Goal: Contribute content: Contribute content

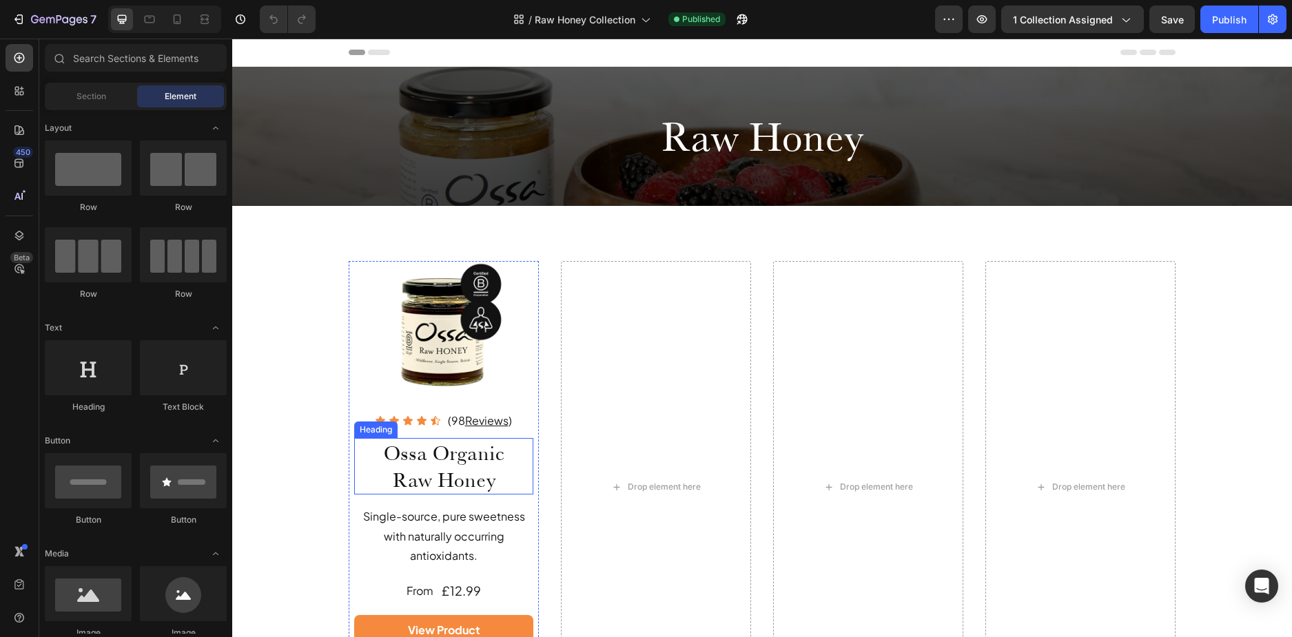
click at [464, 453] on h2 "Ossa Organic Raw Honey" at bounding box center [443, 466] width 179 height 56
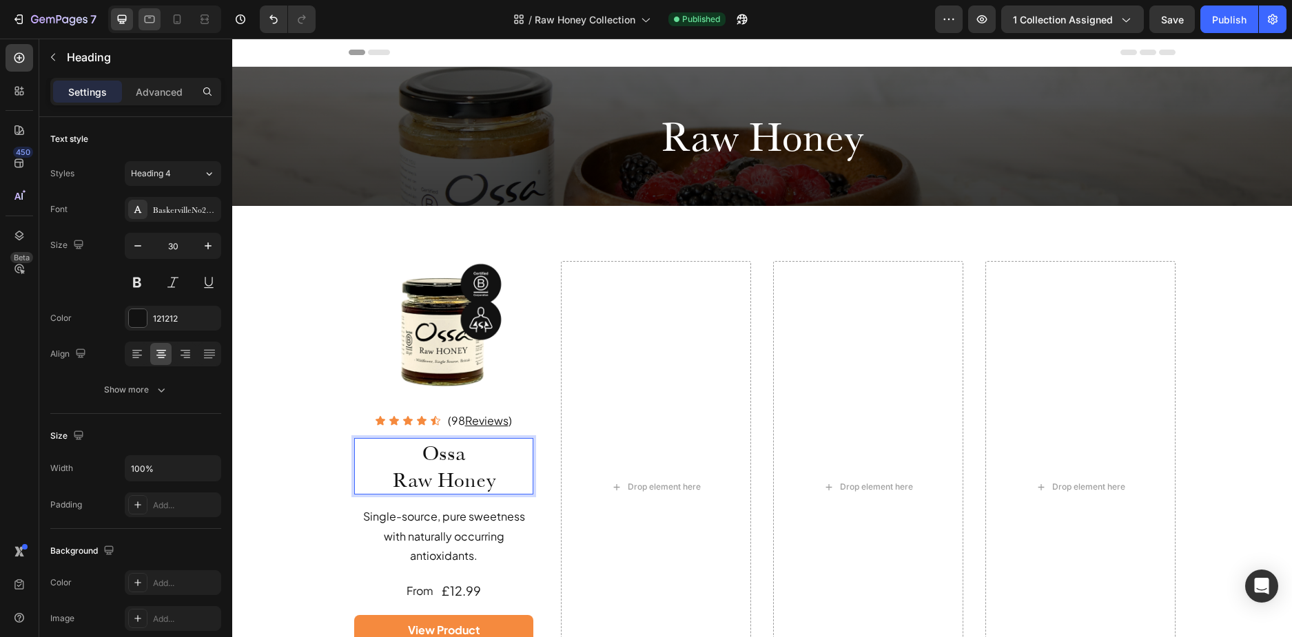
click at [154, 16] on icon at bounding box center [150, 20] width 10 height 8
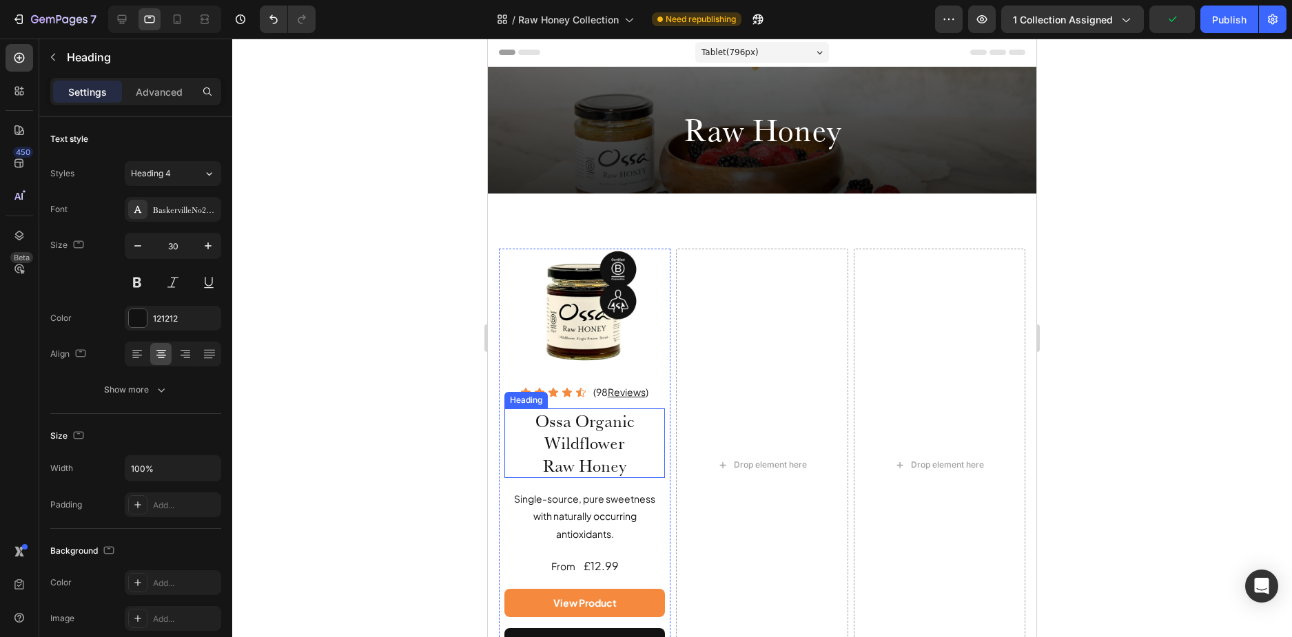
click at [622, 422] on h2 "Ossa Organic Wildflower Raw Honey" at bounding box center [584, 443] width 161 height 70
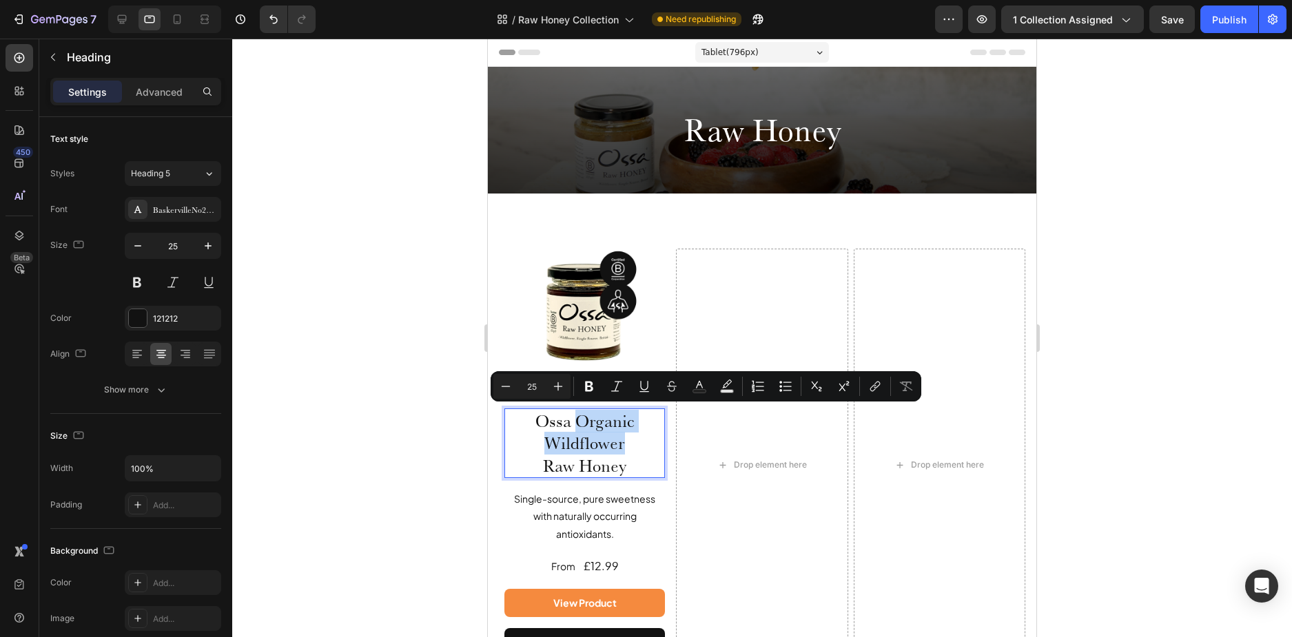
drag, startPoint x: 631, startPoint y: 442, endPoint x: 575, endPoint y: 420, distance: 60.0
click at [575, 420] on p "Ossa Organic Wildflower Raw Honey" at bounding box center [585, 444] width 158 height 68
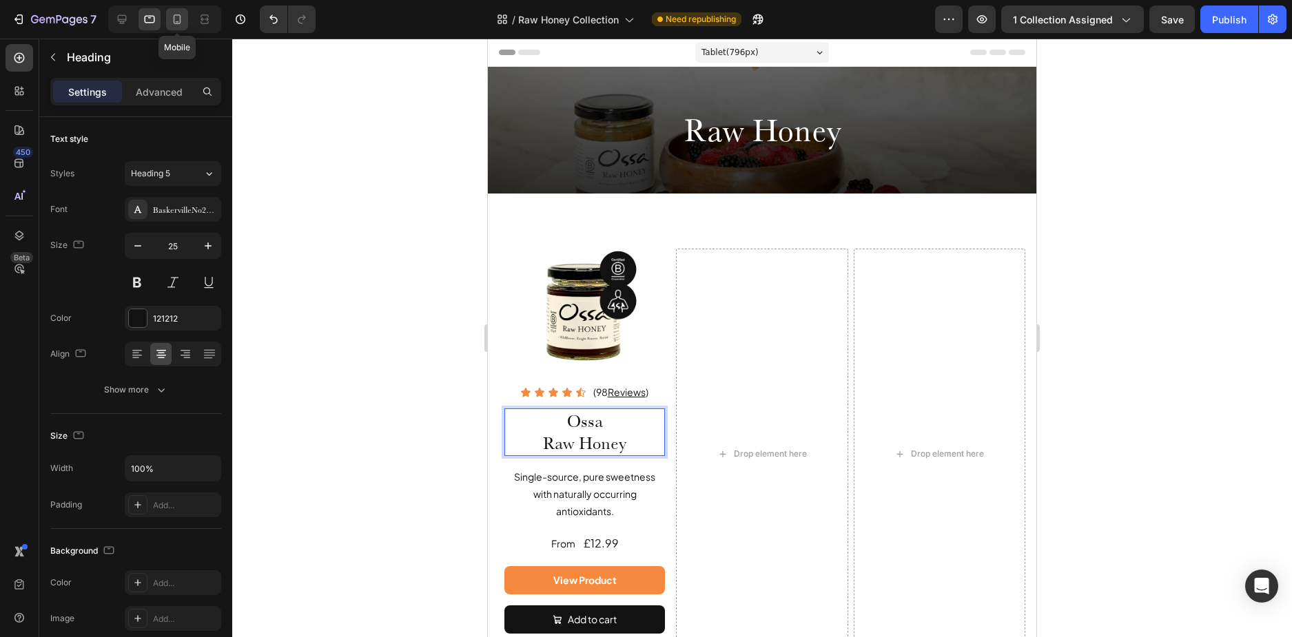
click at [176, 25] on icon at bounding box center [177, 19] width 14 height 14
type input "23"
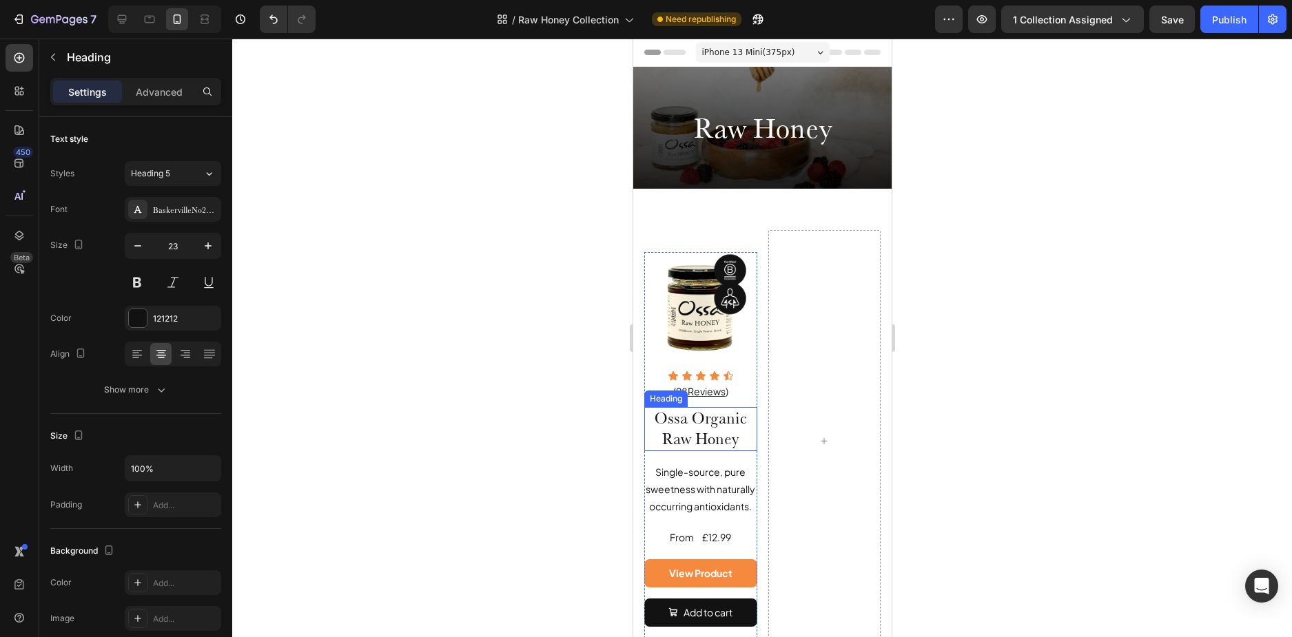
click at [737, 420] on h2 "Ossa Organic Raw Honey" at bounding box center [699, 429] width 113 height 44
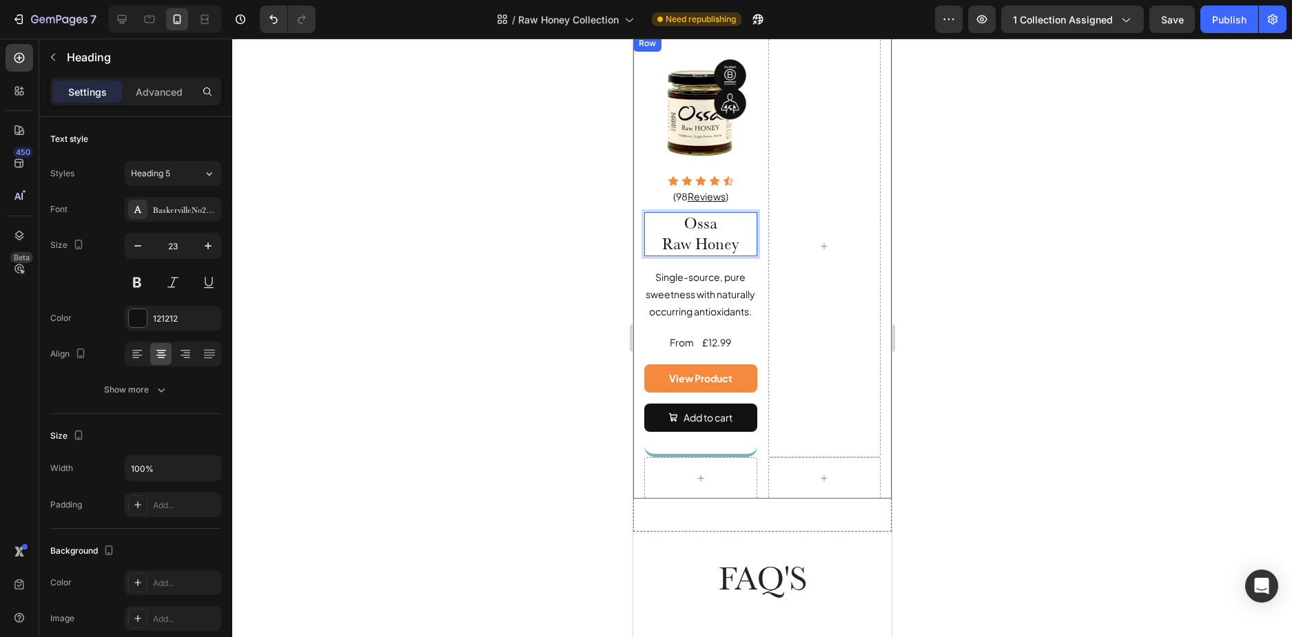
scroll to position [207, 0]
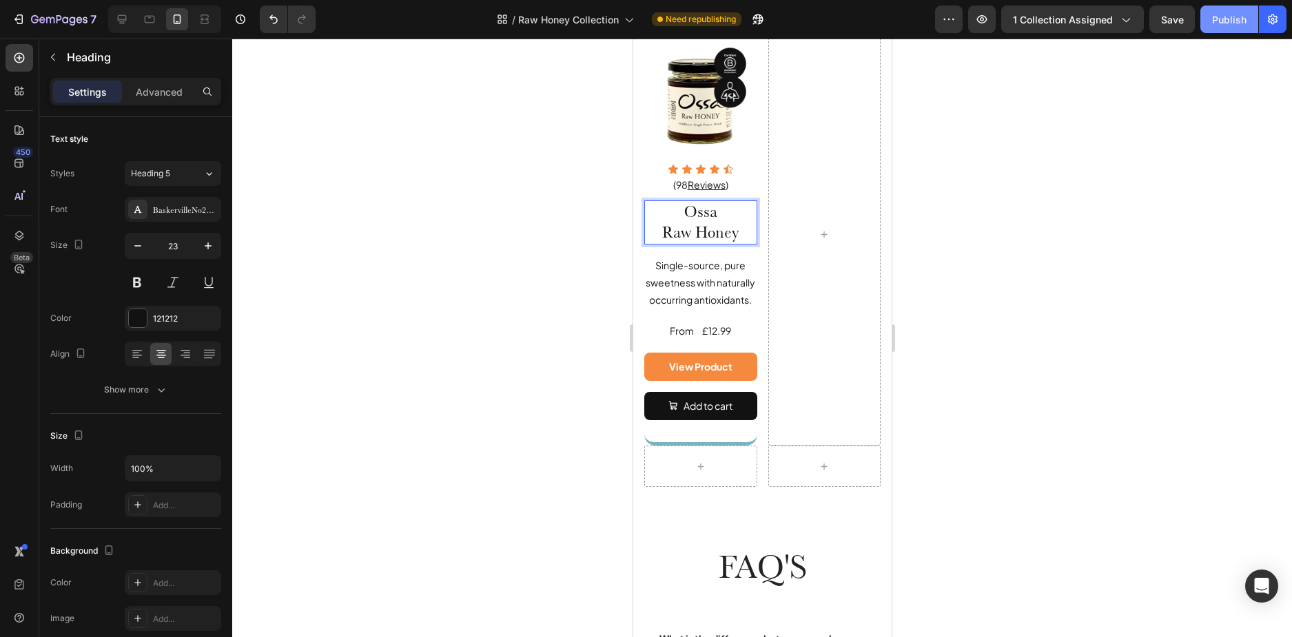
click at [1224, 27] on button "Publish" at bounding box center [1229, 20] width 58 height 28
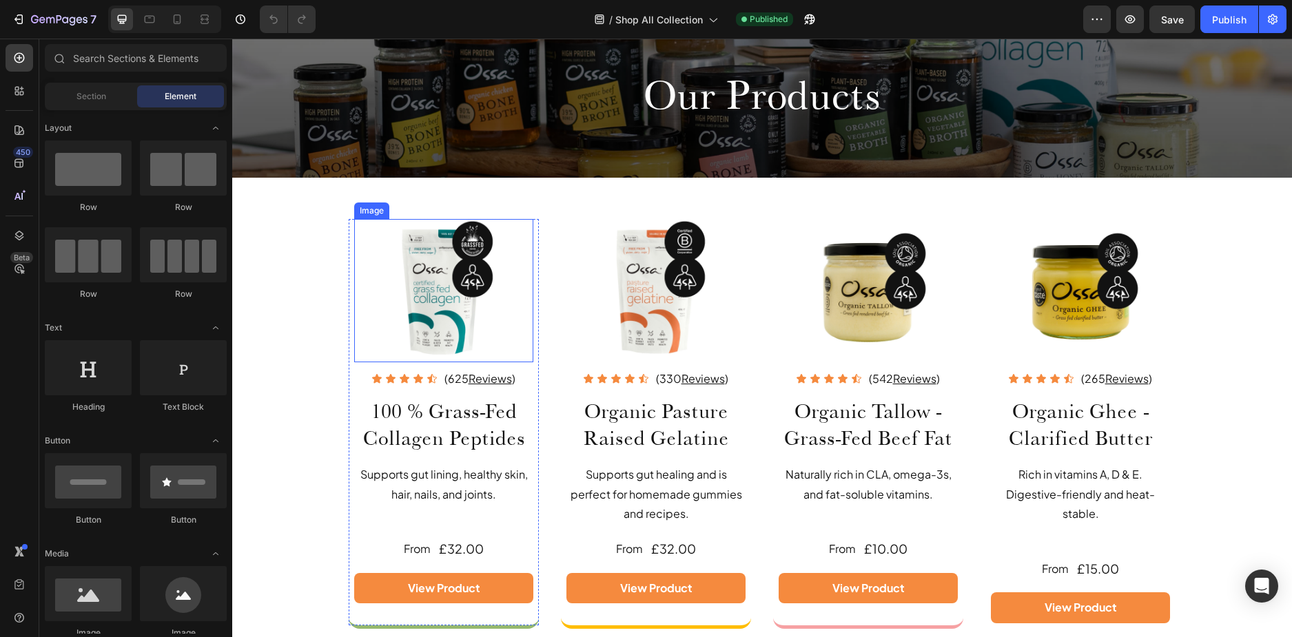
scroll to position [138, 0]
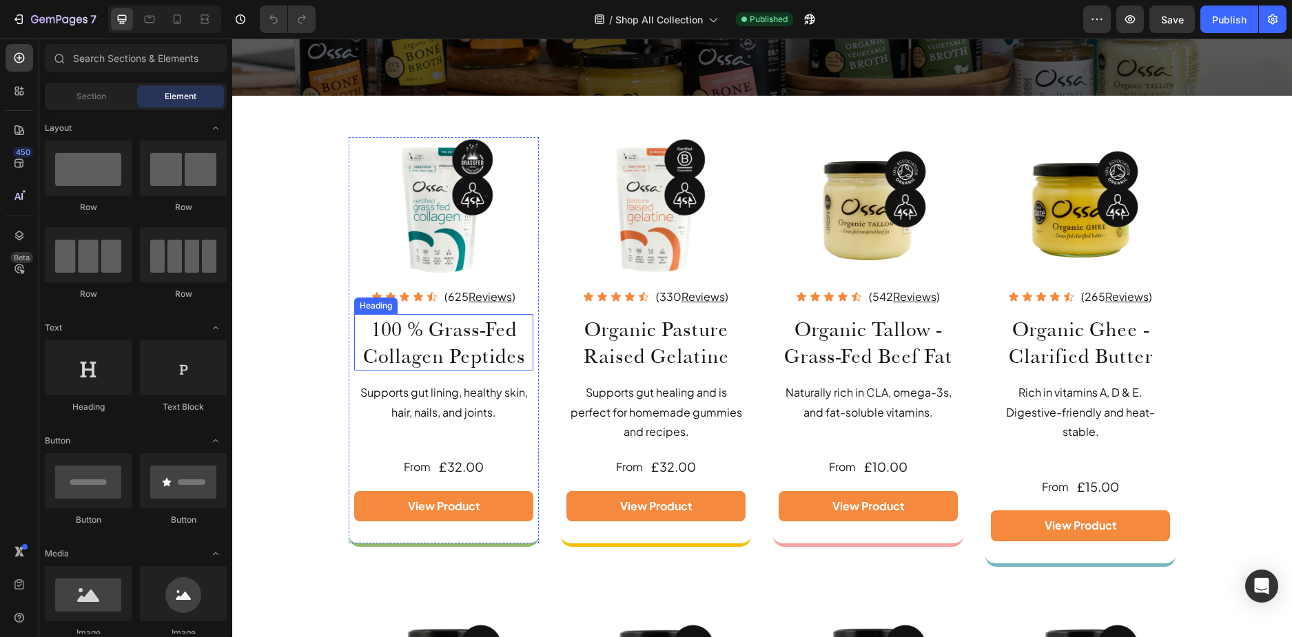
click at [448, 341] on h2 "100 % Grass-Fed Collagen Peptides" at bounding box center [443, 342] width 179 height 56
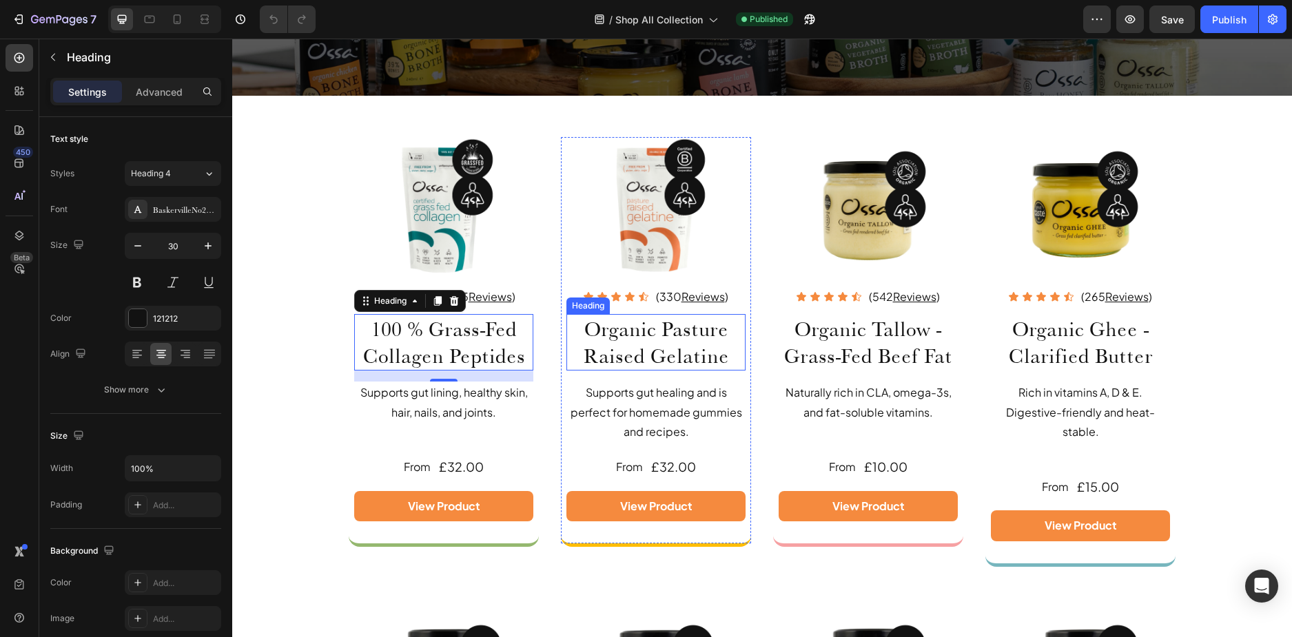
click at [696, 335] on h2 "Organic Pasture Raised Gelatine" at bounding box center [655, 342] width 179 height 56
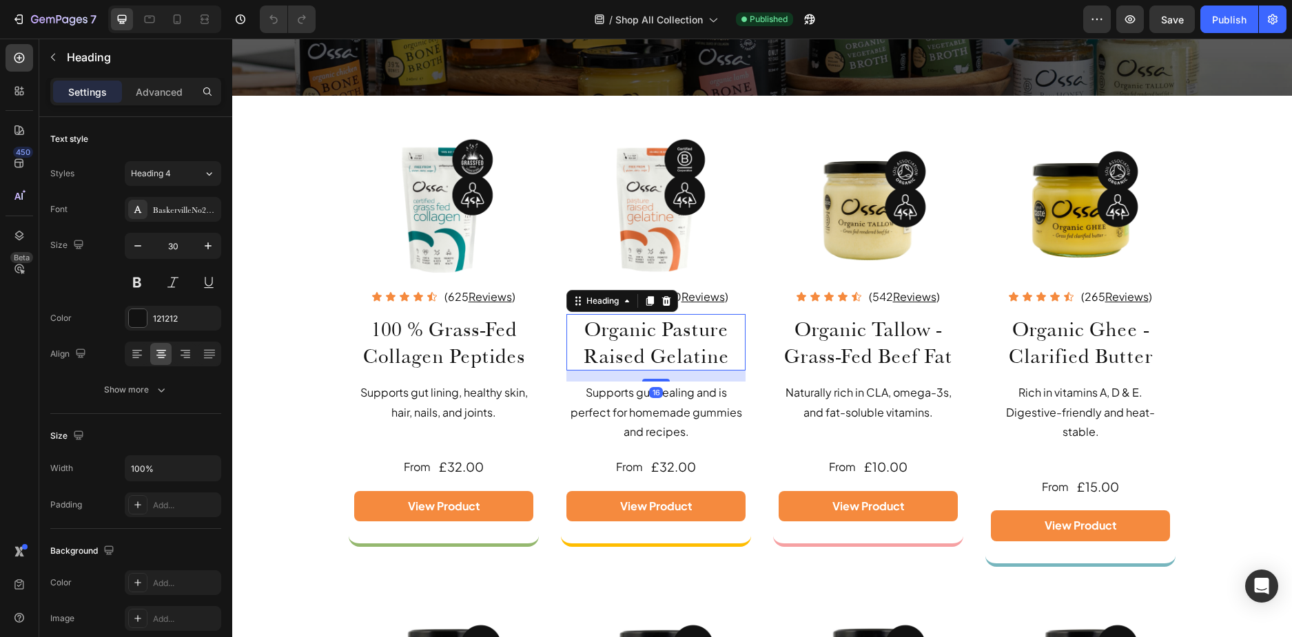
click at [641, 335] on h2 "Organic Pasture Raised Gelatine" at bounding box center [655, 342] width 179 height 56
click at [659, 333] on p "Organic Pasture Raised Gelatine" at bounding box center [656, 342] width 176 height 54
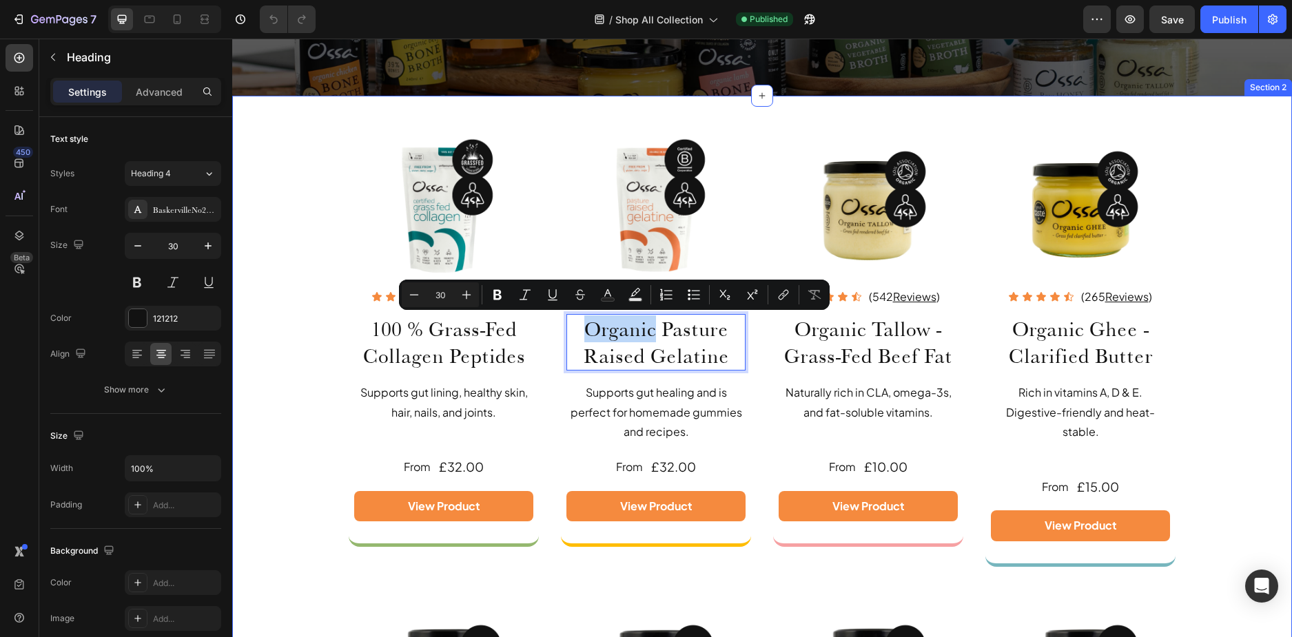
click at [287, 257] on div "Image Icon Icon Icon Icon Icon Icon List (625 Reviews ) Text Block Row 100 % Gr…" at bounding box center [761, 619] width 1059 height 965
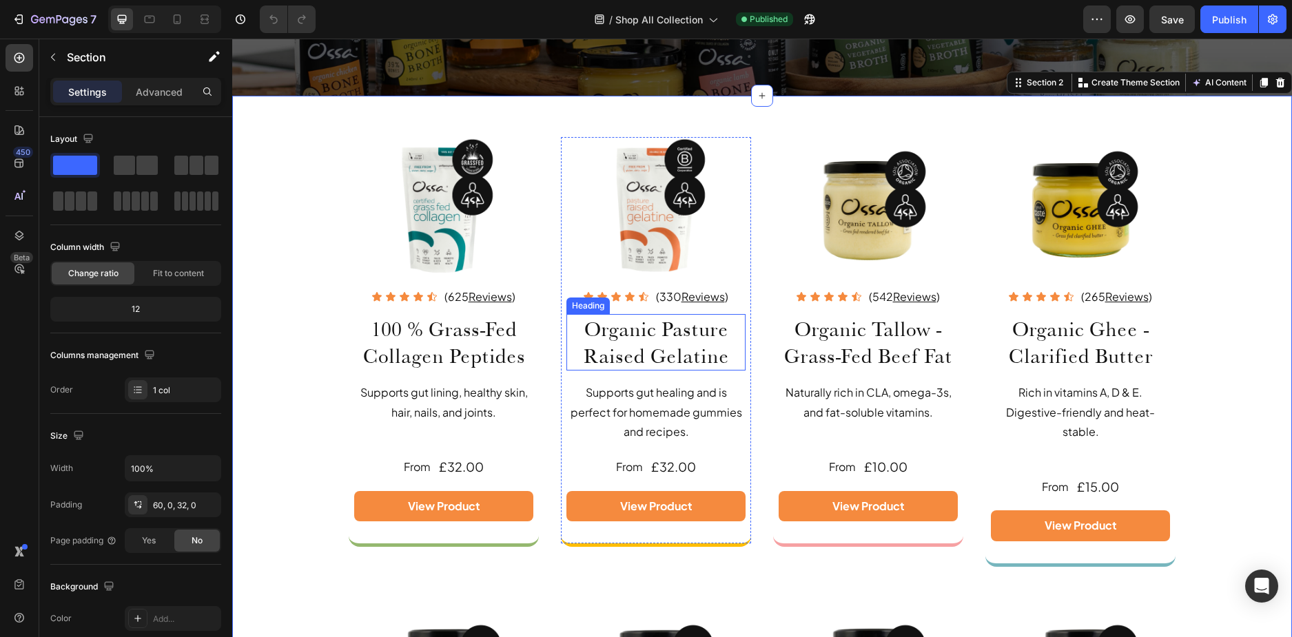
click at [638, 326] on p "Organic Pasture Raised Gelatine" at bounding box center [656, 342] width 176 height 54
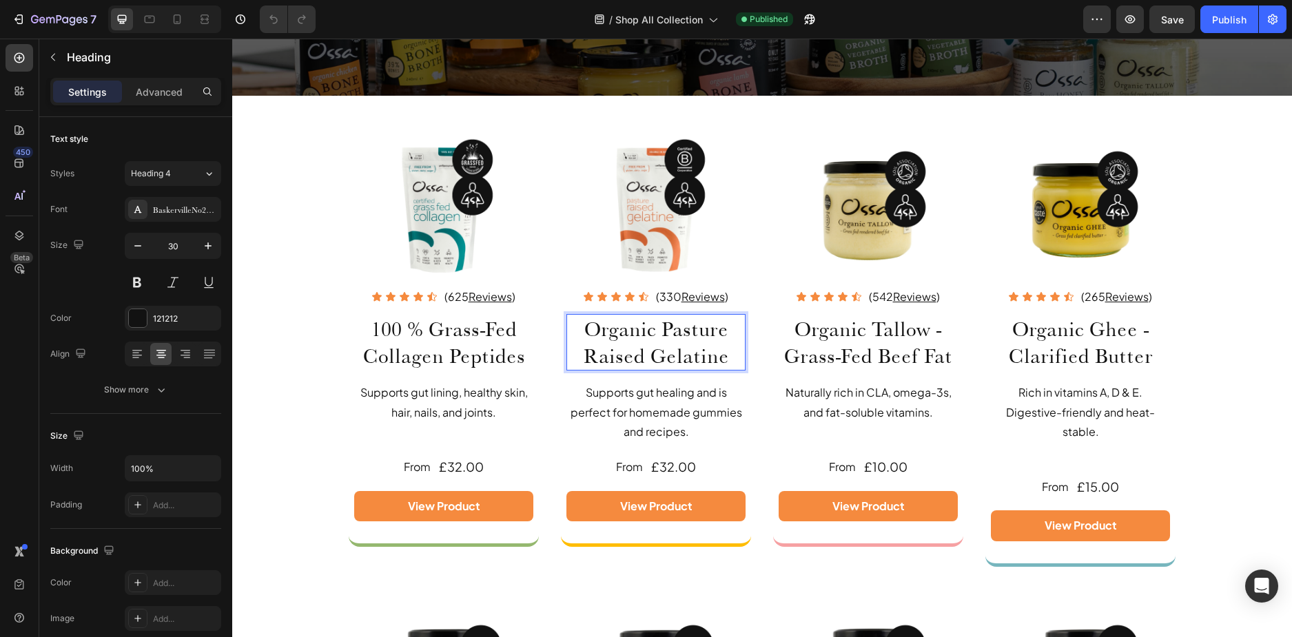
click at [650, 331] on p "Organic Pasture Raised Gelatine" at bounding box center [656, 342] width 176 height 54
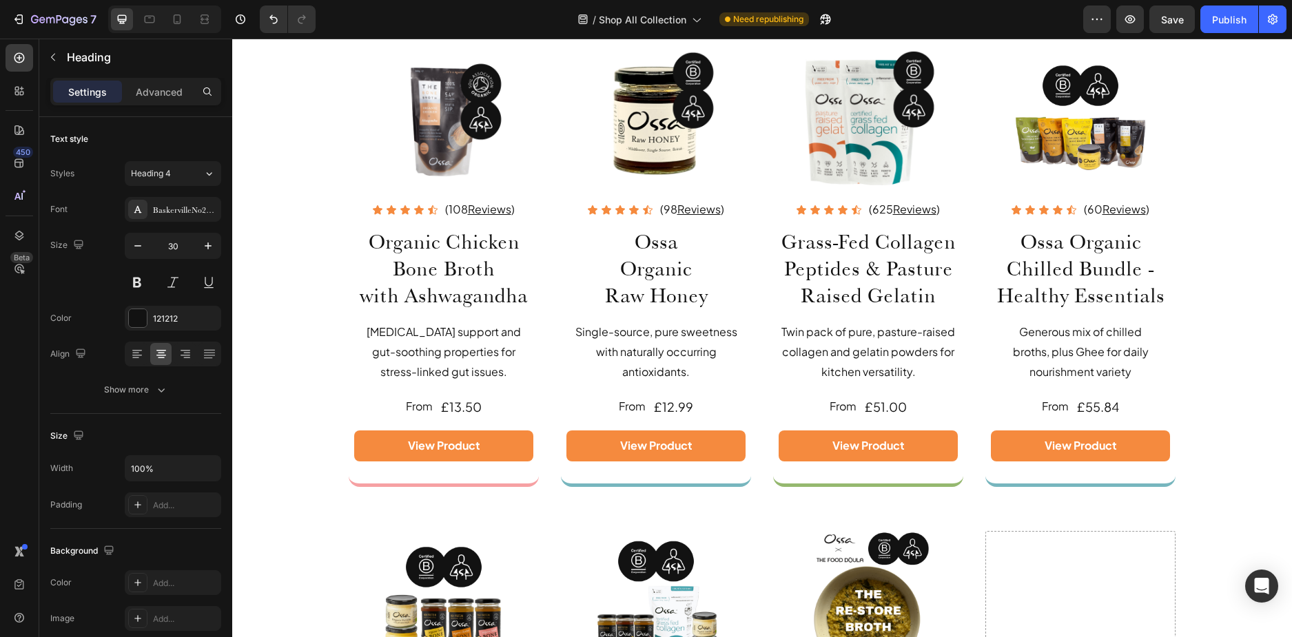
scroll to position [2342, 0]
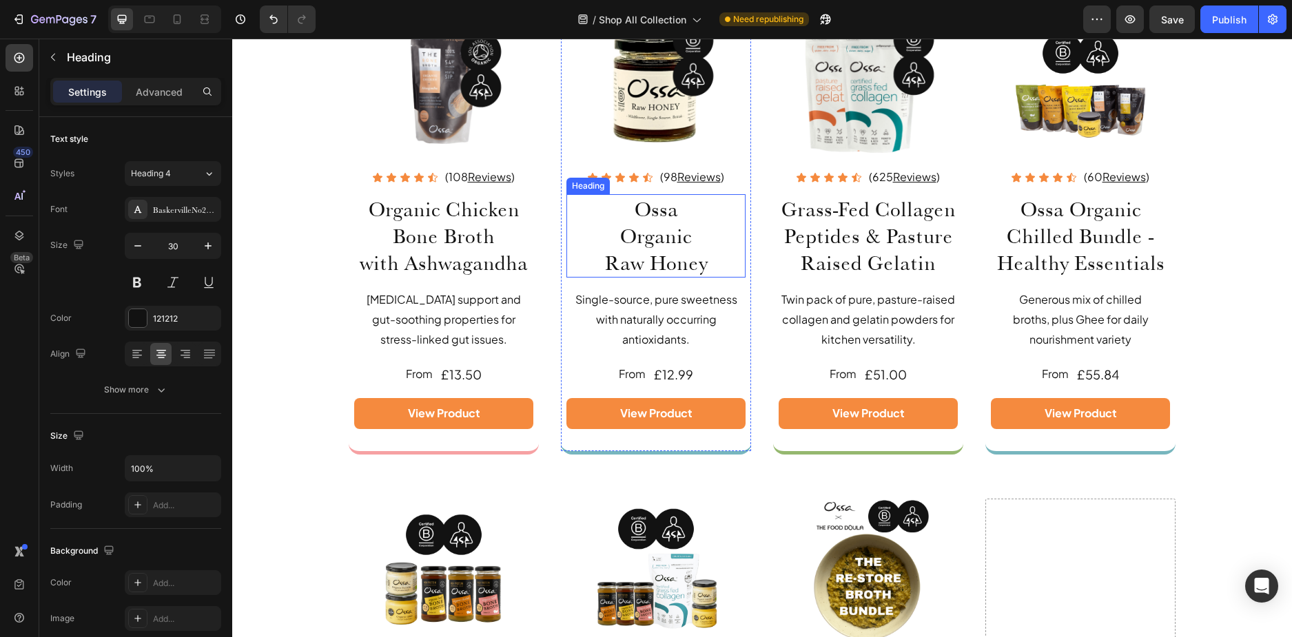
click at [646, 238] on h2 "Ossa Organic Raw Honey" at bounding box center [655, 235] width 179 height 83
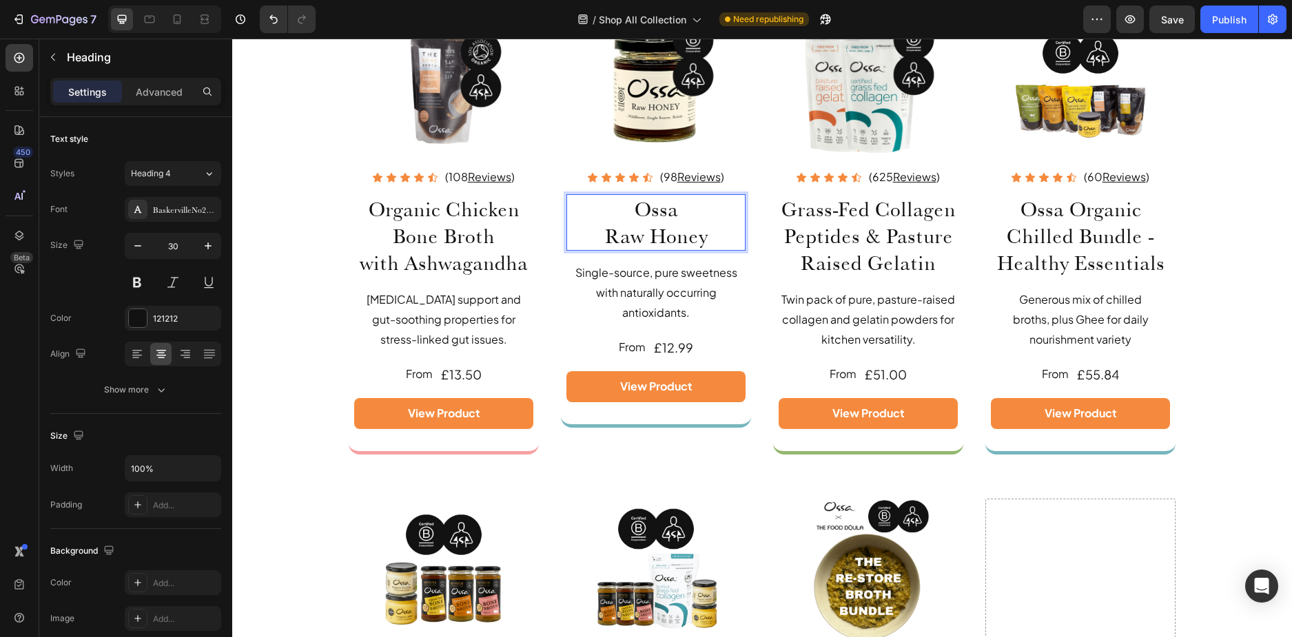
click at [719, 238] on p "Ossa Raw Honey" at bounding box center [656, 223] width 176 height 54
click at [203, 14] on icon at bounding box center [204, 15] width 8 height 3
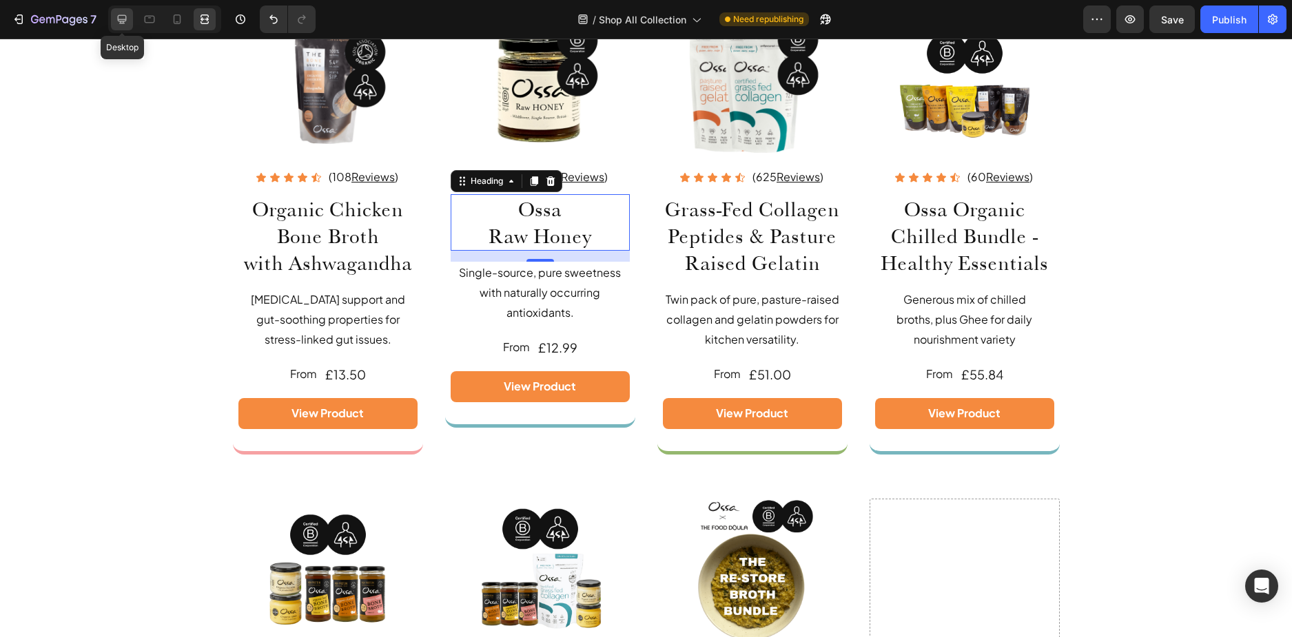
click at [120, 23] on icon at bounding box center [122, 19] width 9 height 9
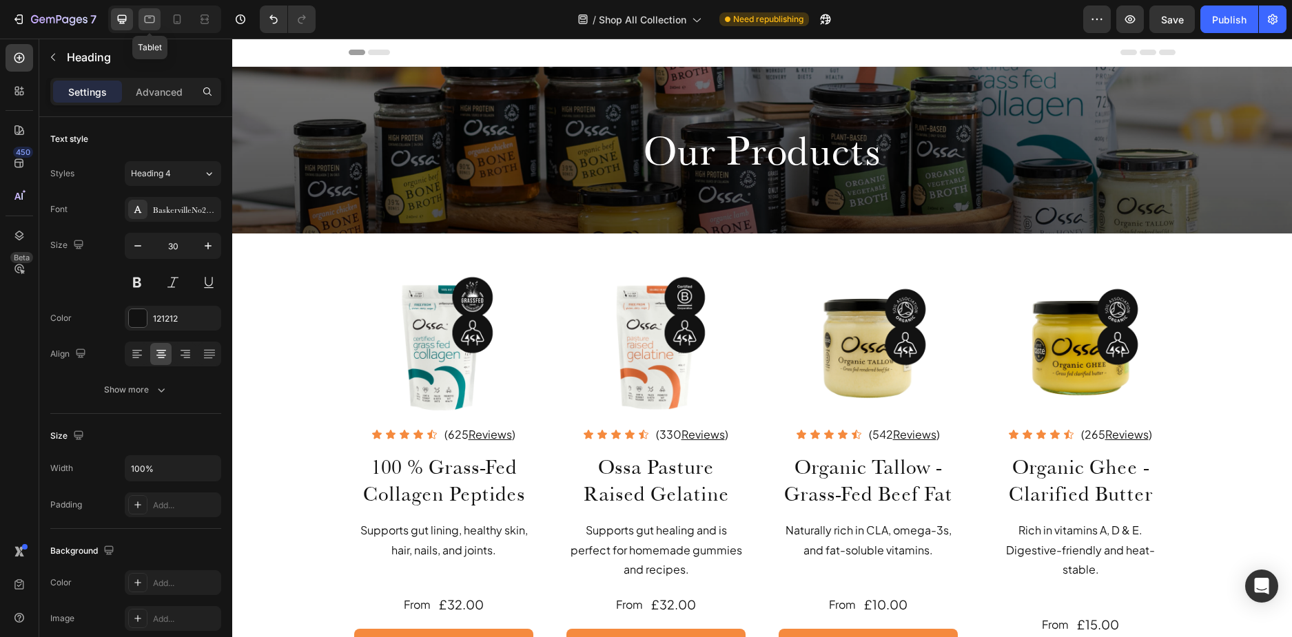
click at [149, 20] on icon at bounding box center [150, 19] width 14 height 14
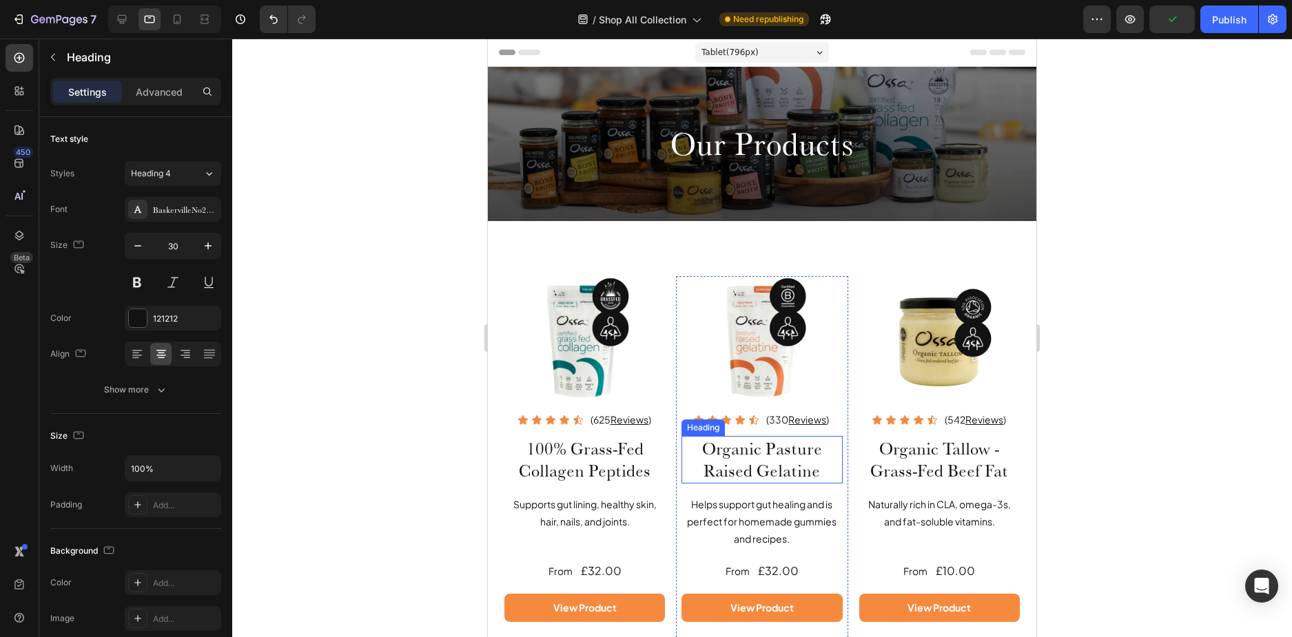
click at [748, 443] on h2 "Organic Pasture Raised Gelatine" at bounding box center [761, 460] width 161 height 48
click at [750, 444] on h2 "Organic Pasture Raised Gelatine" at bounding box center [761, 460] width 161 height 48
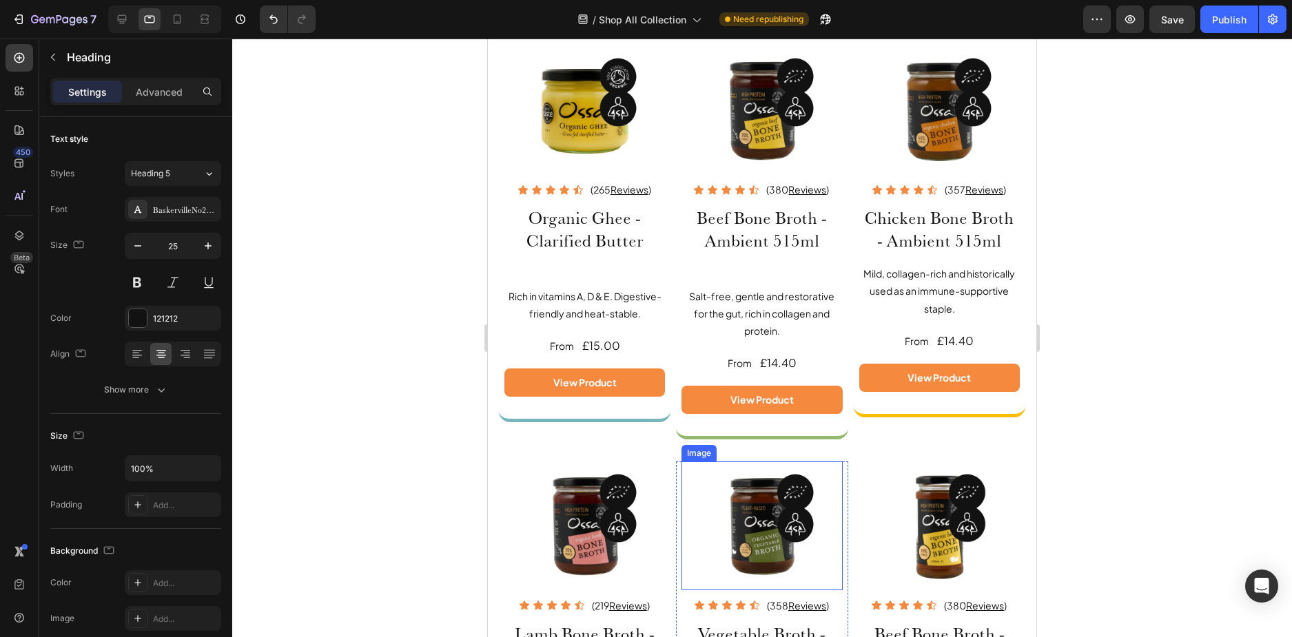
scroll to position [551, 0]
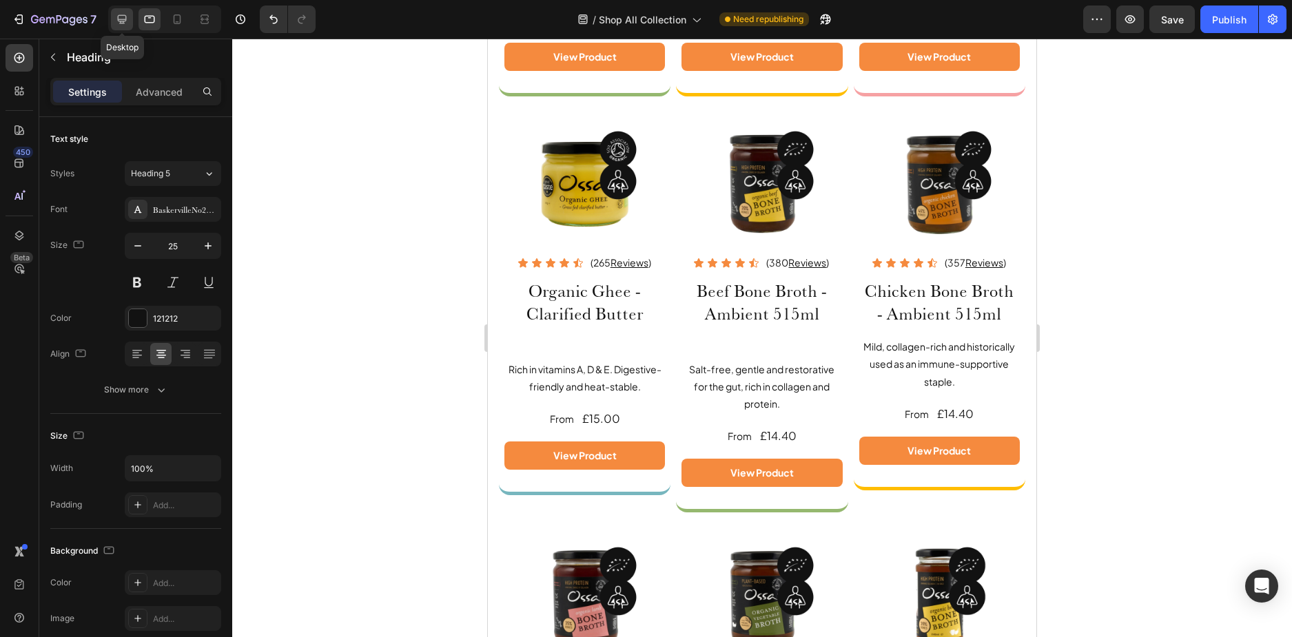
click at [125, 20] on icon at bounding box center [122, 19] width 9 height 9
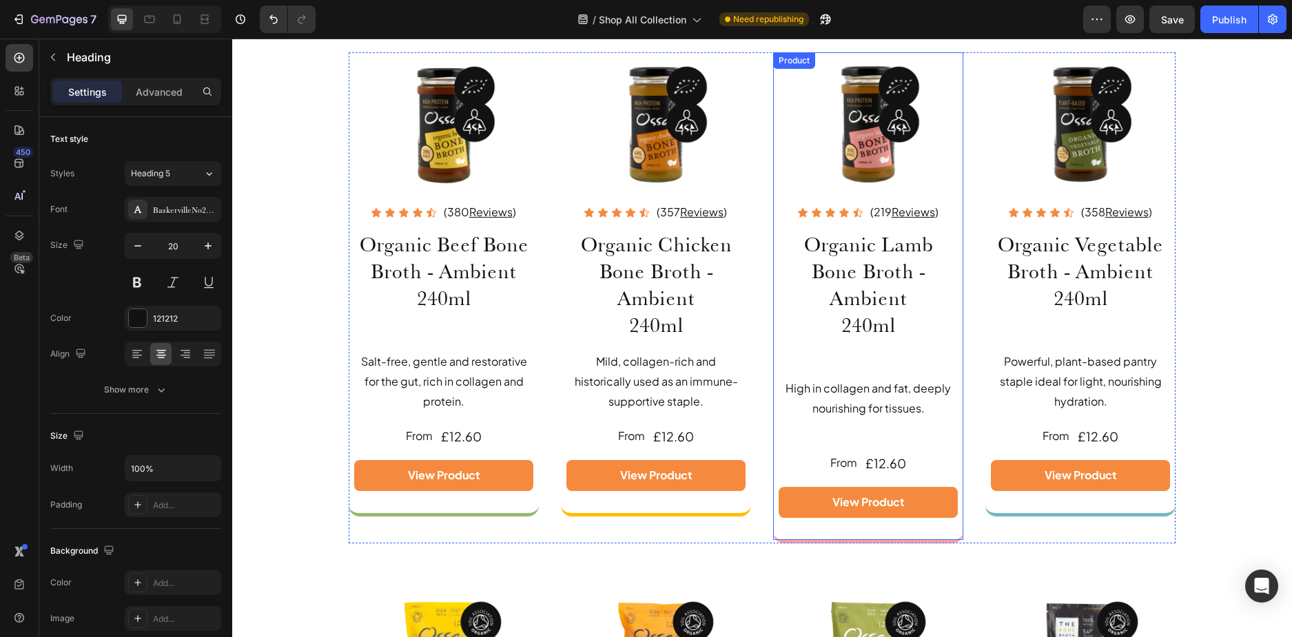
scroll to position [1127, 0]
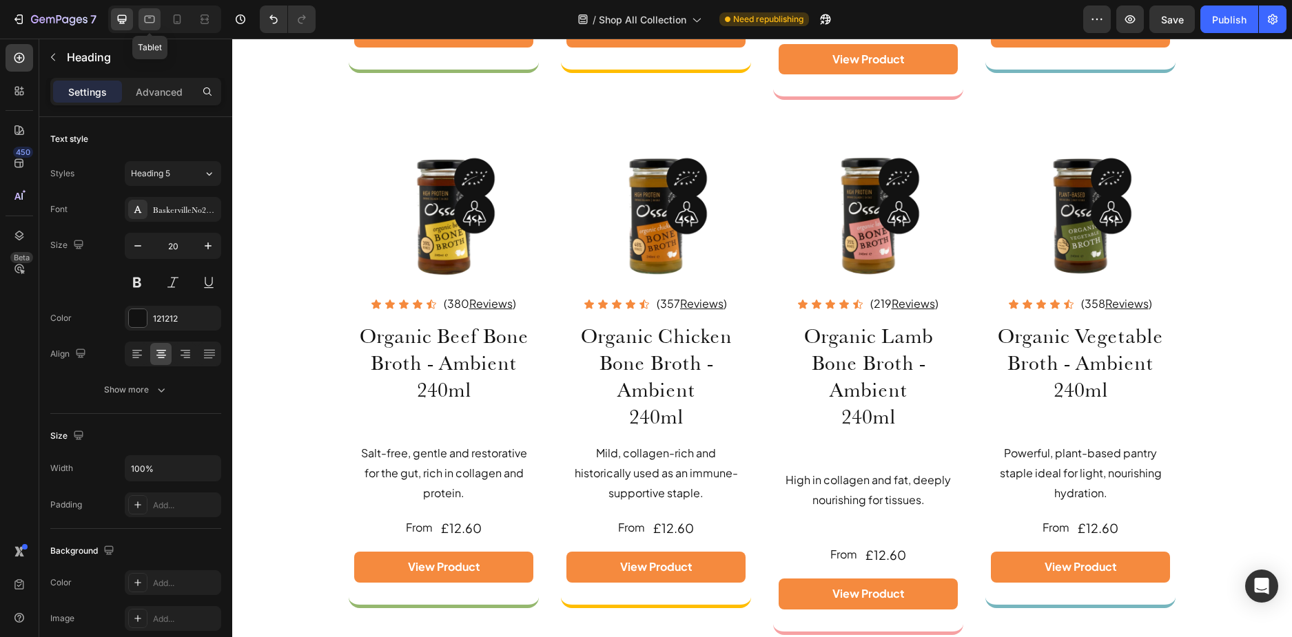
click at [146, 21] on icon at bounding box center [150, 19] width 14 height 14
type input "25"
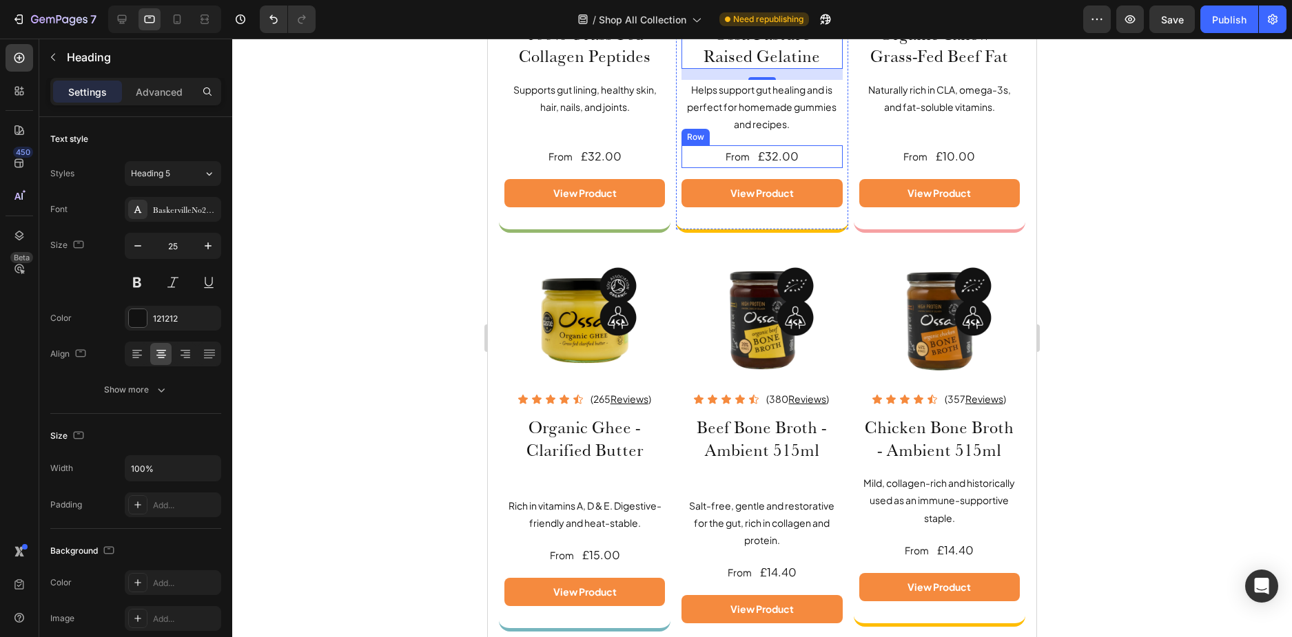
scroll to position [415, 0]
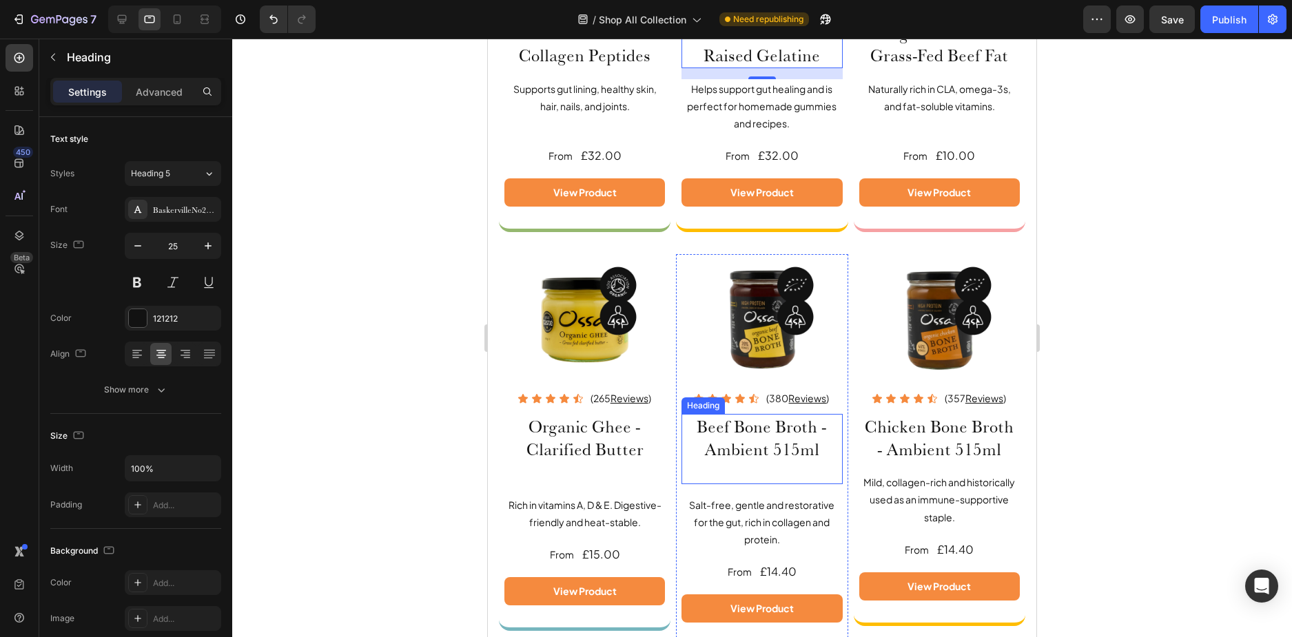
click at [712, 422] on h2 "Beef Bone Broth - Ambient 515ml" at bounding box center [761, 449] width 161 height 70
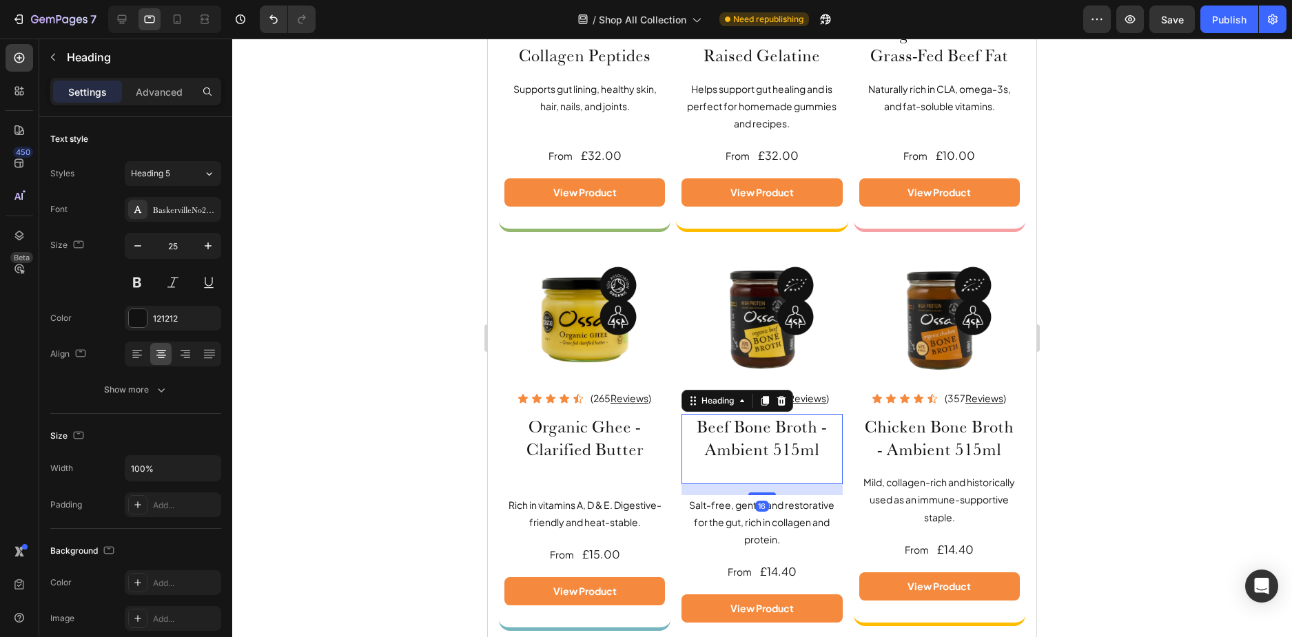
click at [699, 421] on h2 "Beef Bone Broth - Ambient 515ml" at bounding box center [761, 449] width 161 height 70
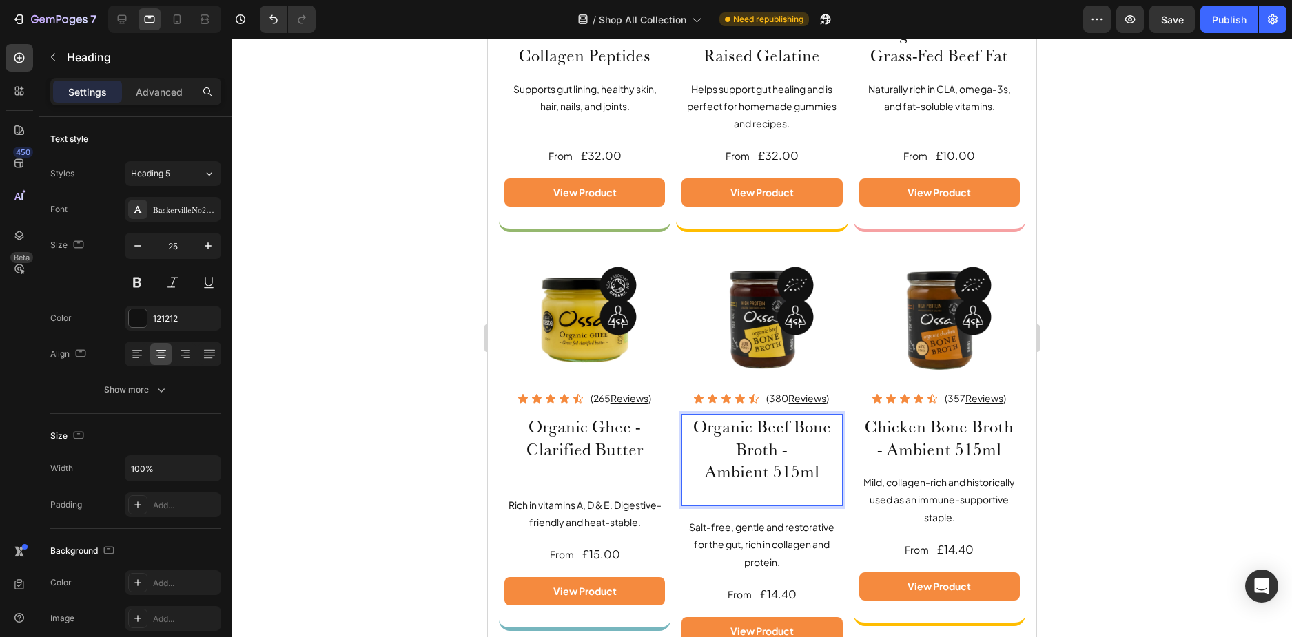
click at [768, 482] on p "Organic Beef Bone Broth - Ambient 515ml" at bounding box center [762, 460] width 158 height 90
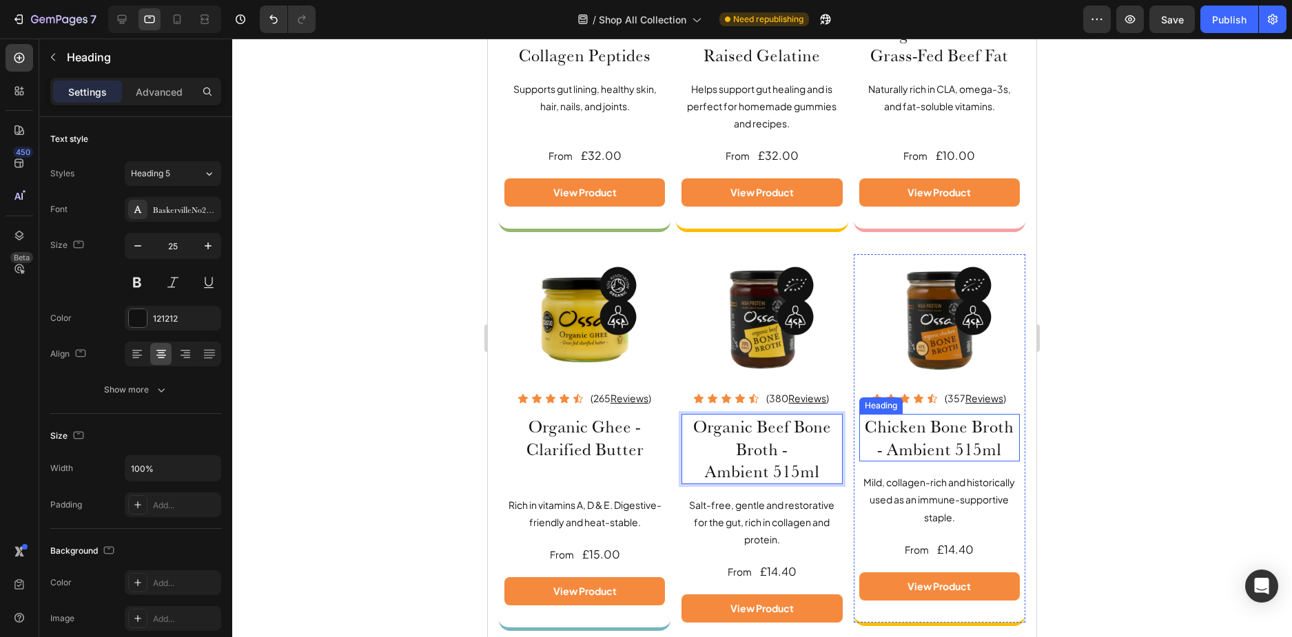
click at [871, 421] on h2 "Chicken Bone Broth - Ambient 515ml" at bounding box center [939, 438] width 161 height 48
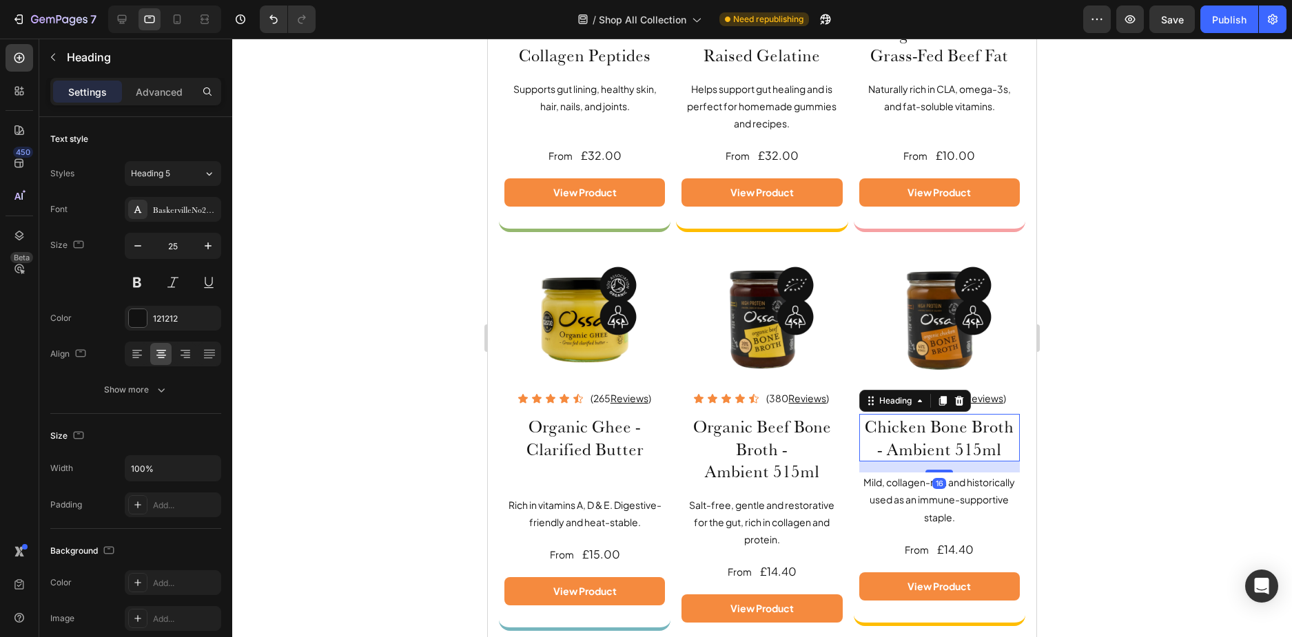
click at [861, 420] on h2 "Chicken Bone Broth - Ambient 515ml" at bounding box center [939, 438] width 161 height 48
click at [861, 420] on p "Chicken Bone Broth - Ambient 515ml" at bounding box center [939, 437] width 158 height 45
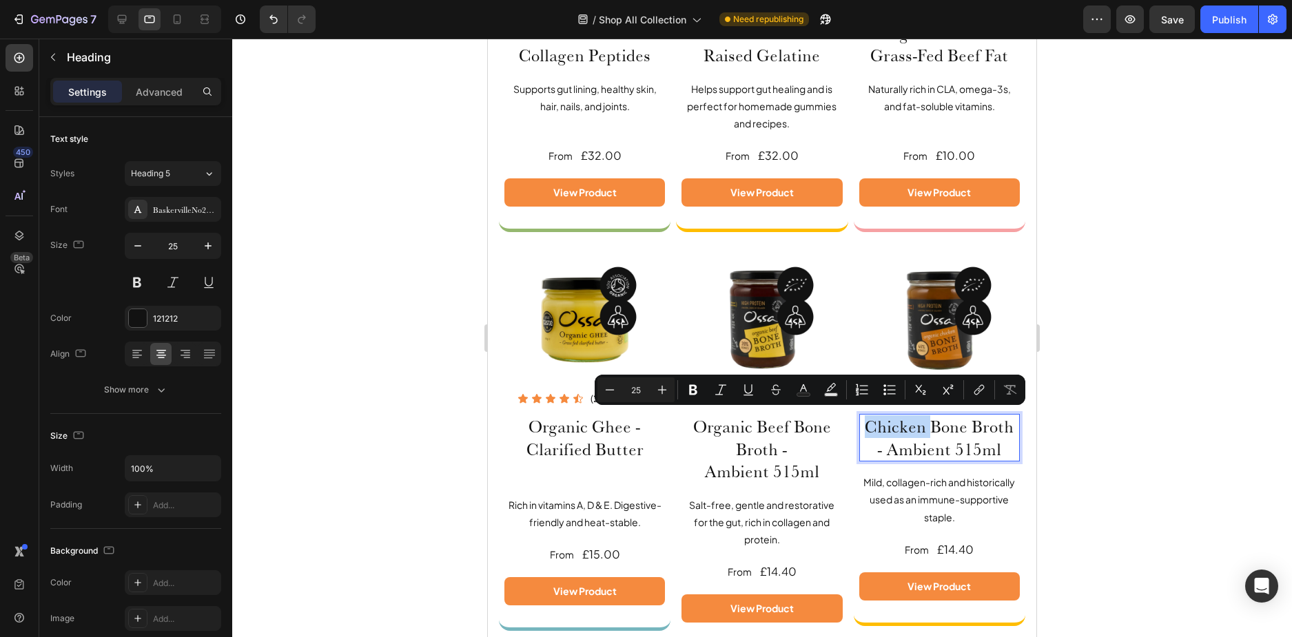
click at [865, 424] on p "Chicken Bone Broth - Ambient 515ml" at bounding box center [939, 437] width 158 height 45
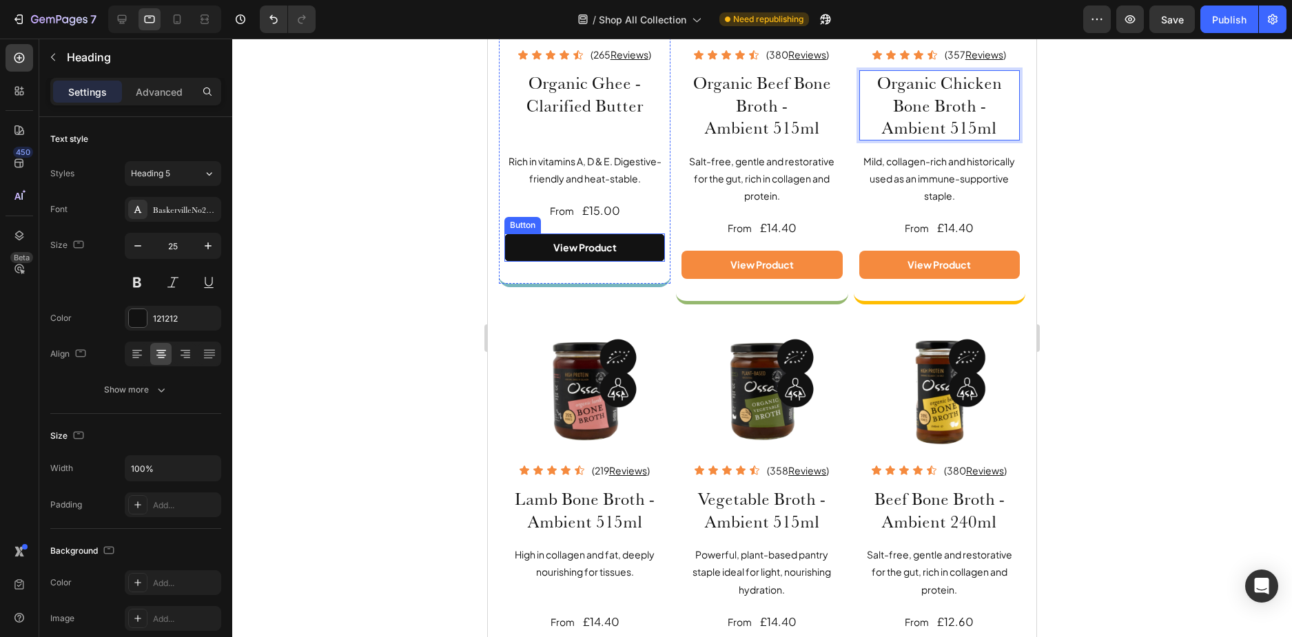
scroll to position [760, 0]
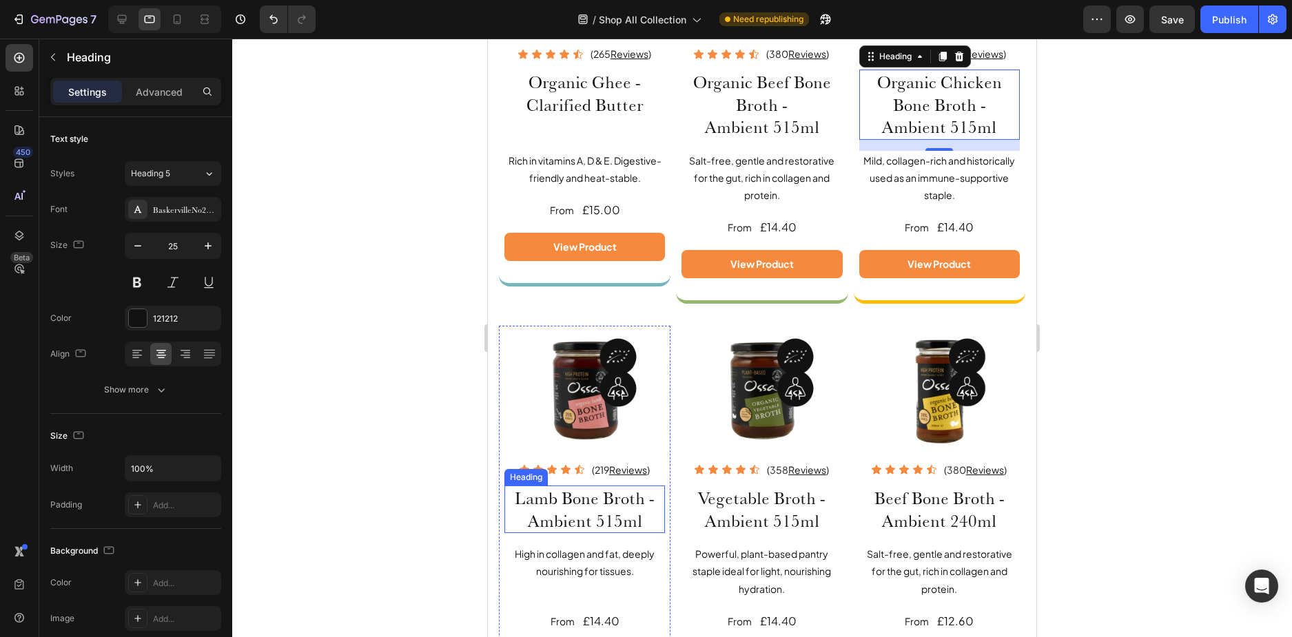
click at [519, 492] on h2 "Lamb Bone Broth - Ambient 515ml" at bounding box center [584, 510] width 161 height 48
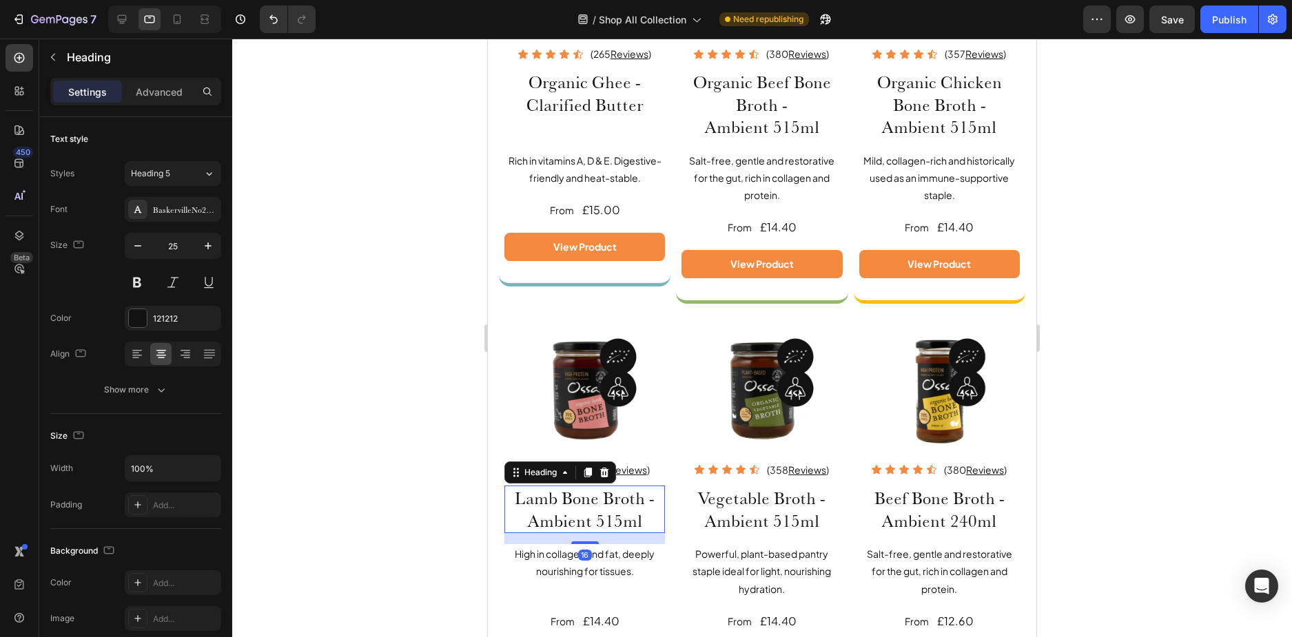
click at [510, 490] on h2 "Lamb Bone Broth - Ambient 515ml" at bounding box center [584, 510] width 161 height 48
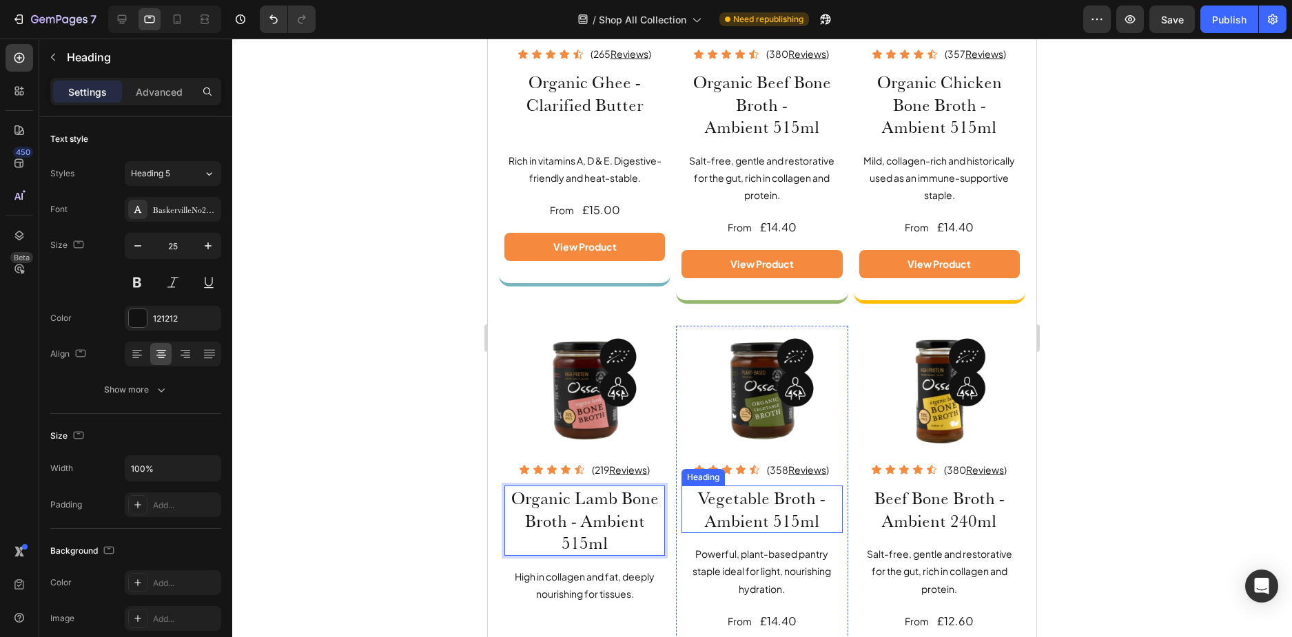
click at [697, 491] on h2 "Vegetable Broth - Ambient 515ml" at bounding box center [761, 510] width 161 height 48
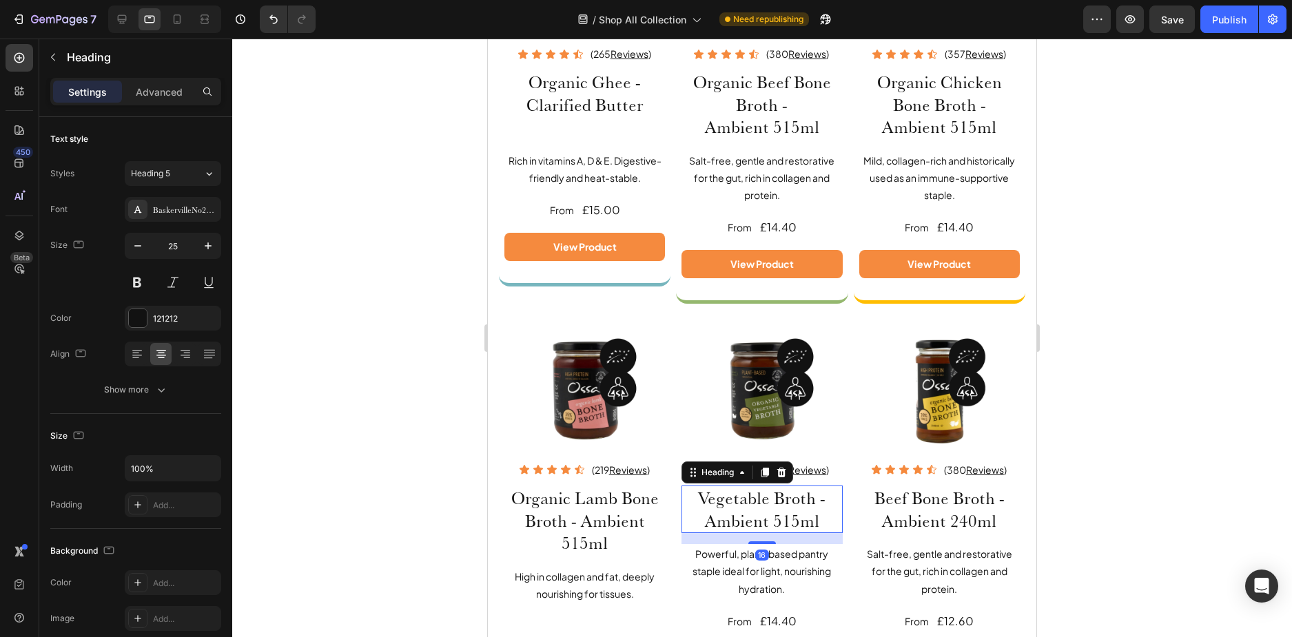
click at [695, 492] on h2 "Vegetable Broth - Ambient 515ml" at bounding box center [761, 510] width 161 height 48
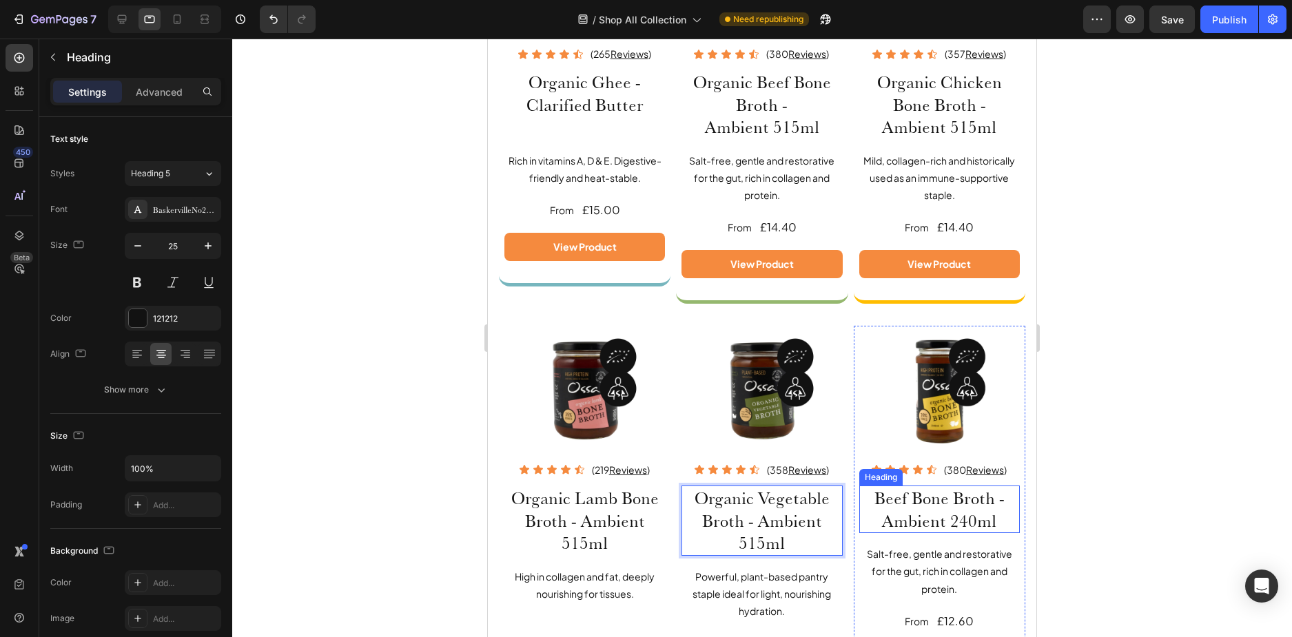
click at [865, 488] on h2 "Beef Bone Broth - Ambient 240ml" at bounding box center [939, 510] width 161 height 48
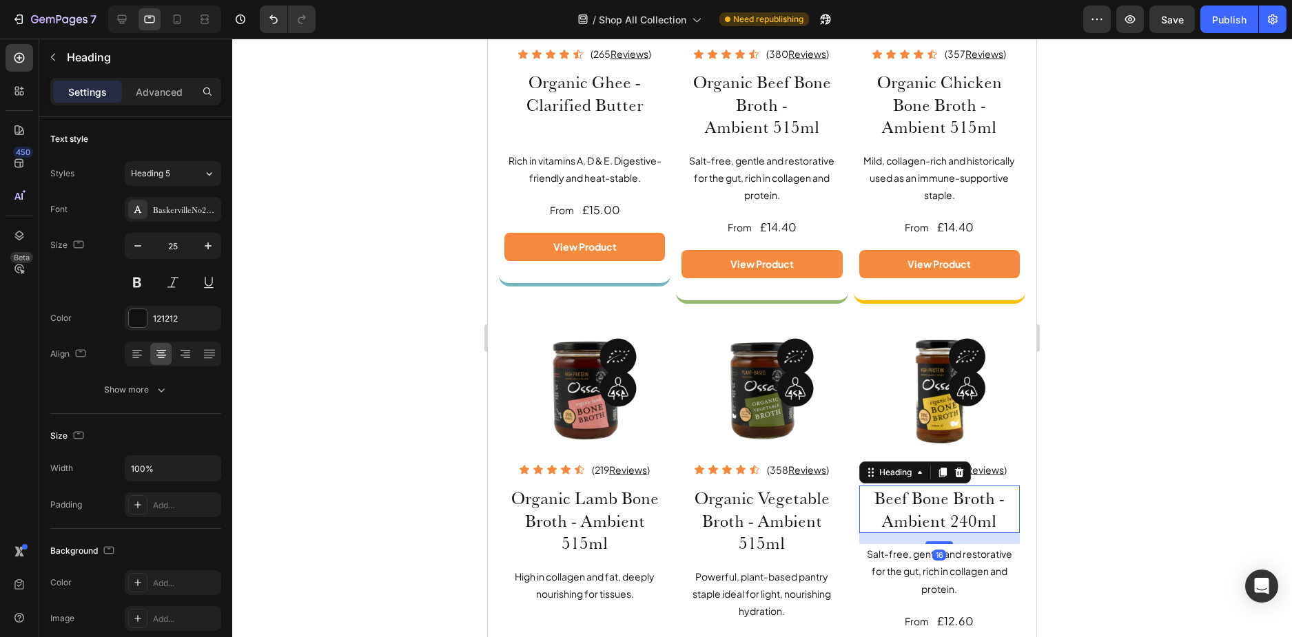
click at [866, 488] on h2 "Beef Bone Broth - Ambient 240ml" at bounding box center [939, 510] width 161 height 48
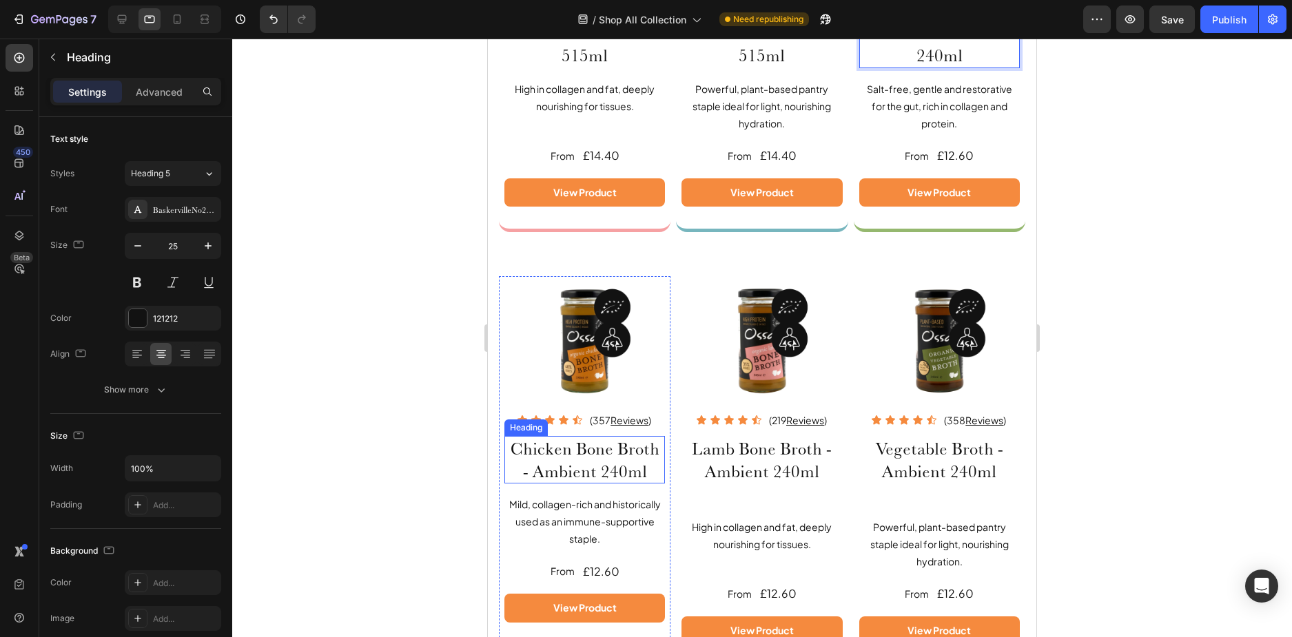
scroll to position [1311, 0]
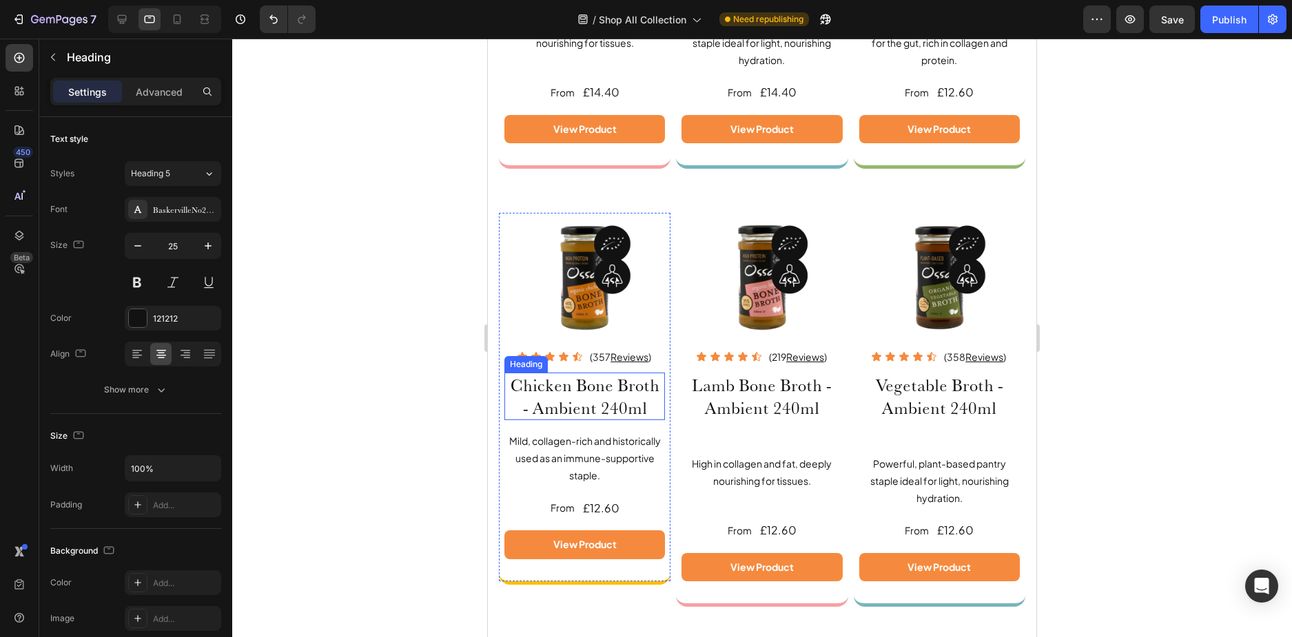
click at [506, 375] on h2 "Chicken Bone Broth - Ambient 240ml" at bounding box center [584, 397] width 161 height 48
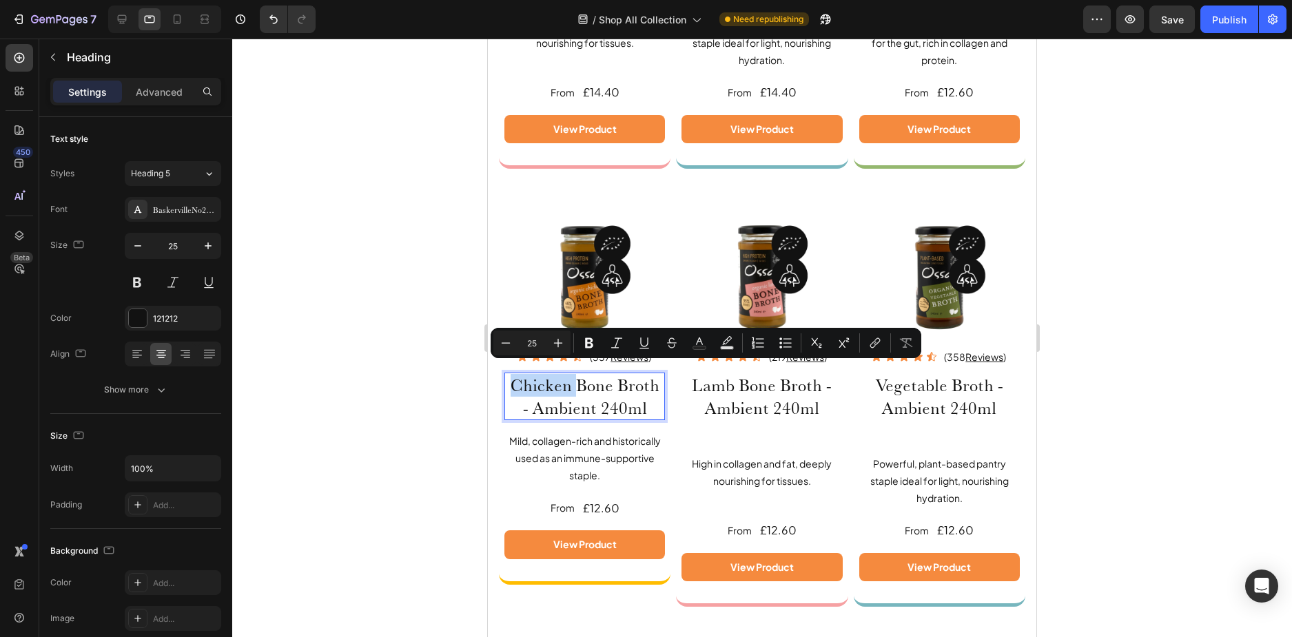
click at [513, 374] on p "Chicken Bone Broth - Ambient 240ml" at bounding box center [585, 396] width 158 height 45
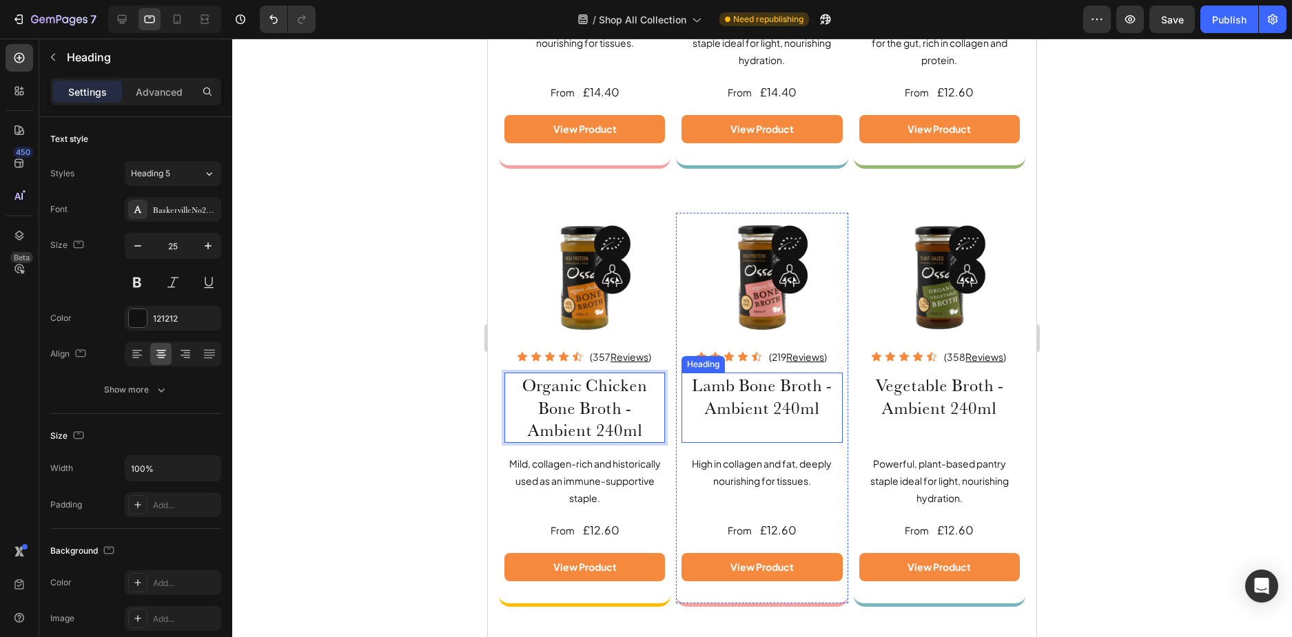
click at [751, 412] on h2 "Lamb Bone Broth - Ambient 240ml" at bounding box center [761, 408] width 161 height 70
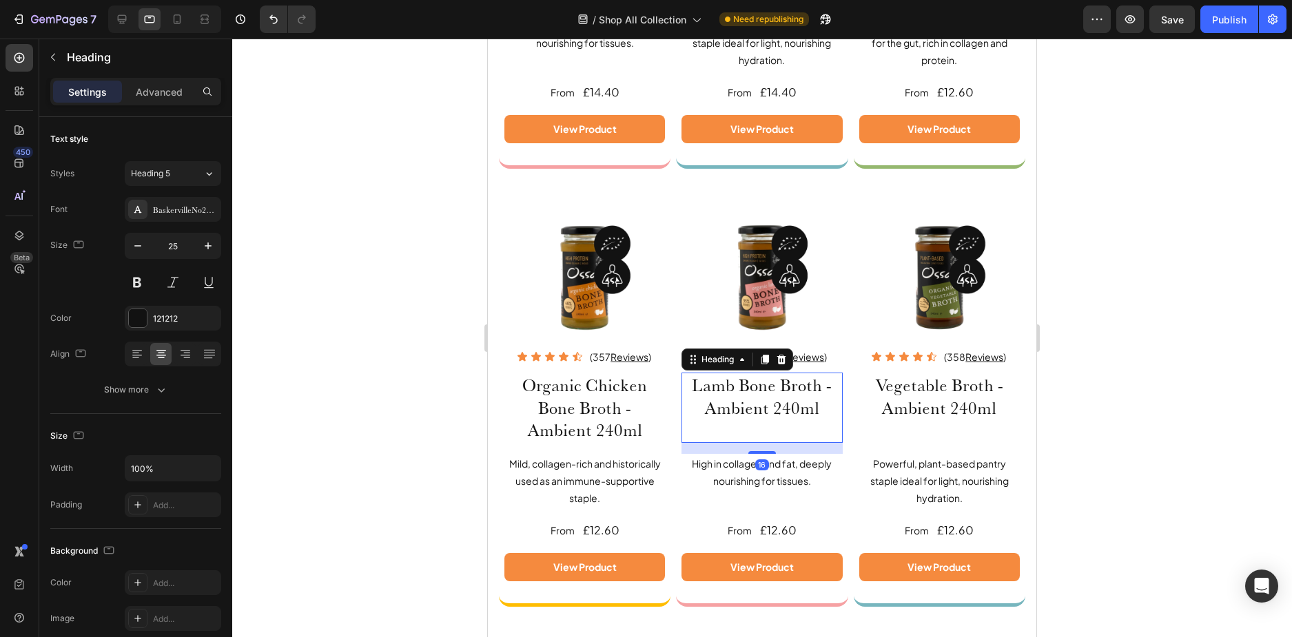
click at [760, 422] on h2 "Lamb Bone Broth - Ambient 240ml" at bounding box center [761, 408] width 161 height 70
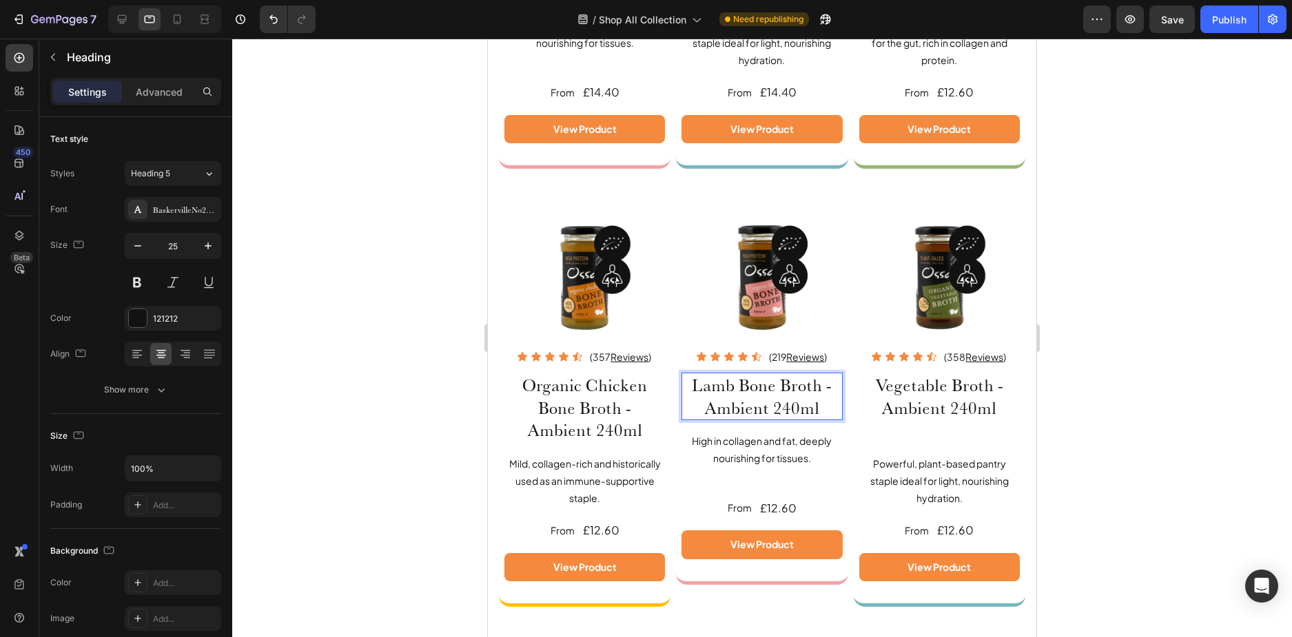
click at [683, 377] on p "Lamb Bone Broth - Ambient 240ml" at bounding box center [762, 396] width 158 height 45
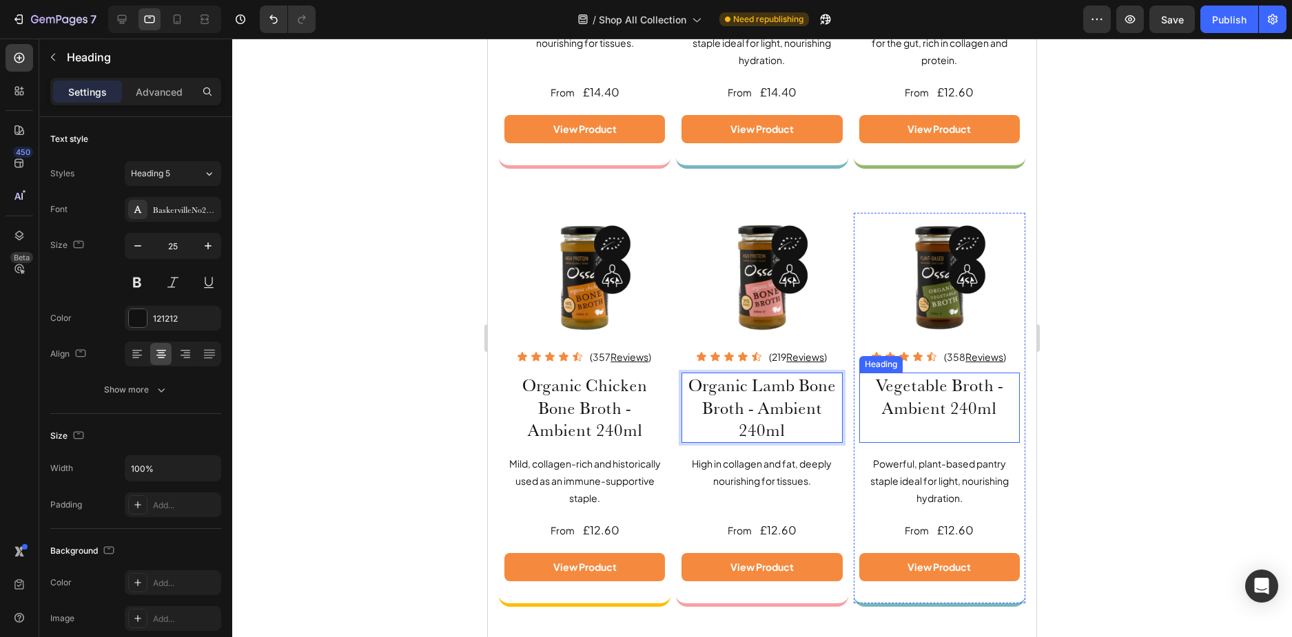
click at [875, 379] on h2 "Vegetable Broth - Ambient 240ml" at bounding box center [939, 408] width 161 height 70
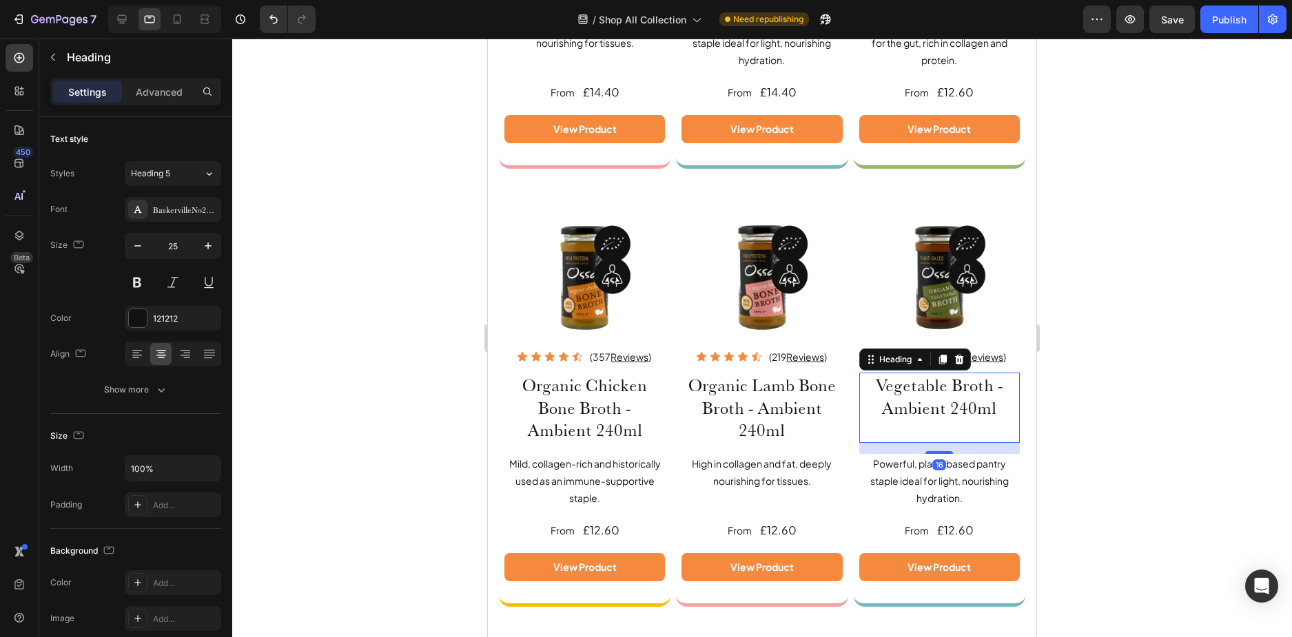
click at [893, 410] on h2 "Vegetable Broth - Ambient 240ml" at bounding box center [939, 408] width 161 height 70
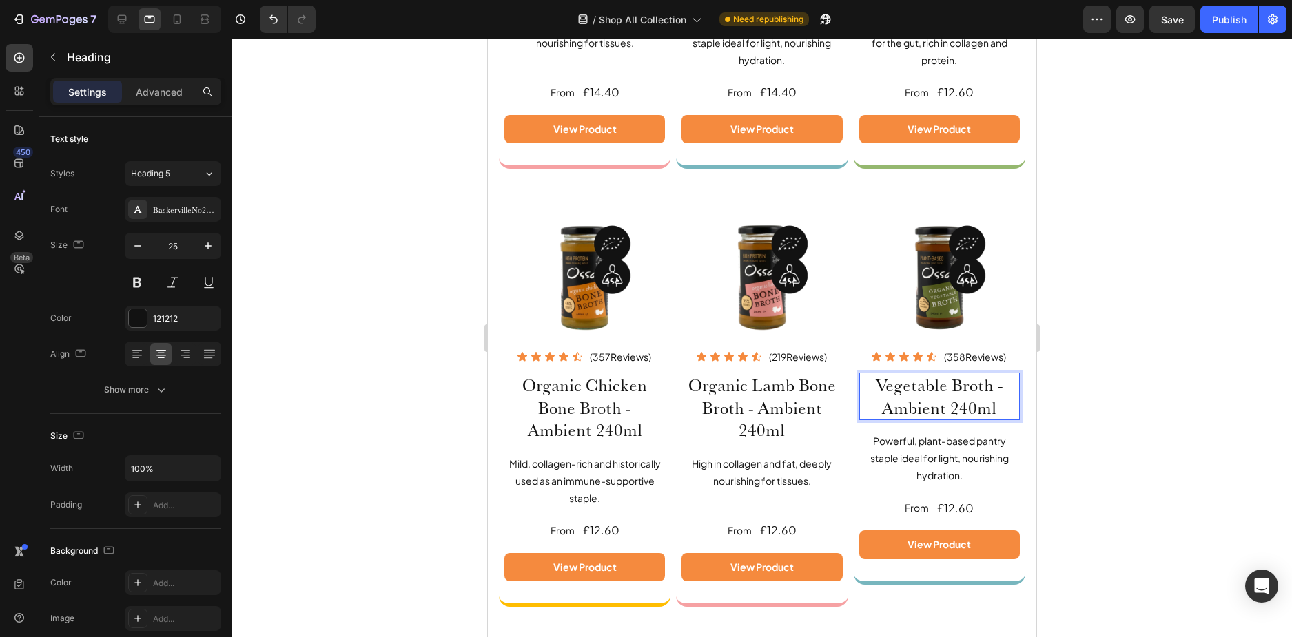
click at [866, 374] on p "Vegetable Broth - Ambient 240ml" at bounding box center [939, 396] width 158 height 45
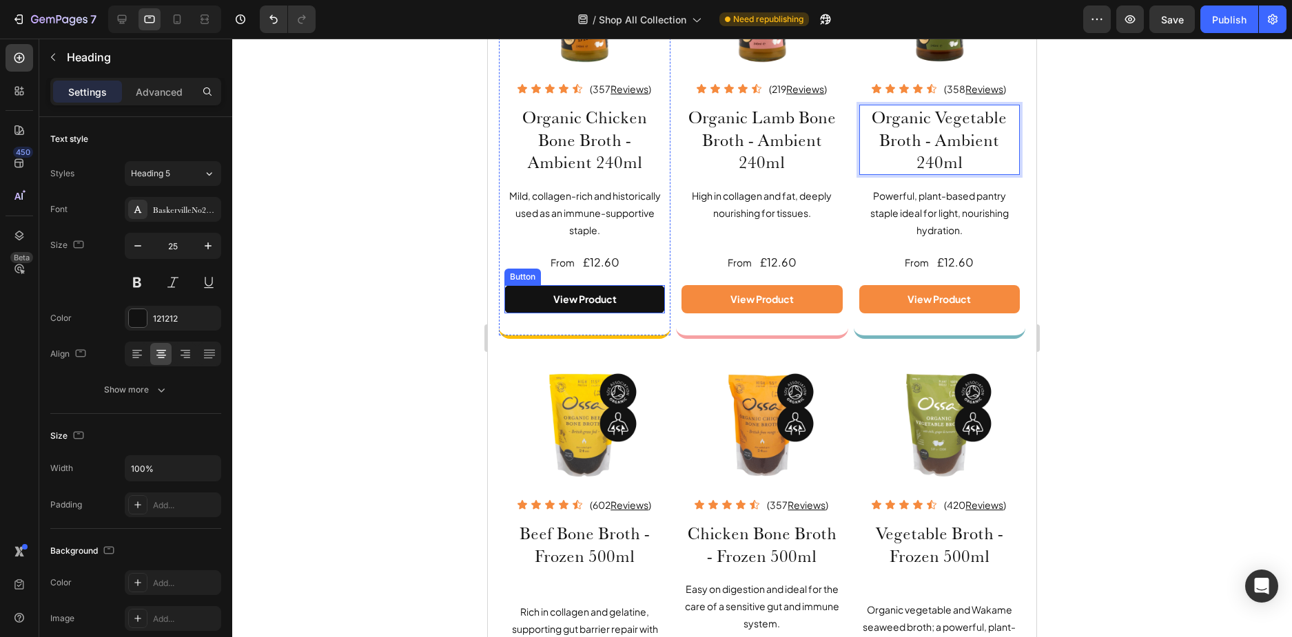
scroll to position [1586, 0]
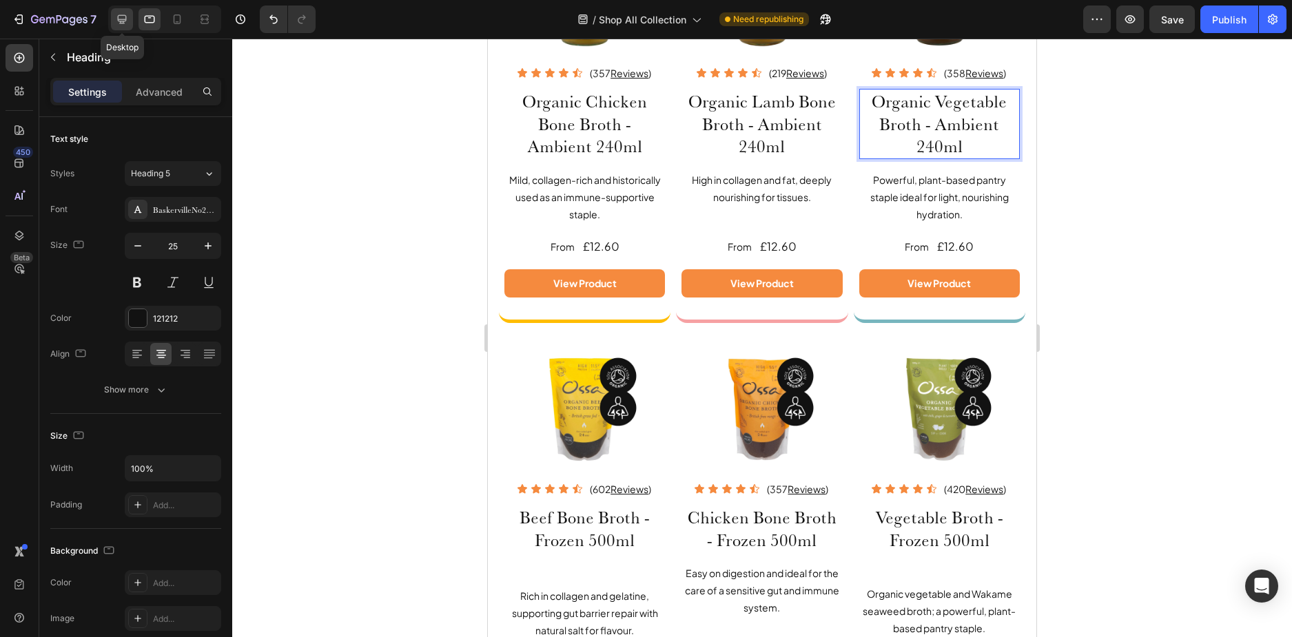
click at [121, 21] on icon at bounding box center [122, 19] width 9 height 9
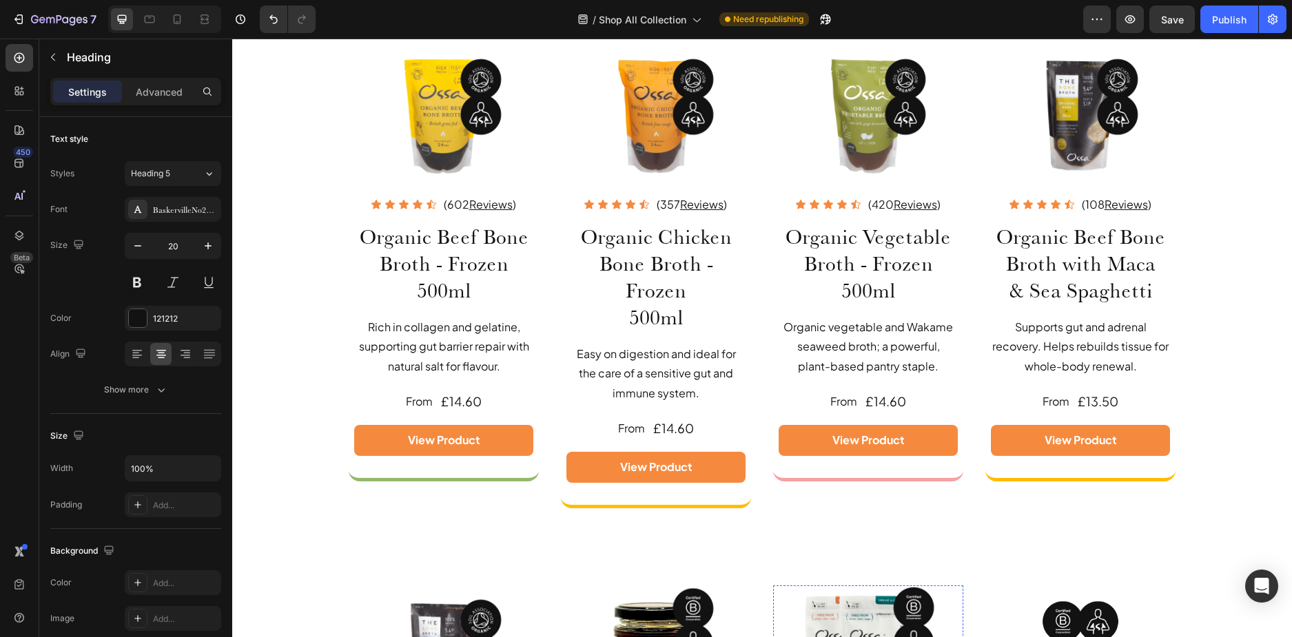
scroll to position [1681, 0]
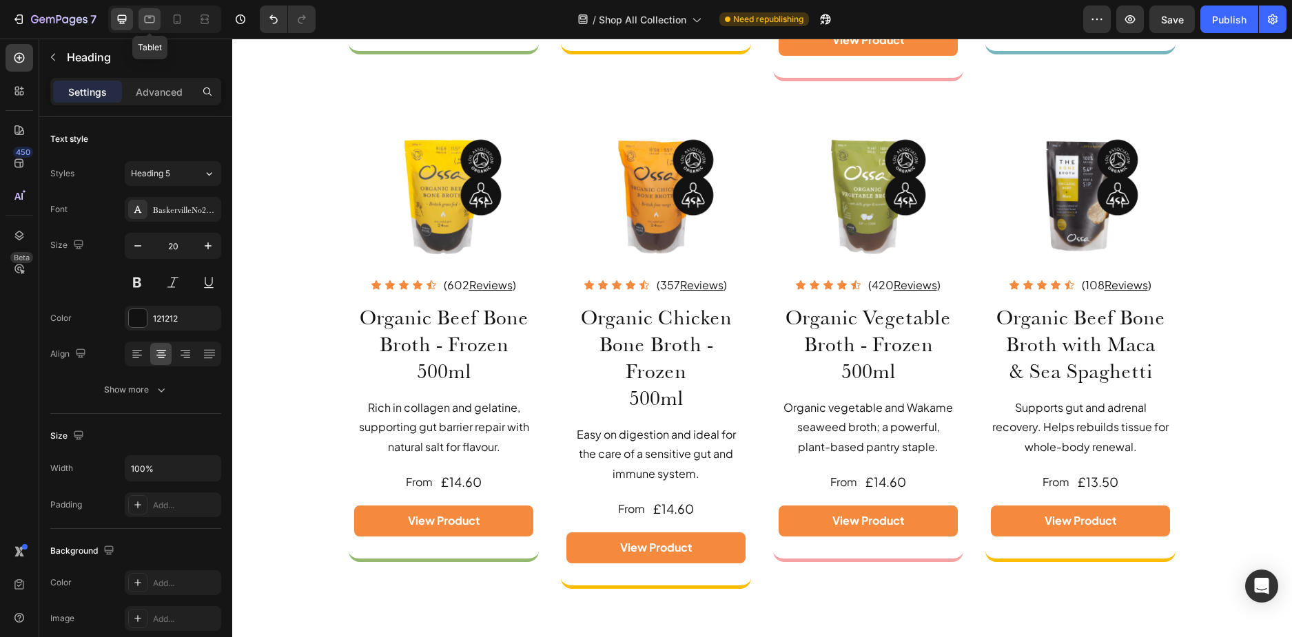
click at [147, 22] on icon at bounding box center [150, 20] width 10 height 8
type input "25"
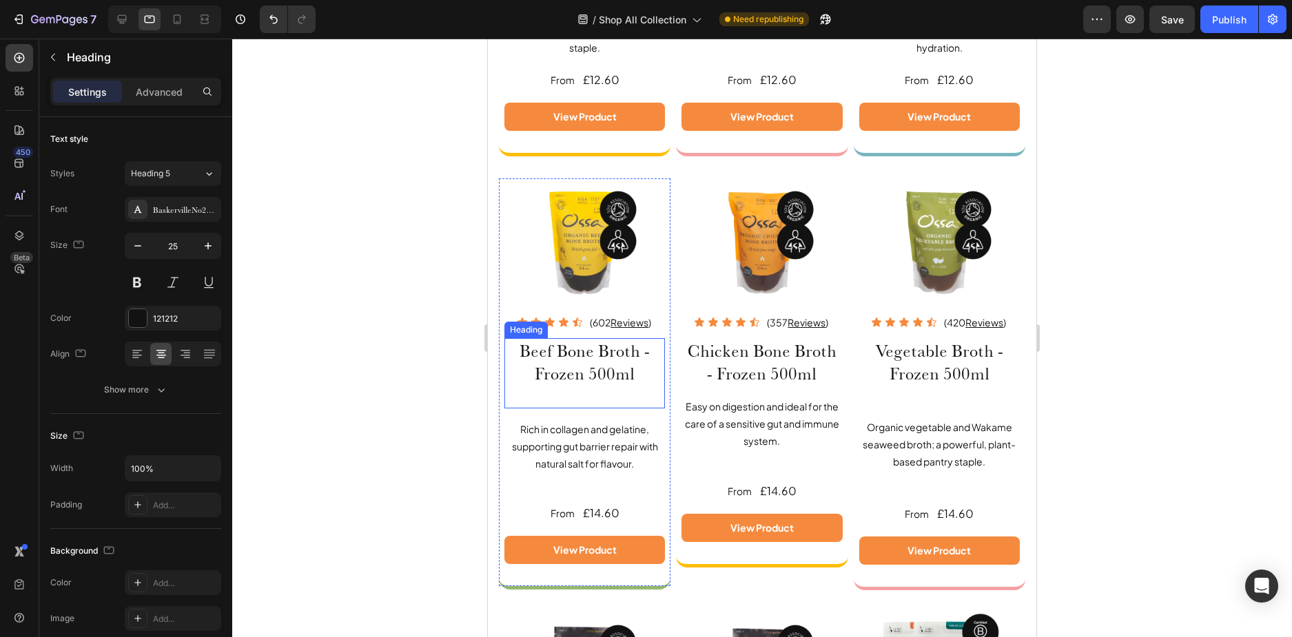
scroll to position [1792, 0]
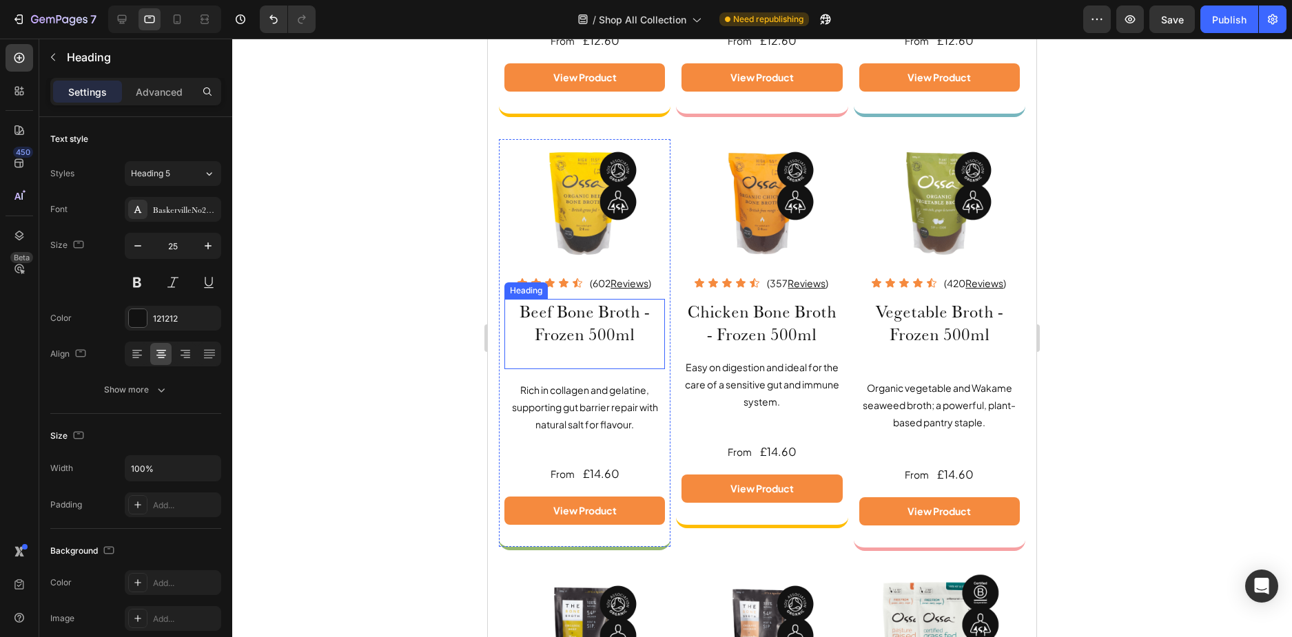
click at [522, 310] on h2 "Beef Bone Broth - Frozen 500ml" at bounding box center [584, 334] width 161 height 70
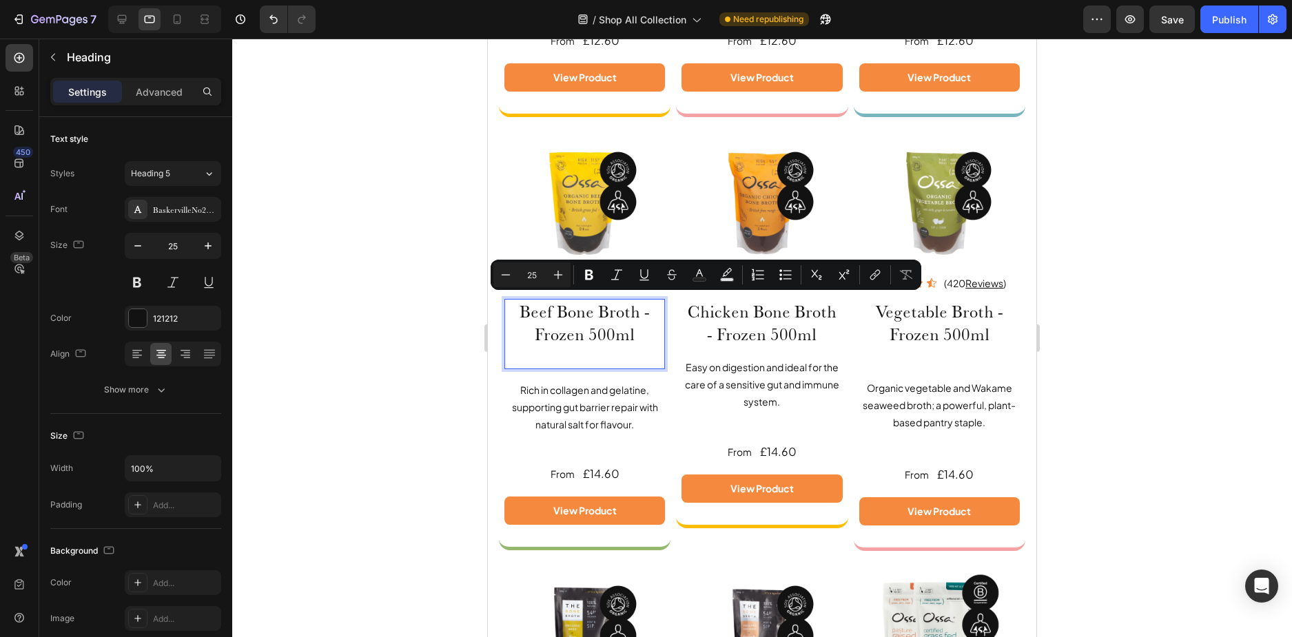
click at [517, 309] on p "Beef Bone Broth - Frozen 500ml" at bounding box center [585, 334] width 158 height 68
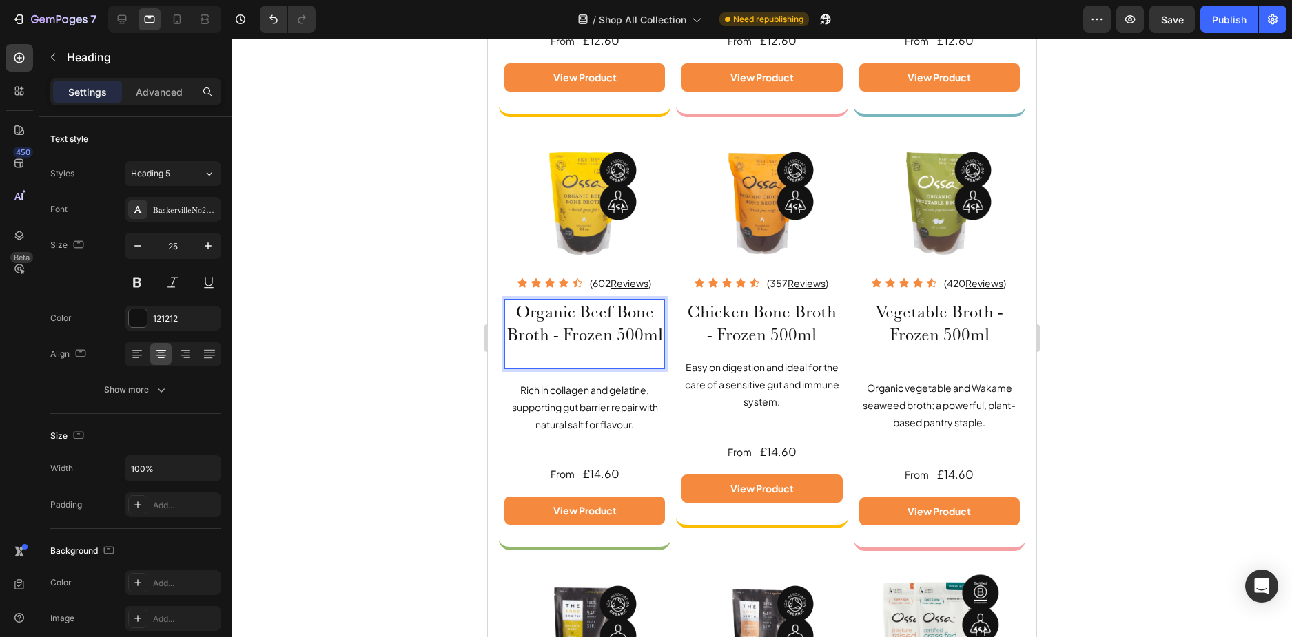
click at [586, 368] on p "Organic Beef Bone Broth - Frozen 500ml" at bounding box center [585, 334] width 158 height 68
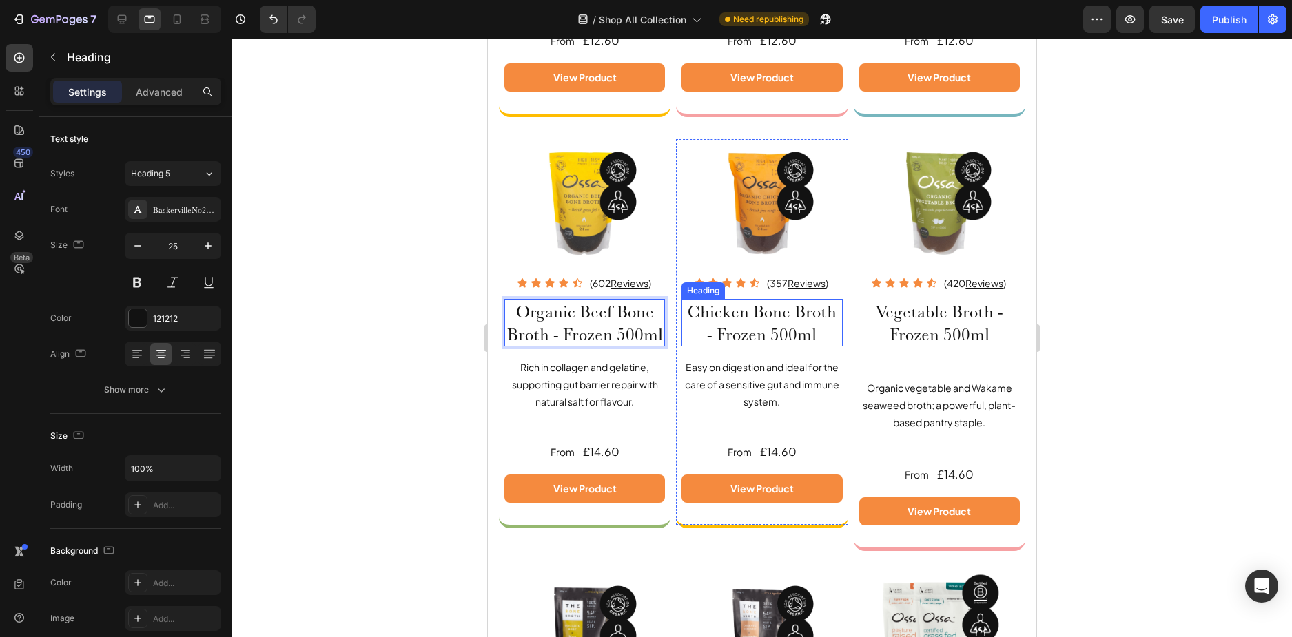
click at [683, 302] on h2 "Chicken Bone Broth - Frozen 500ml" at bounding box center [761, 323] width 161 height 48
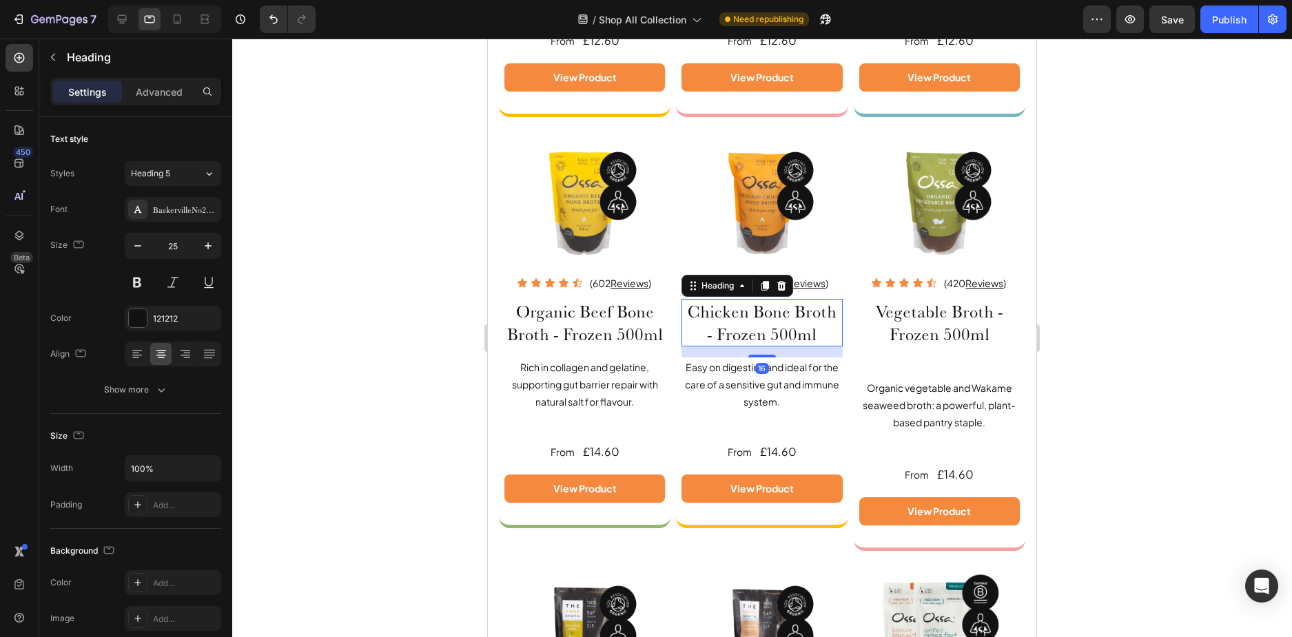
click at [692, 306] on h2 "Chicken Bone Broth - Frozen 500ml" at bounding box center [761, 323] width 161 height 48
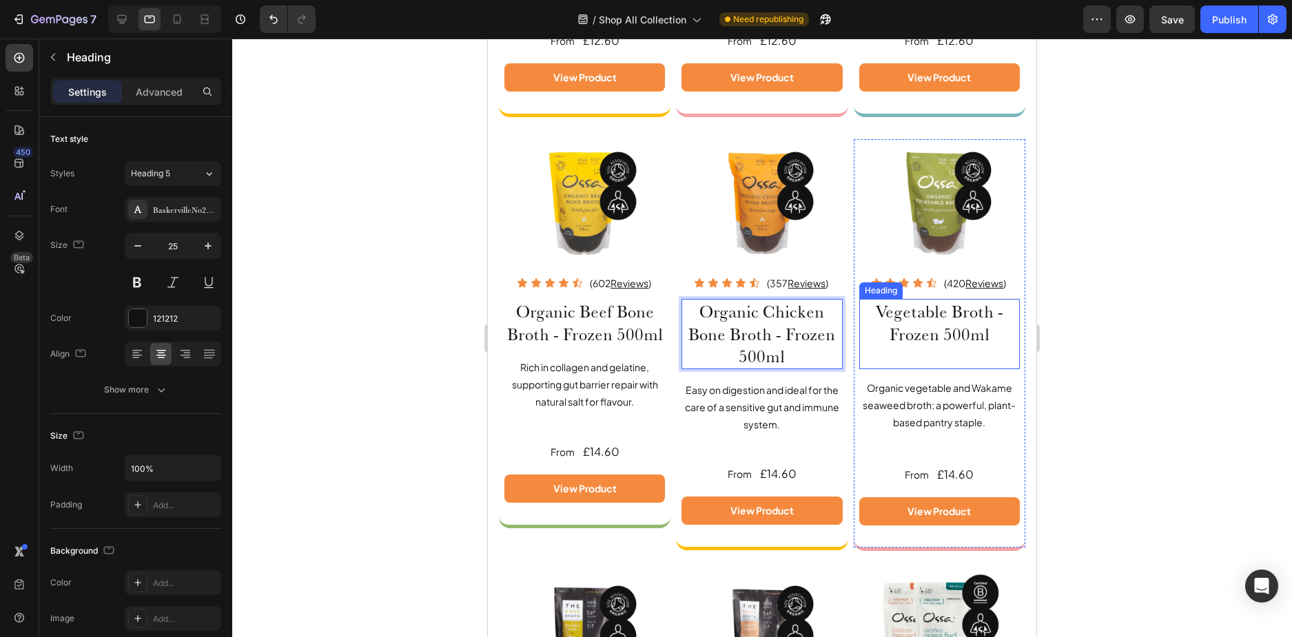
click at [915, 346] on h2 "Vegetable Broth - Frozen 500ml" at bounding box center [939, 334] width 161 height 70
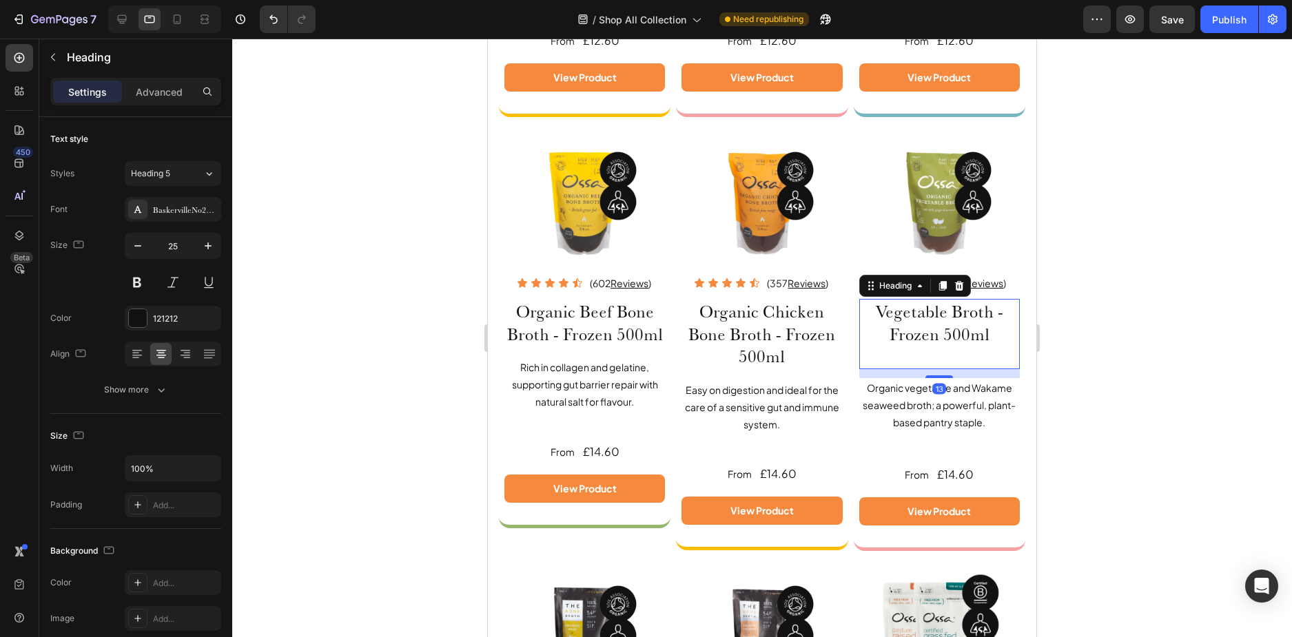
click at [935, 349] on h2 "Vegetable Broth - Frozen 500ml" at bounding box center [939, 334] width 161 height 70
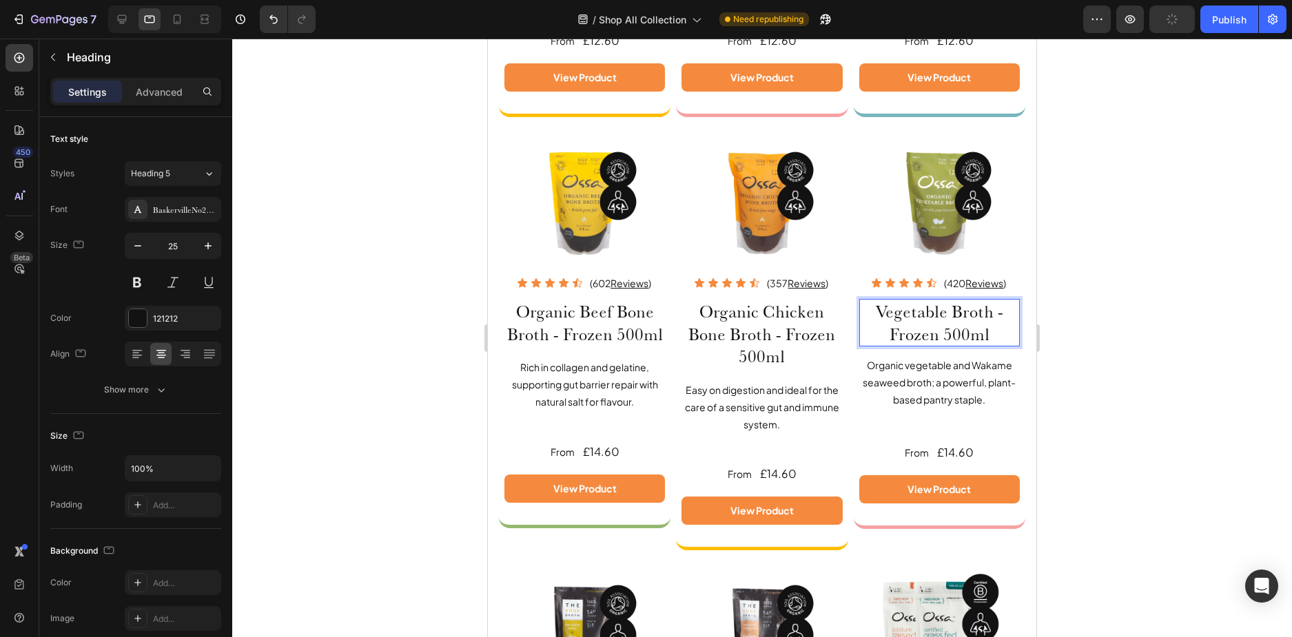
click at [860, 300] on p "Vegetable Broth - Frozen 500ml" at bounding box center [939, 322] width 158 height 45
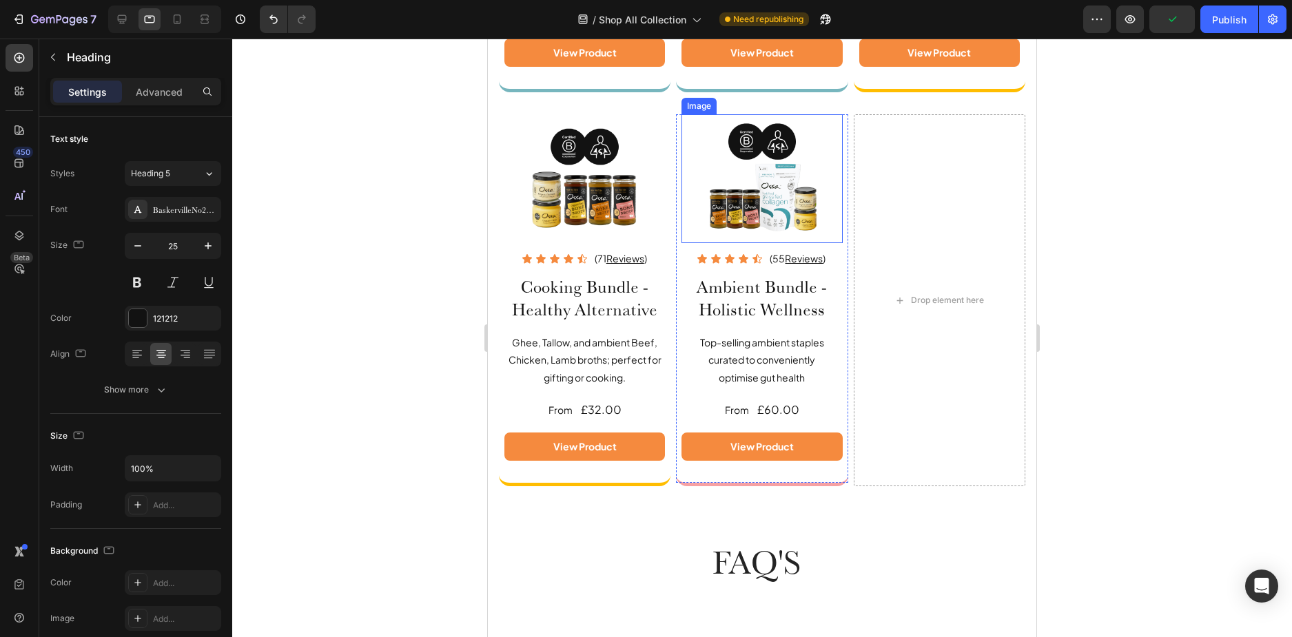
scroll to position [3032, 0]
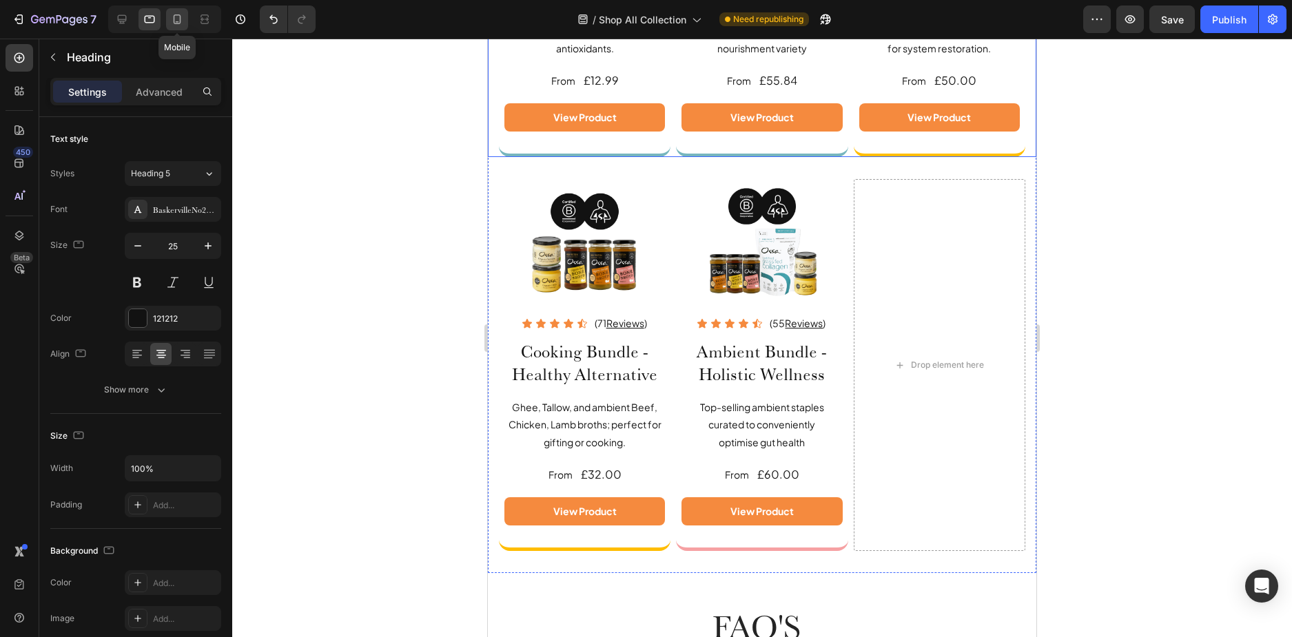
click at [175, 19] on icon at bounding box center [177, 19] width 14 height 14
type input "23"
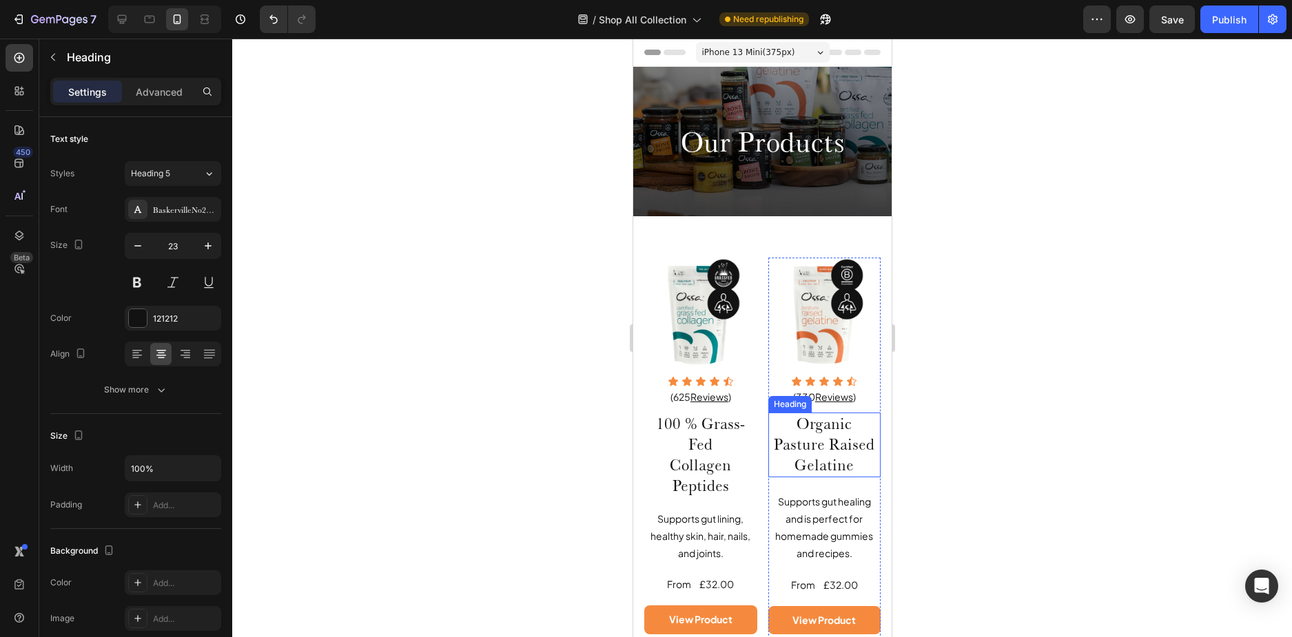
click at [829, 430] on h2 "Organic Pasture Raised Gelatine" at bounding box center [823, 445] width 113 height 65
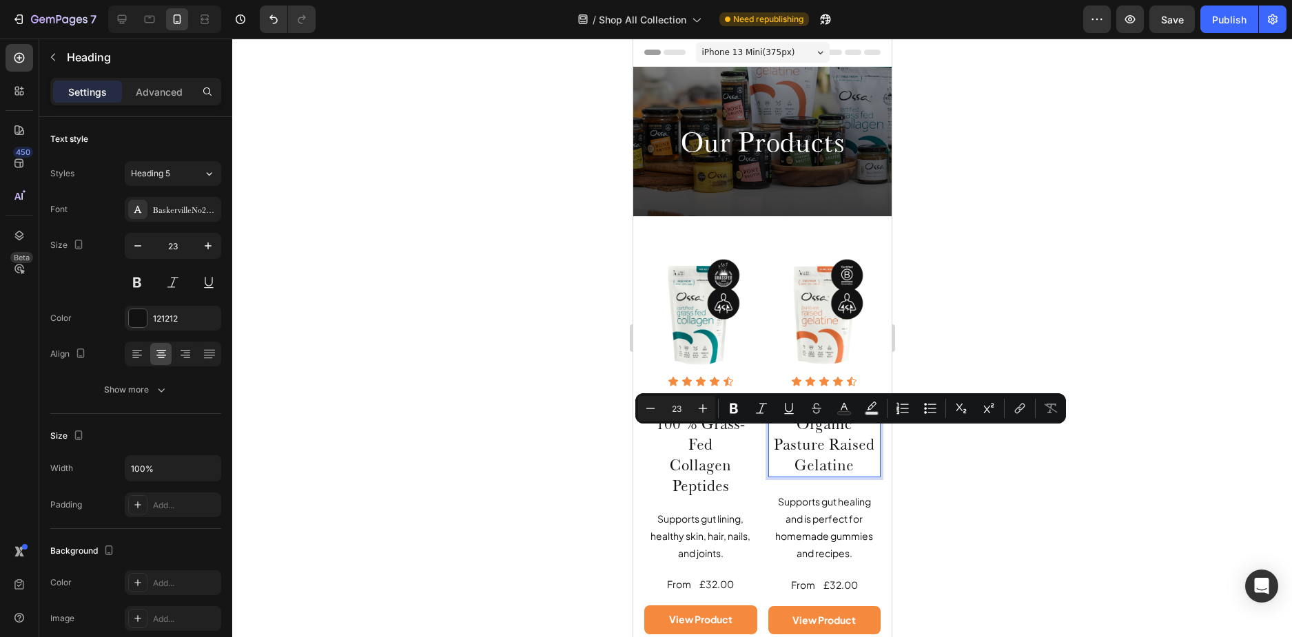
click at [789, 435] on p "Organic Pasture Raised Gelatine" at bounding box center [824, 445] width 110 height 62
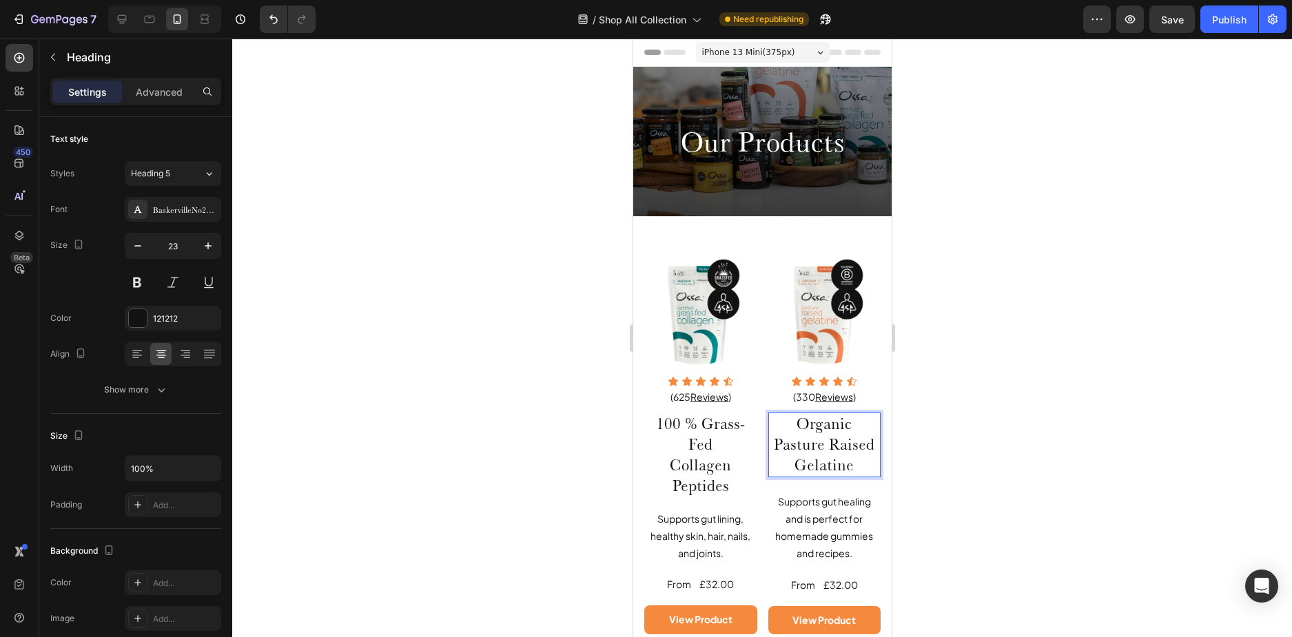
click at [816, 421] on p "Organic Pasture Raised Gelatine" at bounding box center [824, 445] width 110 height 62
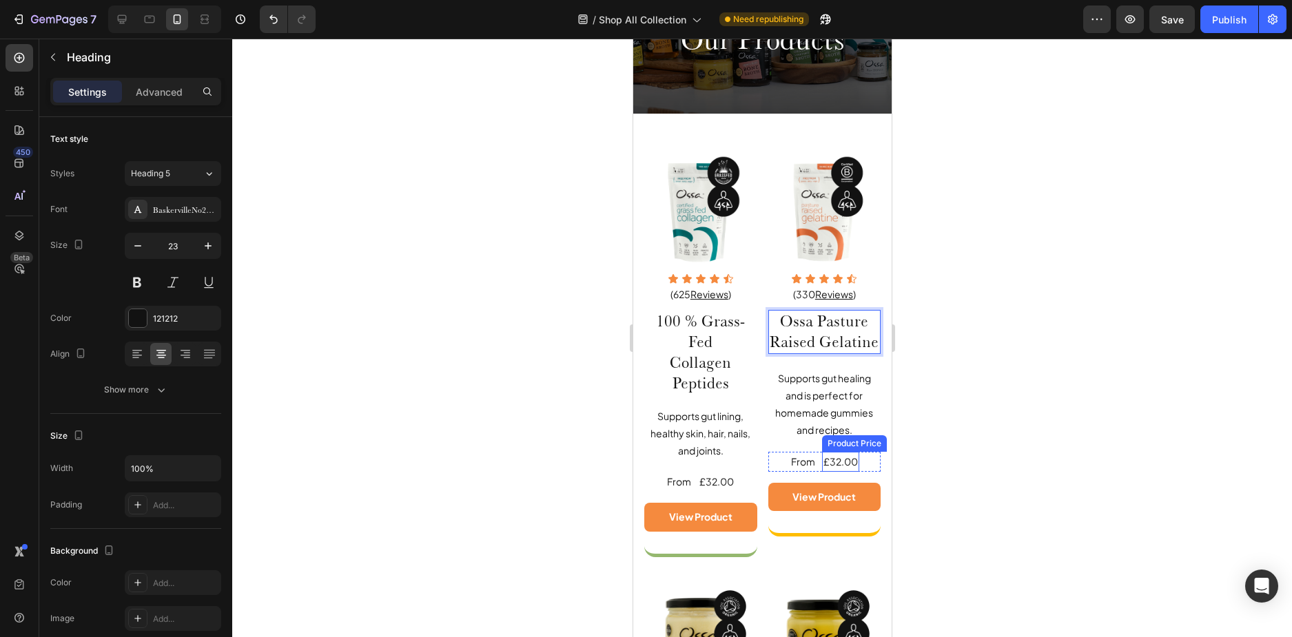
scroll to position [207, 0]
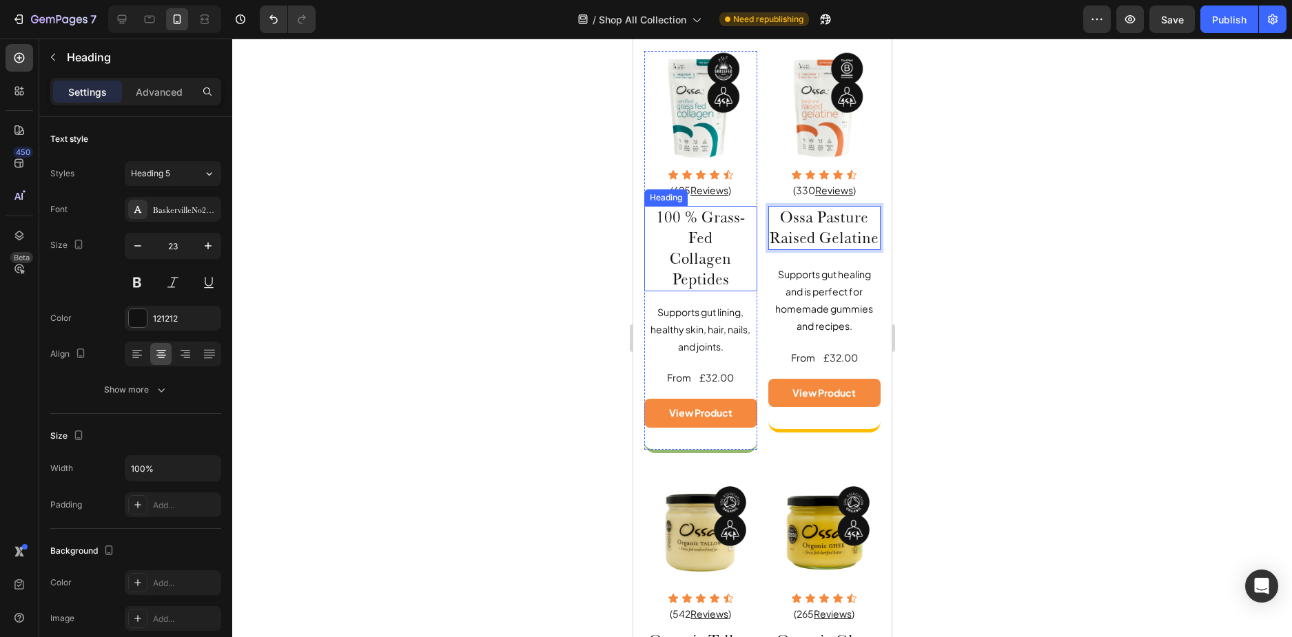
click at [701, 212] on h2 "100 % Grass-Fed Collagen Peptides" at bounding box center [699, 248] width 113 height 85
click at [682, 217] on h2 "100 % Grass-Fed Collagen Peptides" at bounding box center [699, 248] width 113 height 85
click at [692, 214] on p "100 % Grass-Fed Collagen Peptides" at bounding box center [700, 248] width 110 height 83
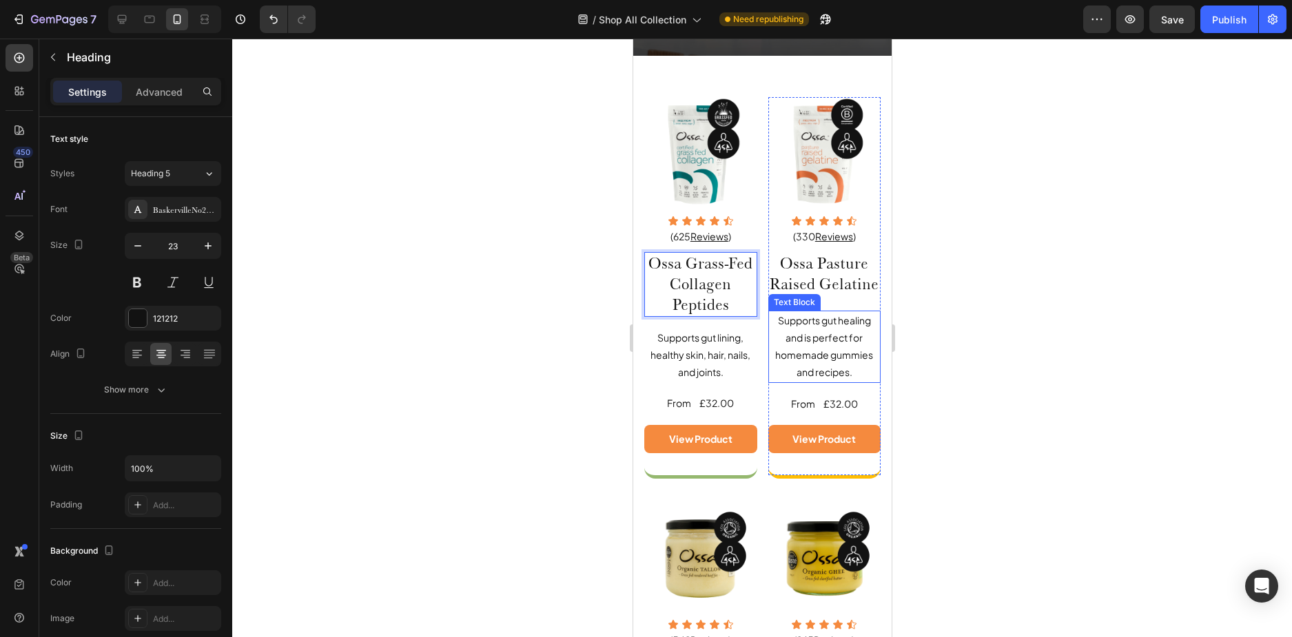
scroll to position [138, 0]
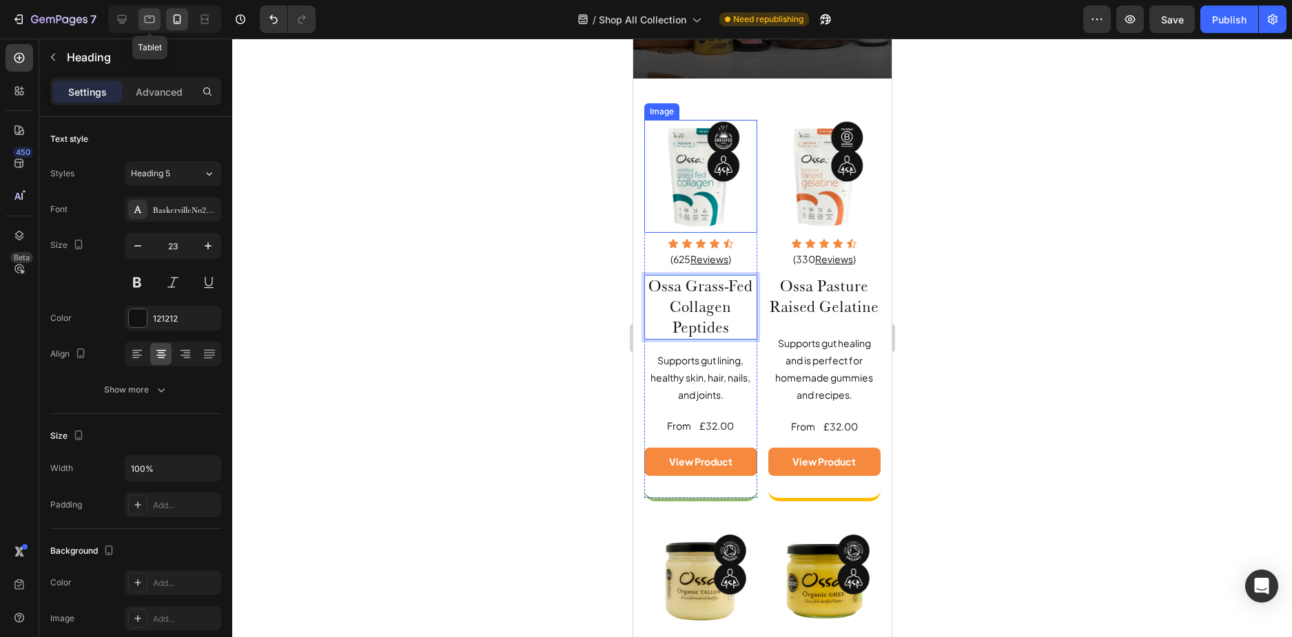
click at [152, 21] on icon at bounding box center [150, 19] width 14 height 14
type input "25"
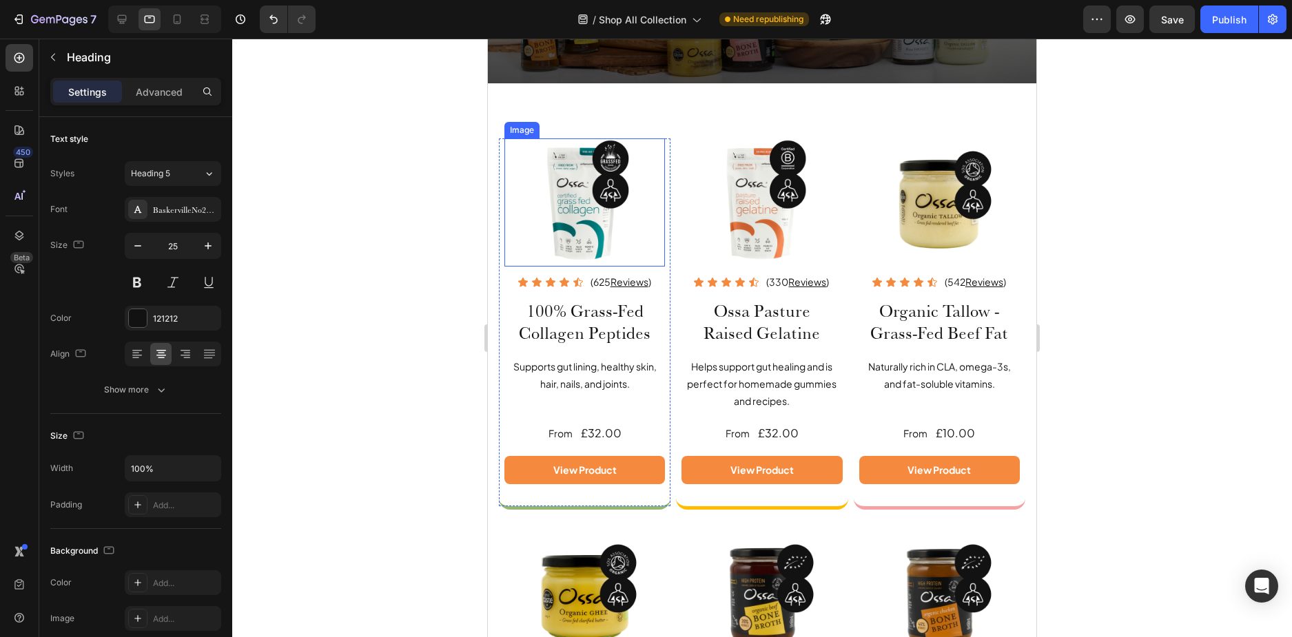
scroll to position [90, 0]
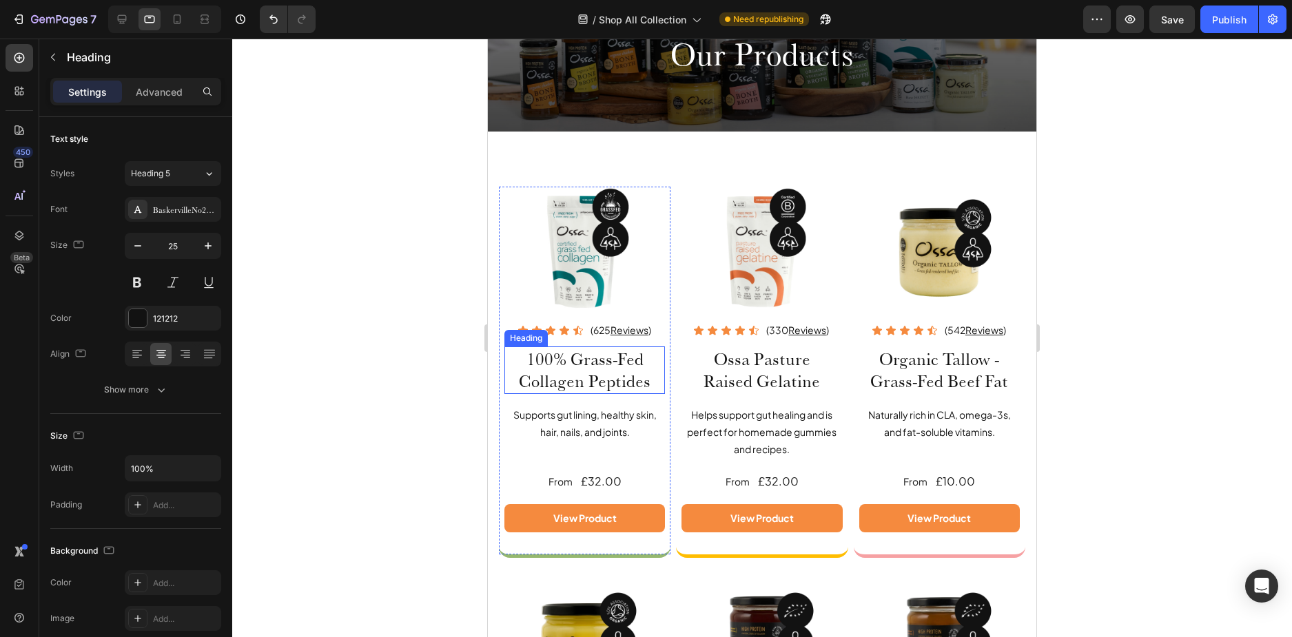
click at [562, 361] on h2 "100% Grass-Fed Collagen Peptides" at bounding box center [584, 370] width 161 height 48
click at [562, 356] on h2 "100% Grass-Fed Collagen Peptides" at bounding box center [584, 370] width 161 height 48
click at [120, 17] on icon at bounding box center [122, 19] width 14 height 14
type input "20"
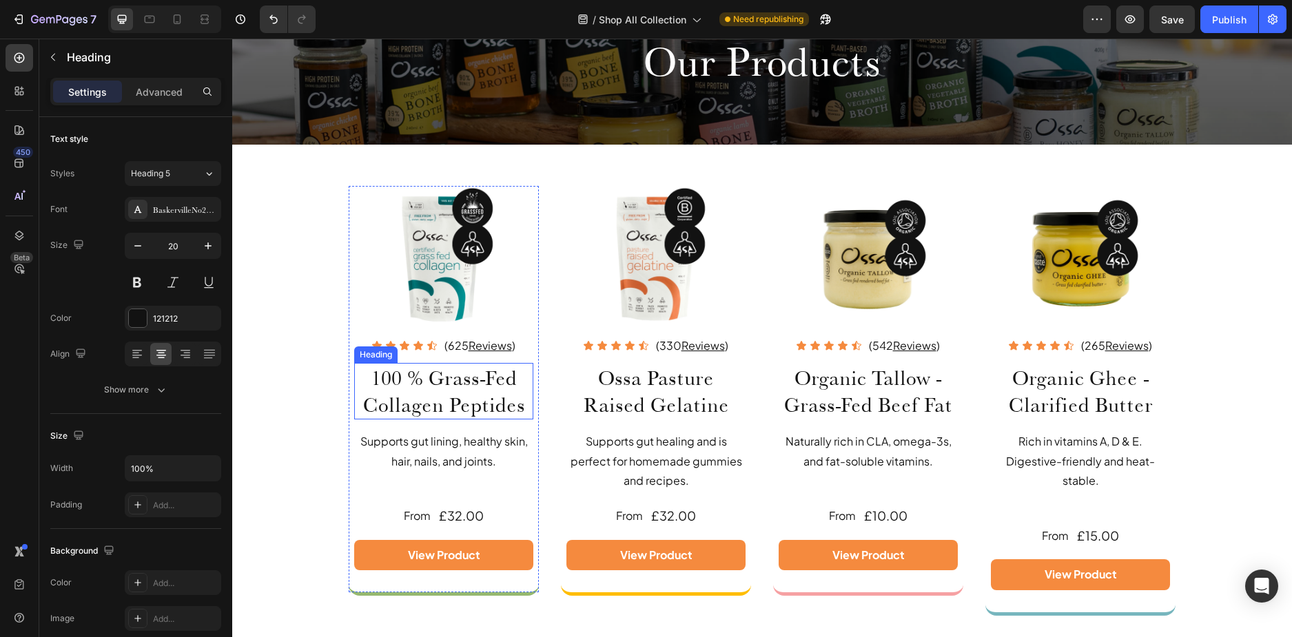
click at [415, 340] on div "Icon" at bounding box center [427, 332] width 29 height 17
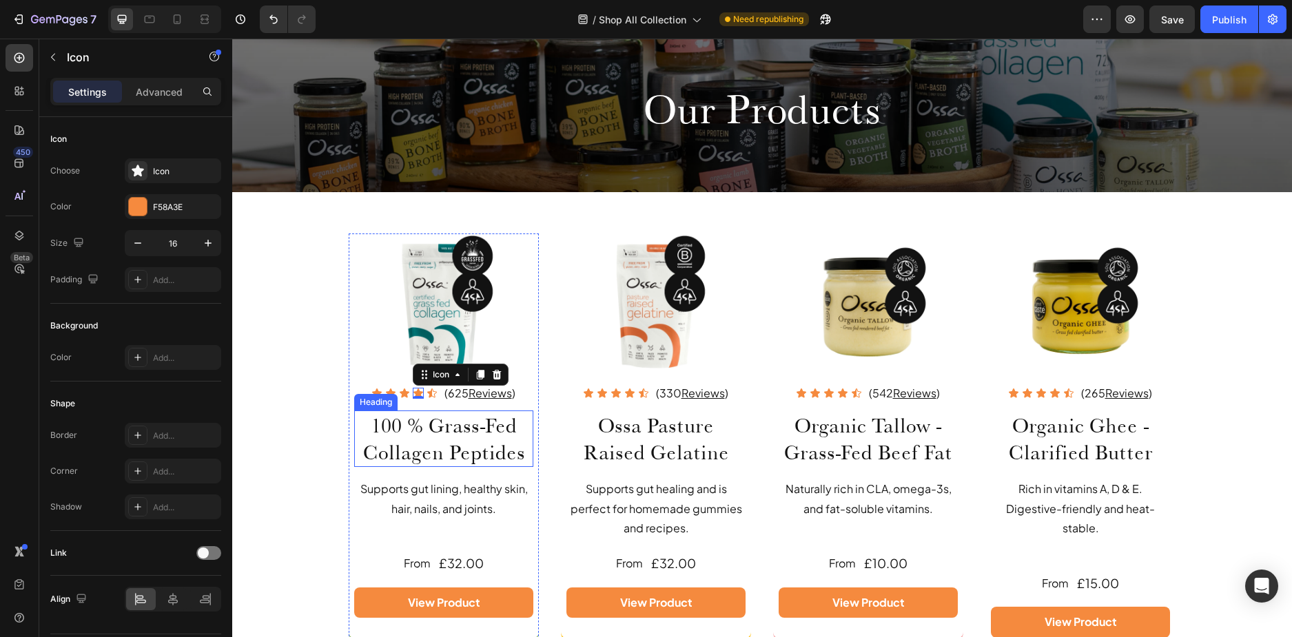
click at [415, 420] on h2 "100 % Grass-Fed Collagen Peptides" at bounding box center [443, 439] width 179 height 56
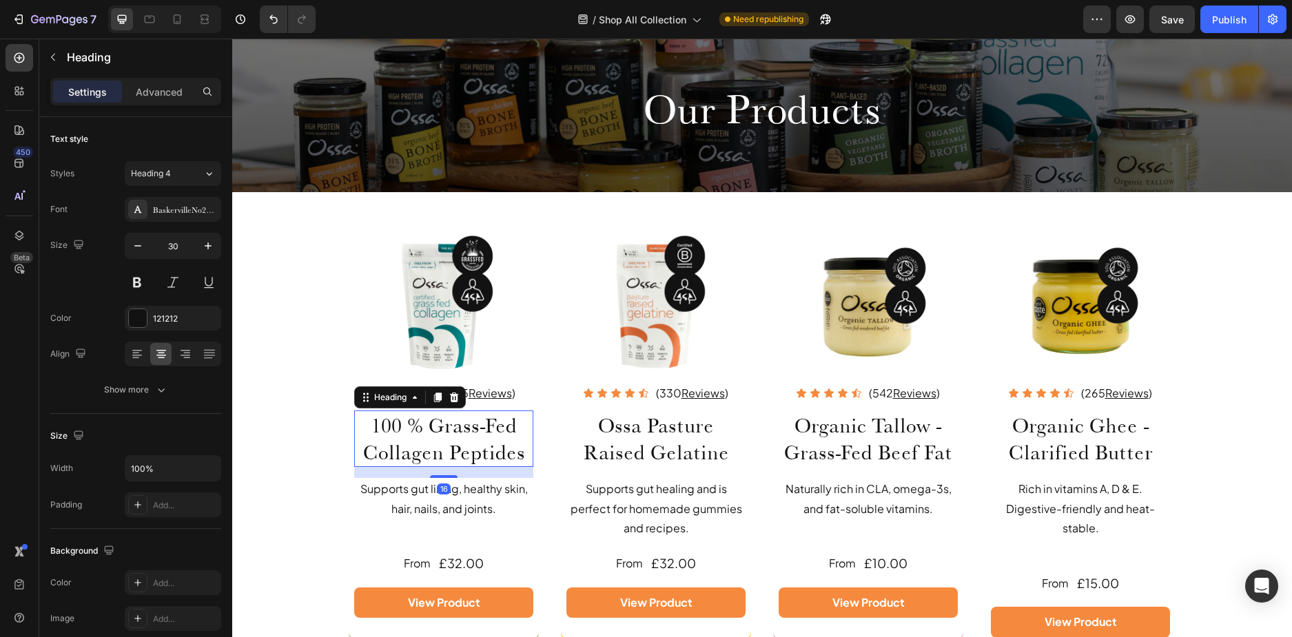
click at [415, 426] on h2 "100 % Grass-Fed Collagen Peptides" at bounding box center [443, 439] width 179 height 56
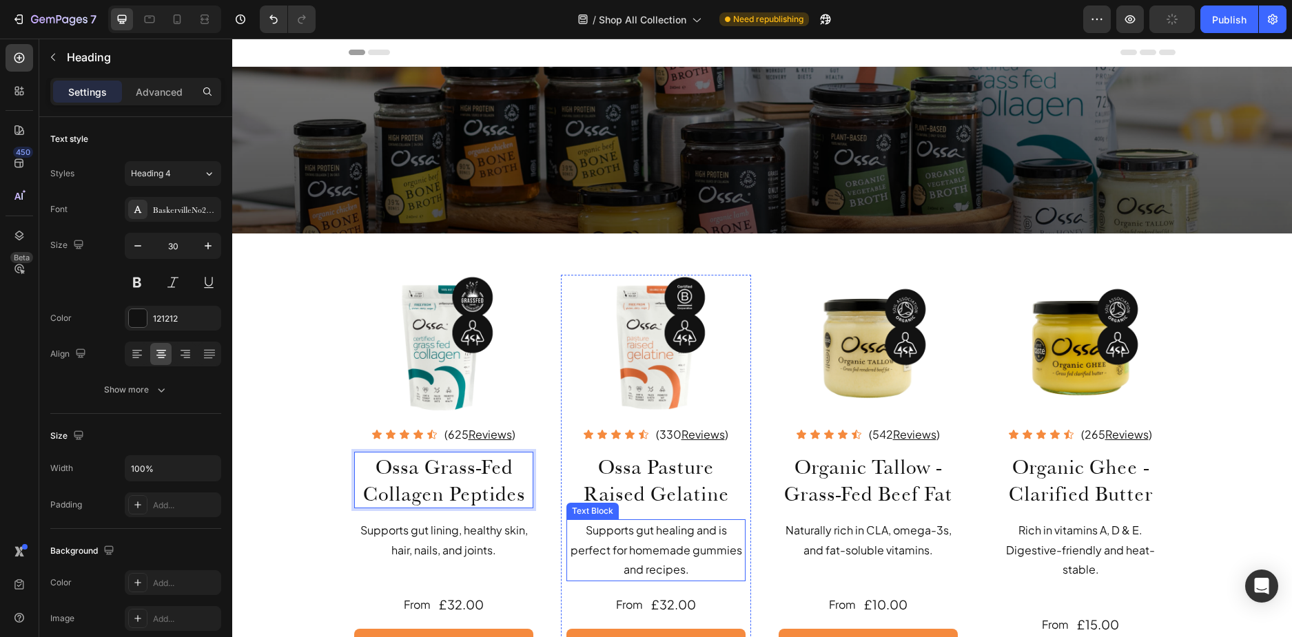
scroll to position [207, 0]
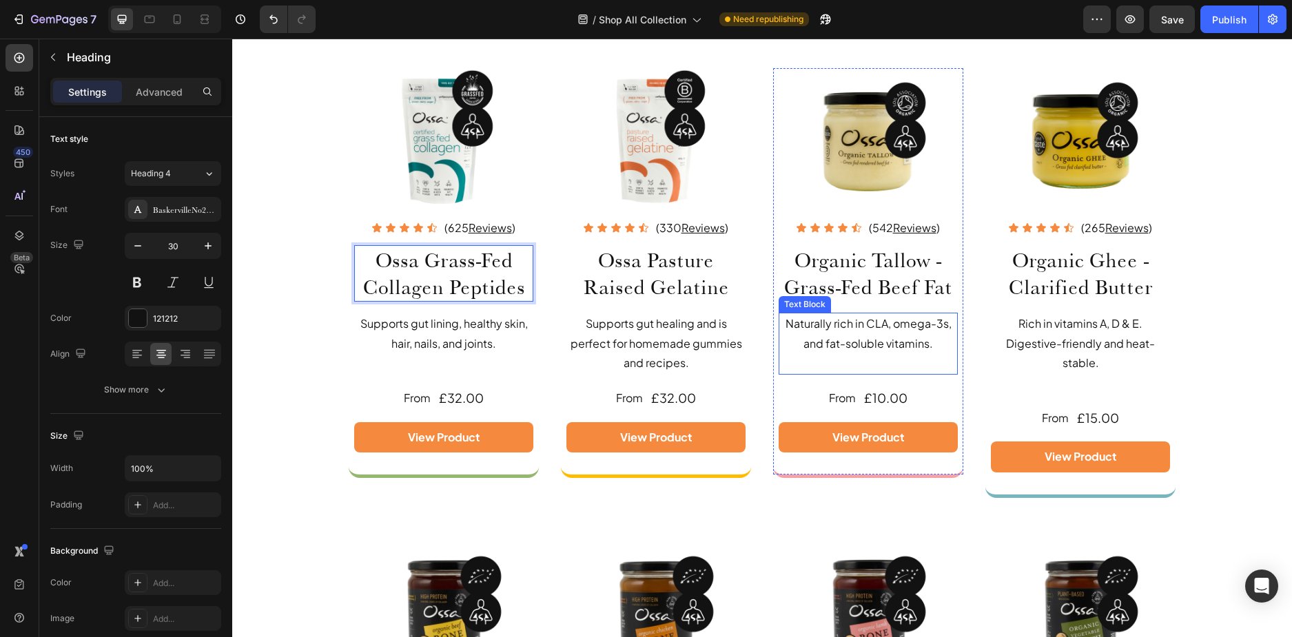
click at [898, 355] on p at bounding box center [868, 363] width 176 height 20
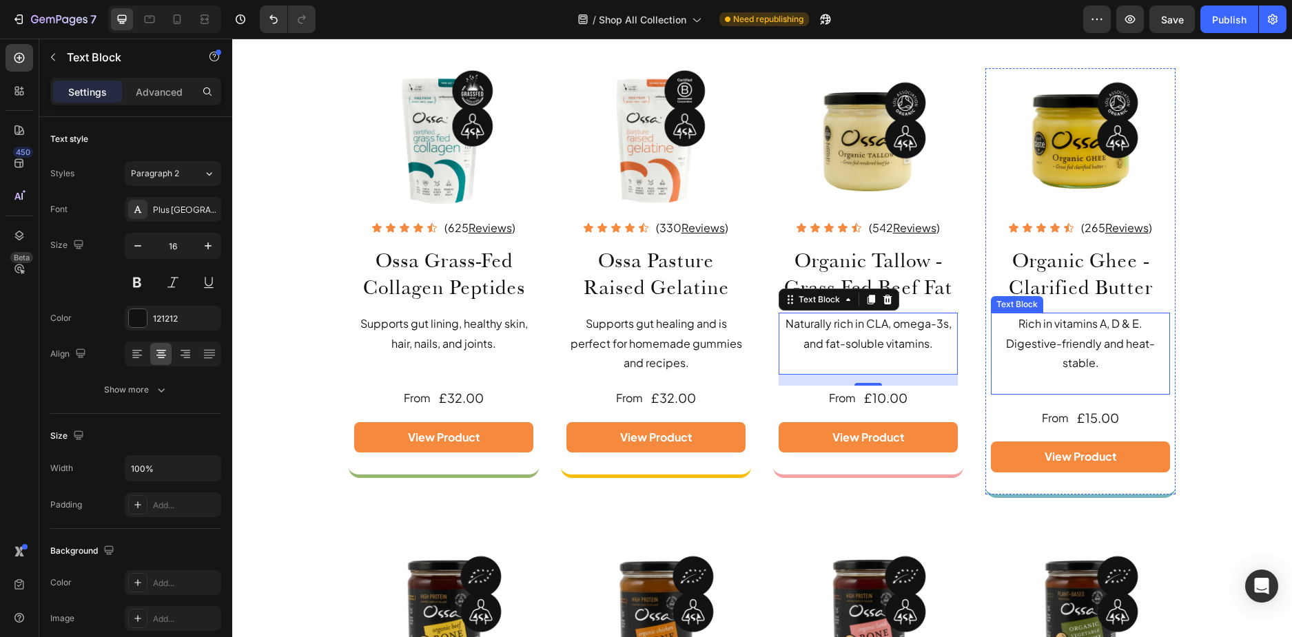
click at [1082, 372] on p "Rich in vitamins A, D & E. Digestive-friendly and heat-stable." at bounding box center [1080, 343] width 176 height 59
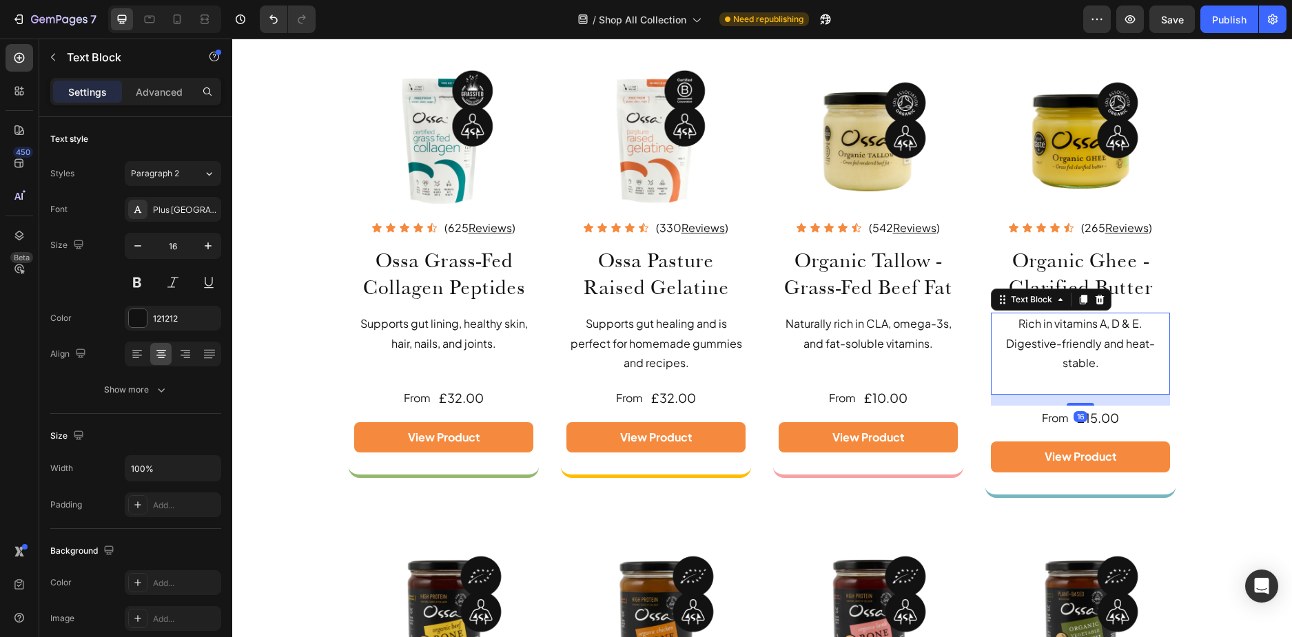
click at [1084, 376] on p "Rich Text Editor. Editing area: main" at bounding box center [1080, 383] width 176 height 20
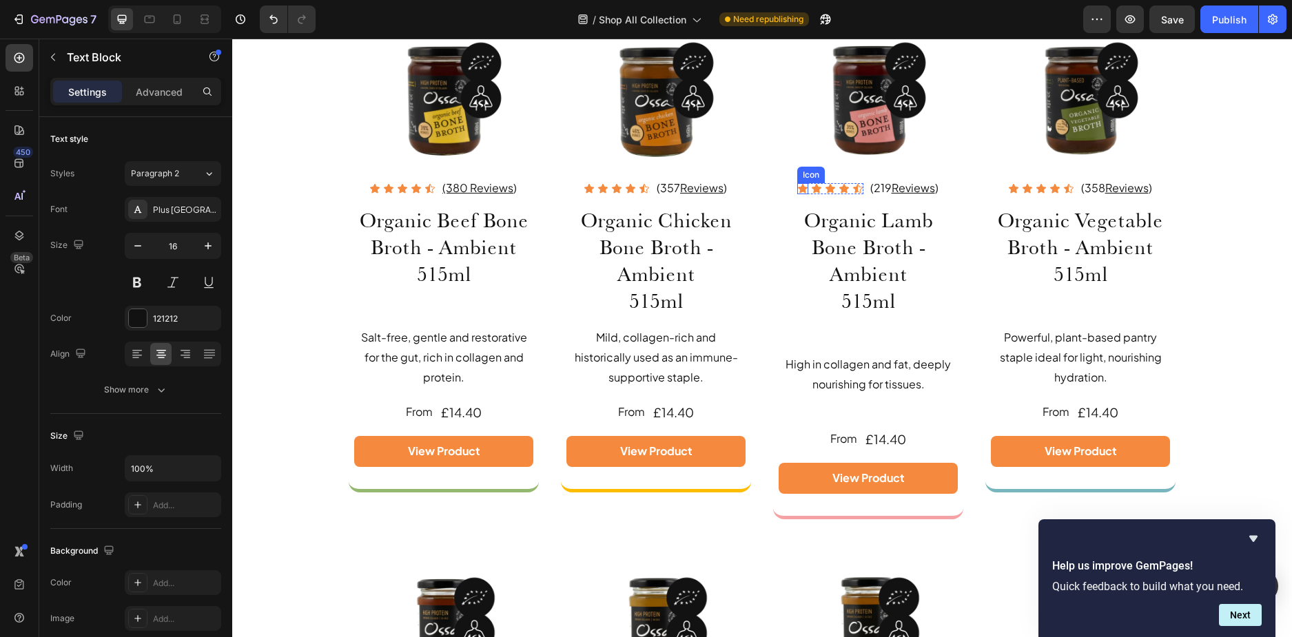
scroll to position [620, 0]
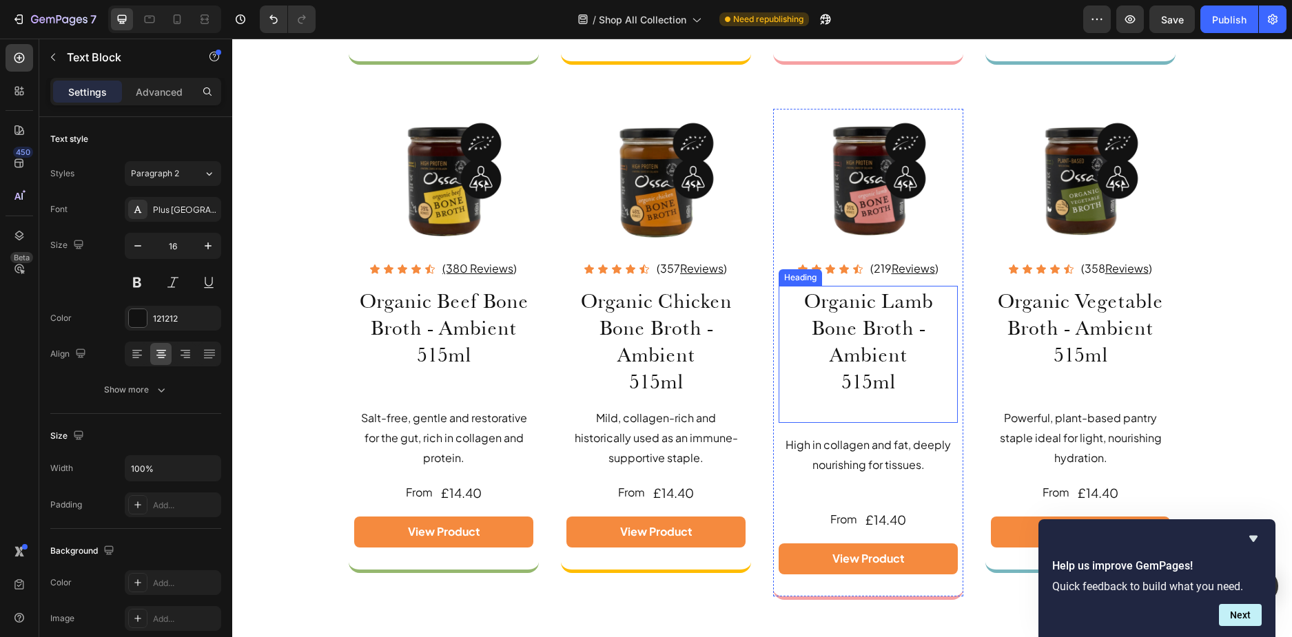
click at [853, 395] on h2 "Organic Lamb Bone Broth - Ambient 515ml" at bounding box center [867, 354] width 179 height 137
click at [874, 404] on h2 "Organic Lamb Bone Broth - Ambient 515ml" at bounding box center [867, 354] width 179 height 137
click at [209, 19] on icon at bounding box center [205, 19] width 14 height 14
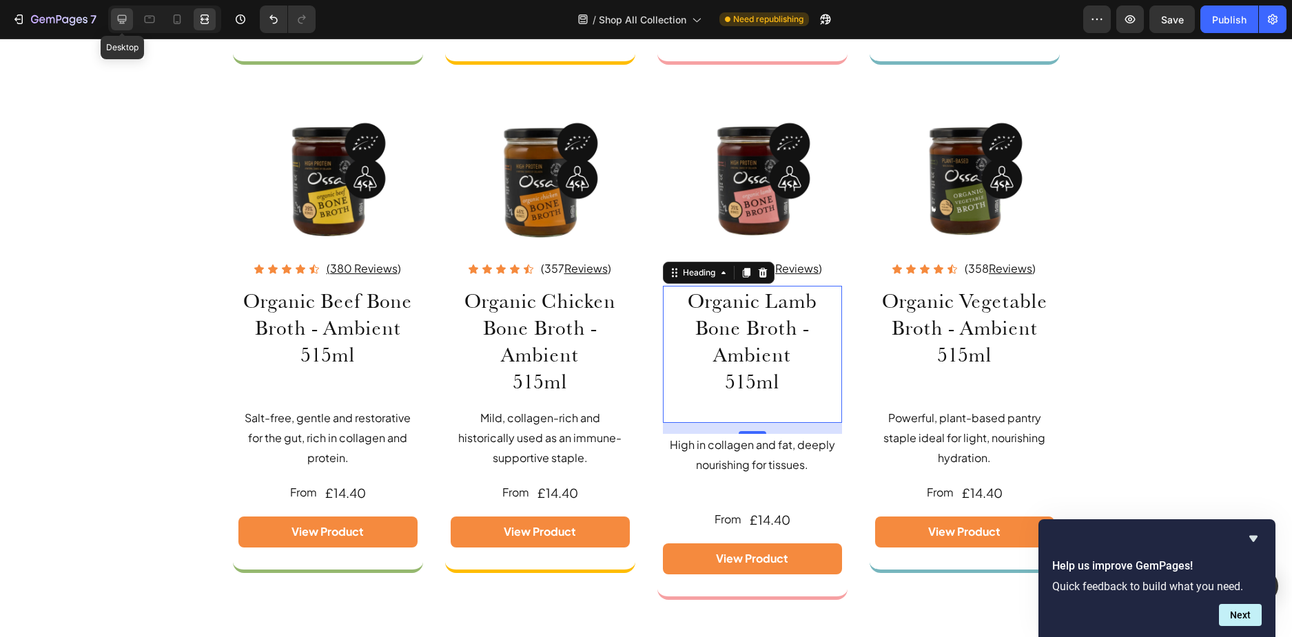
click at [116, 18] on icon at bounding box center [122, 19] width 14 height 14
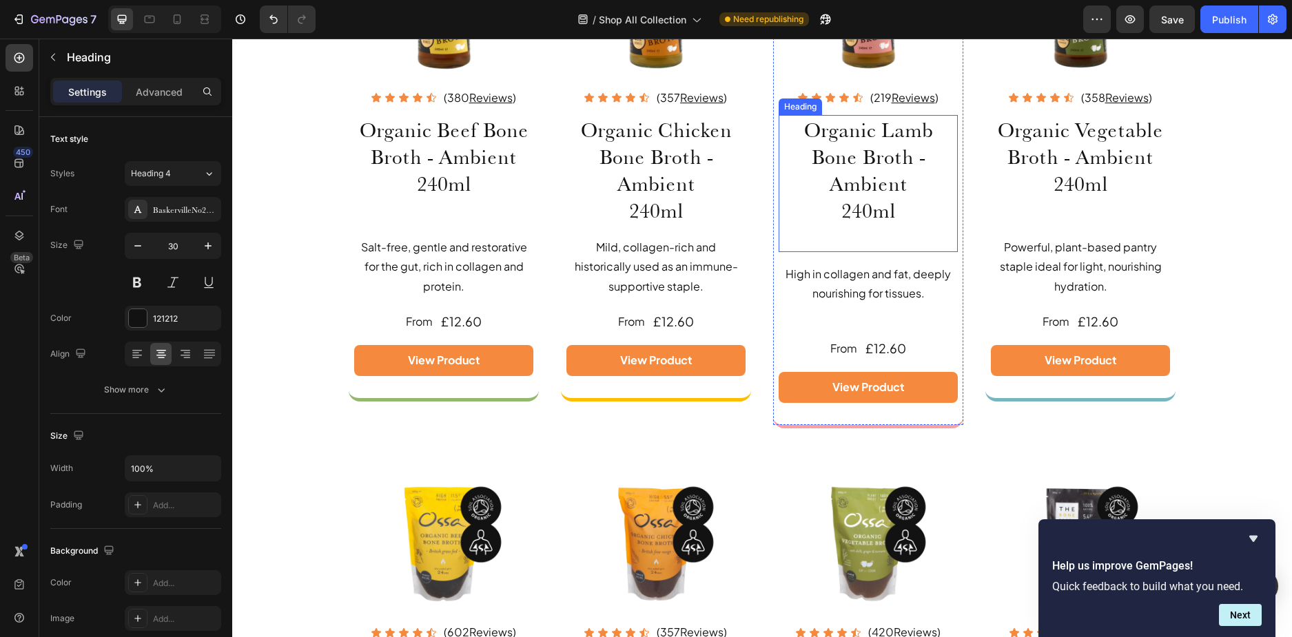
scroll to position [1171, 0]
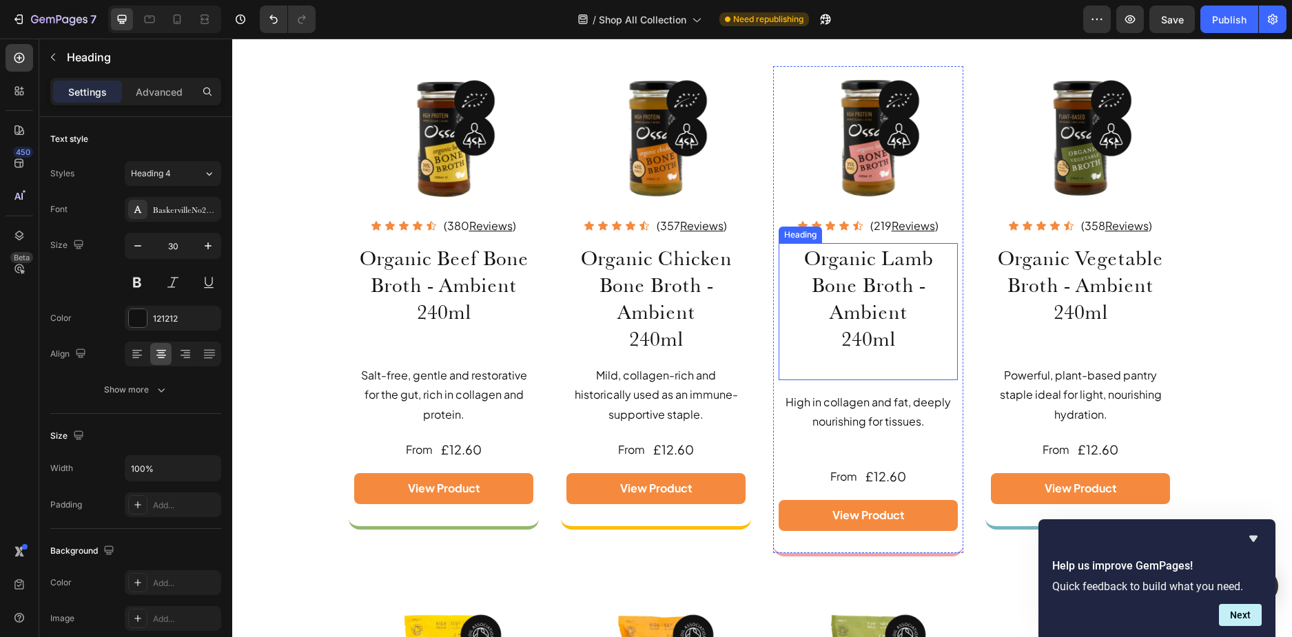
click at [873, 360] on h2 "Organic Lamb Bone Broth - Ambient 240ml" at bounding box center [867, 311] width 179 height 137
click at [877, 363] on h2 "Organic Lamb Bone Broth - Ambient 240ml" at bounding box center [867, 311] width 179 height 137
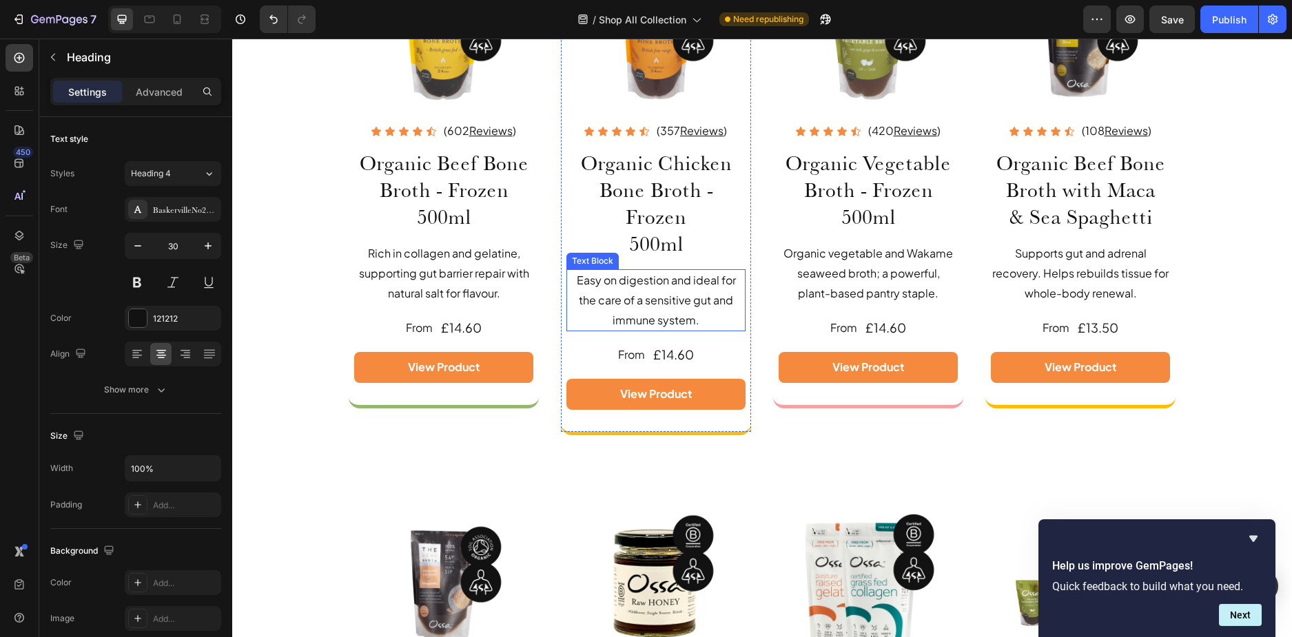
scroll to position [1722, 0]
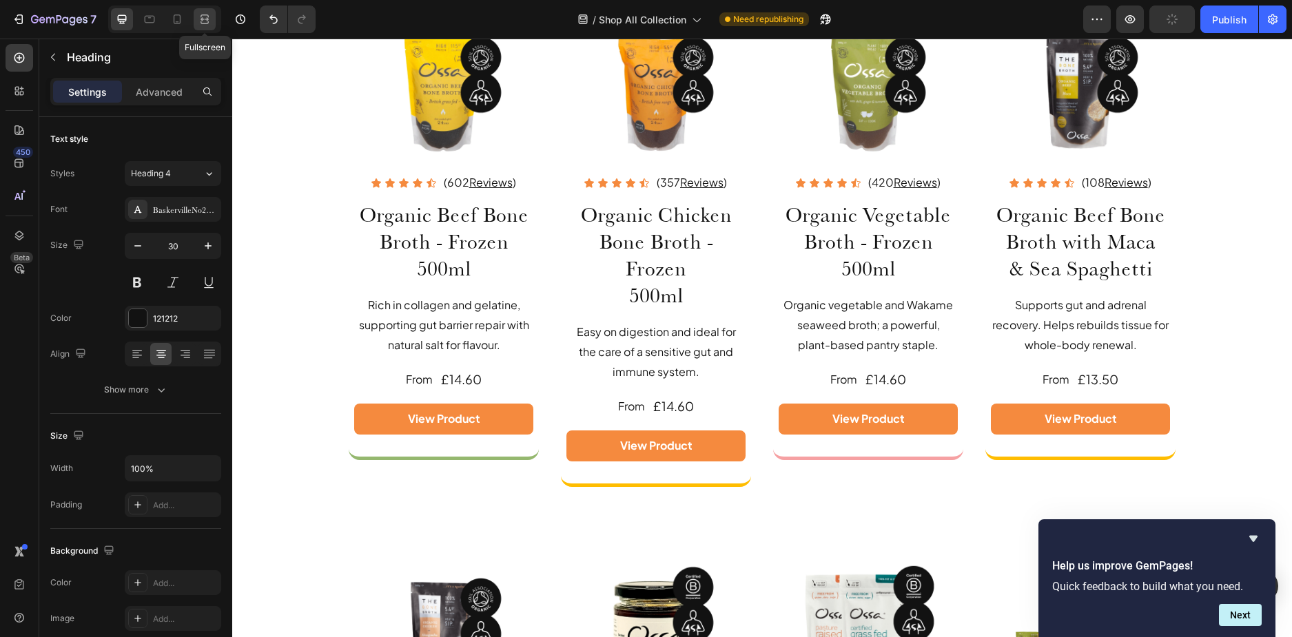
click at [209, 25] on icon at bounding box center [205, 19] width 14 height 14
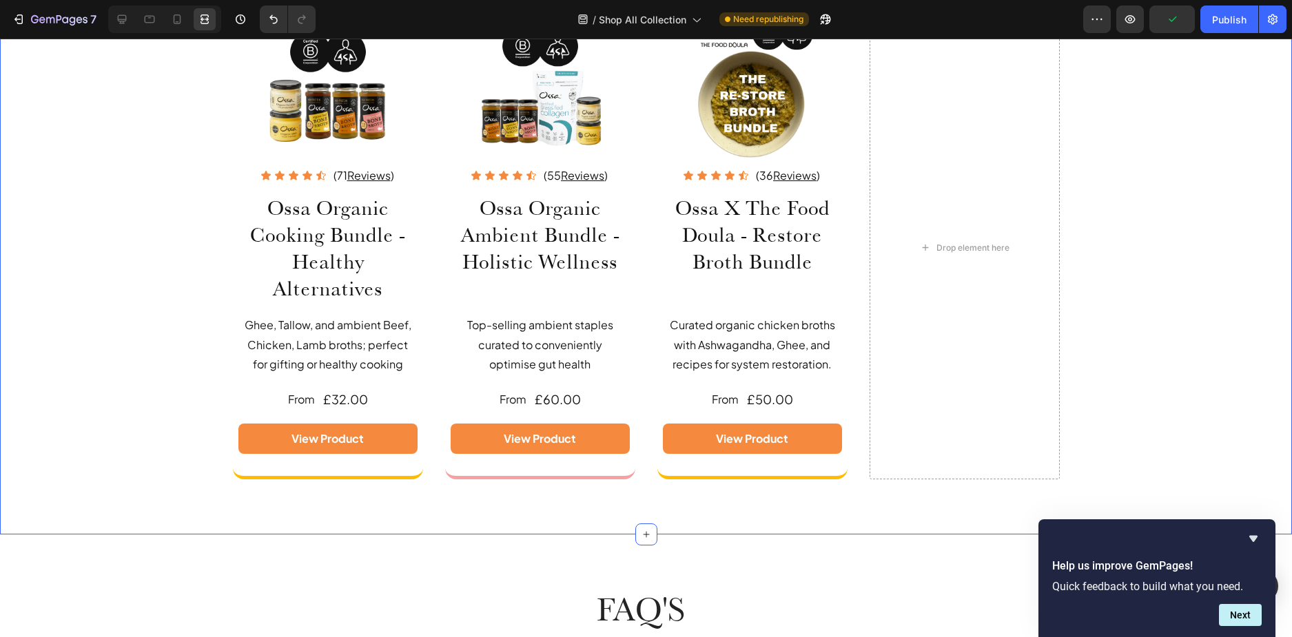
scroll to position [2755, 0]
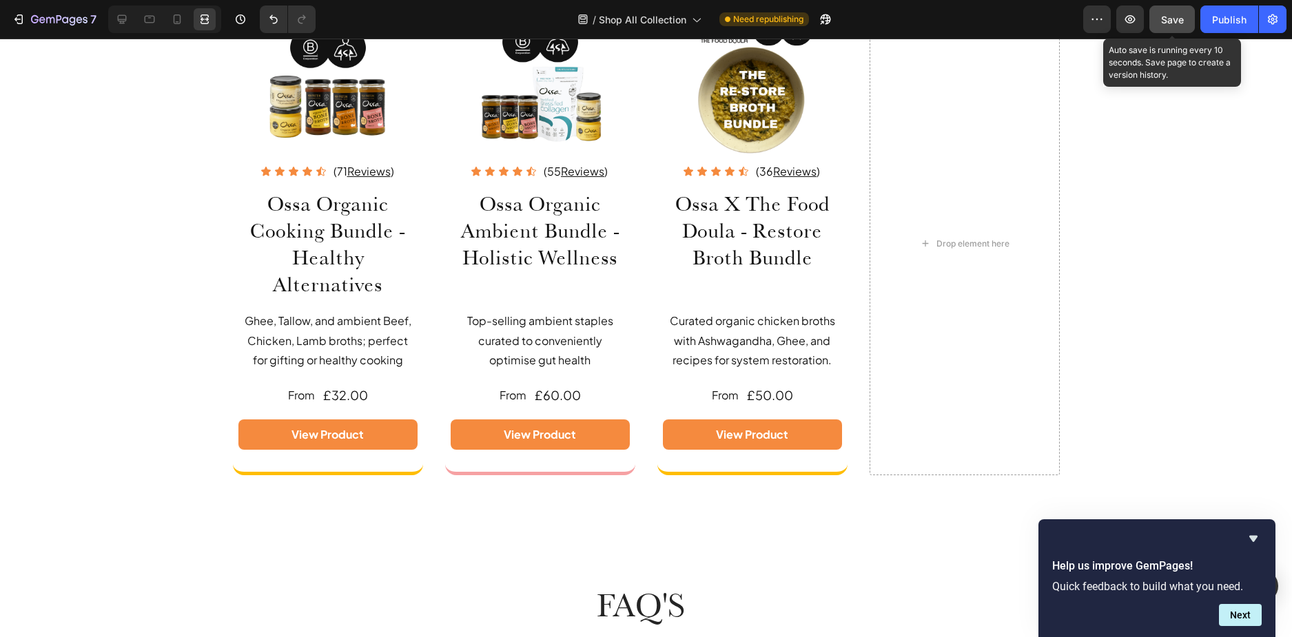
click at [1181, 27] on button "Save" at bounding box center [1171, 20] width 45 height 28
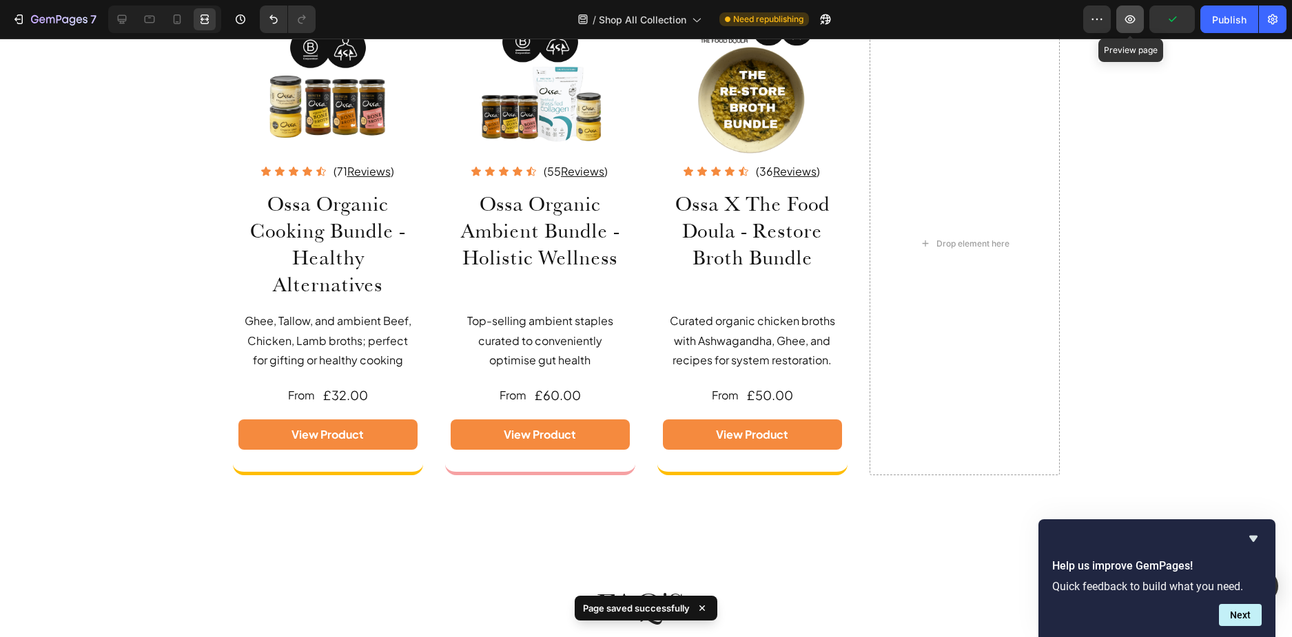
click at [1131, 19] on icon "button" at bounding box center [1130, 19] width 14 height 14
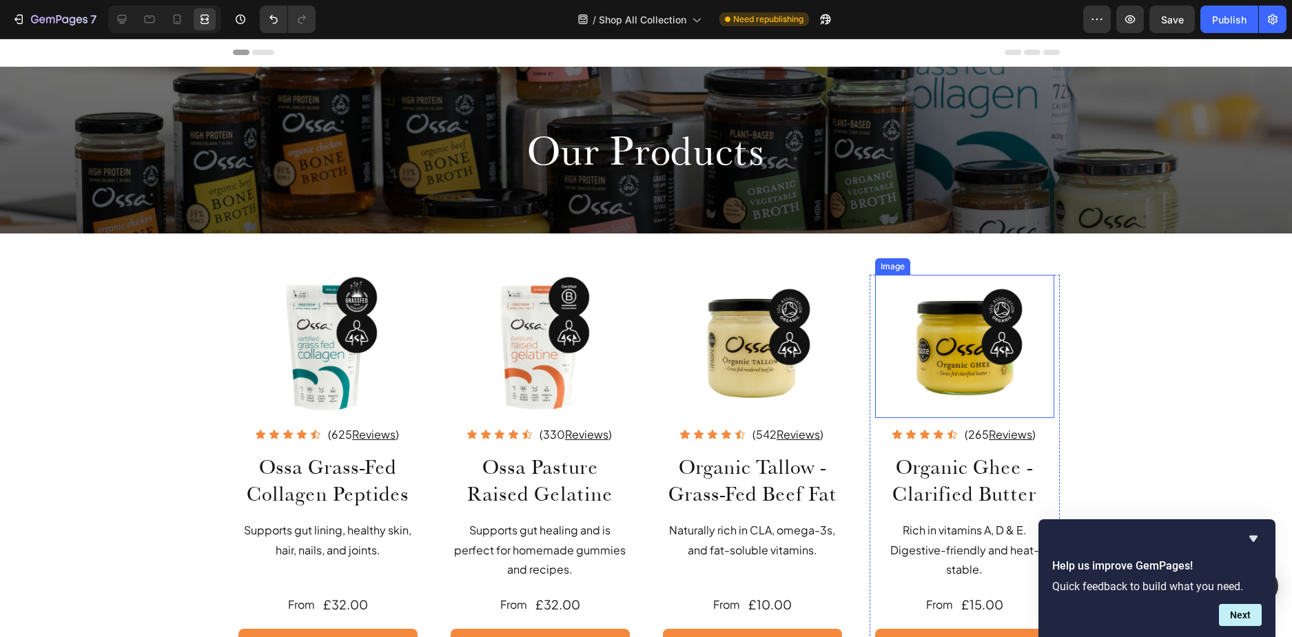
scroll to position [276, 0]
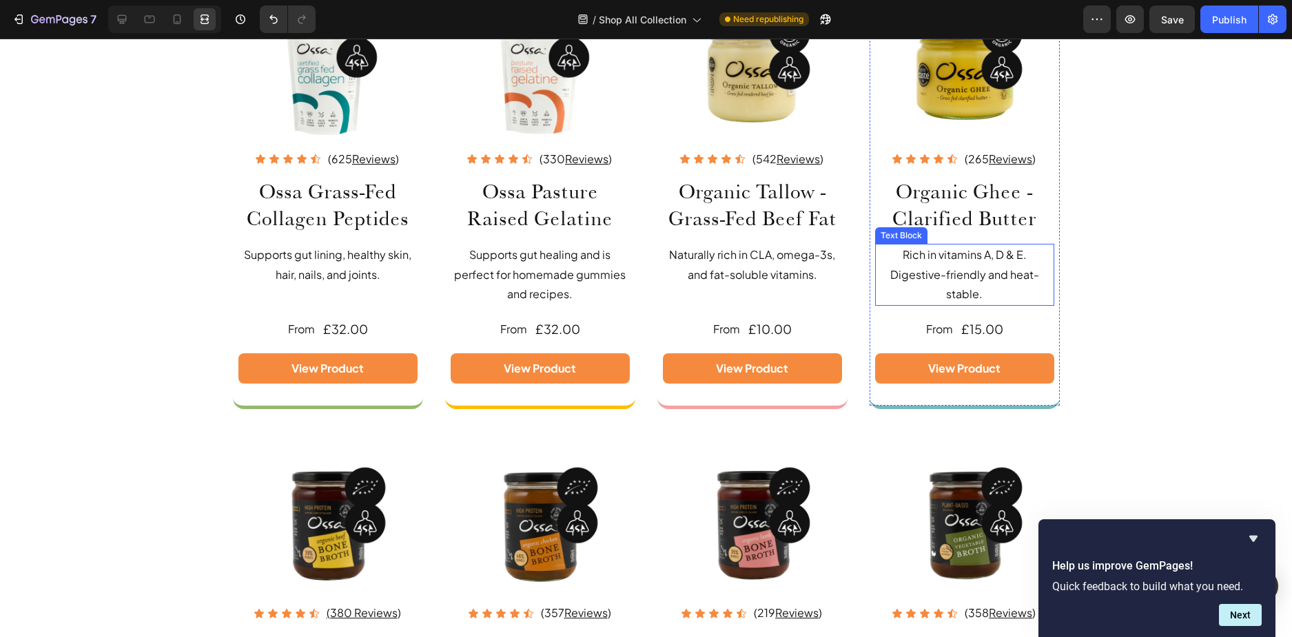
click at [1011, 290] on p "Rich in vitamins A, D & E. Digestive-friendly and heat-stable." at bounding box center [964, 274] width 176 height 59
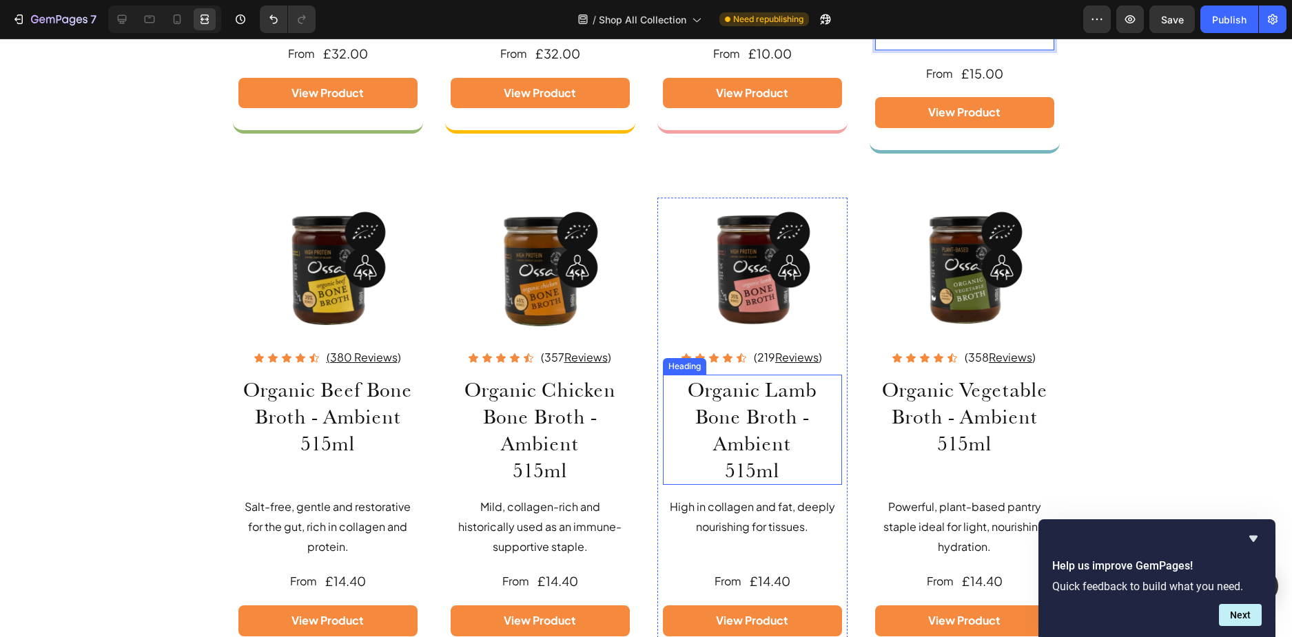
scroll to position [827, 0]
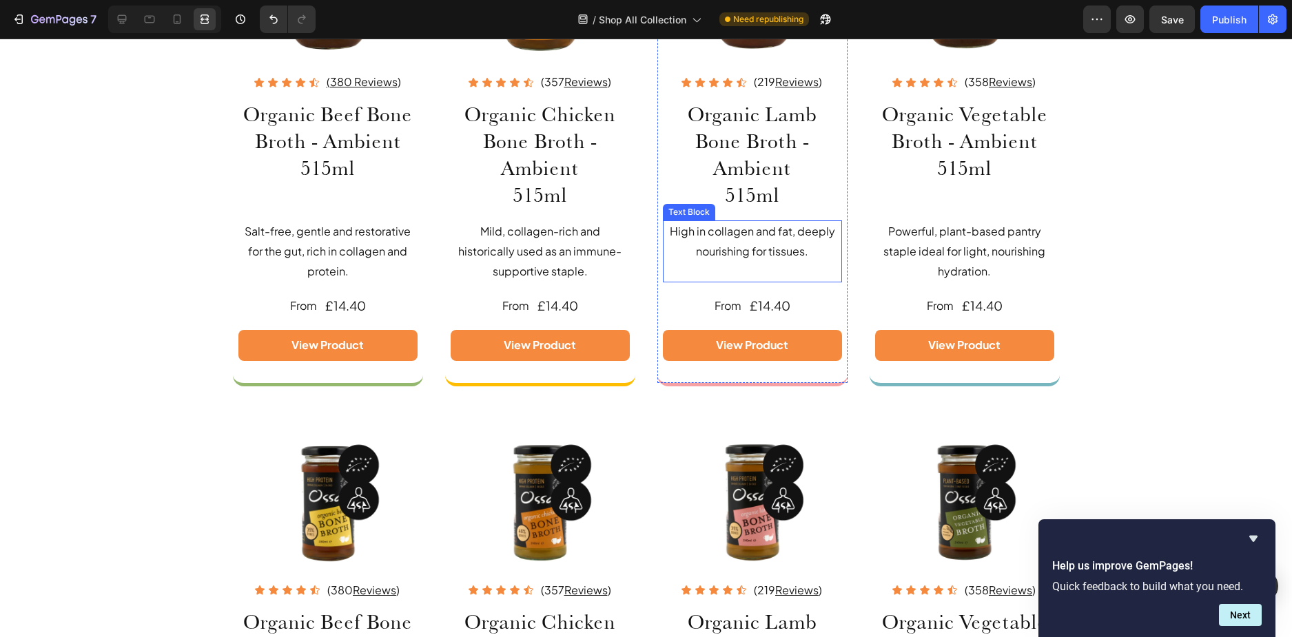
click at [806, 271] on p at bounding box center [752, 272] width 176 height 20
click at [806, 271] on p "Rich Text Editor. Editing area: main" at bounding box center [752, 272] width 176 height 20
click at [791, 184] on h2 "Organic Lamb Bone Broth - Ambient 515ml" at bounding box center [752, 154] width 179 height 110
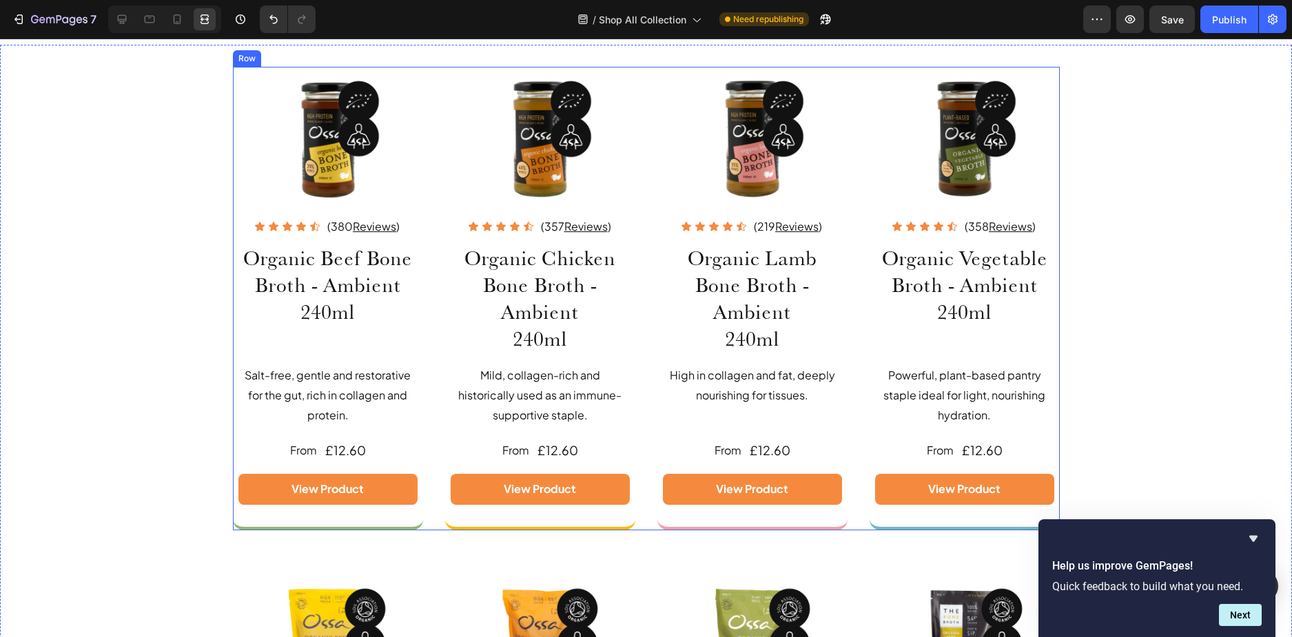
scroll to position [1309, 0]
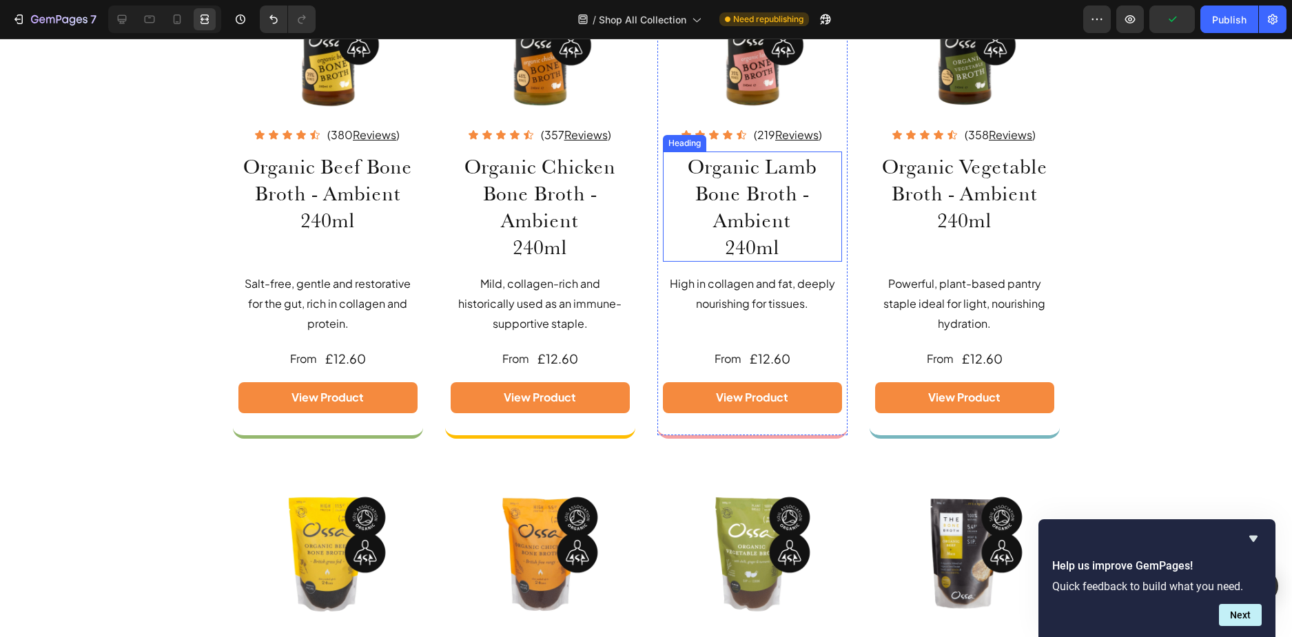
click at [798, 245] on h2 "Organic Lamb Bone Broth - Ambient 240ml" at bounding box center [752, 207] width 179 height 110
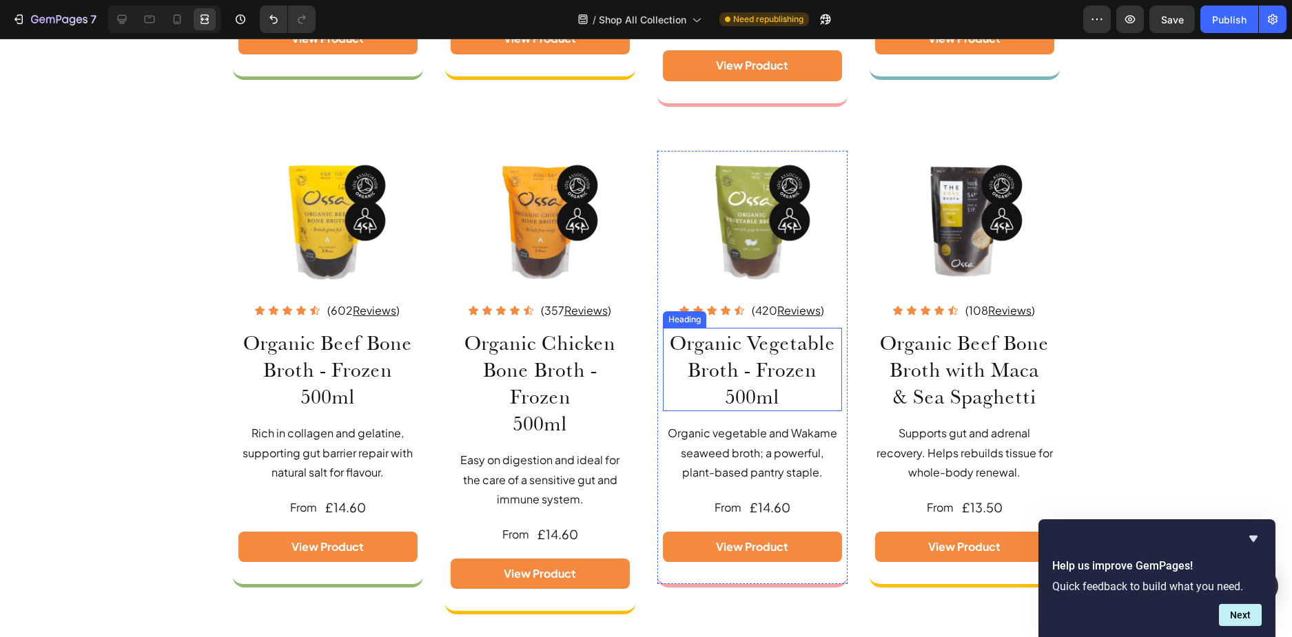
scroll to position [1791, 0]
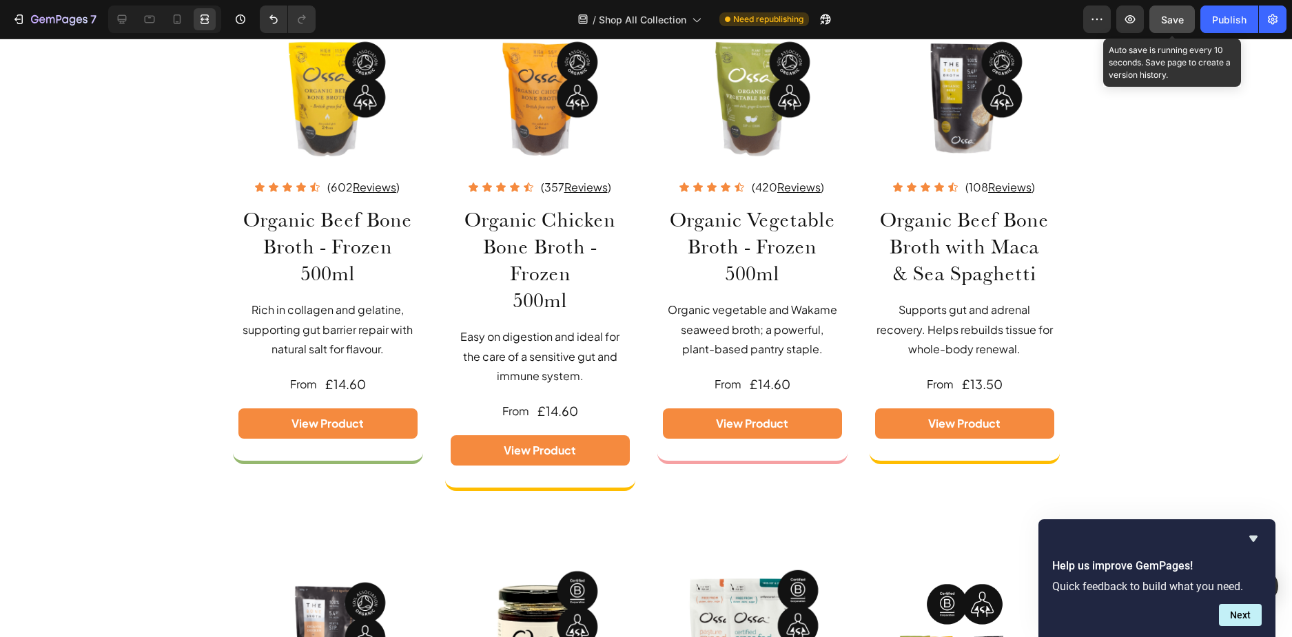
click at [1168, 20] on span "Save" at bounding box center [1172, 20] width 23 height 12
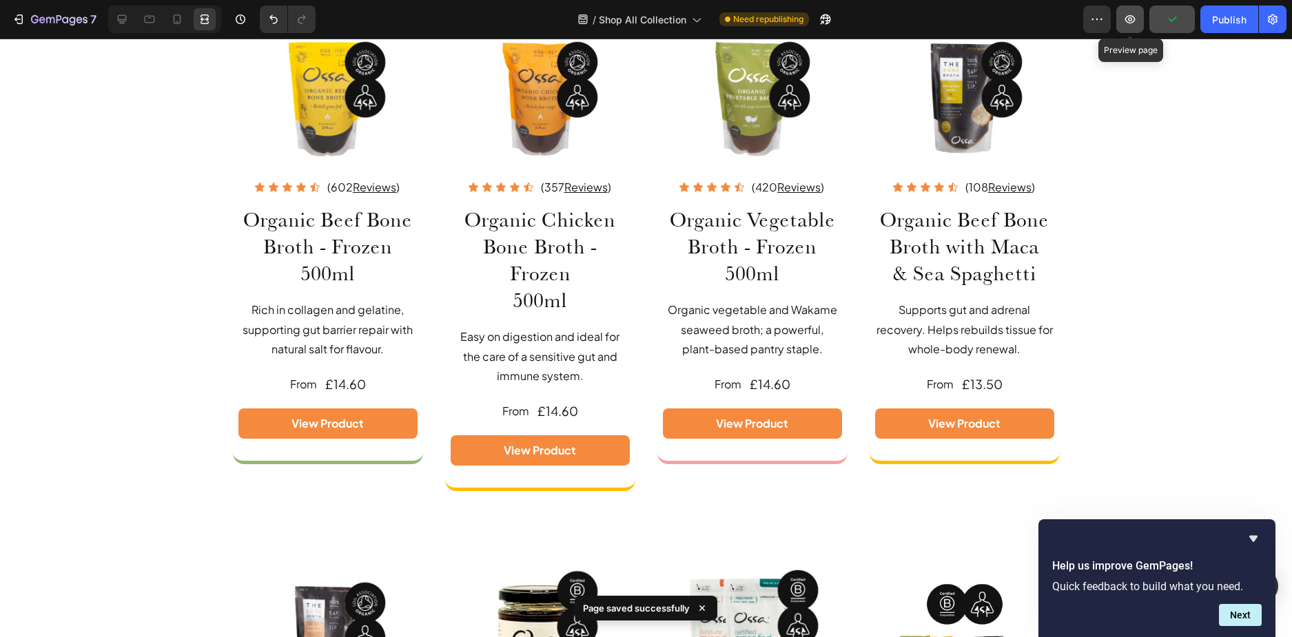
click at [1136, 24] on icon "button" at bounding box center [1130, 19] width 14 height 14
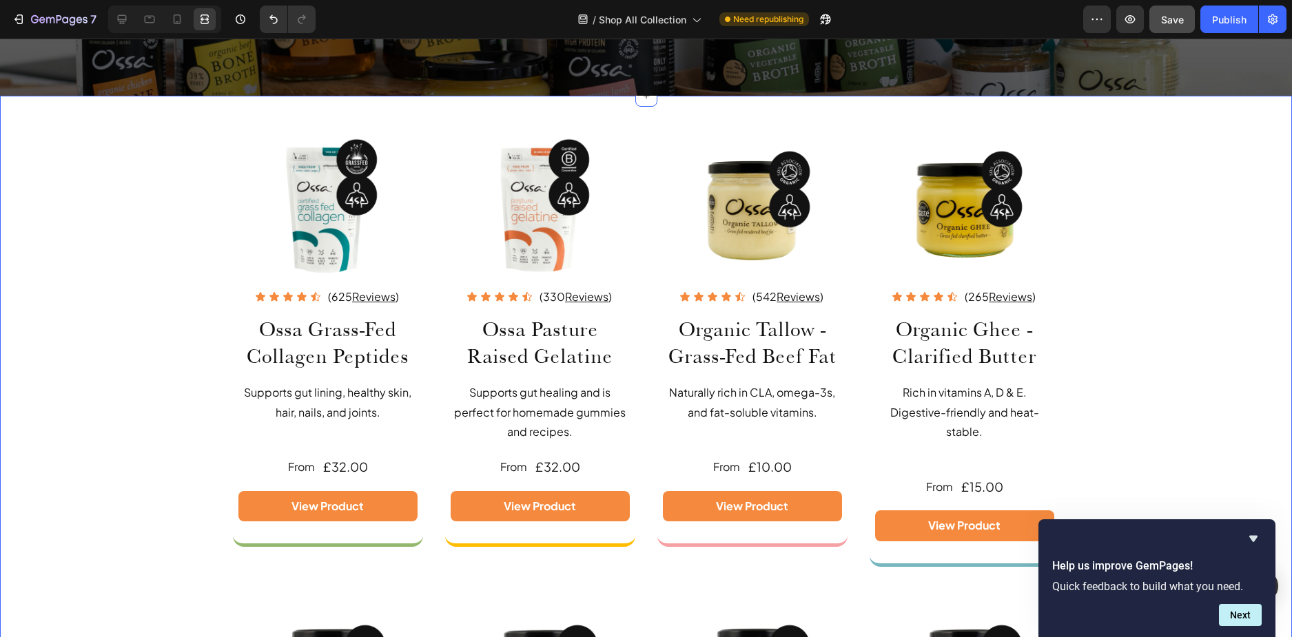
scroll to position [0, 0]
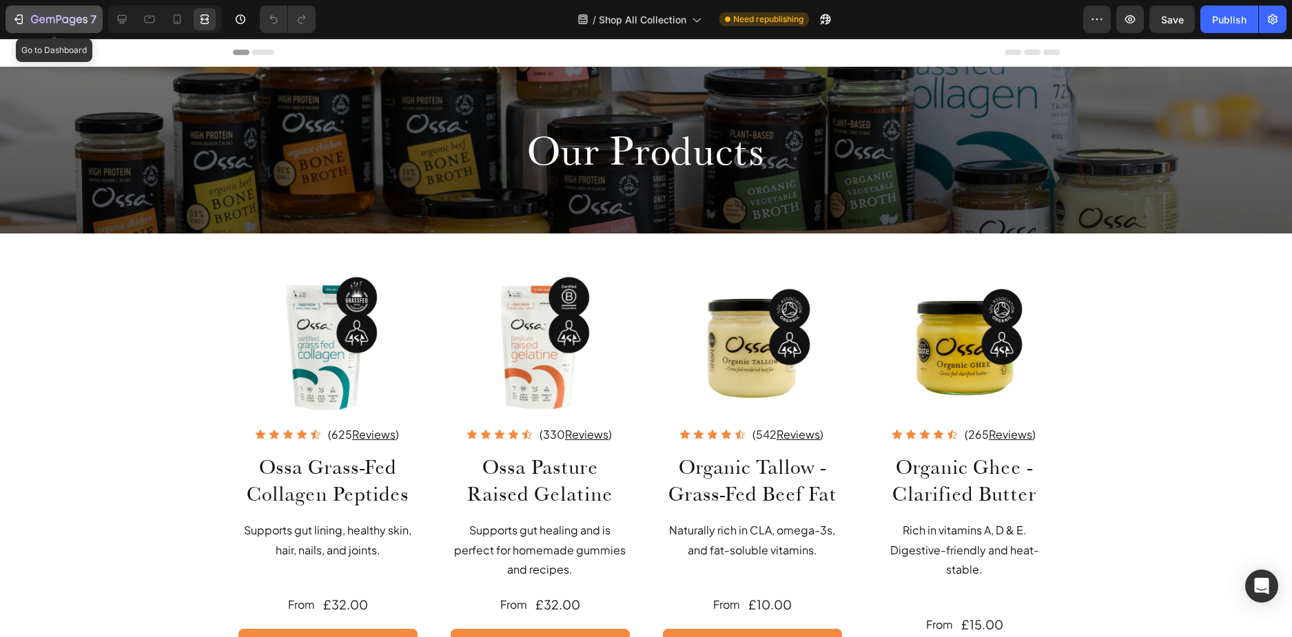
click at [33, 23] on icon "button" at bounding box center [59, 20] width 56 height 12
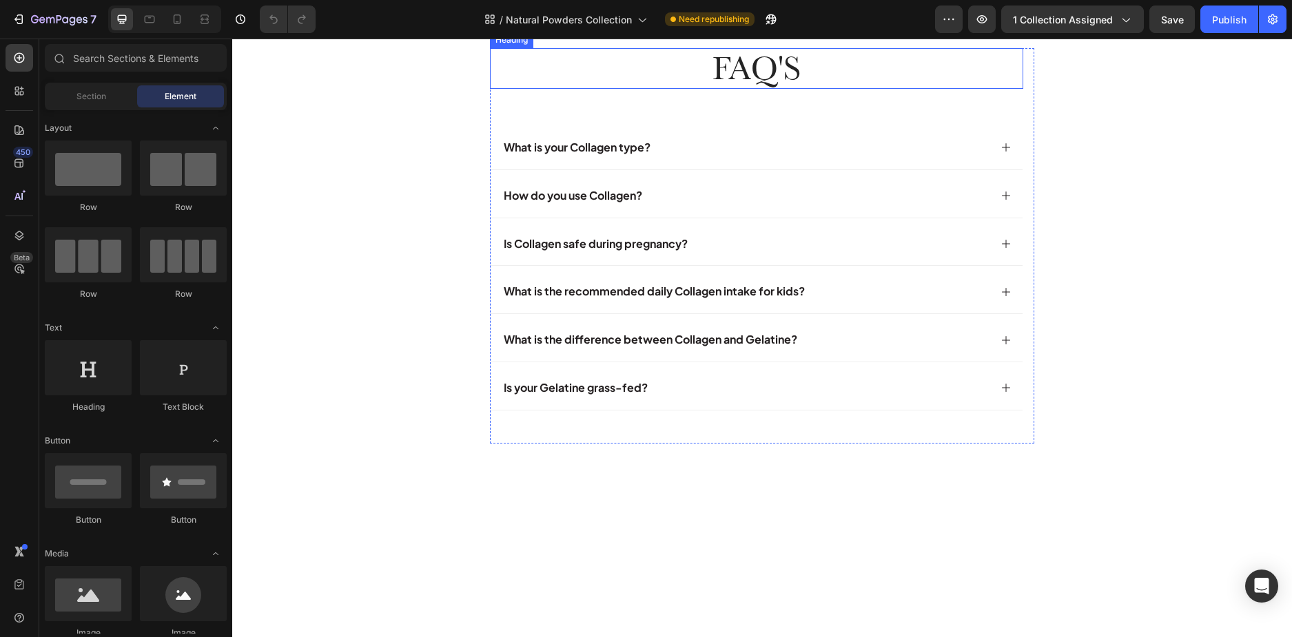
scroll to position [551, 0]
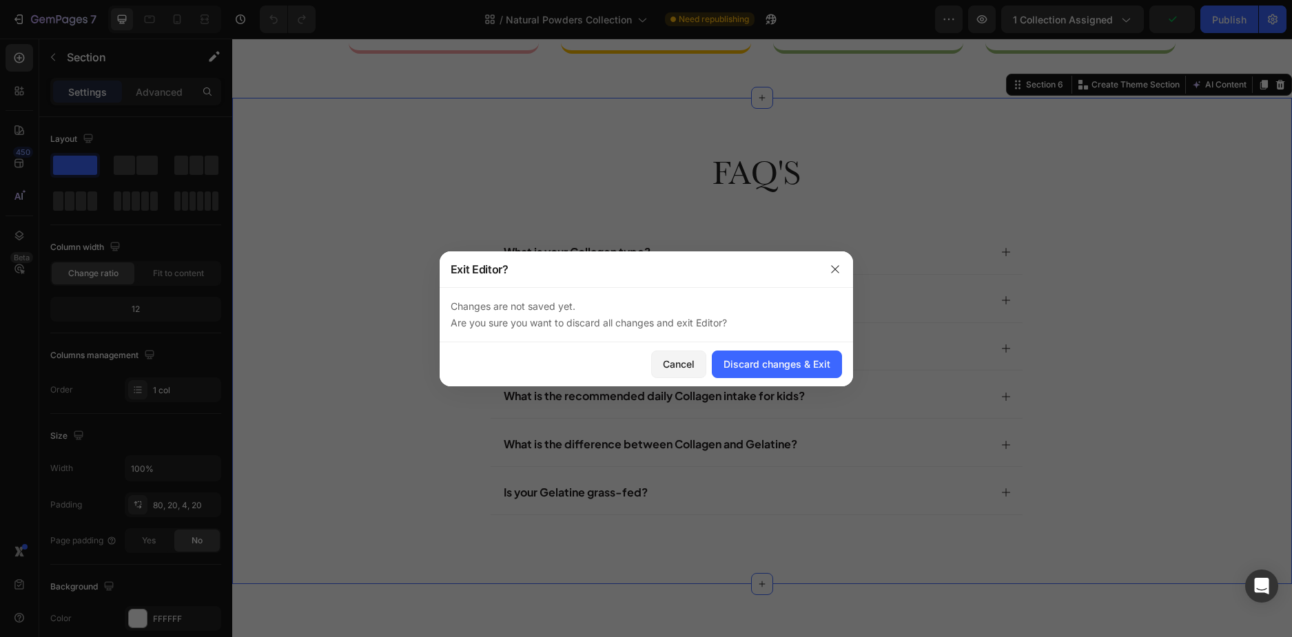
click at [30, 24] on div at bounding box center [646, 318] width 1292 height 637
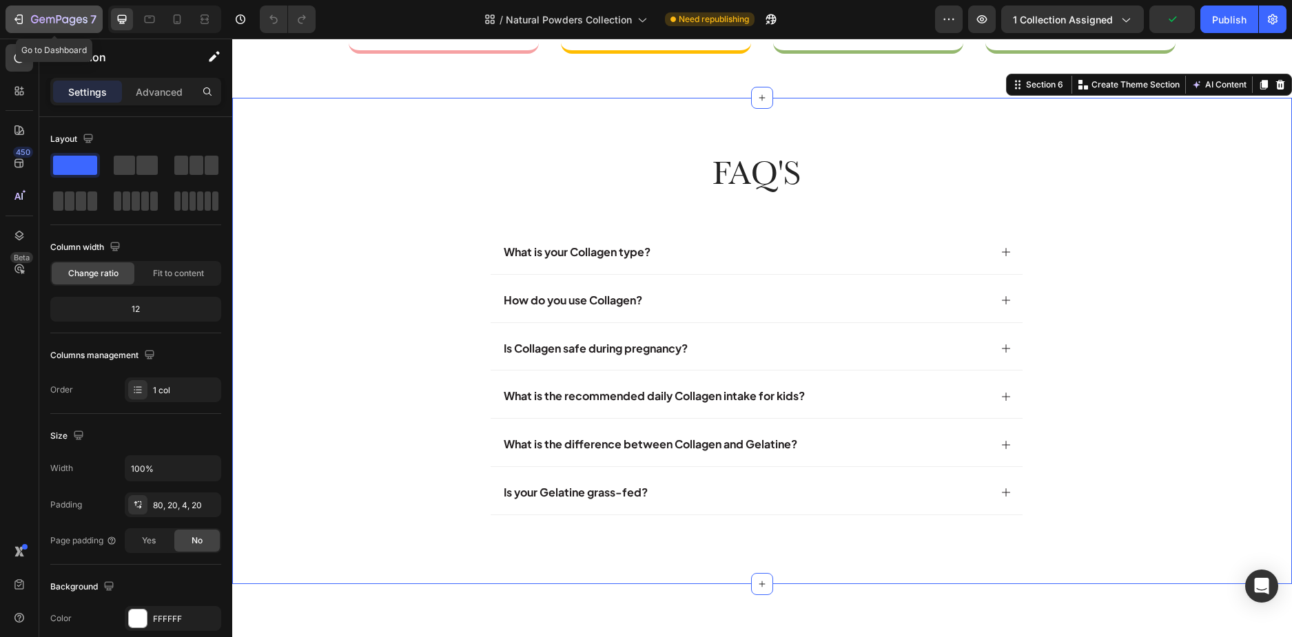
click at [17, 21] on icon "button" at bounding box center [19, 19] width 14 height 14
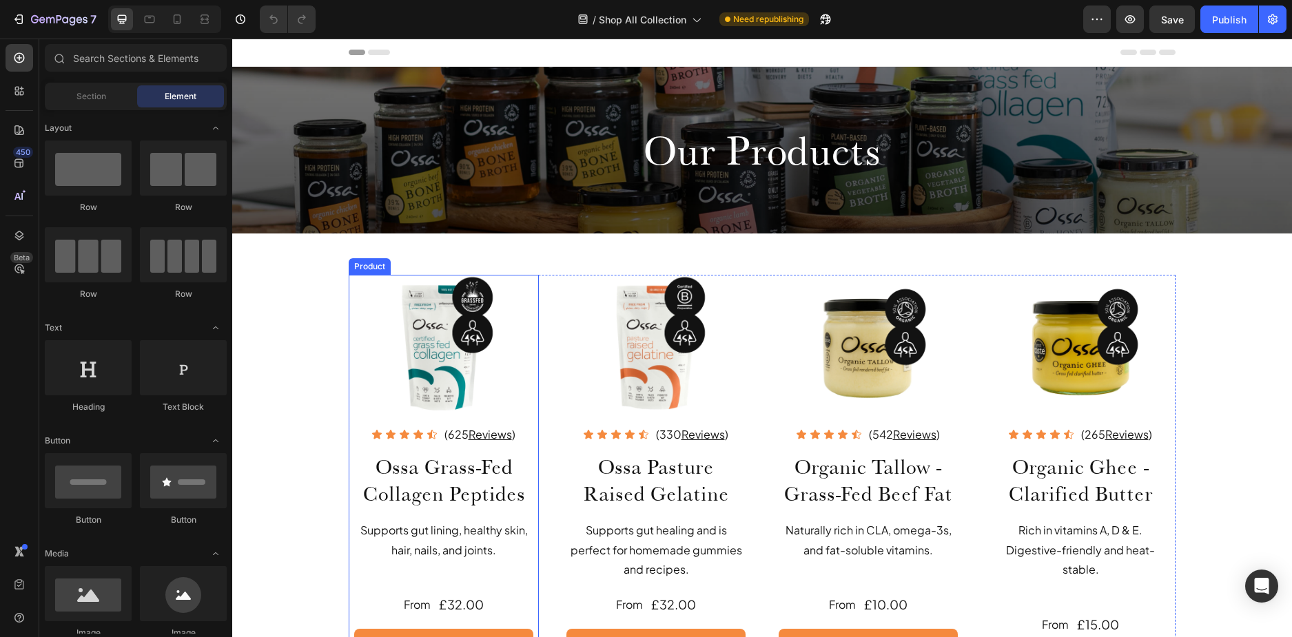
click at [349, 358] on div "Image Icon Icon Icon Icon Icon Icon List (625 Reviews ) Text Block Row Ossa Gra…" at bounding box center [444, 480] width 190 height 410
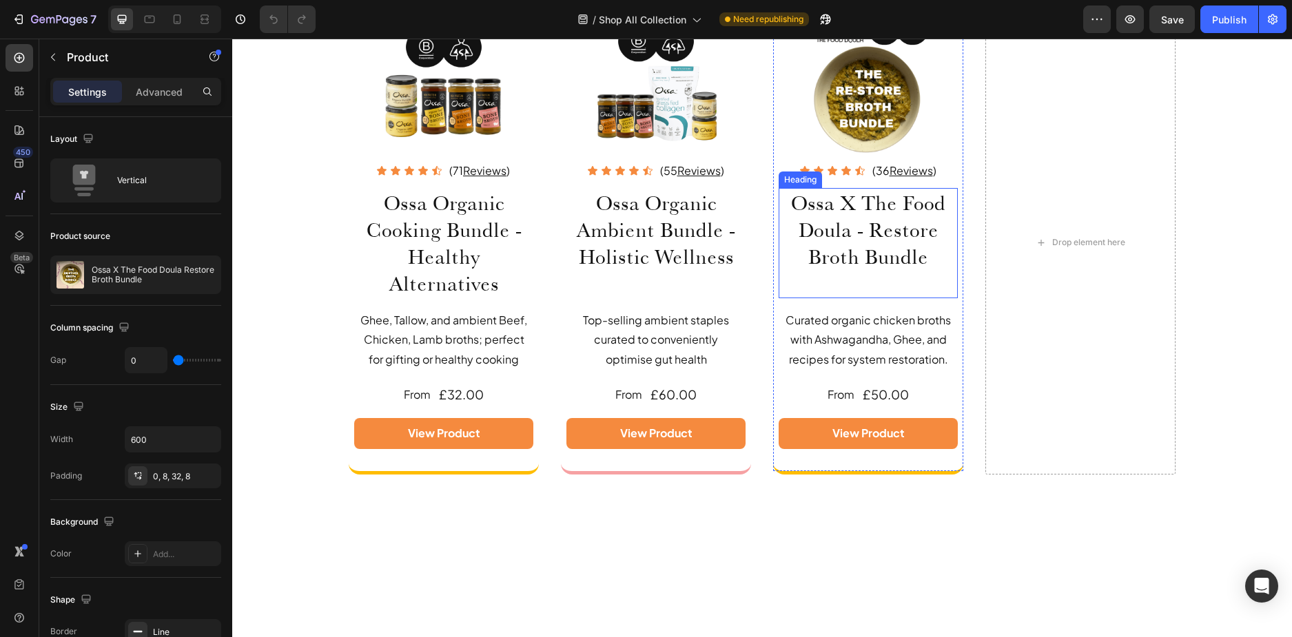
scroll to position [2342, 0]
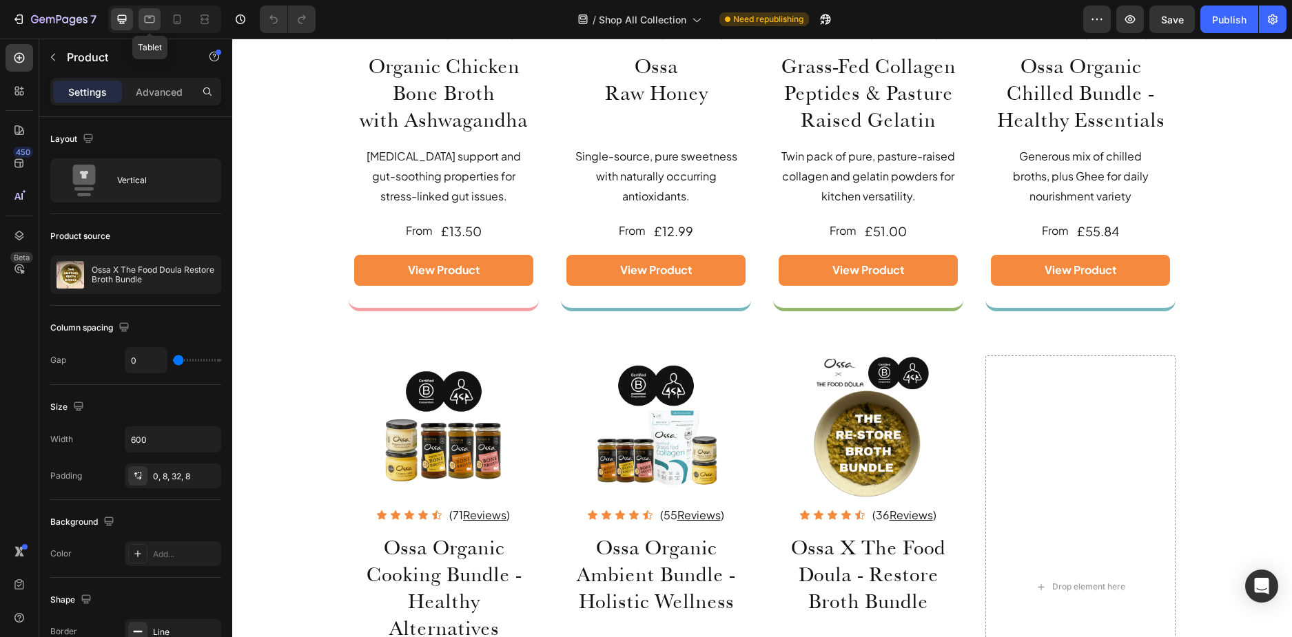
click at [146, 28] on div at bounding box center [149, 19] width 22 height 22
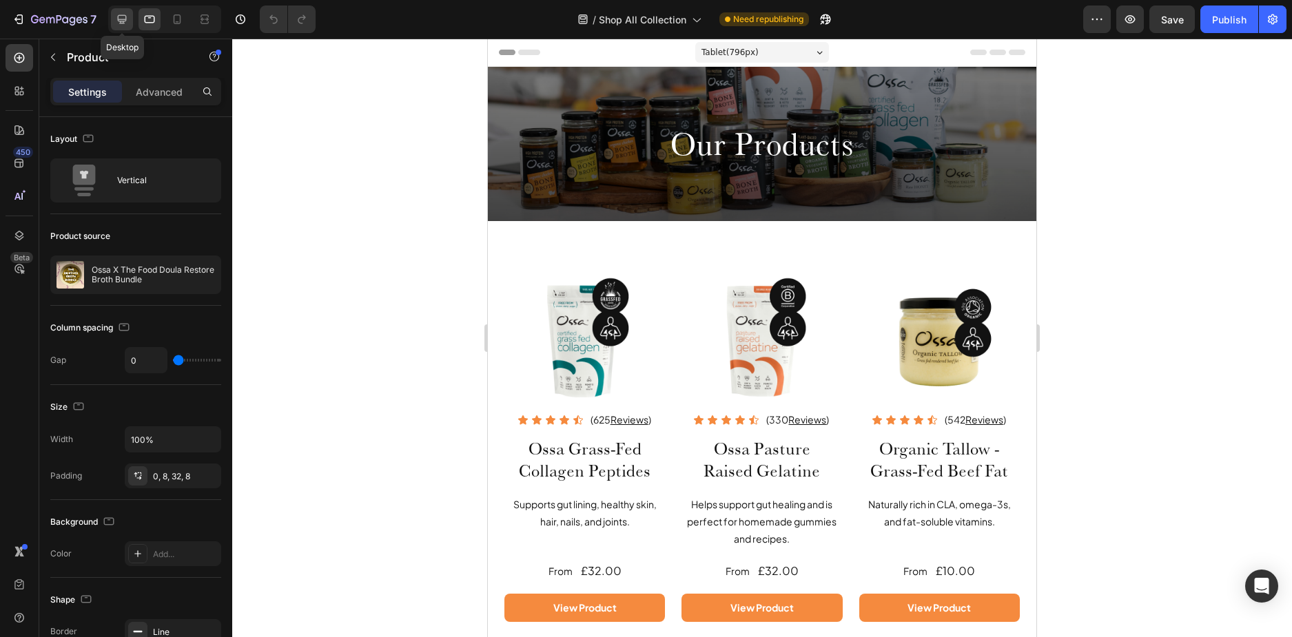
click at [125, 21] on icon at bounding box center [122, 19] width 9 height 9
type input "600"
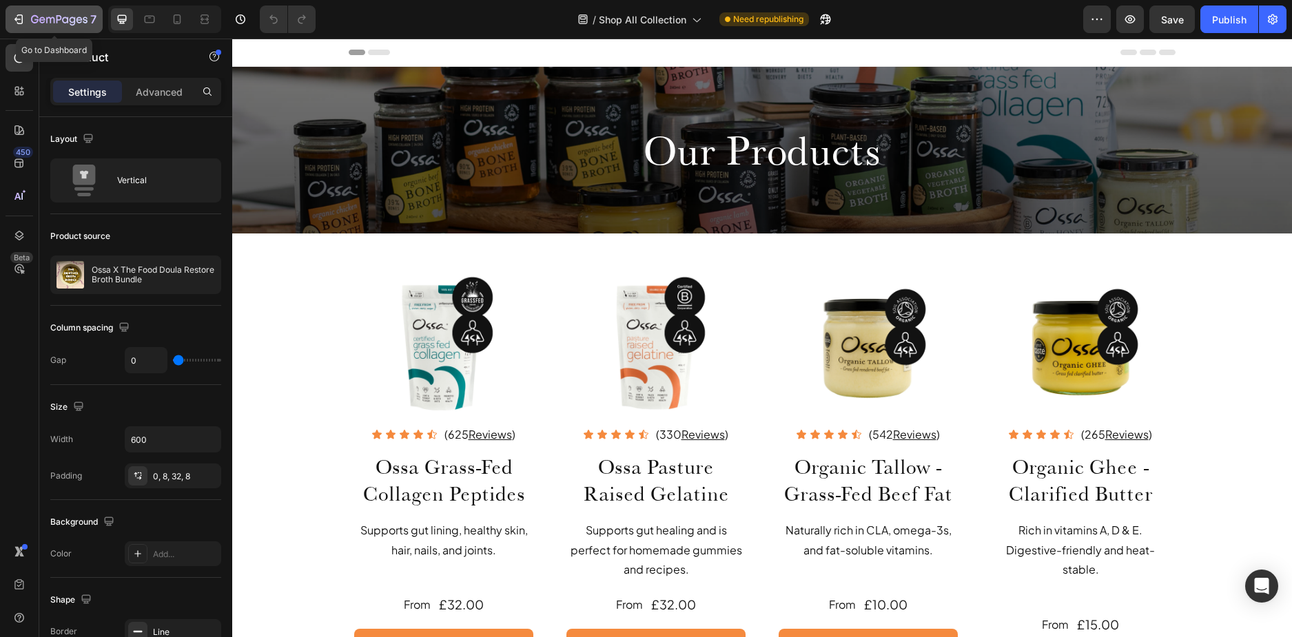
click at [64, 23] on icon "button" at bounding box center [65, 20] width 6 height 6
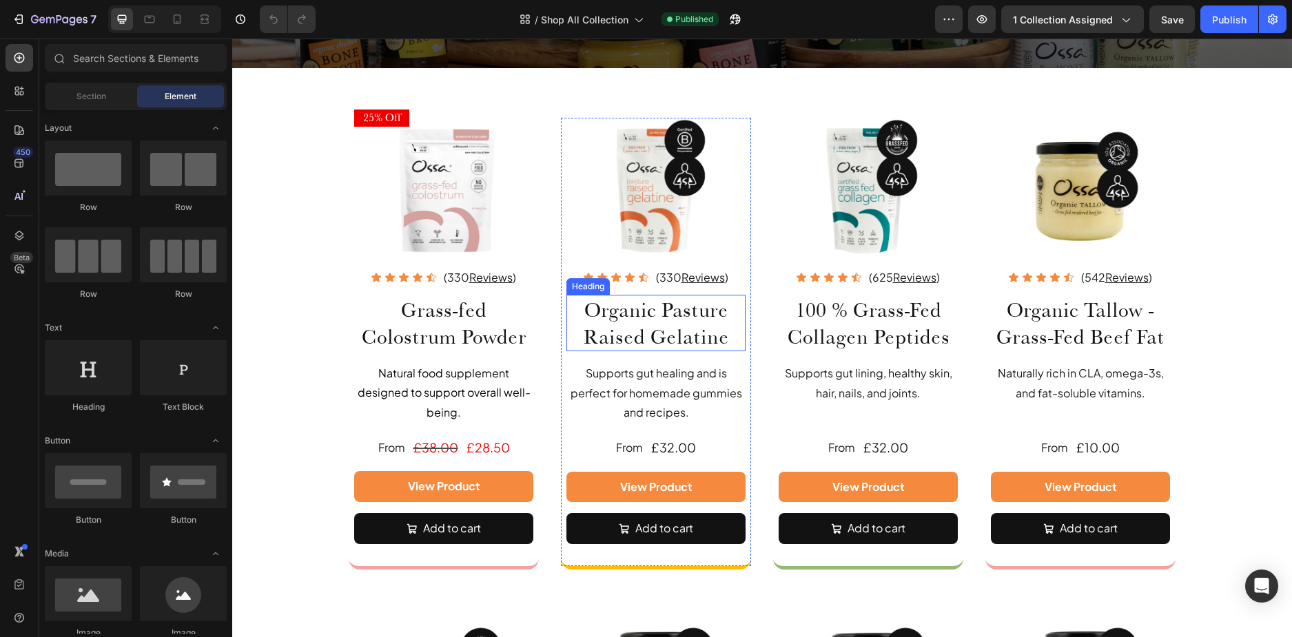
scroll to position [138, 0]
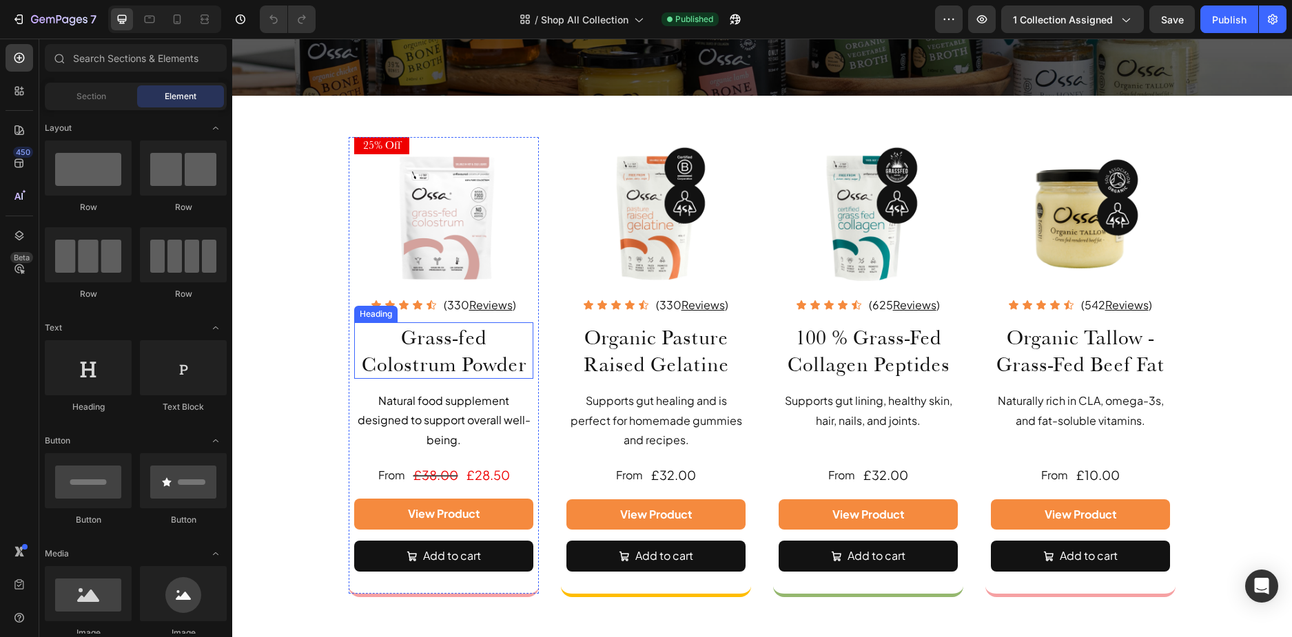
click at [388, 340] on h2 "Grass-fed Colostrum Powder" at bounding box center [443, 350] width 179 height 56
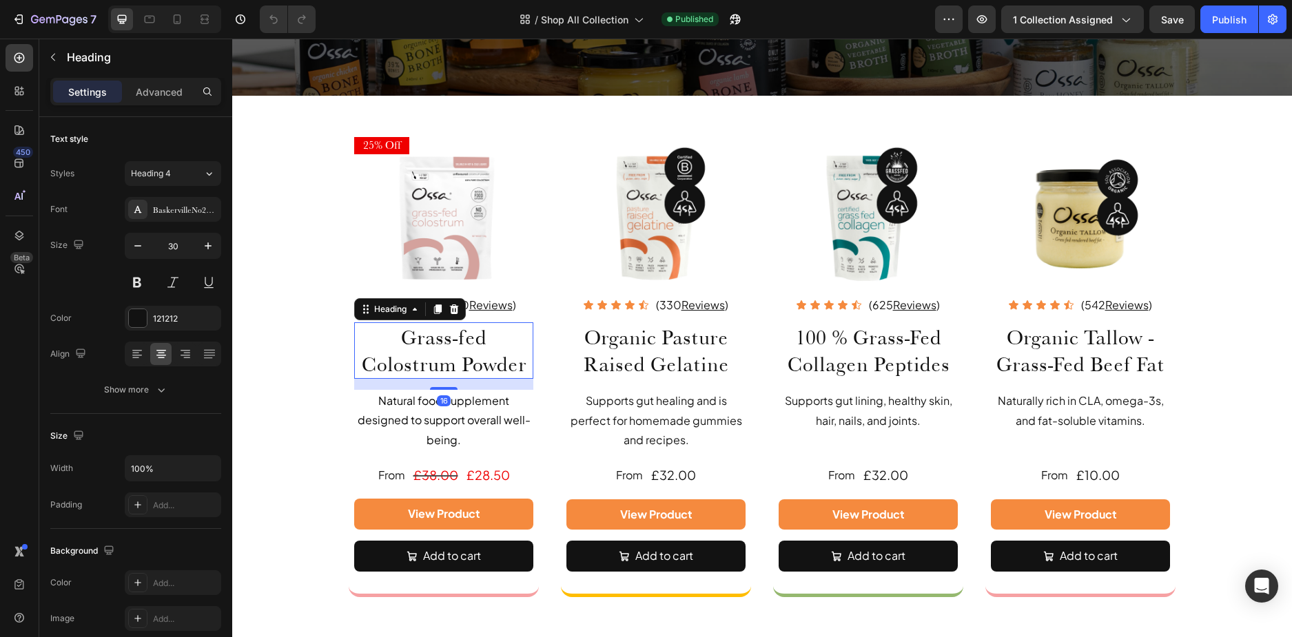
click at [393, 338] on h2 "Grass-fed Colostrum Powder" at bounding box center [443, 350] width 179 height 56
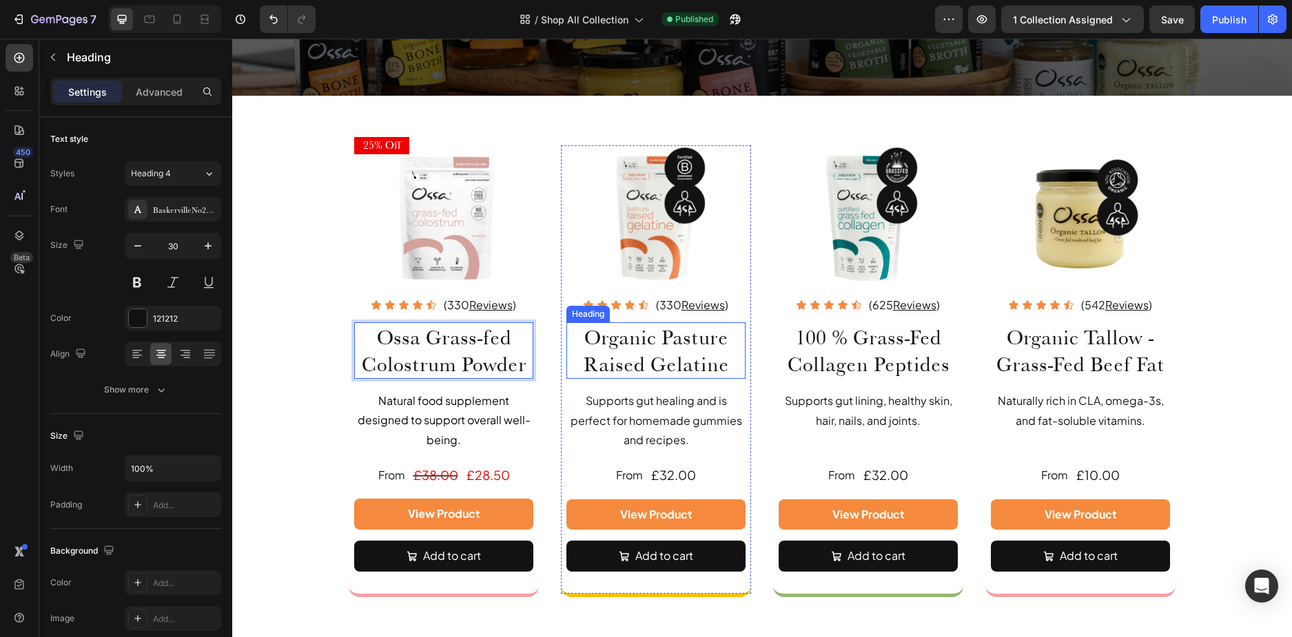
click at [636, 340] on h2 "Organic Pasture Raised Gelatine" at bounding box center [655, 350] width 179 height 56
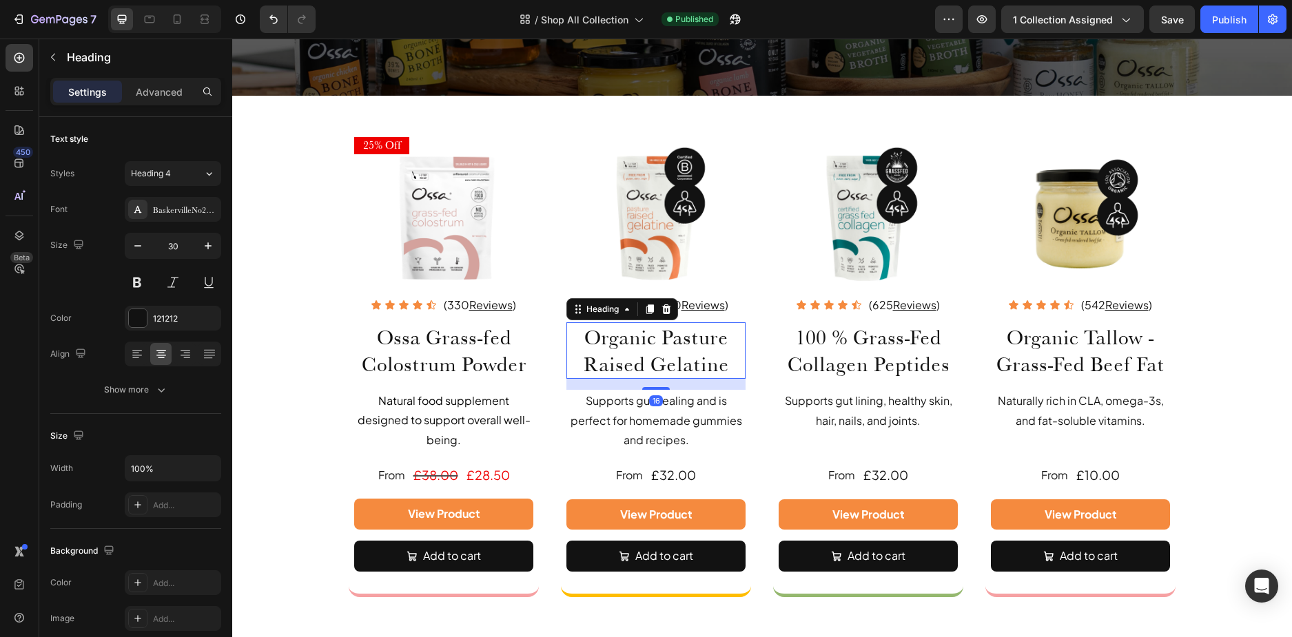
click at [644, 343] on h2 "Organic Pasture Raised Gelatine" at bounding box center [655, 350] width 179 height 56
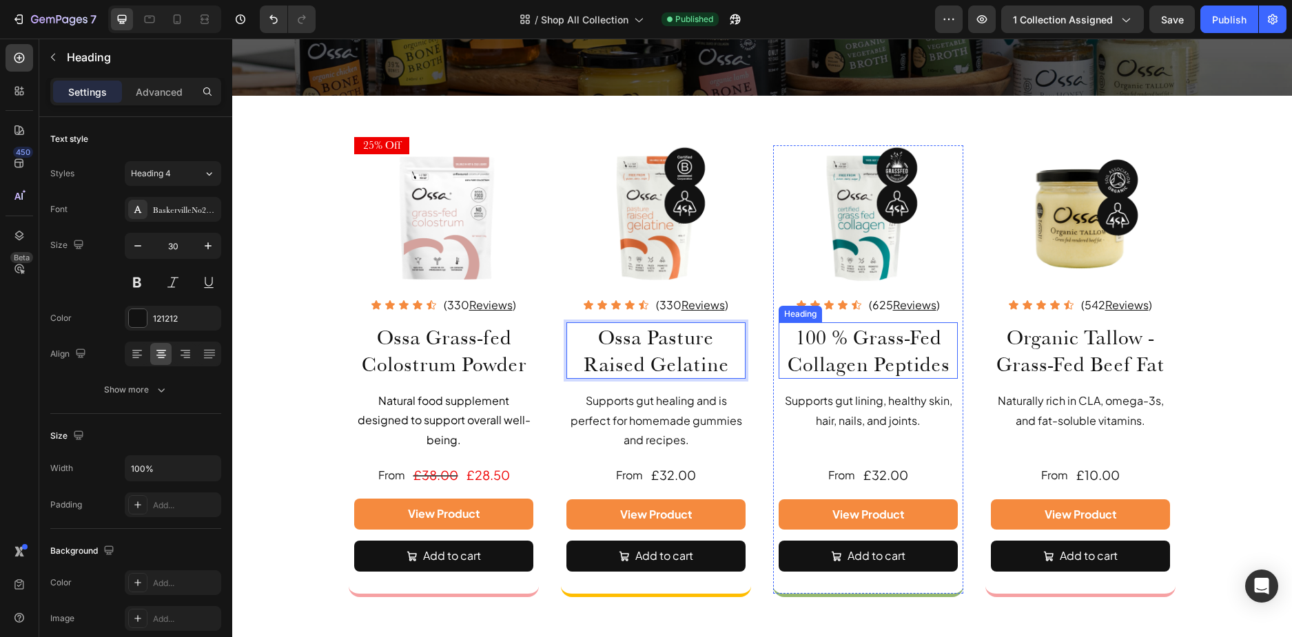
click at [825, 340] on h2 "100 % Grass-Fed Collagen Peptides" at bounding box center [867, 350] width 179 height 56
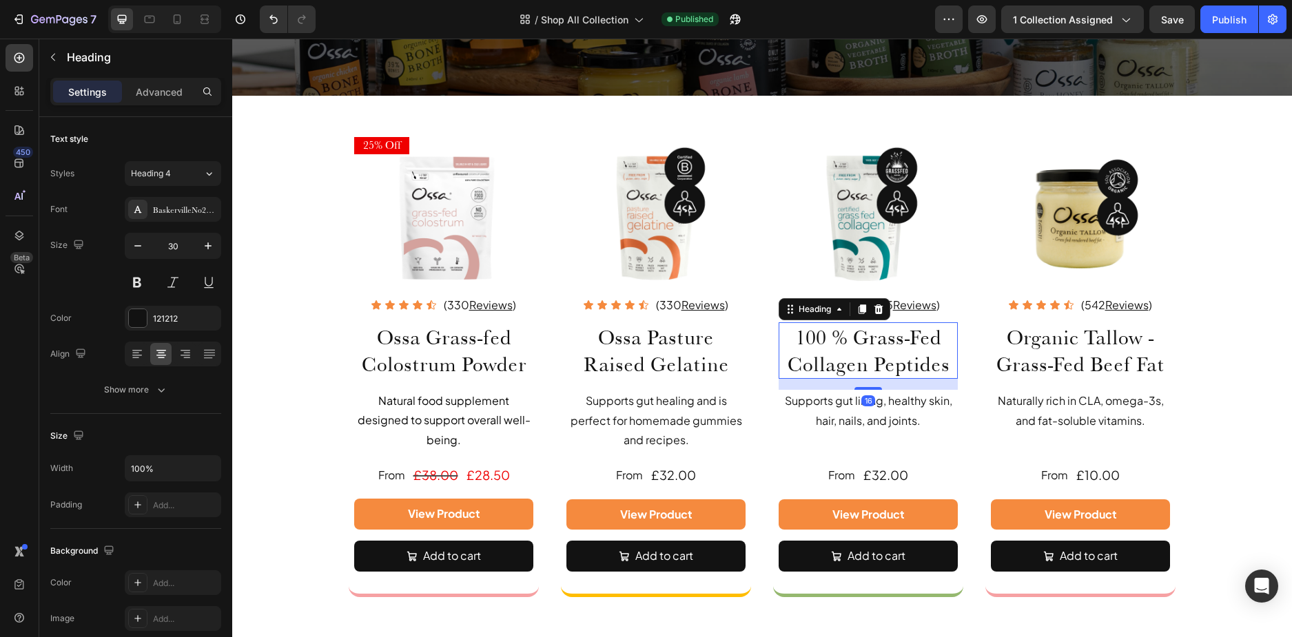
click at [847, 333] on h2 "100 % Grass-Fed Collagen Peptides" at bounding box center [867, 350] width 179 height 56
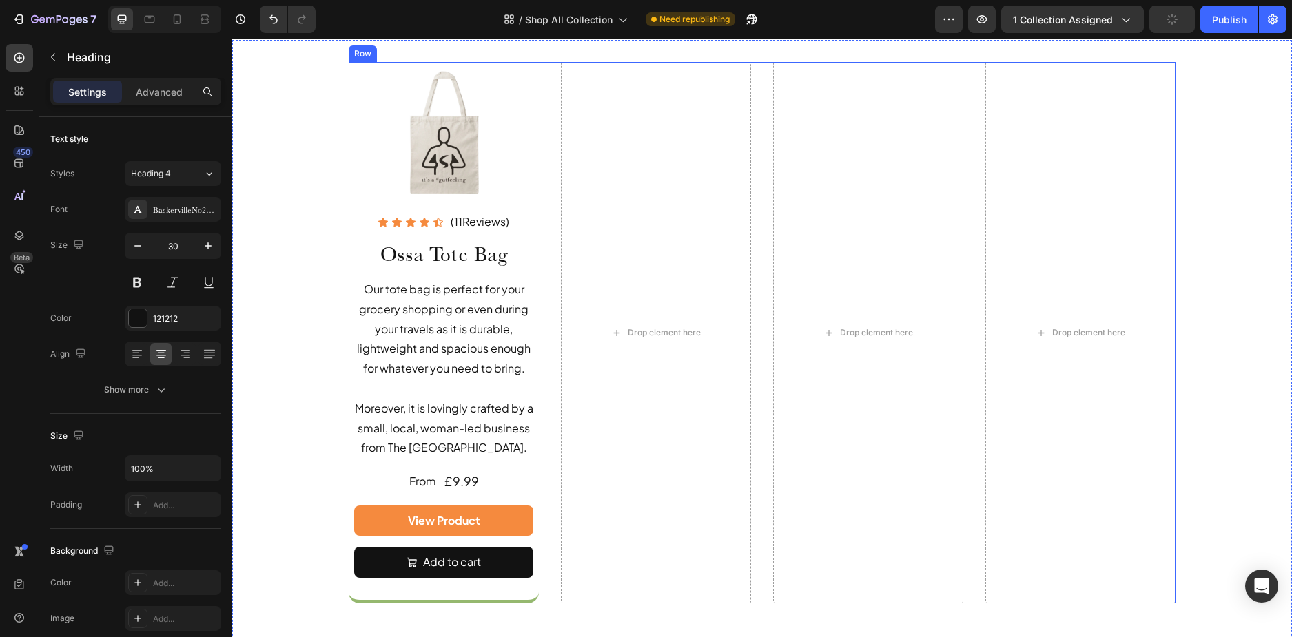
scroll to position [3444, 0]
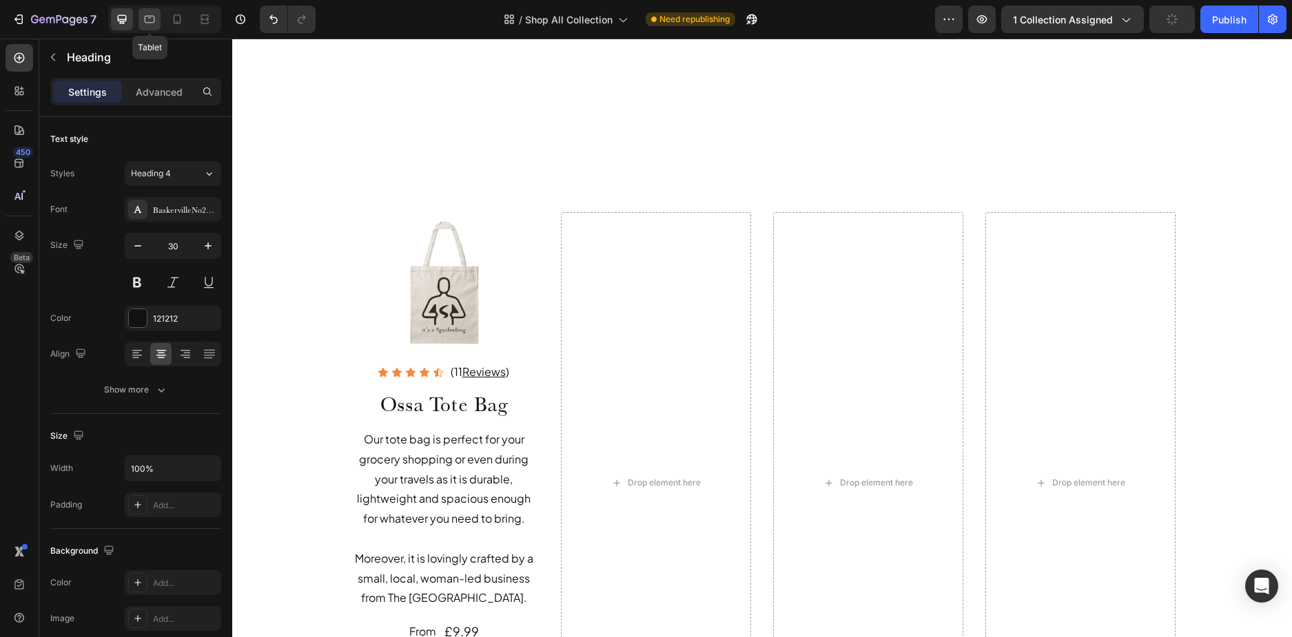
click at [143, 17] on icon at bounding box center [150, 19] width 14 height 14
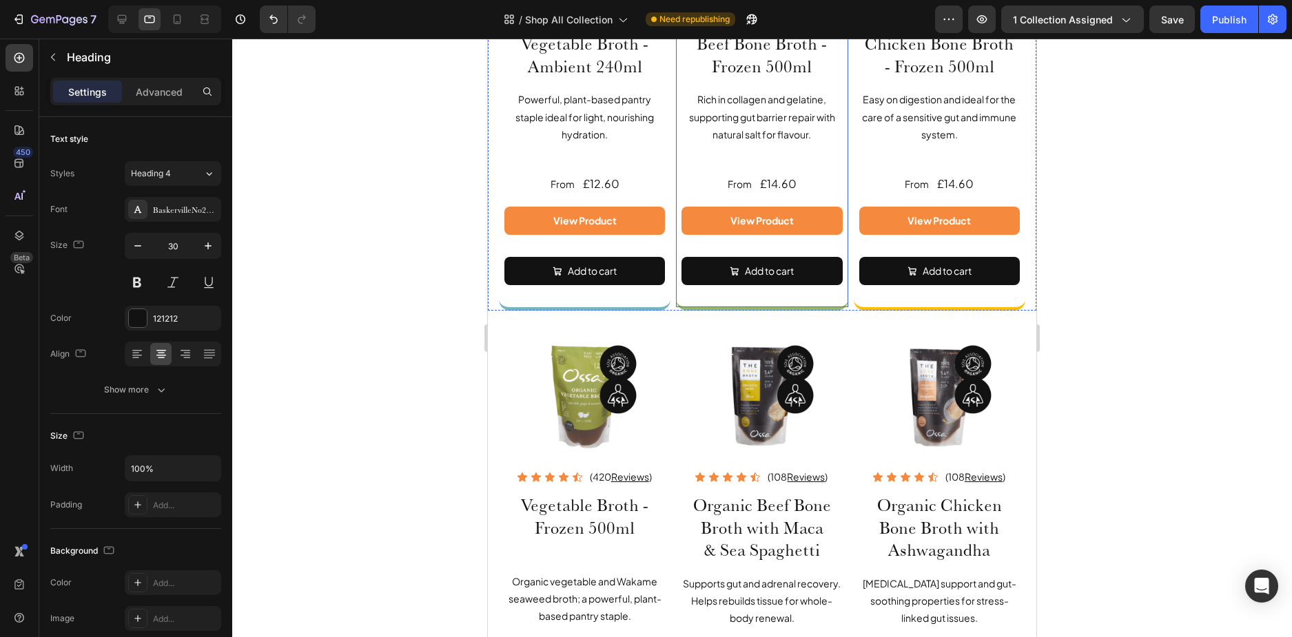
scroll to position [1537, 0]
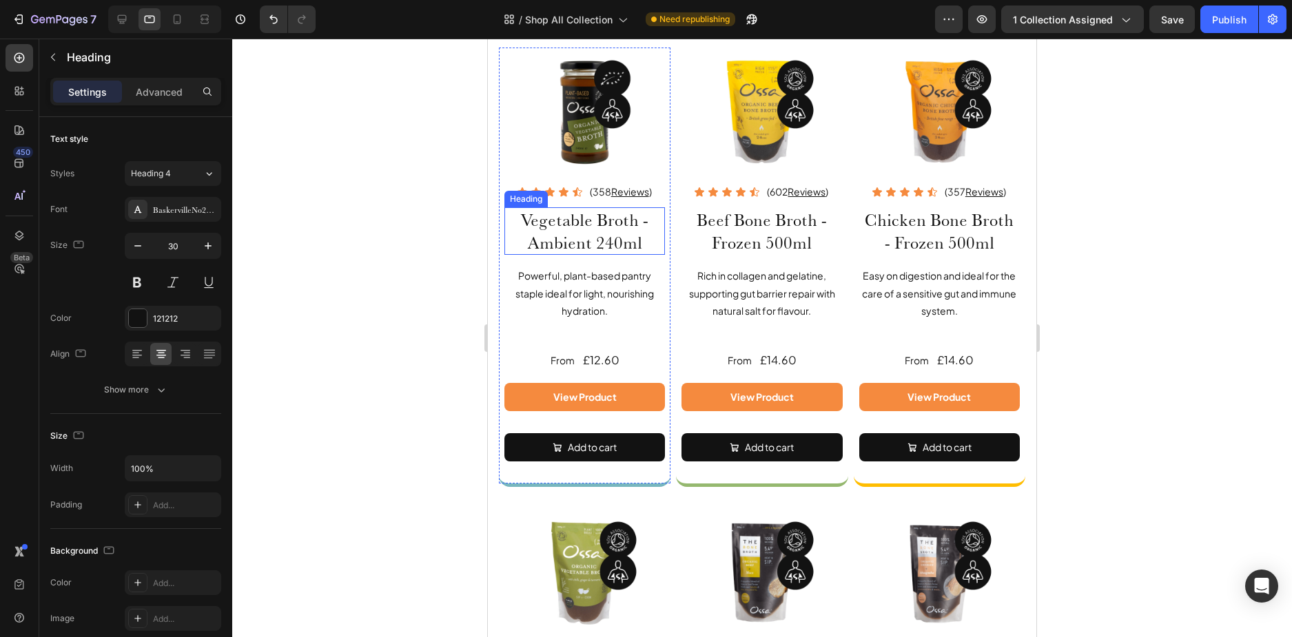
click at [519, 255] on h2 "Vegetable Broth - Ambient 240ml" at bounding box center [584, 231] width 161 height 48
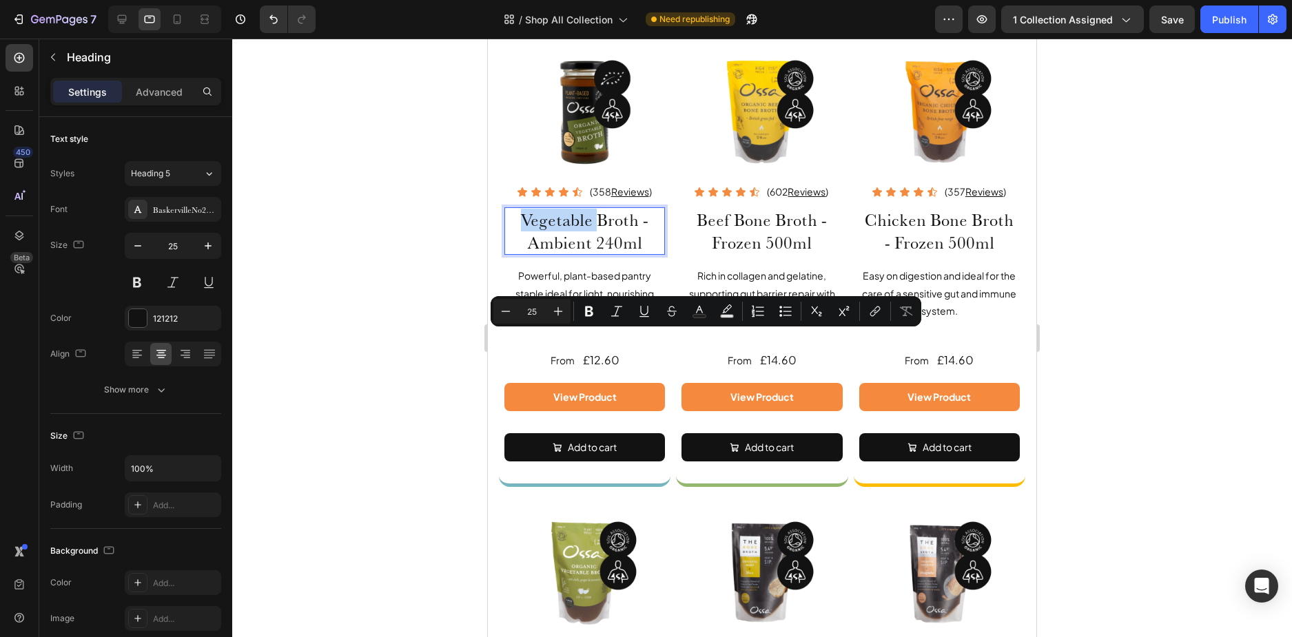
click at [519, 253] on p "Vegetable Broth - Ambient 240ml" at bounding box center [585, 231] width 158 height 45
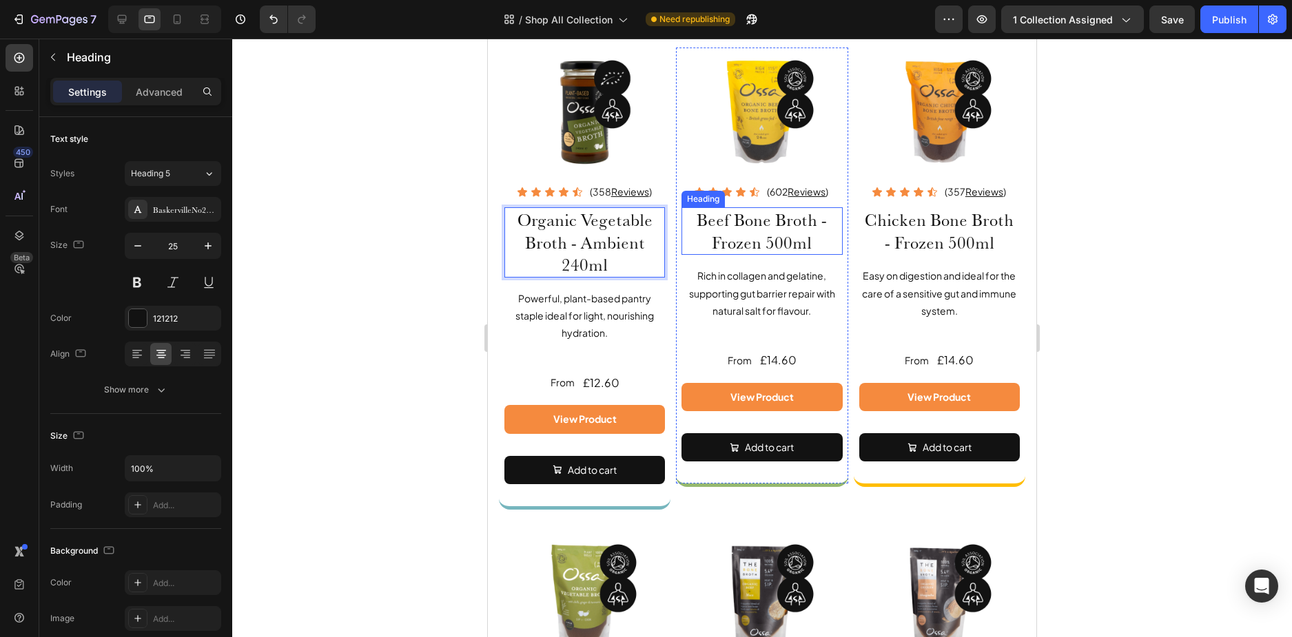
click at [691, 255] on h2 "Beef Bone Broth - Frozen 500ml" at bounding box center [761, 231] width 161 height 48
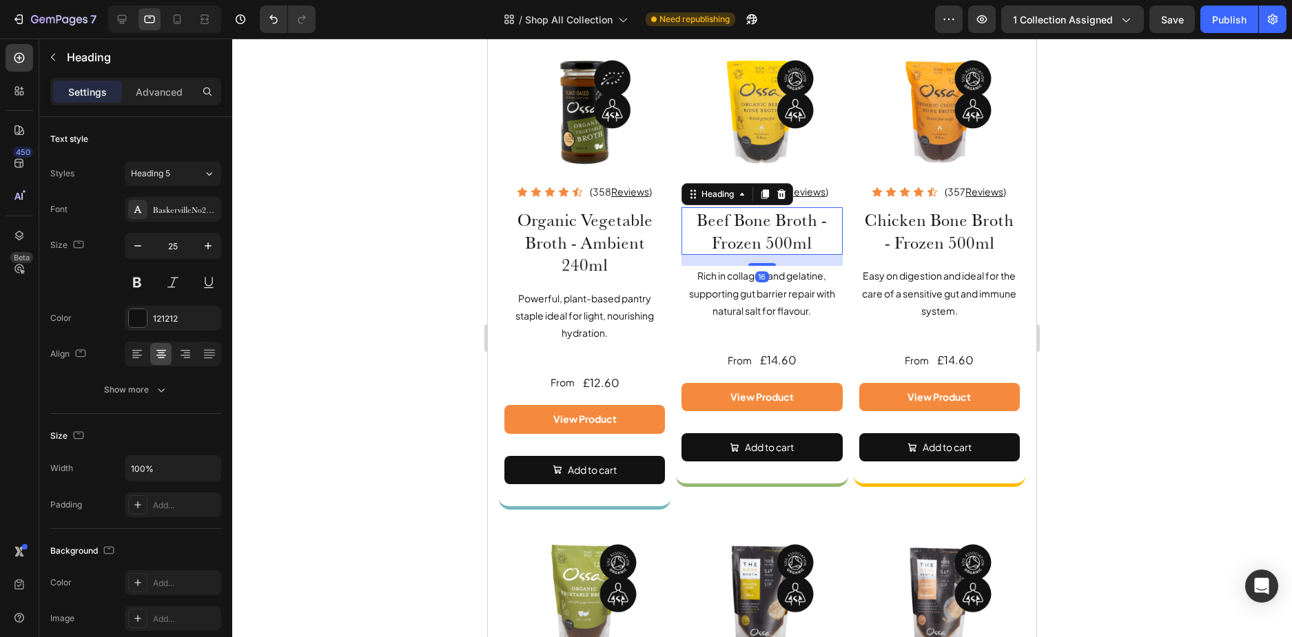
click at [692, 255] on h2 "Beef Bone Broth - Frozen 500ml" at bounding box center [761, 231] width 161 height 48
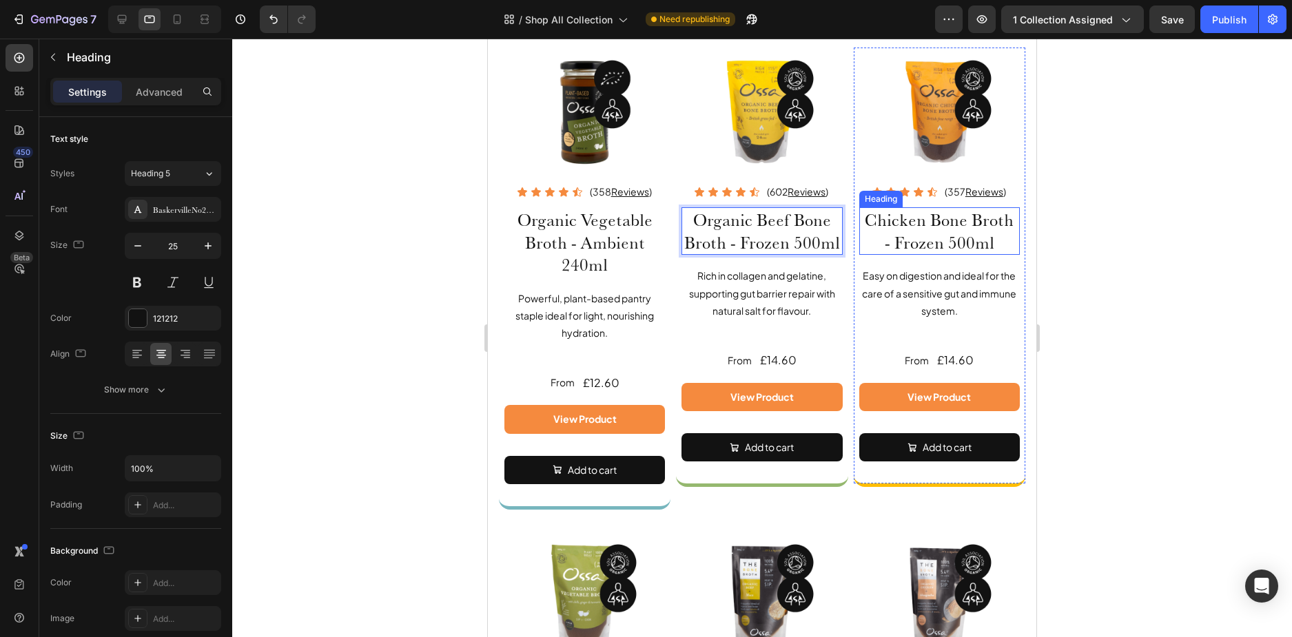
click at [862, 255] on h2 "Chicken Bone Broth - Frozen 500ml" at bounding box center [939, 231] width 161 height 48
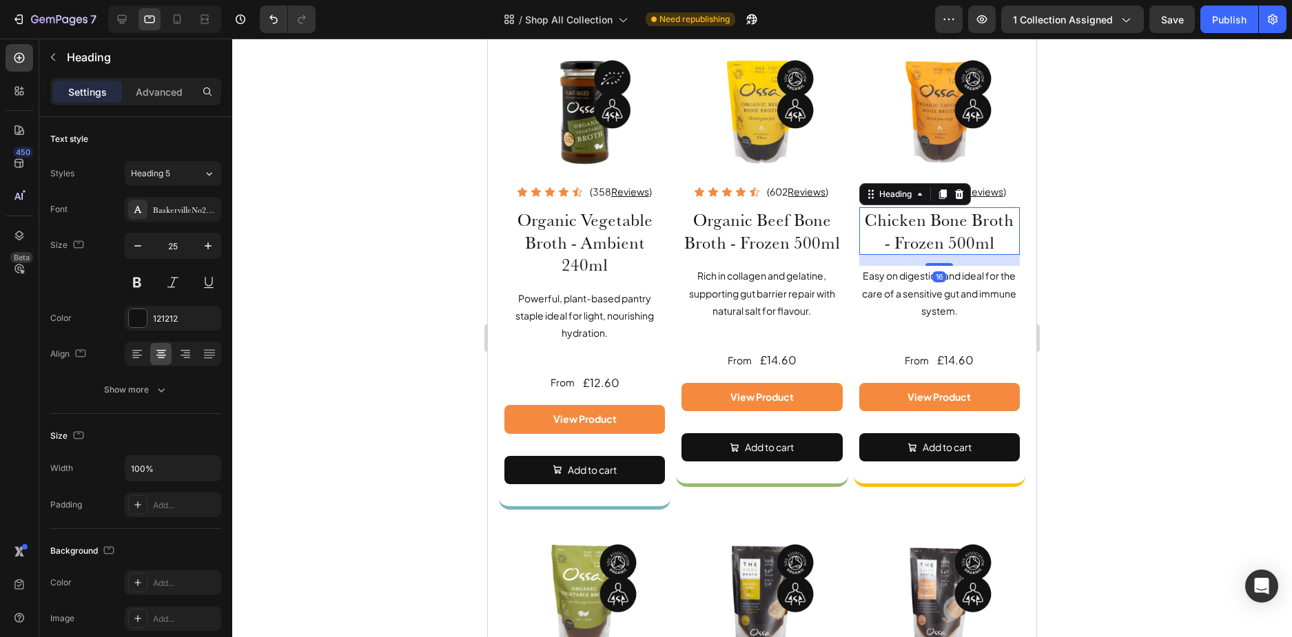
click at [861, 255] on h2 "Chicken Bone Broth - Frozen 500ml" at bounding box center [939, 231] width 161 height 48
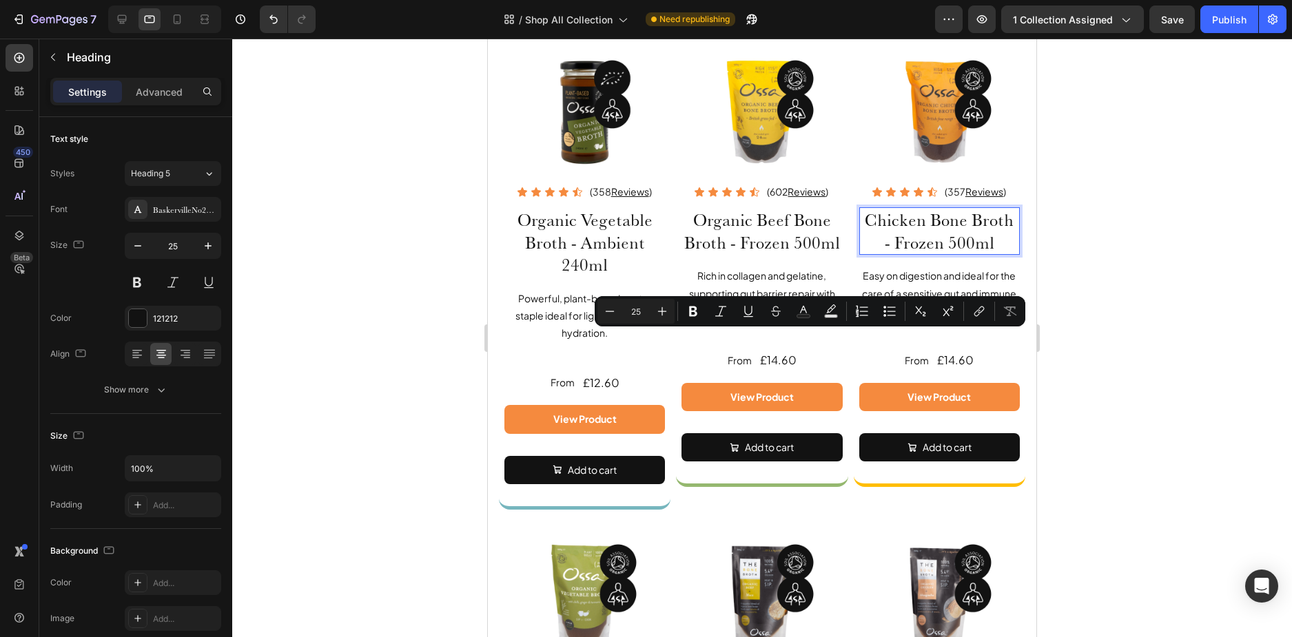
click at [860, 253] on p "Chicken Bone Broth - Frozen 500ml" at bounding box center [939, 231] width 158 height 45
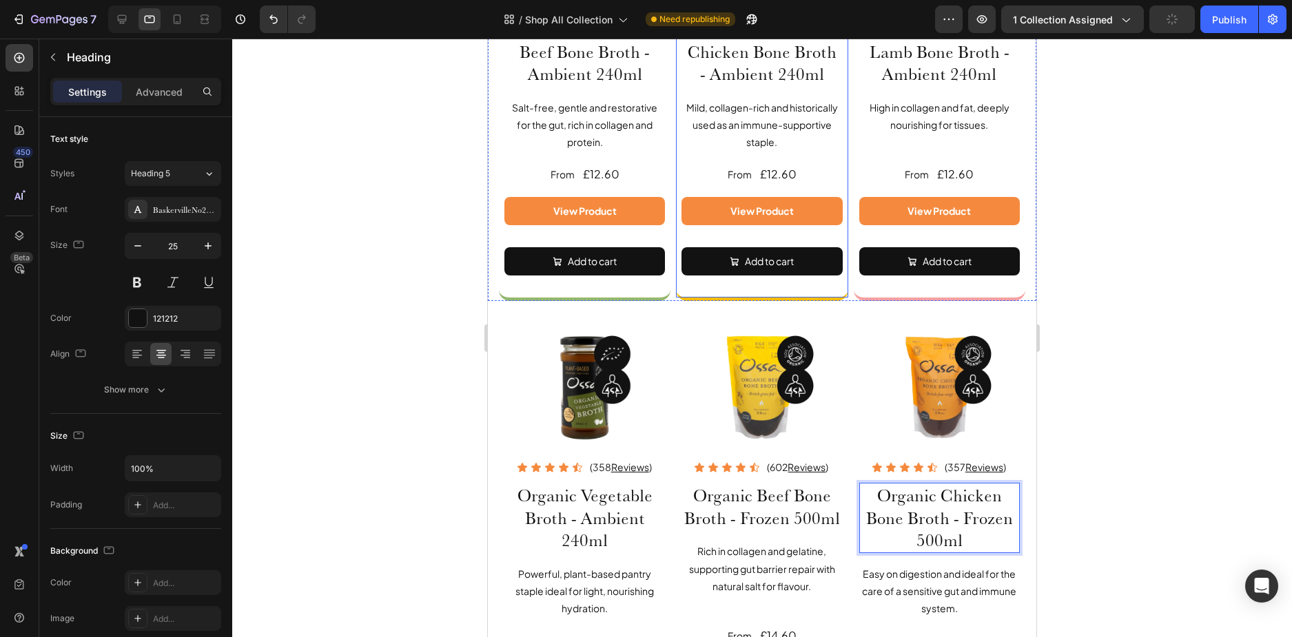
scroll to position [1055, 0]
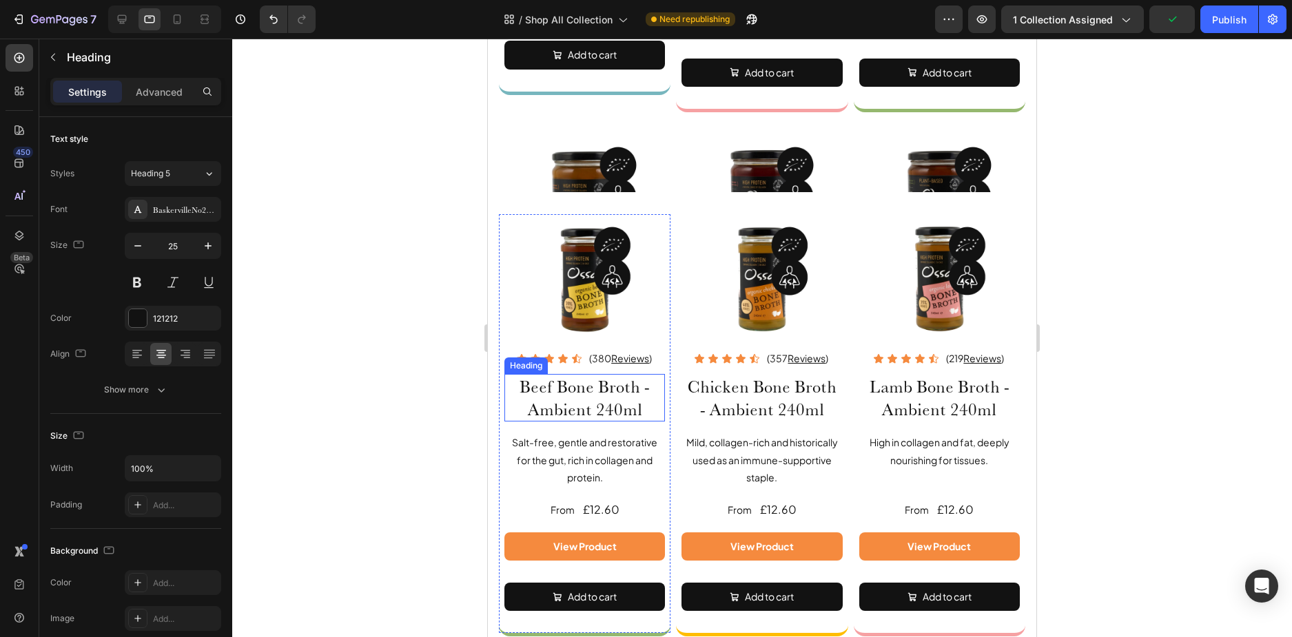
click at [507, 391] on h2 "Beef Bone Broth - Ambient 240ml" at bounding box center [584, 398] width 161 height 48
click at [510, 389] on h2 "Beef Bone Broth - Ambient 240ml" at bounding box center [584, 398] width 161 height 48
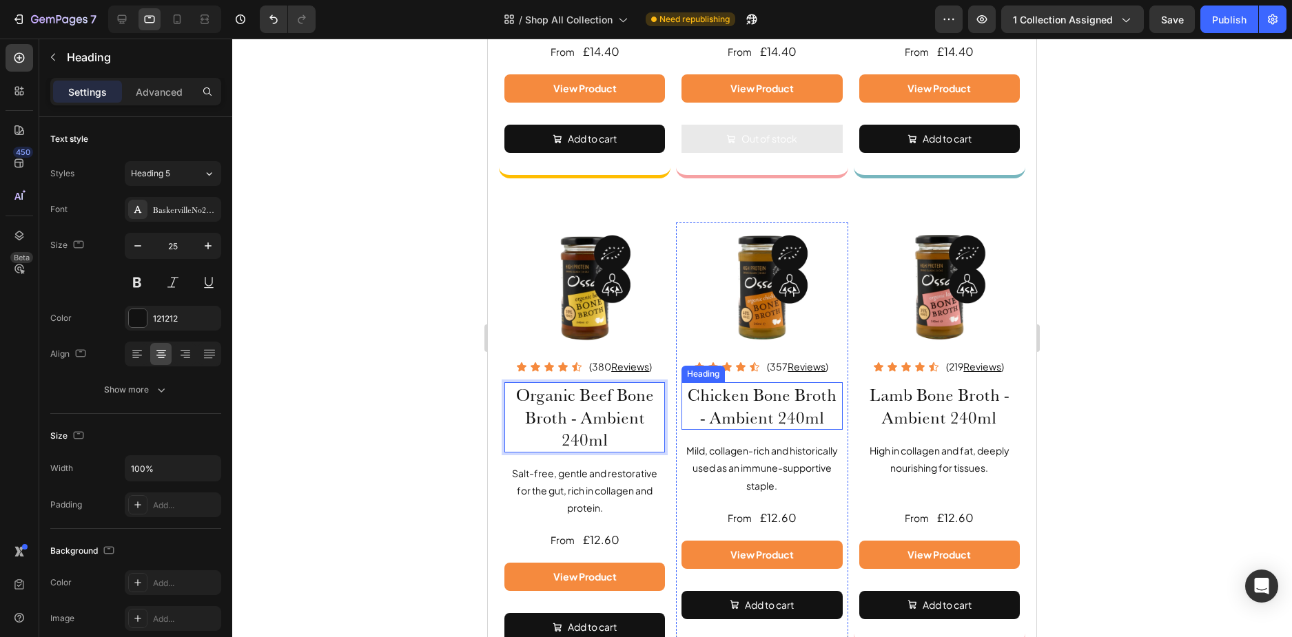
click at [690, 384] on h2 "Chicken Bone Broth - Ambient 240ml" at bounding box center [761, 406] width 161 height 48
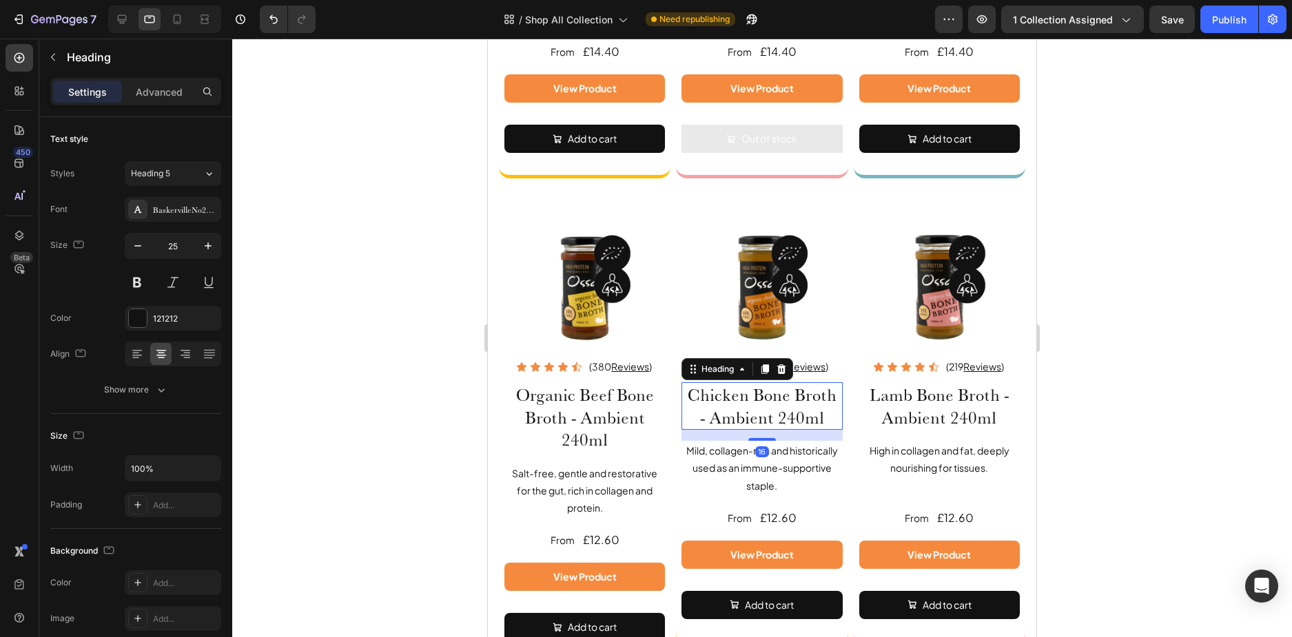
click at [681, 385] on h2 "Chicken Bone Broth - Ambient 240ml" at bounding box center [761, 406] width 161 height 48
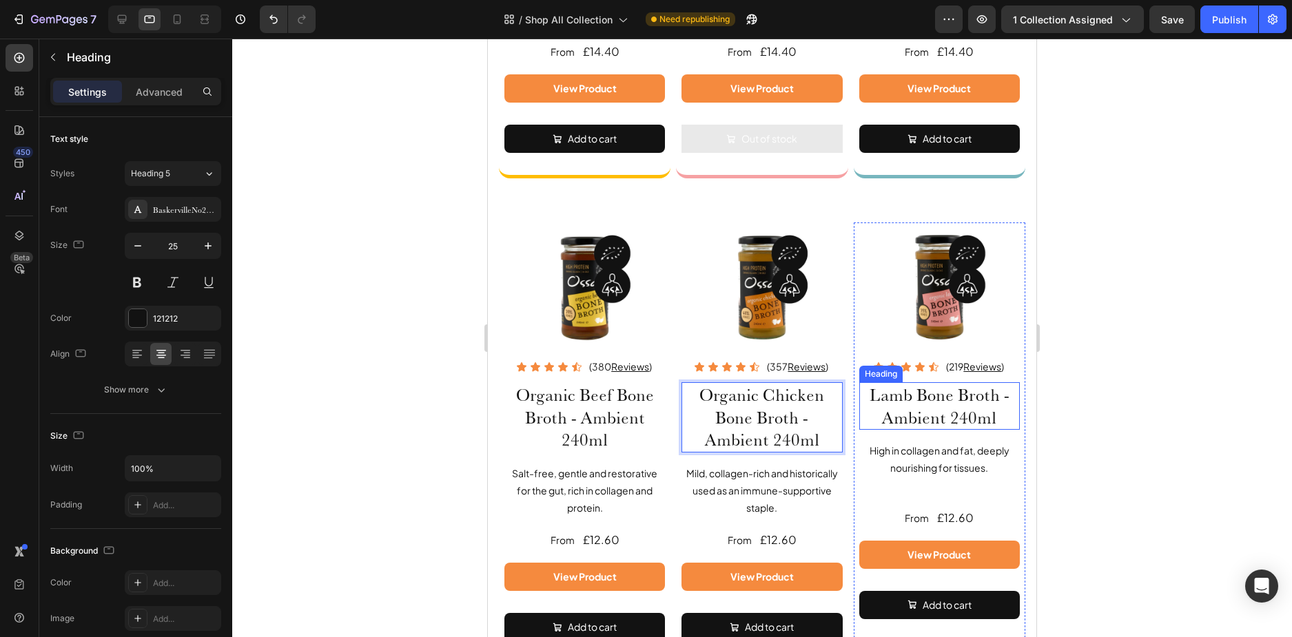
click at [860, 382] on h2 "Lamb Bone Broth - Ambient 240ml" at bounding box center [939, 406] width 161 height 48
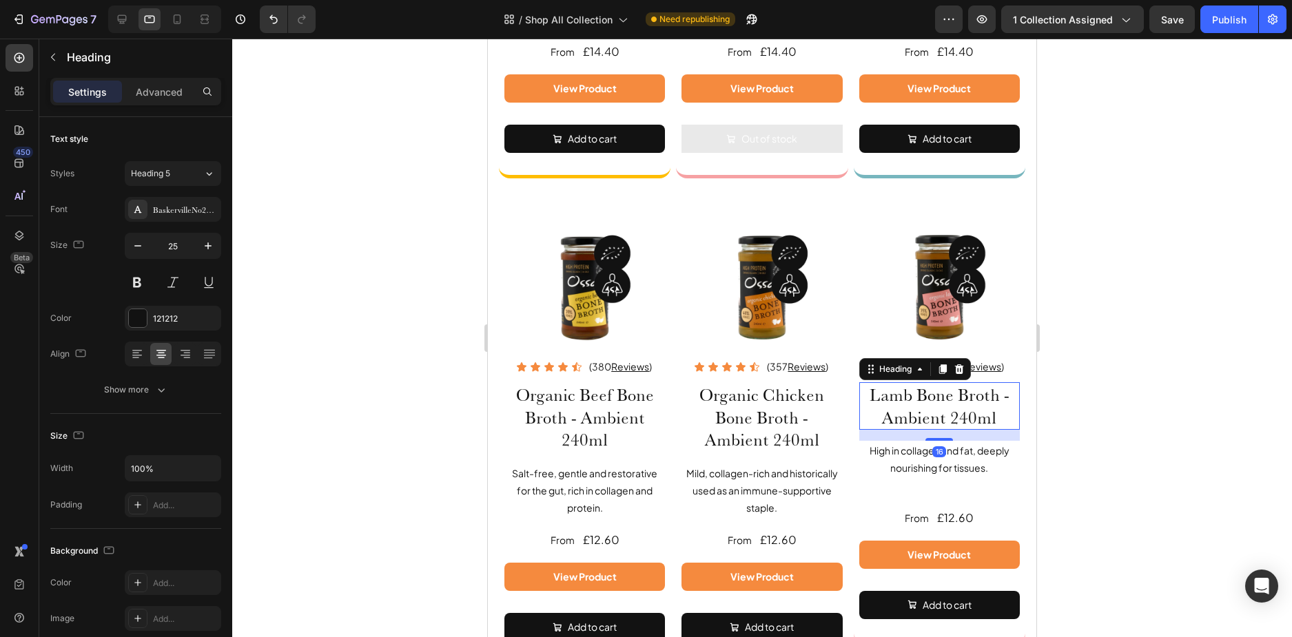
click at [859, 385] on h2 "Lamb Bone Broth - Ambient 240ml" at bounding box center [939, 406] width 161 height 48
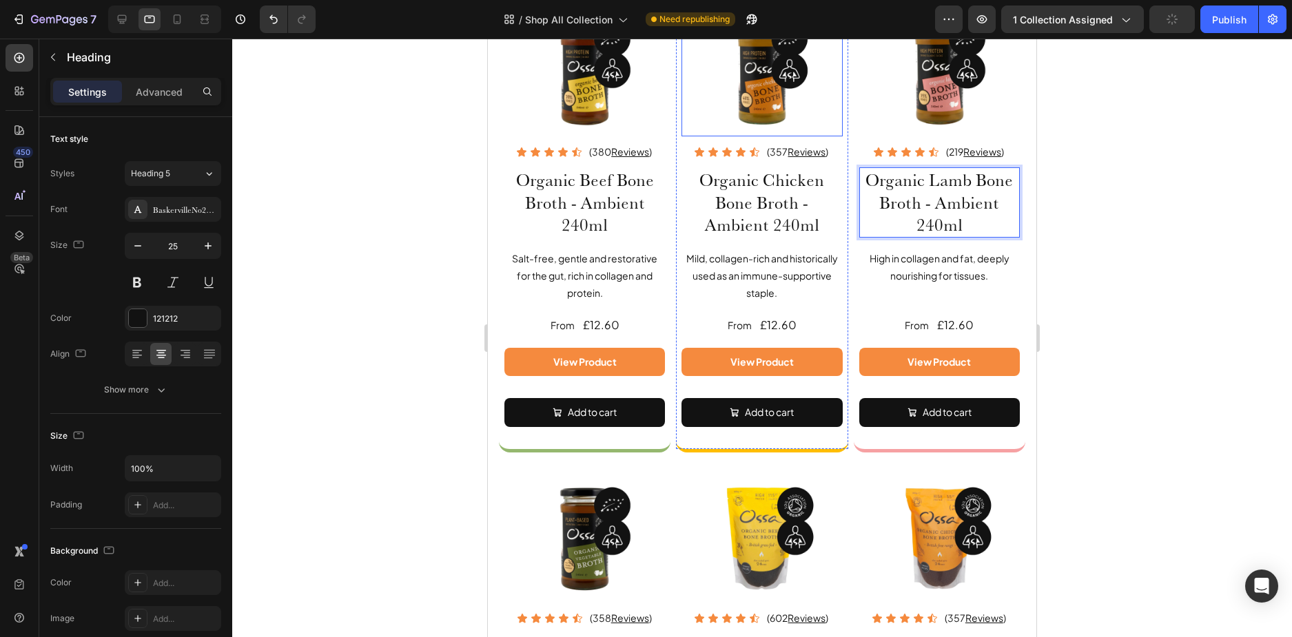
scroll to position [1019, 0]
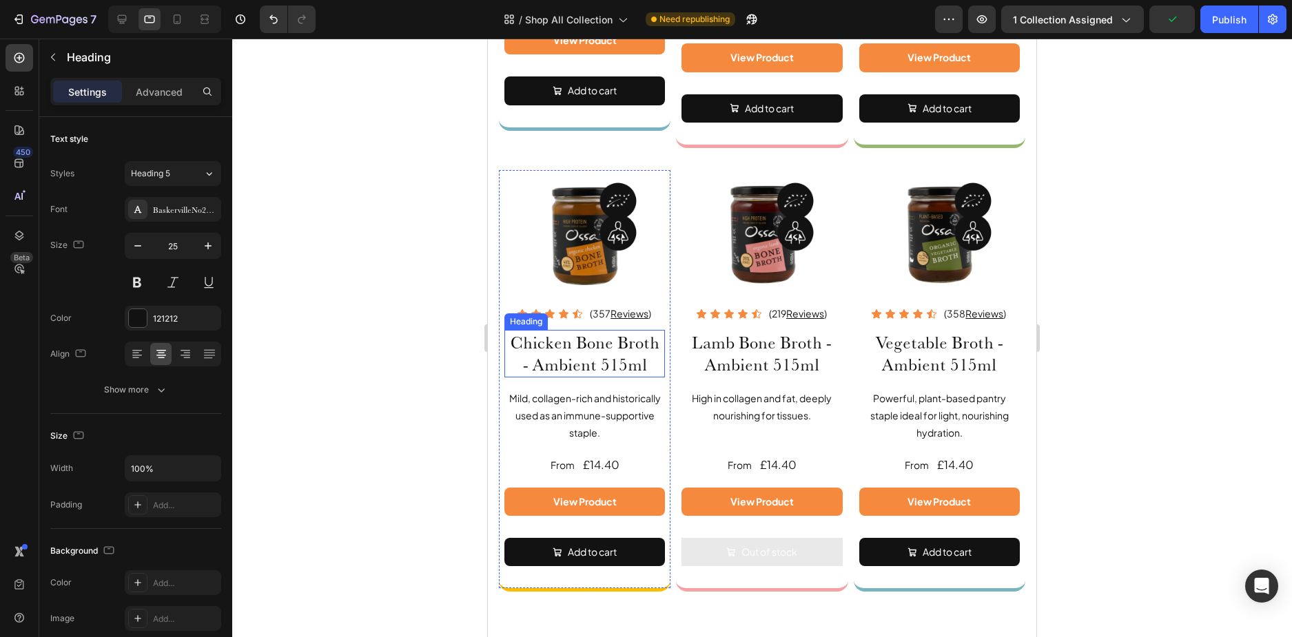
click at [508, 335] on h2 "Chicken Bone Broth - Ambient 515ml" at bounding box center [584, 354] width 161 height 48
click at [509, 335] on p "Chicken Bone Broth - Ambient 515ml" at bounding box center [585, 353] width 158 height 45
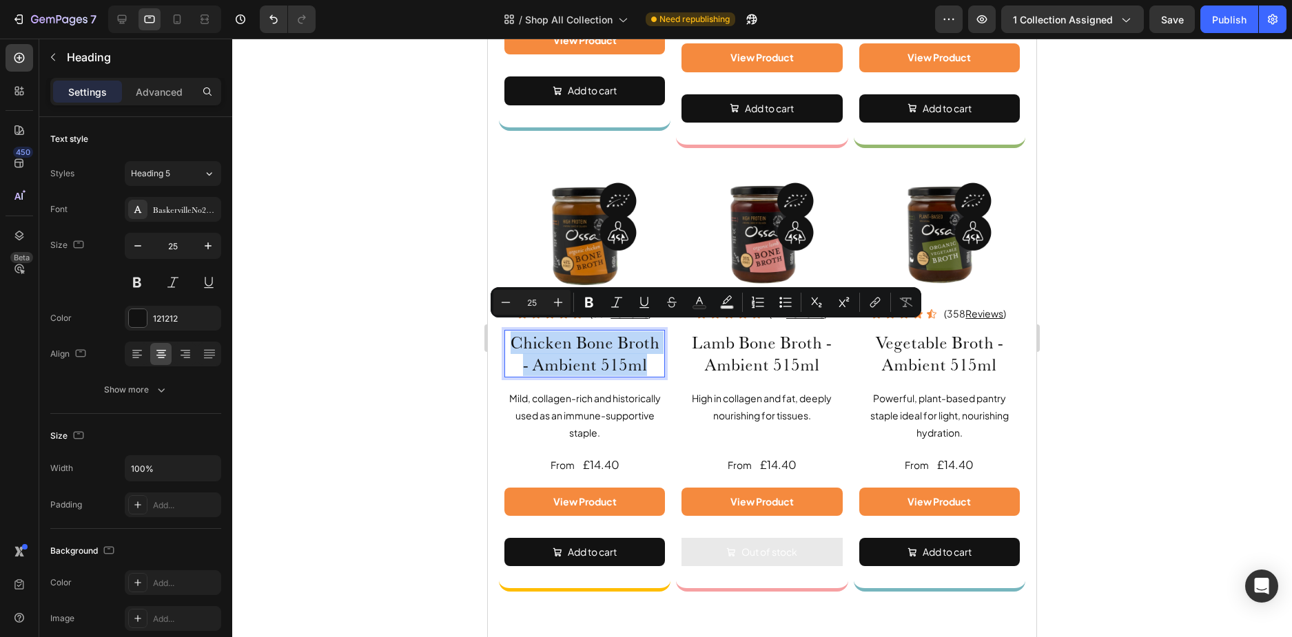
click at [515, 337] on p "Chicken Bone Broth - Ambient 515ml" at bounding box center [585, 353] width 158 height 45
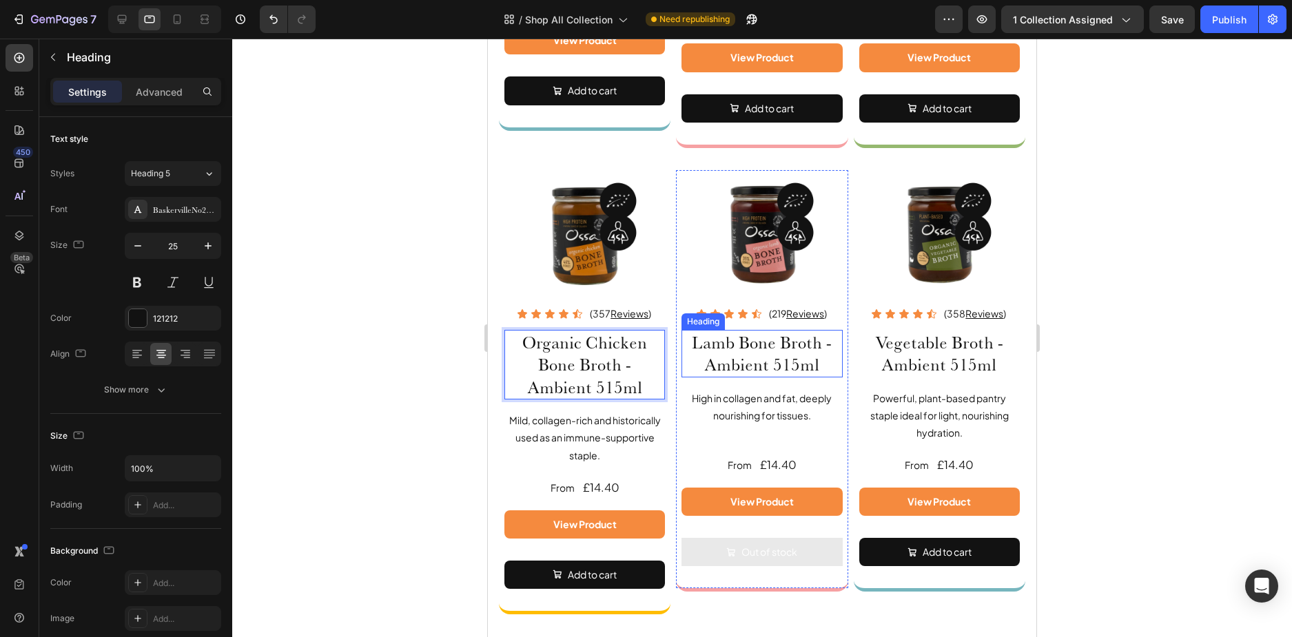
click at [690, 335] on h2 "Lamb Bone Broth - Ambient 515ml" at bounding box center [761, 354] width 161 height 48
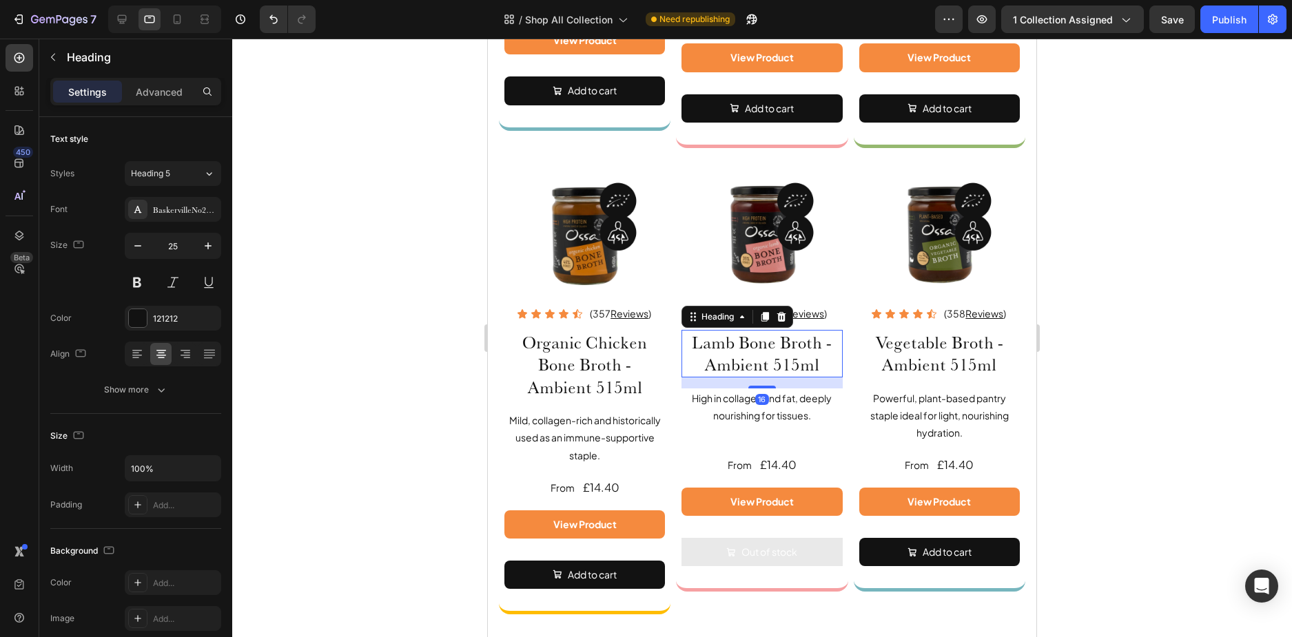
click at [686, 335] on h2 "Lamb Bone Broth - Ambient 515ml" at bounding box center [761, 354] width 161 height 48
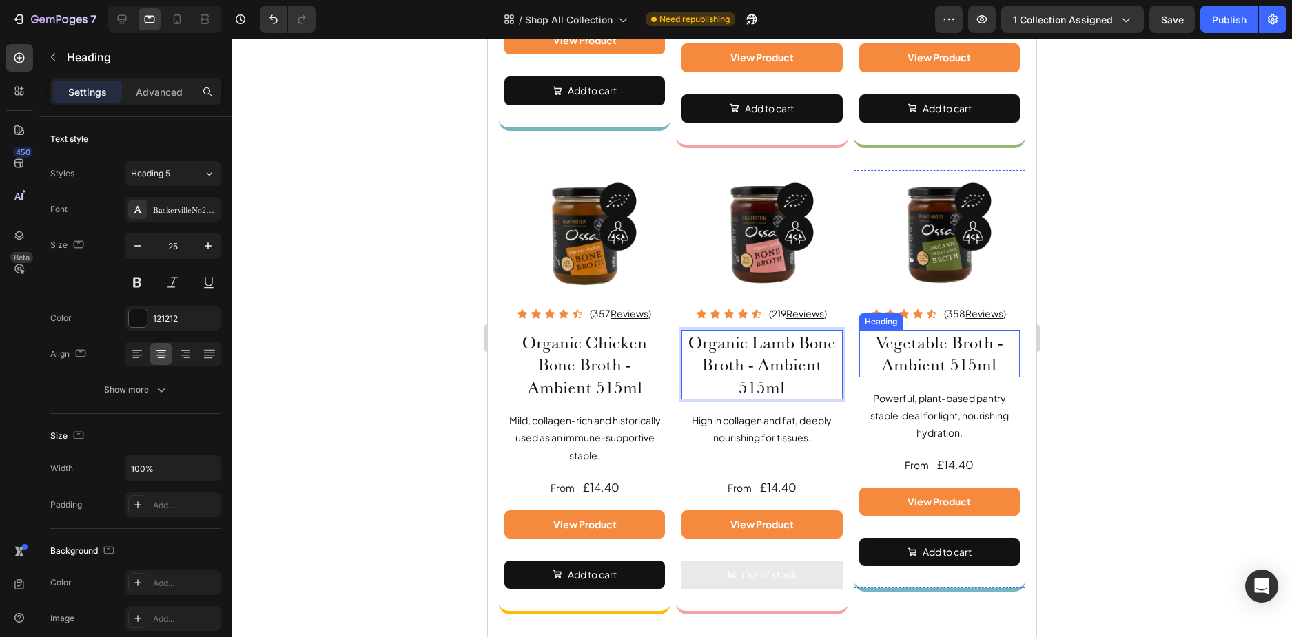
click at [867, 336] on h2 "Vegetable Broth - Ambient 515ml" at bounding box center [939, 354] width 161 height 48
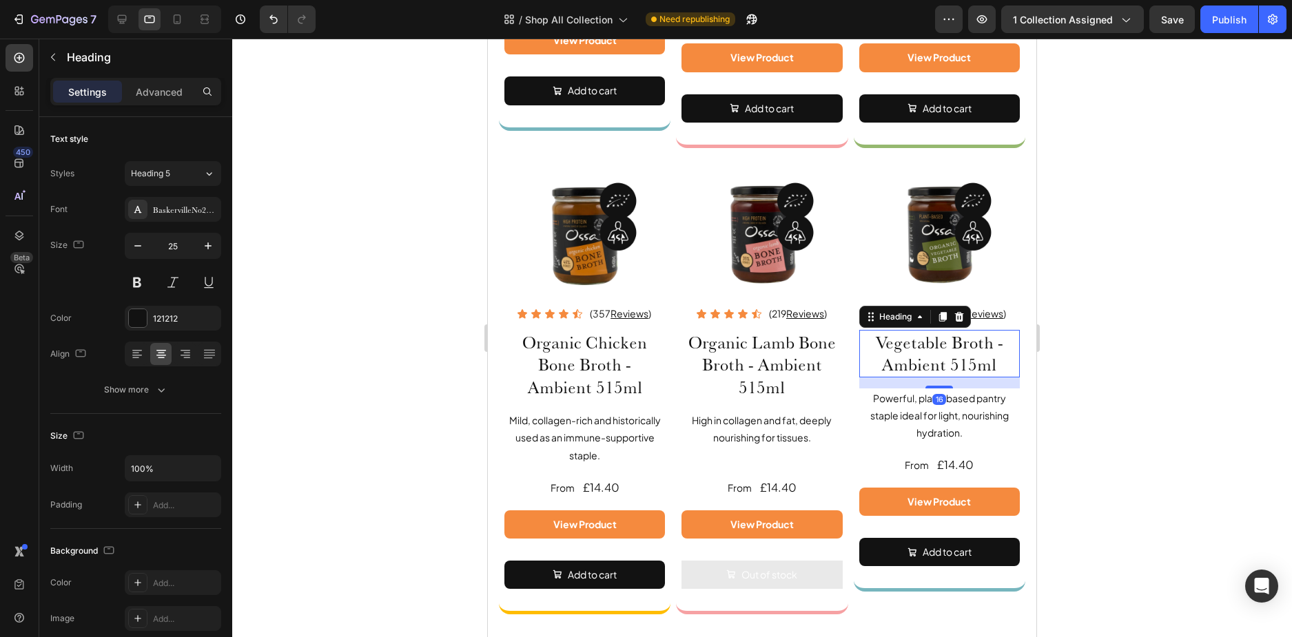
click at [867, 336] on h2 "Vegetable Broth - Ambient 515ml" at bounding box center [939, 354] width 161 height 48
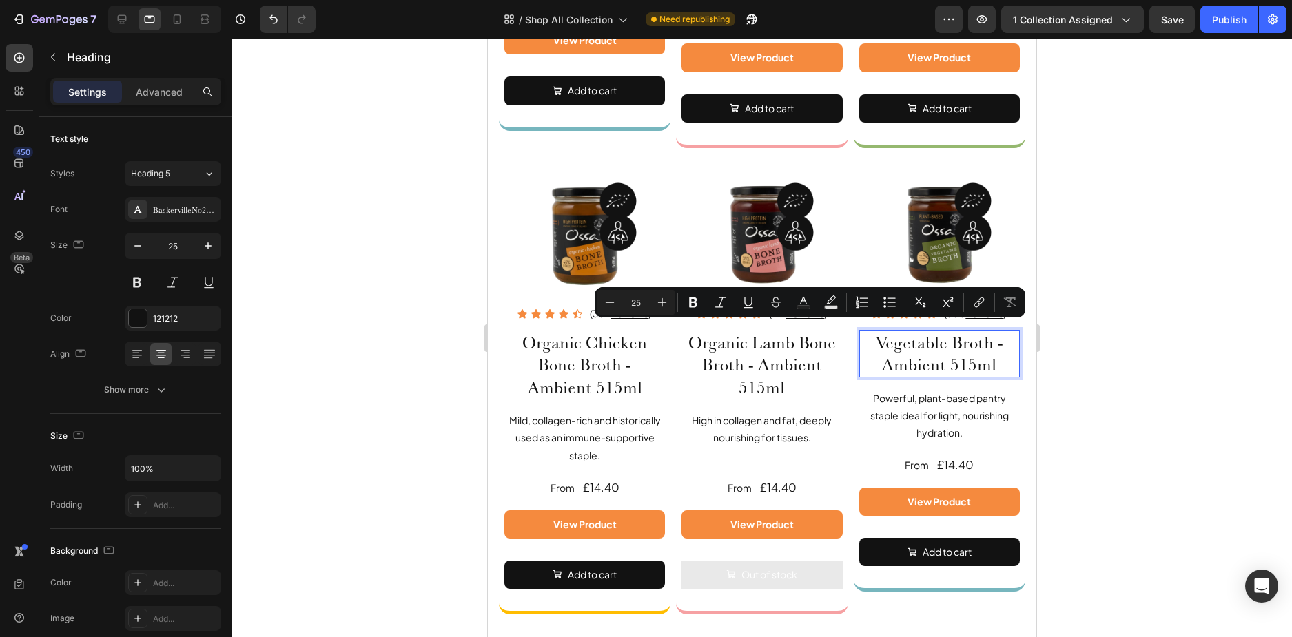
click at [866, 335] on p "Vegetable Broth - Ambient 515ml" at bounding box center [939, 353] width 158 height 45
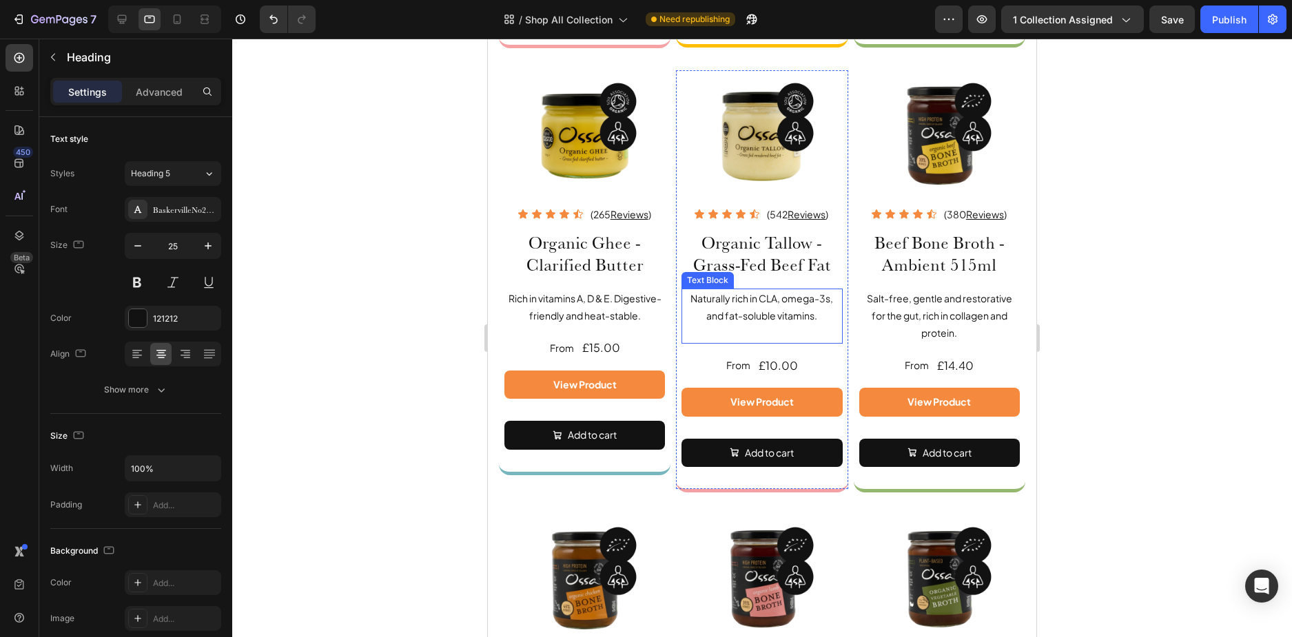
scroll to position [537, 0]
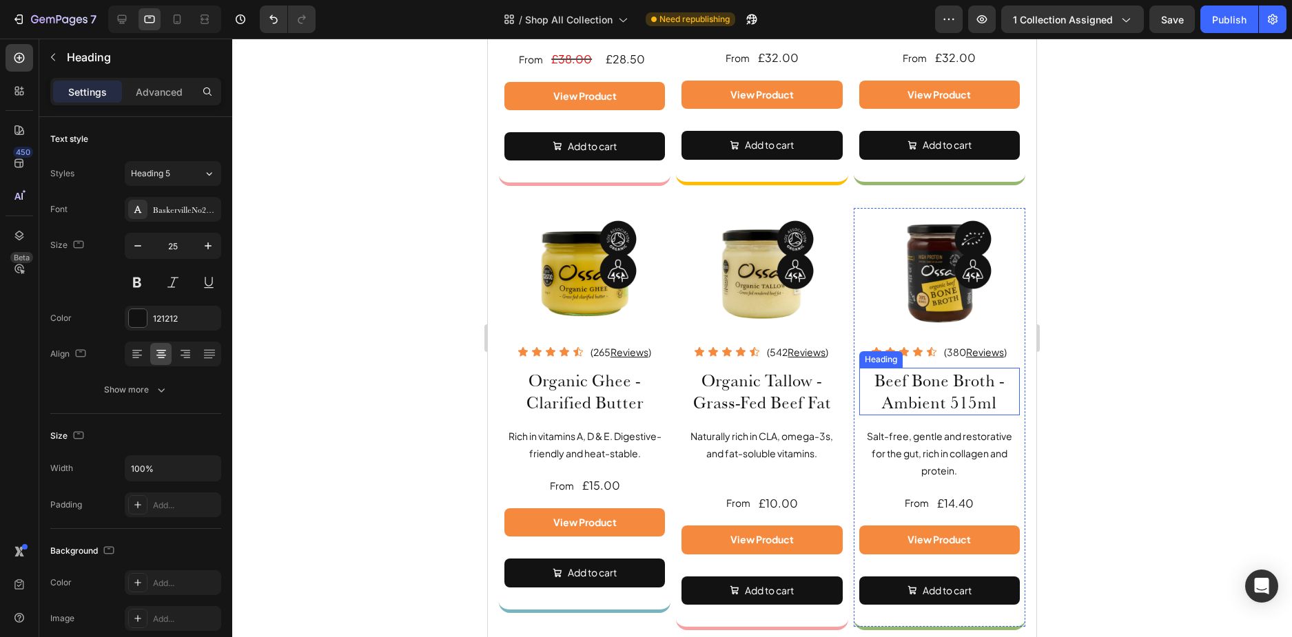
click at [871, 383] on h2 "Beef Bone Broth - Ambient 515ml" at bounding box center [939, 392] width 161 height 48
click at [867, 375] on h2 "Beef Bone Broth - Ambient 515ml" at bounding box center [939, 392] width 161 height 48
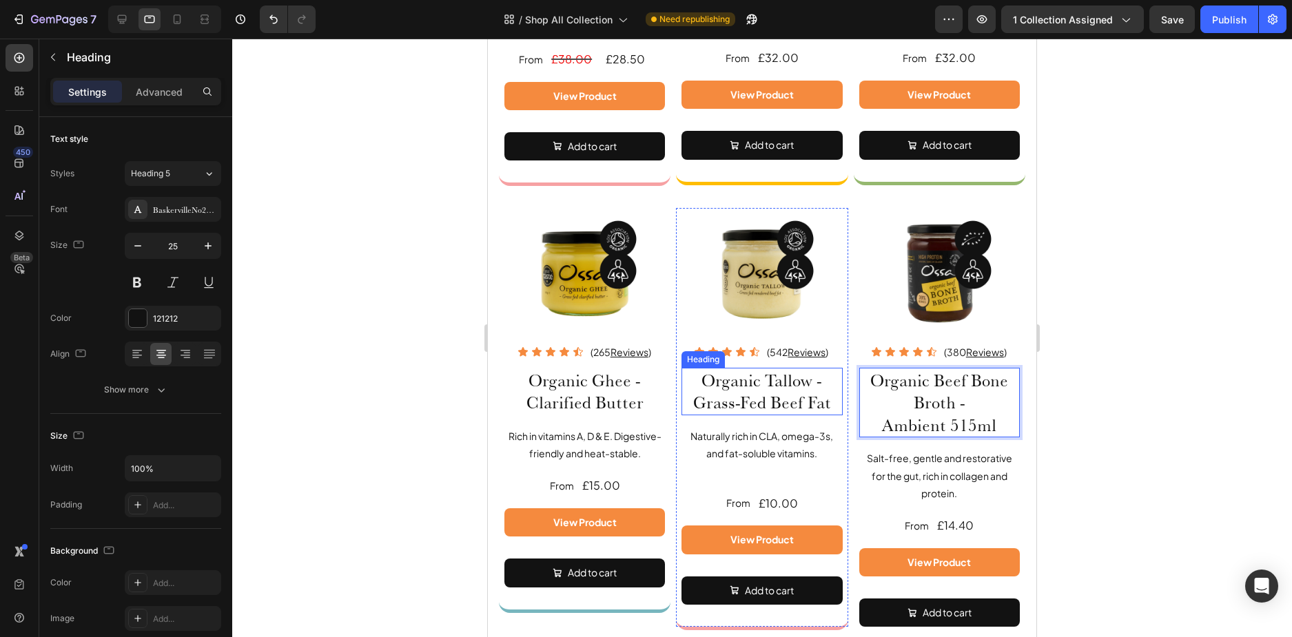
click at [826, 398] on h2 "Organic Tallow - Grass-Fed Beef Fat" at bounding box center [761, 392] width 161 height 48
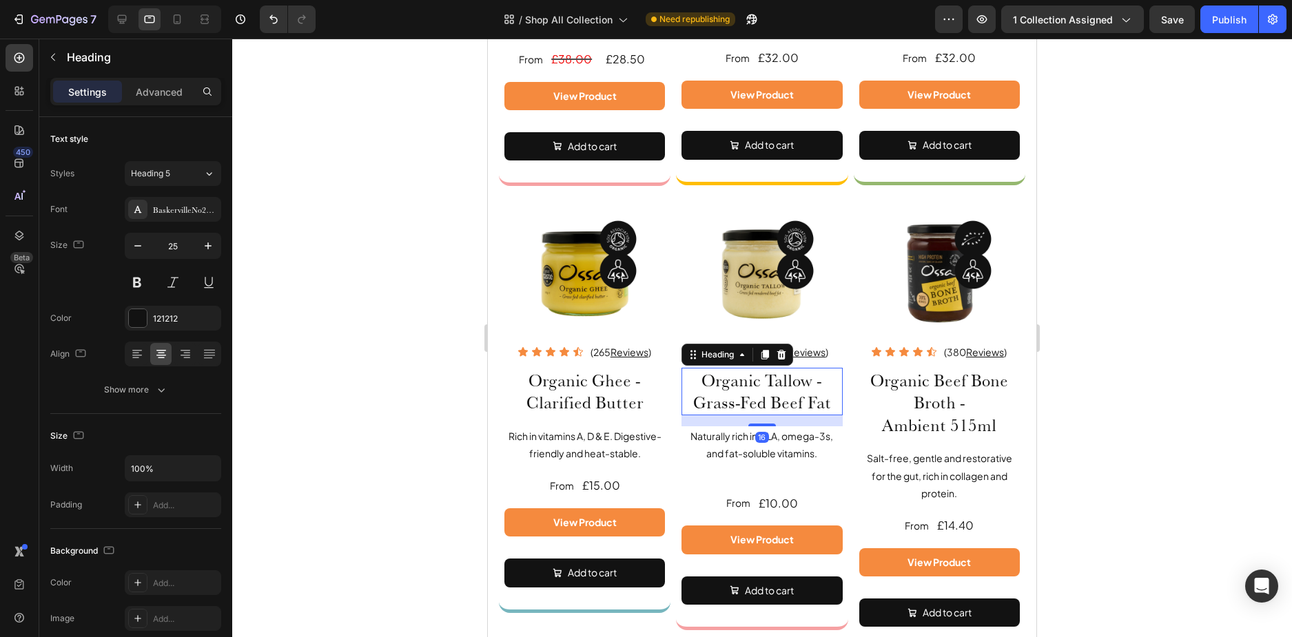
click at [827, 400] on h2 "Organic Tallow - Grass-Fed Beef Fat" at bounding box center [761, 392] width 161 height 48
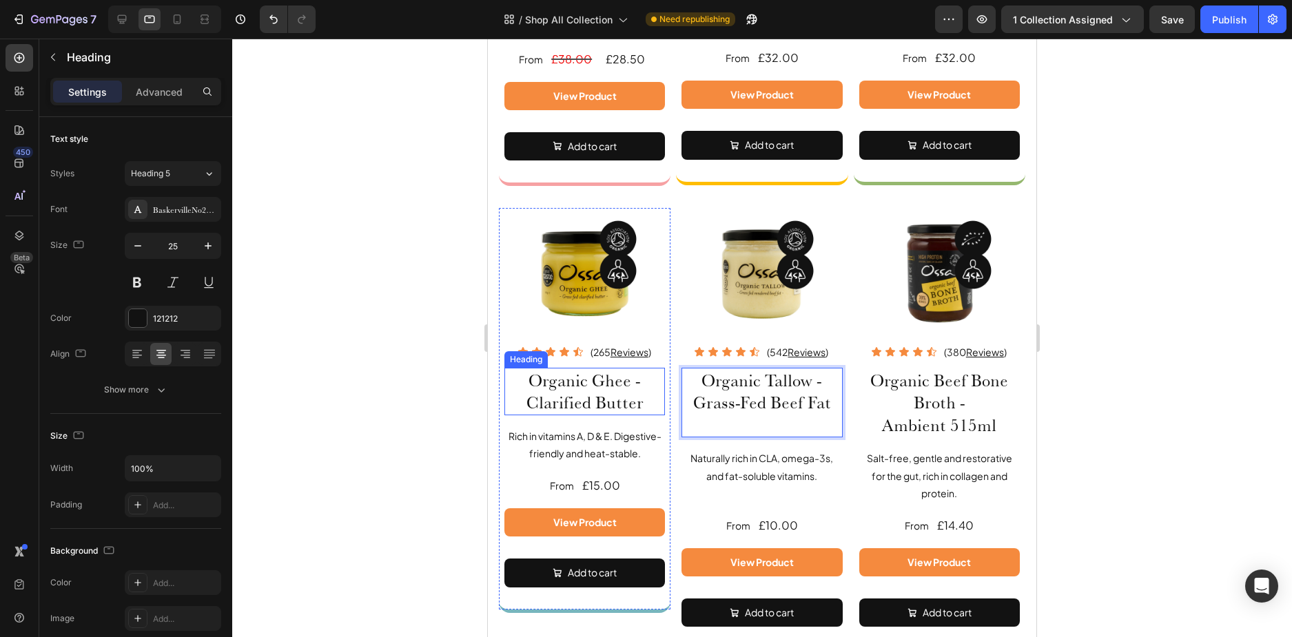
click at [638, 394] on h2 "Organic Ghee - Clarified Butter" at bounding box center [584, 392] width 161 height 48
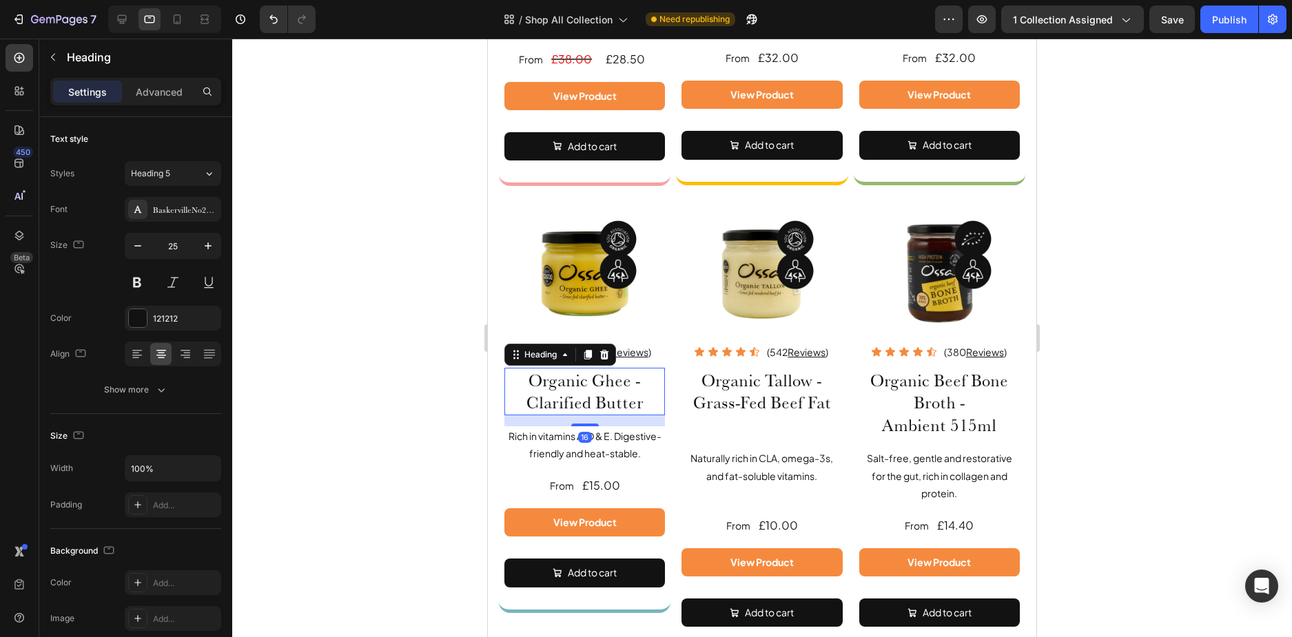
click at [644, 396] on h2 "Organic Ghee - Clarified Butter" at bounding box center [584, 392] width 161 height 48
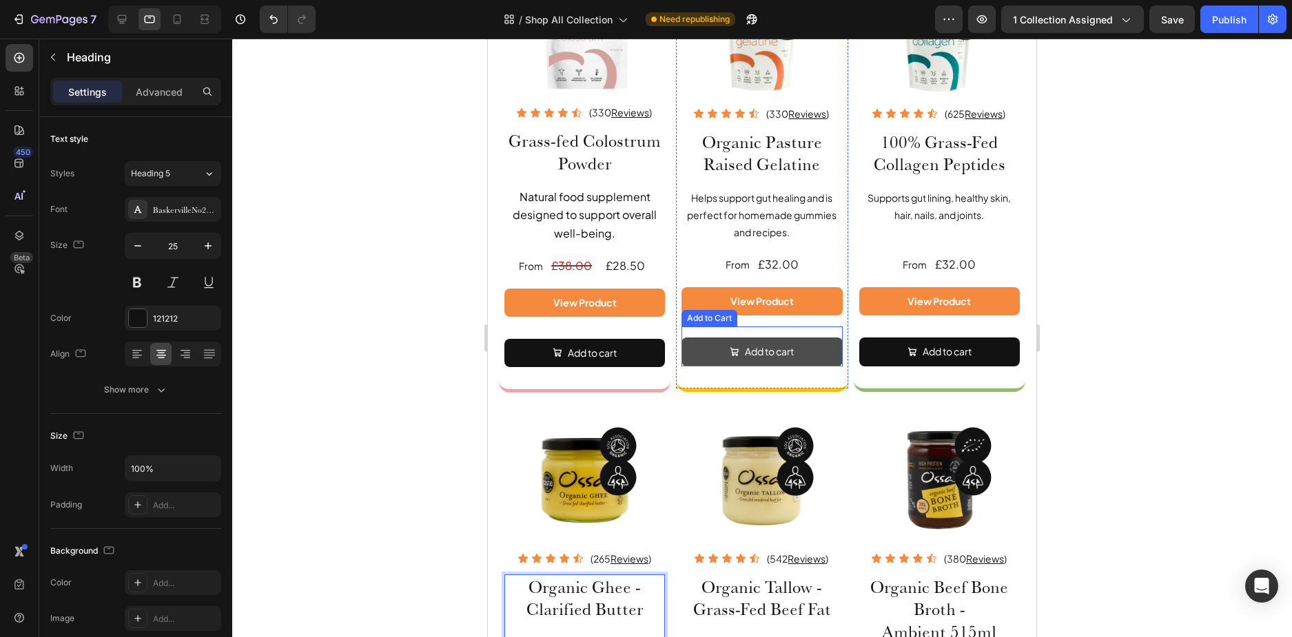
scroll to position [123, 0]
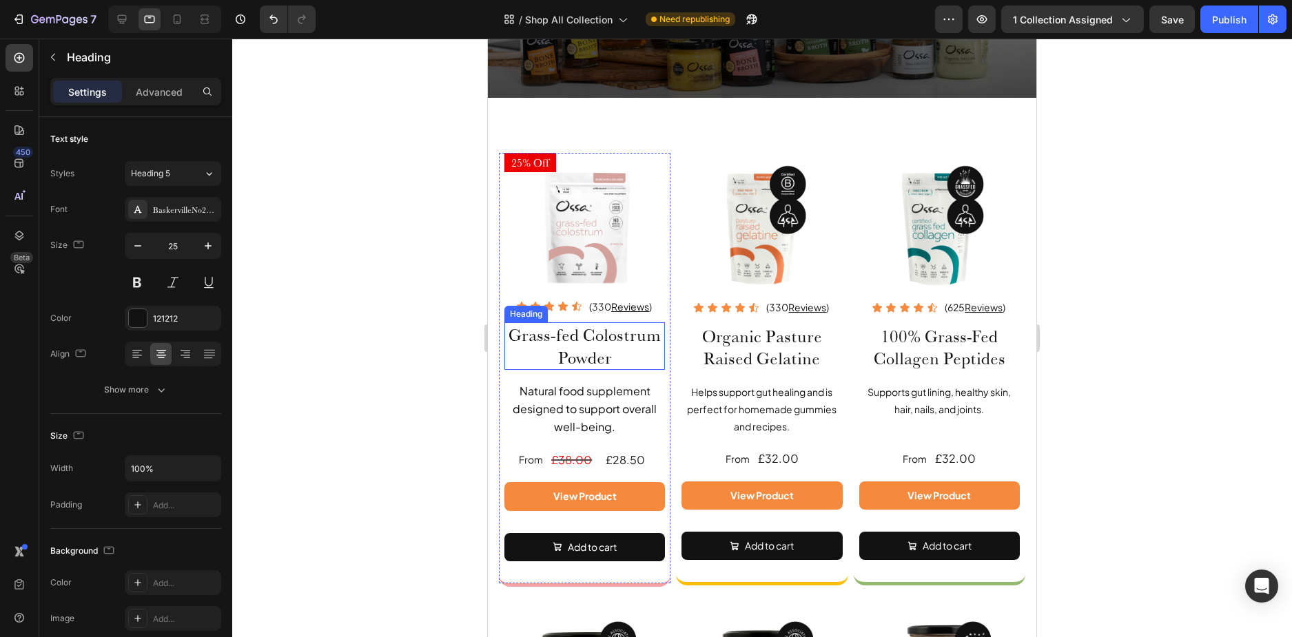
click at [518, 335] on h2 "Grass-fed Colostrum Powder" at bounding box center [584, 346] width 161 height 48
click at [515, 333] on h2 "Grass-fed Colostrum Powder" at bounding box center [584, 346] width 161 height 48
click at [510, 331] on p "Grass-fed Colostrum Powder" at bounding box center [585, 346] width 158 height 45
click at [898, 337] on h2 "100% Grass-Fed Collagen Peptides" at bounding box center [939, 348] width 161 height 48
click at [899, 337] on h2 "100% Grass-Fed Collagen Peptides" at bounding box center [939, 348] width 161 height 48
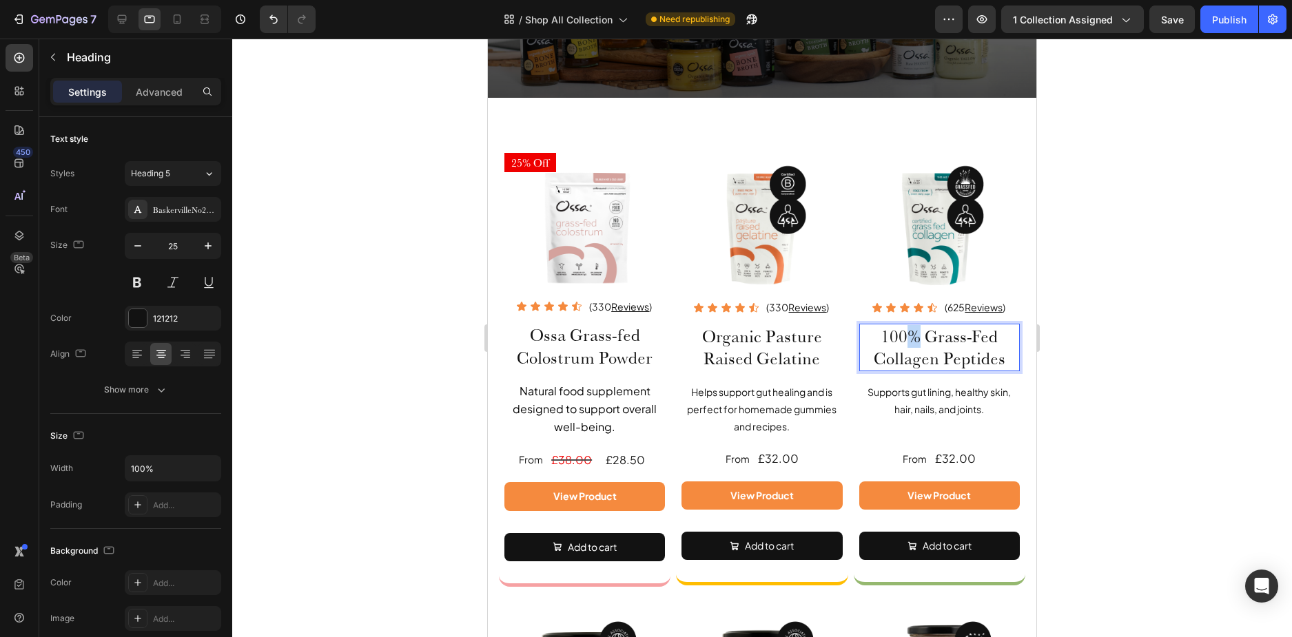
click at [906, 335] on p "100% Grass-Fed Collagen Peptides" at bounding box center [939, 347] width 158 height 45
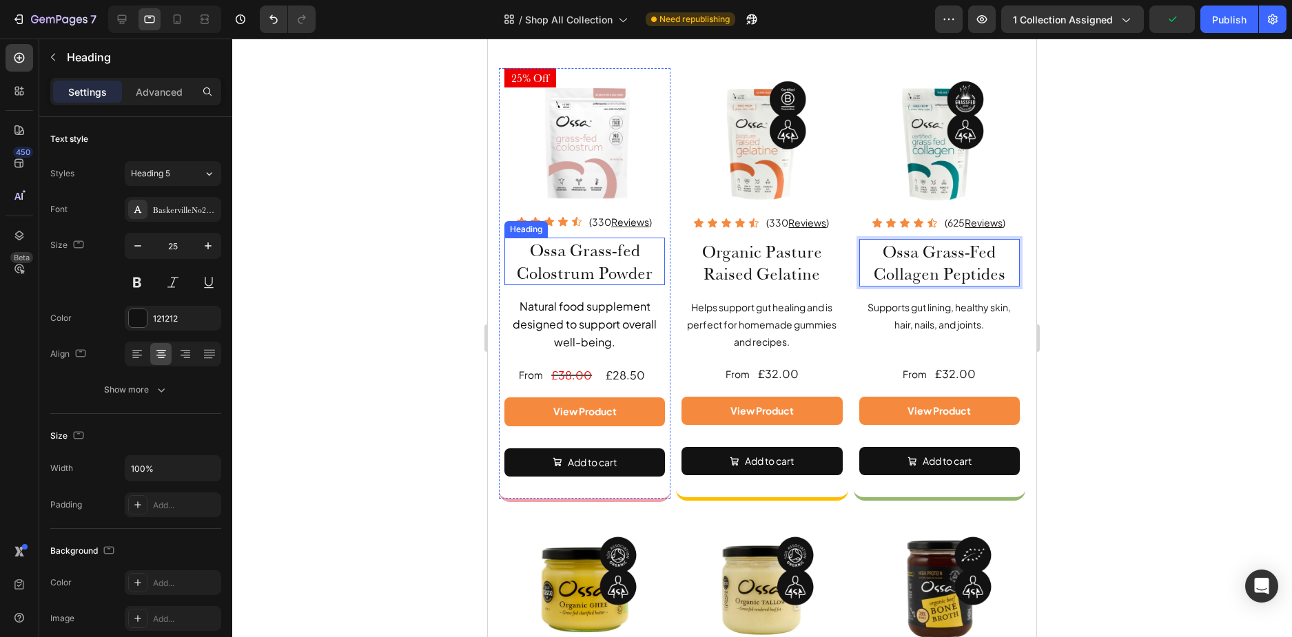
scroll to position [261, 0]
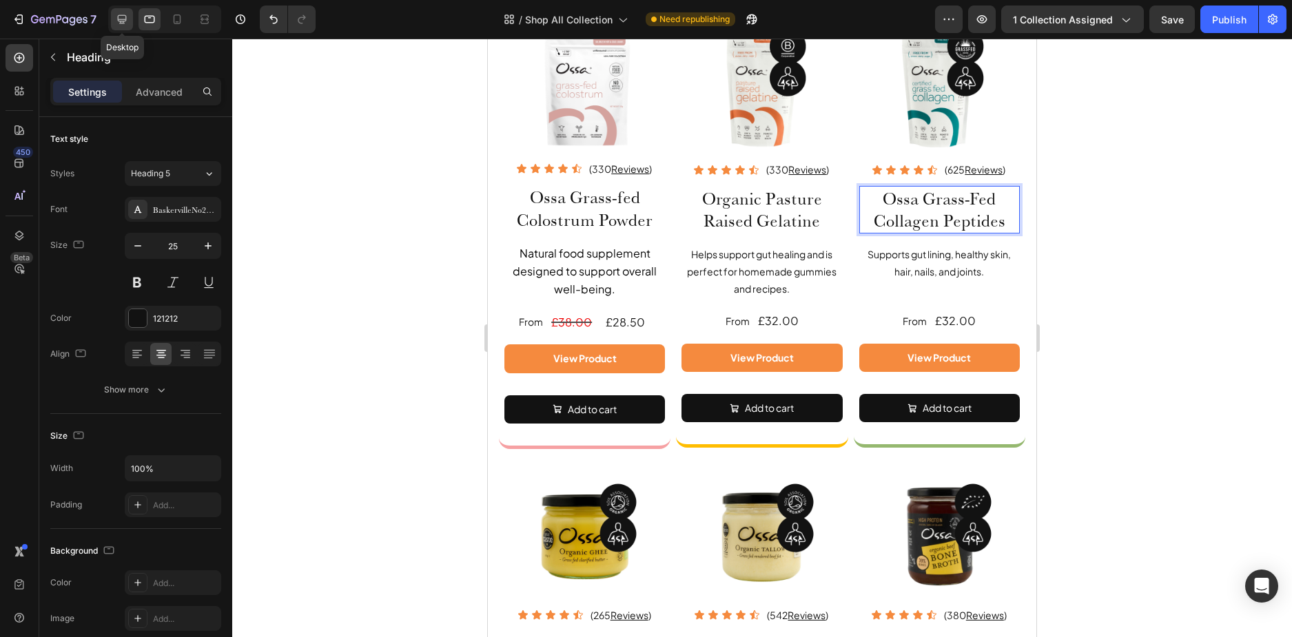
click at [119, 20] on icon at bounding box center [122, 19] width 9 height 9
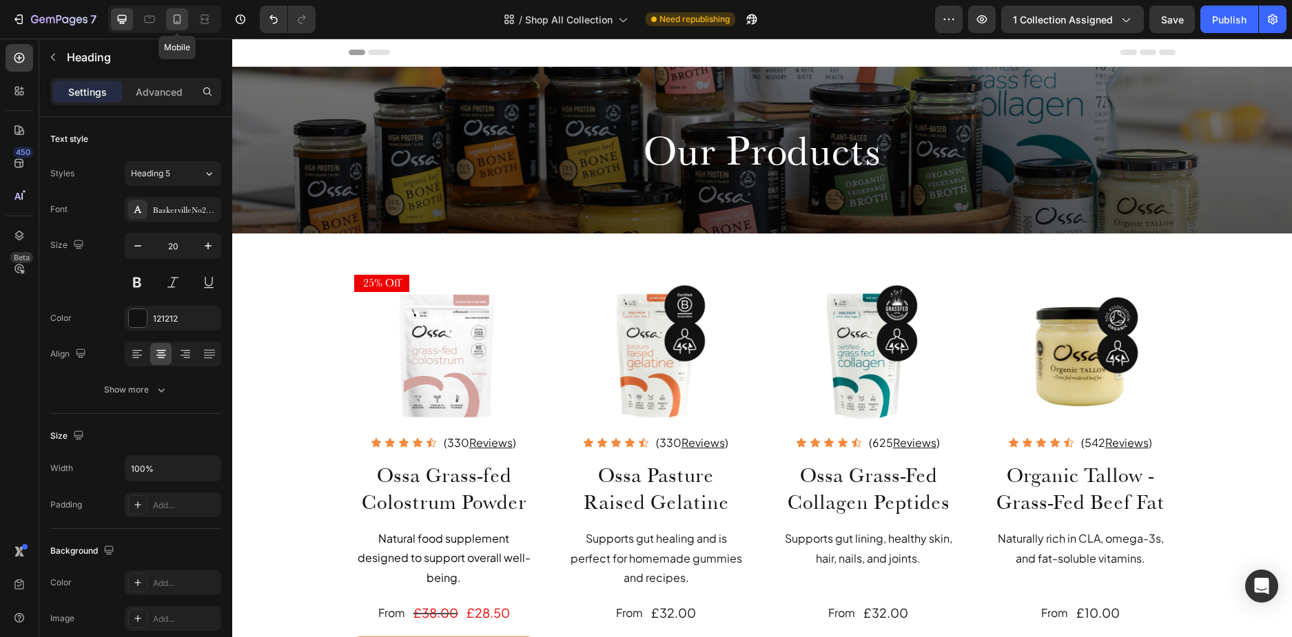
click at [183, 19] on icon at bounding box center [177, 19] width 14 height 14
type input "23"
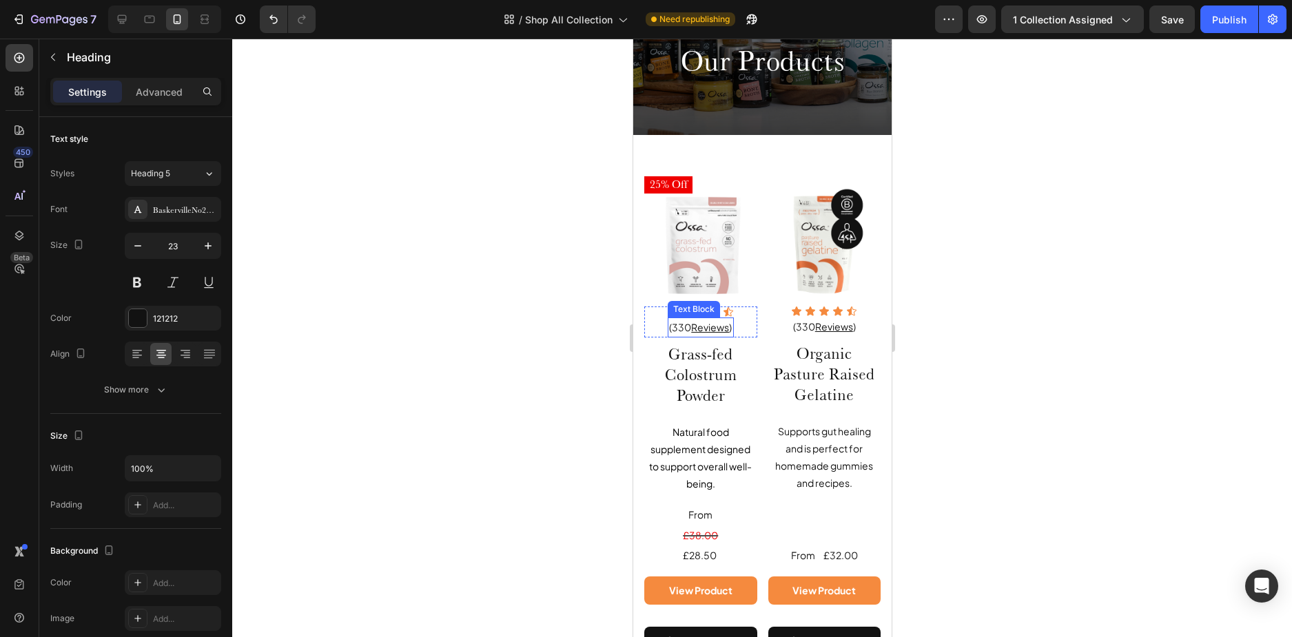
scroll to position [138, 0]
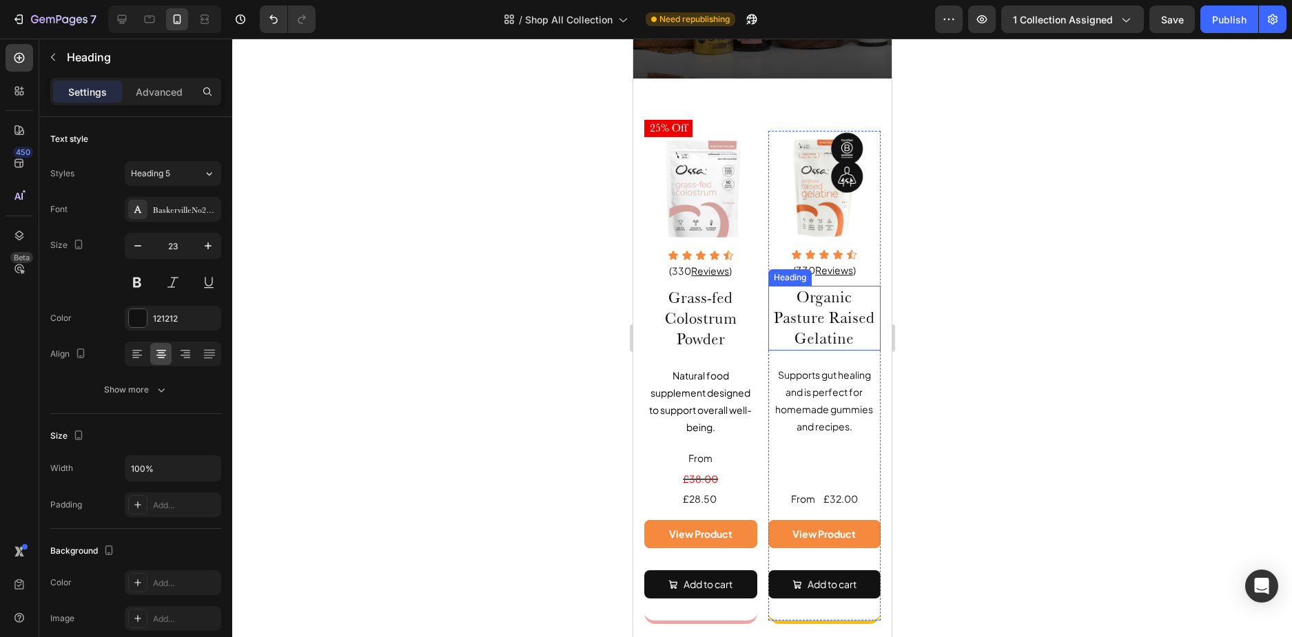
click at [825, 295] on h2 "Organic Pasture Raised Gelatine" at bounding box center [823, 318] width 113 height 65
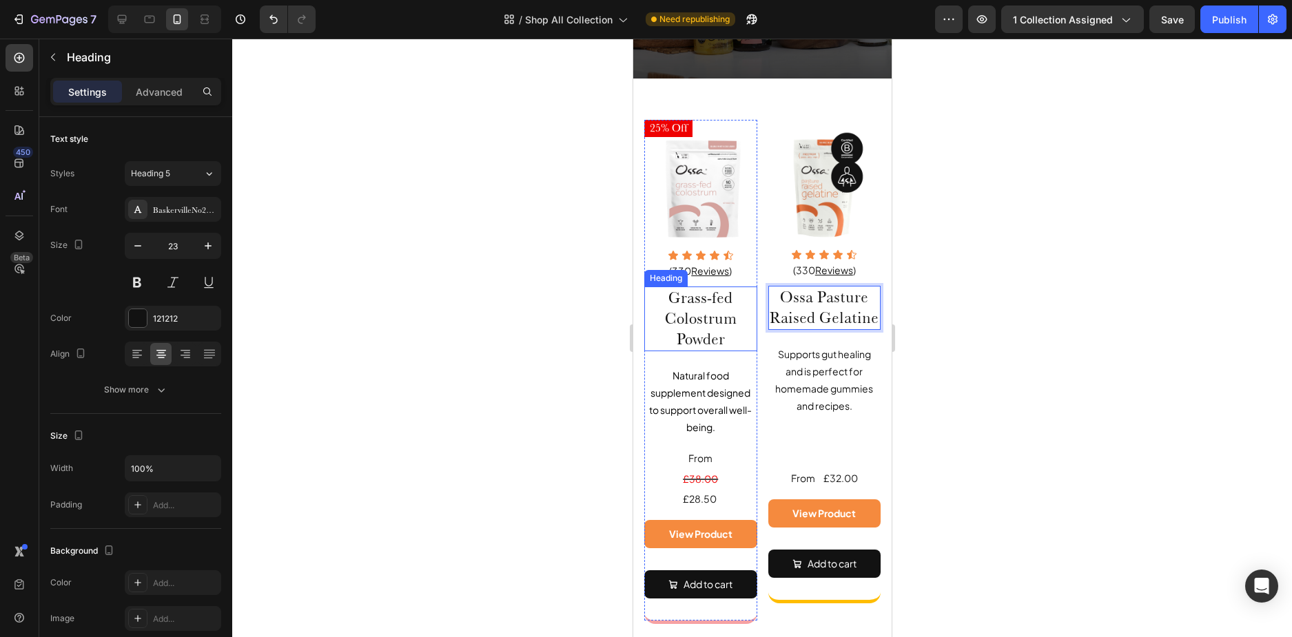
click at [665, 291] on h2 "Grass-fed Colostrum Powder" at bounding box center [699, 319] width 113 height 65
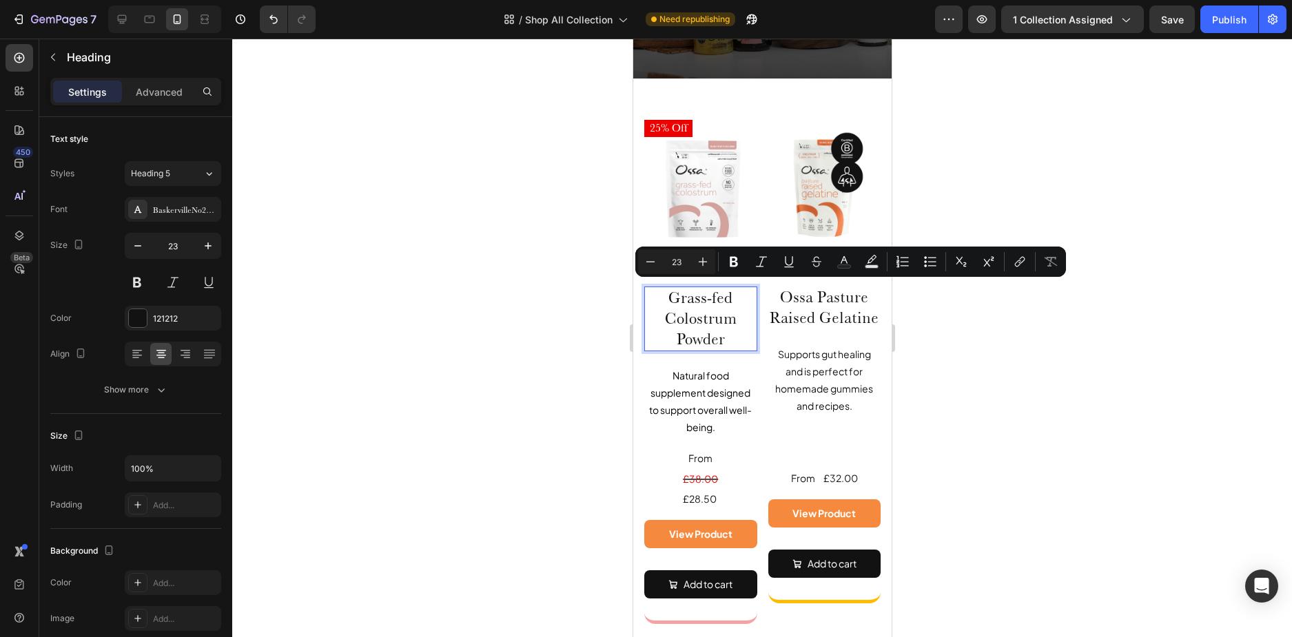
click at [661, 291] on p "Grass-fed Colostrum Powder" at bounding box center [700, 319] width 110 height 62
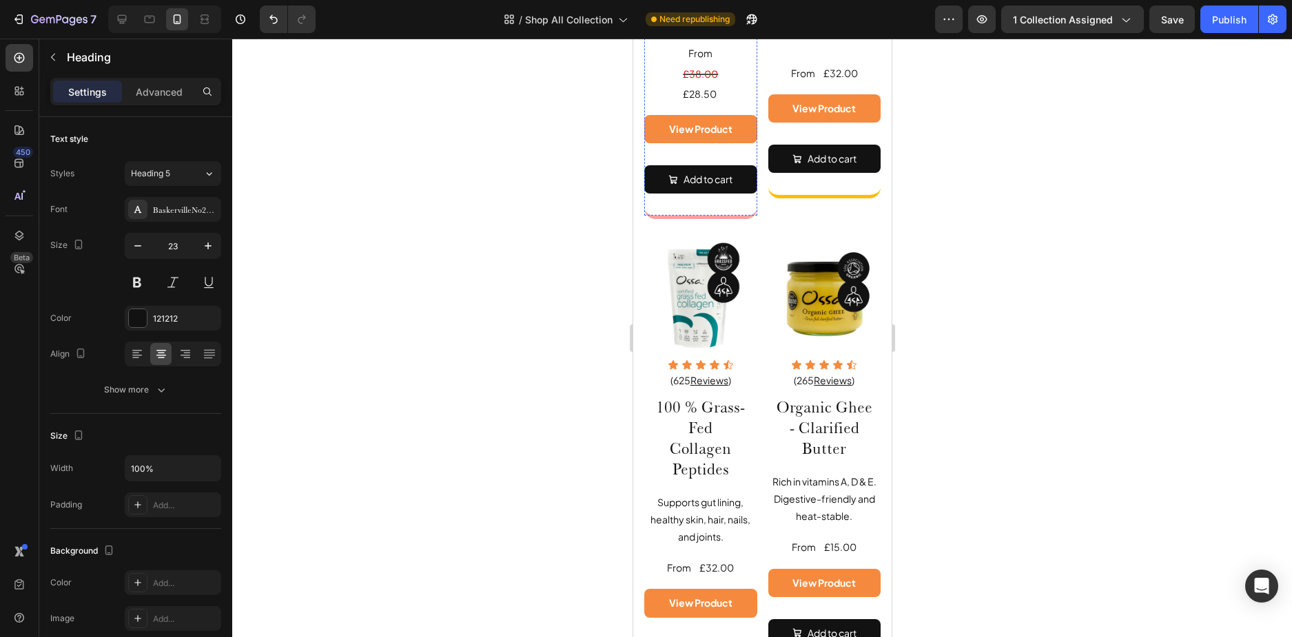
scroll to position [620, 0]
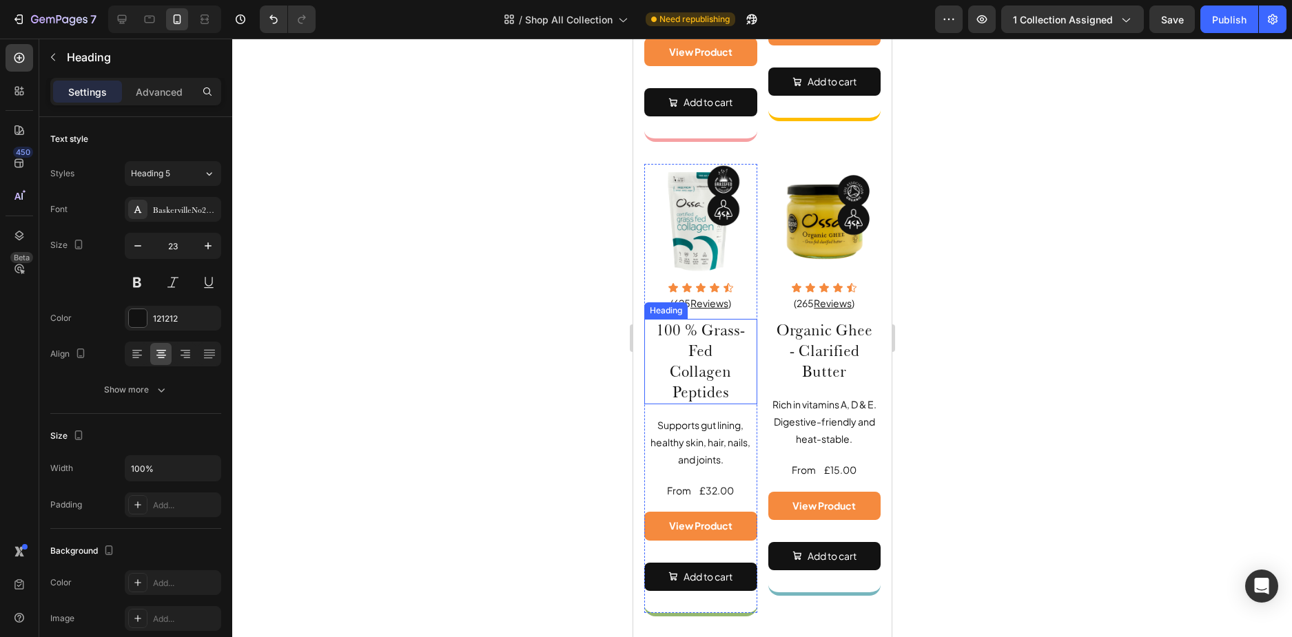
click at [688, 322] on h2 "100 % Grass-Fed Collagen Peptides" at bounding box center [699, 361] width 113 height 85
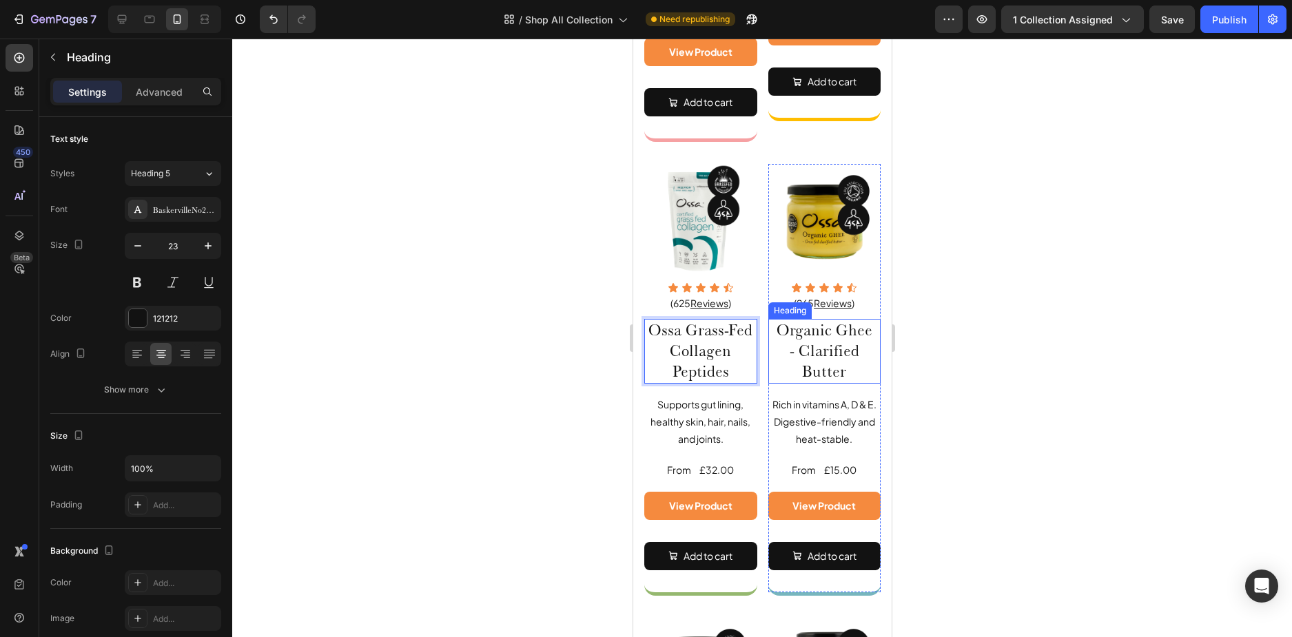
click at [847, 365] on h2 "Organic Ghee - Clarified Butter" at bounding box center [823, 351] width 113 height 65
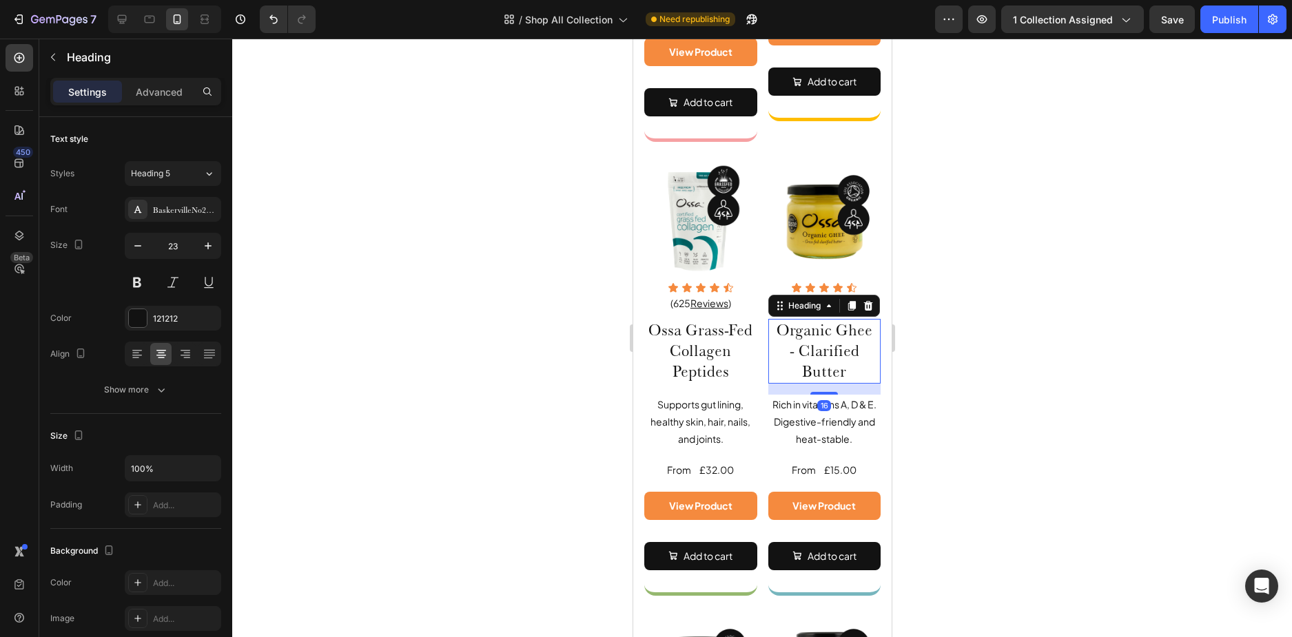
click at [847, 365] on h2 "Organic Ghee - Clarified Butter" at bounding box center [823, 351] width 113 height 65
click at [964, 355] on div at bounding box center [761, 338] width 1059 height 599
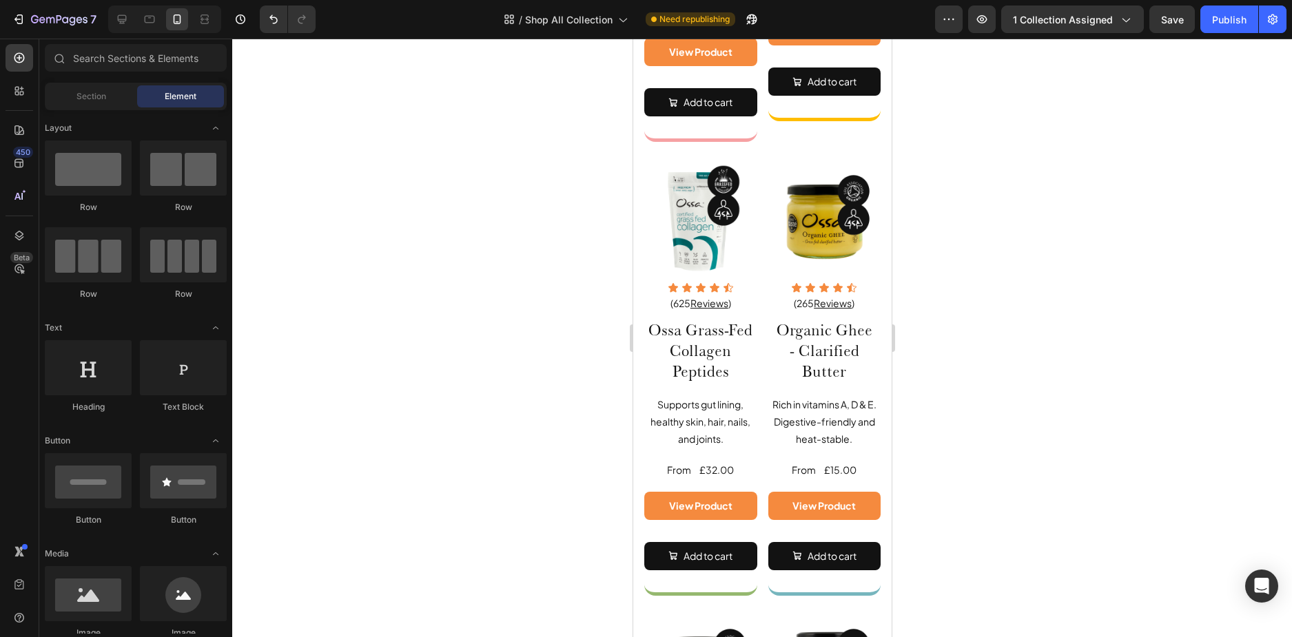
click at [798, 349] on p "Organic Ghee - Clarified Butter" at bounding box center [824, 351] width 110 height 62
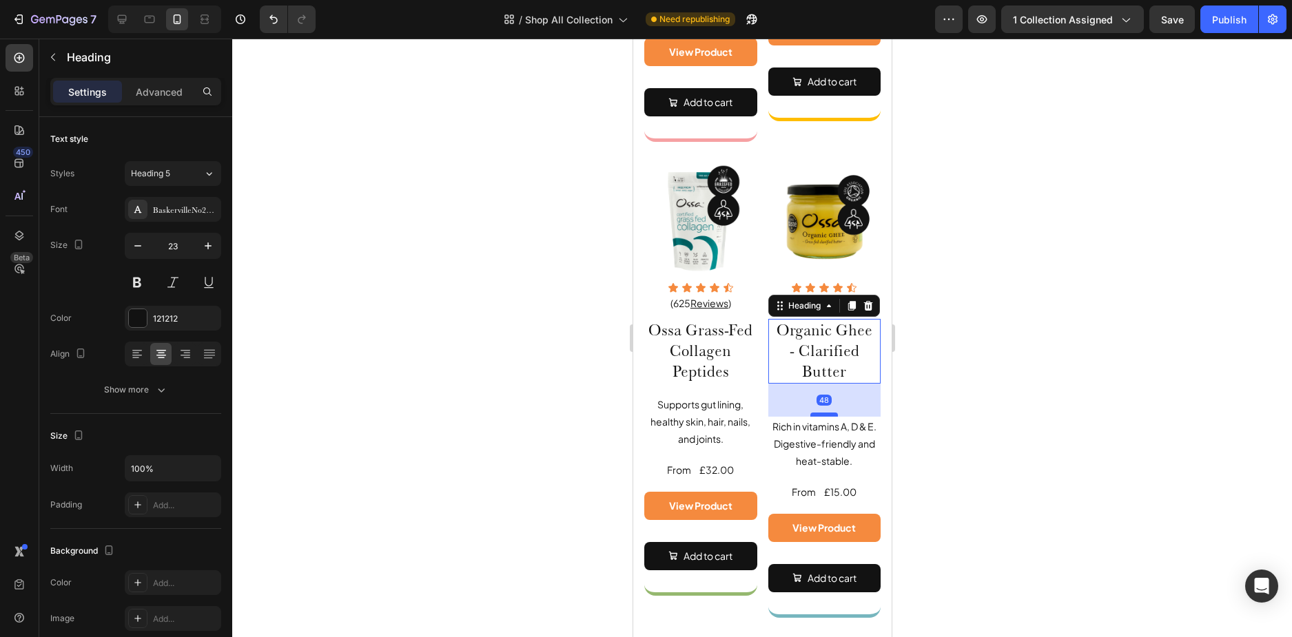
drag, startPoint x: 820, startPoint y: 382, endPoint x: 820, endPoint y: 404, distance: 22.1
click at [820, 413] on div at bounding box center [823, 415] width 28 height 4
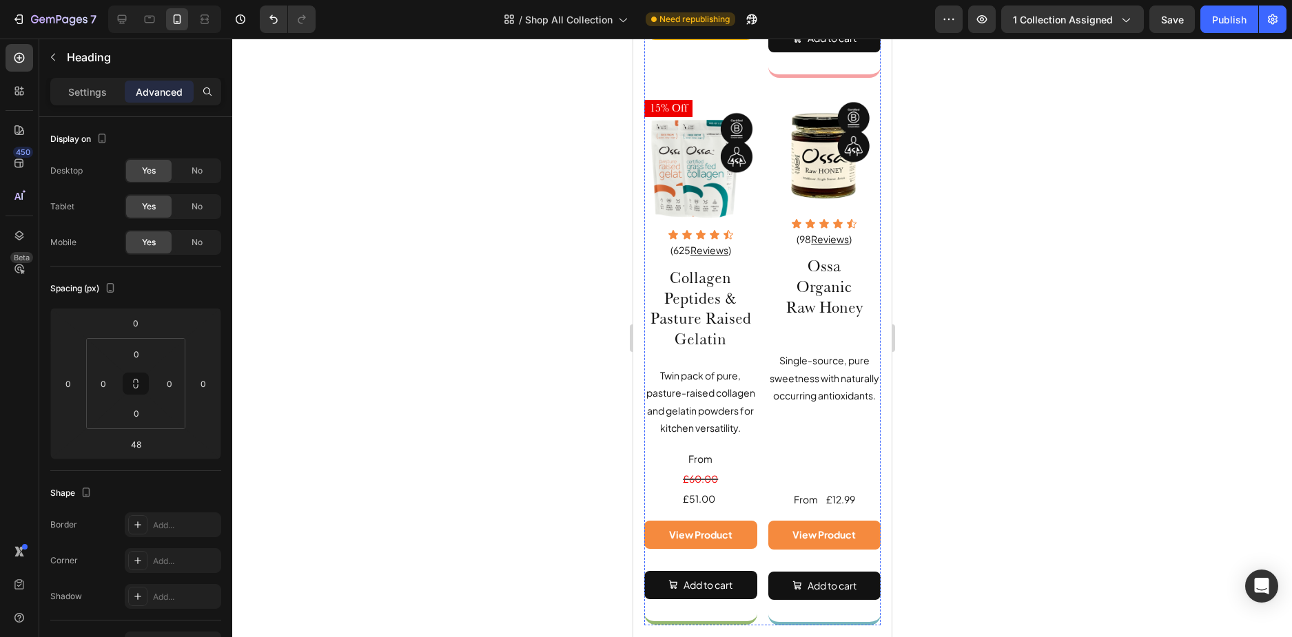
scroll to position [4409, 0]
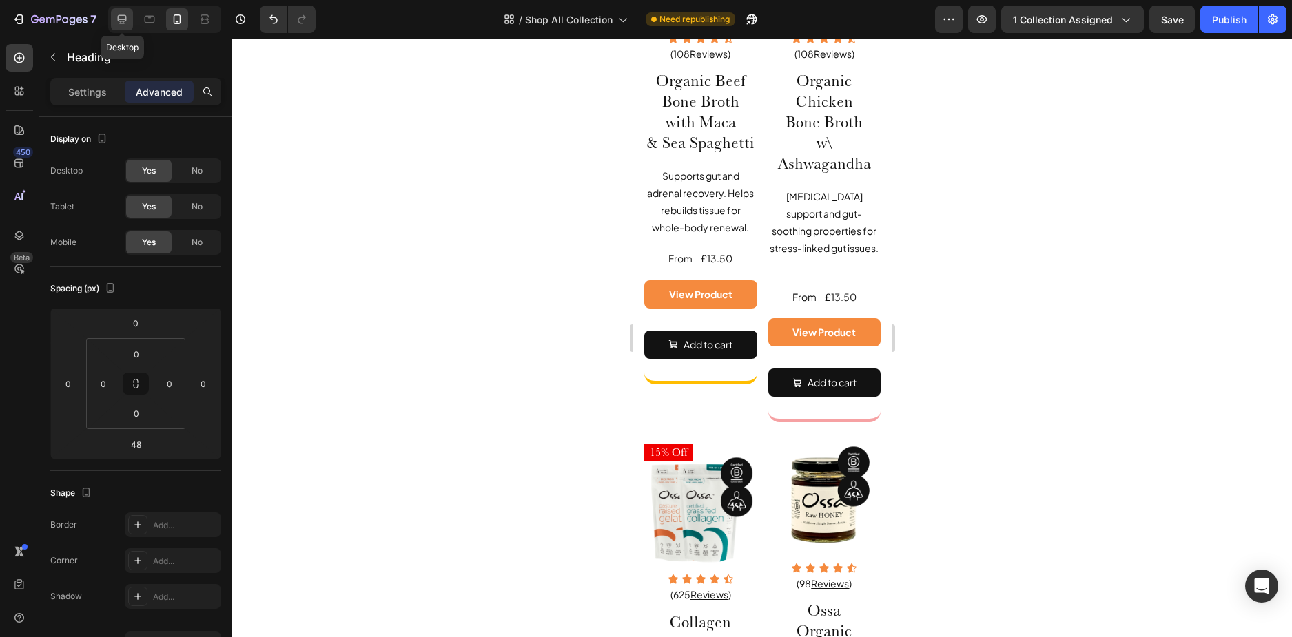
click at [123, 20] on icon at bounding box center [122, 19] width 9 height 9
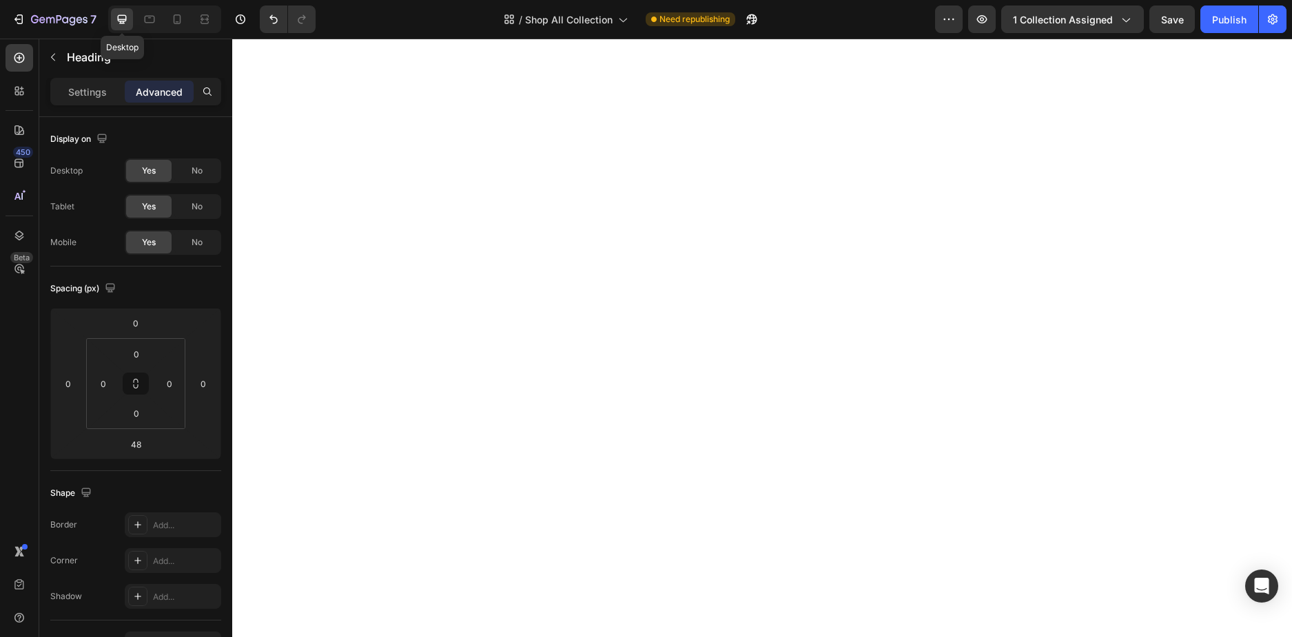
type input "16"
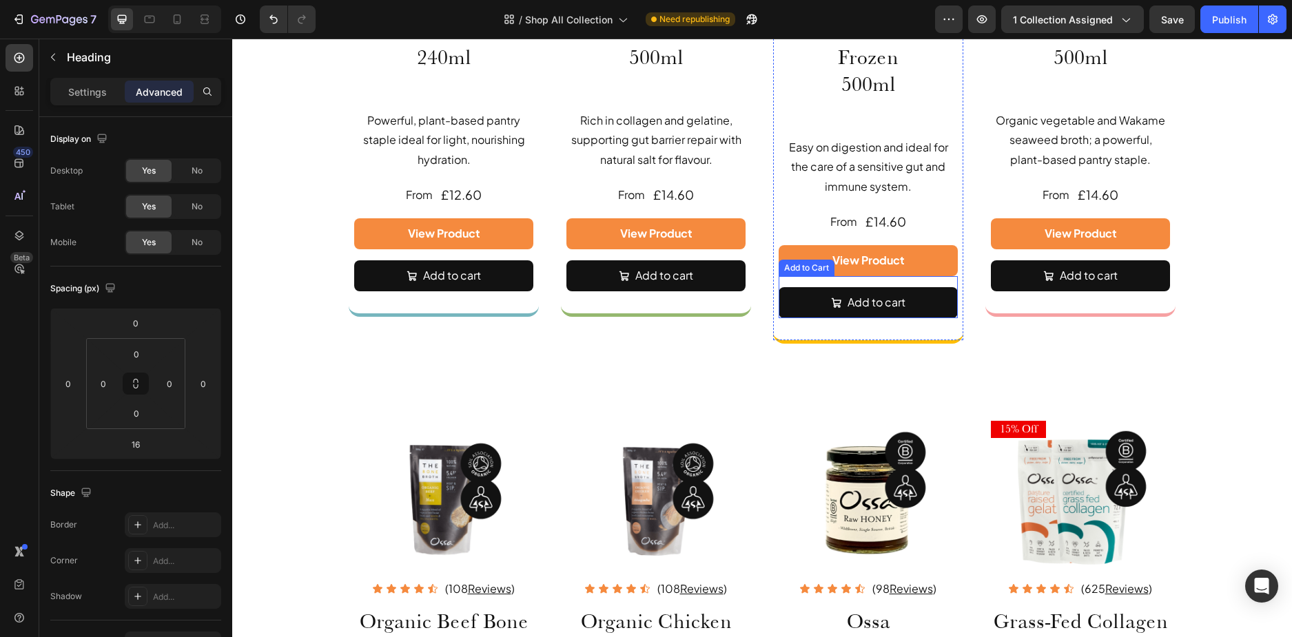
scroll to position [2449, 0]
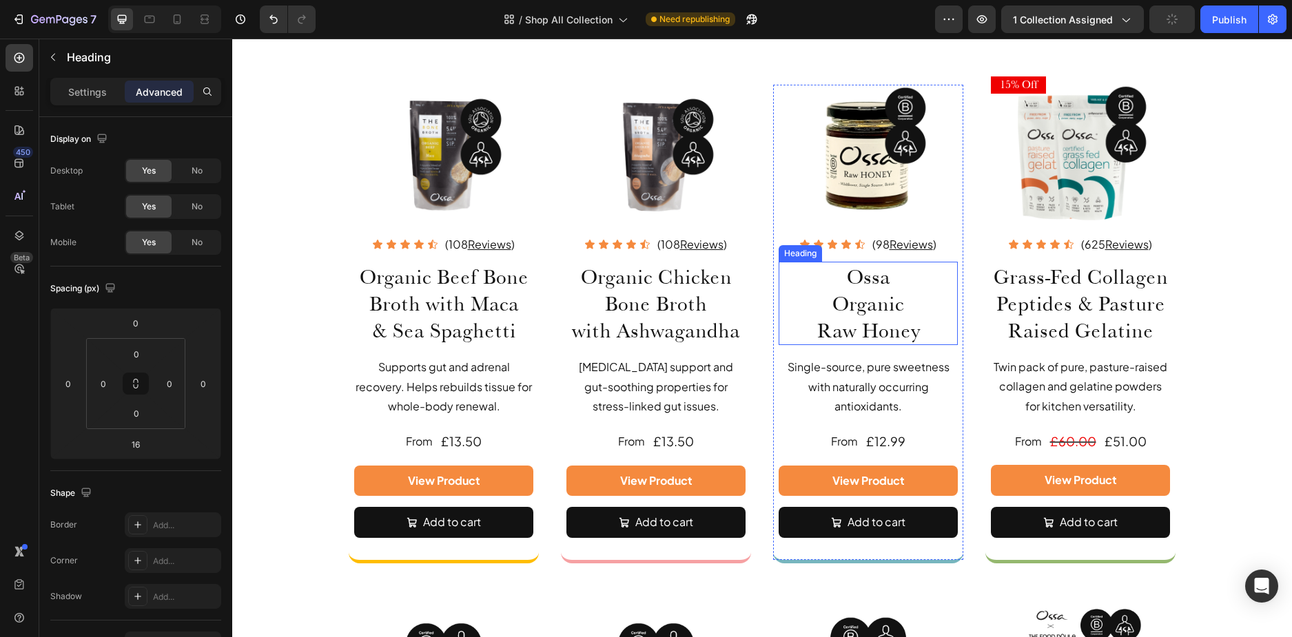
click at [883, 307] on h2 "Ossa Organic Raw Honey" at bounding box center [867, 303] width 179 height 83
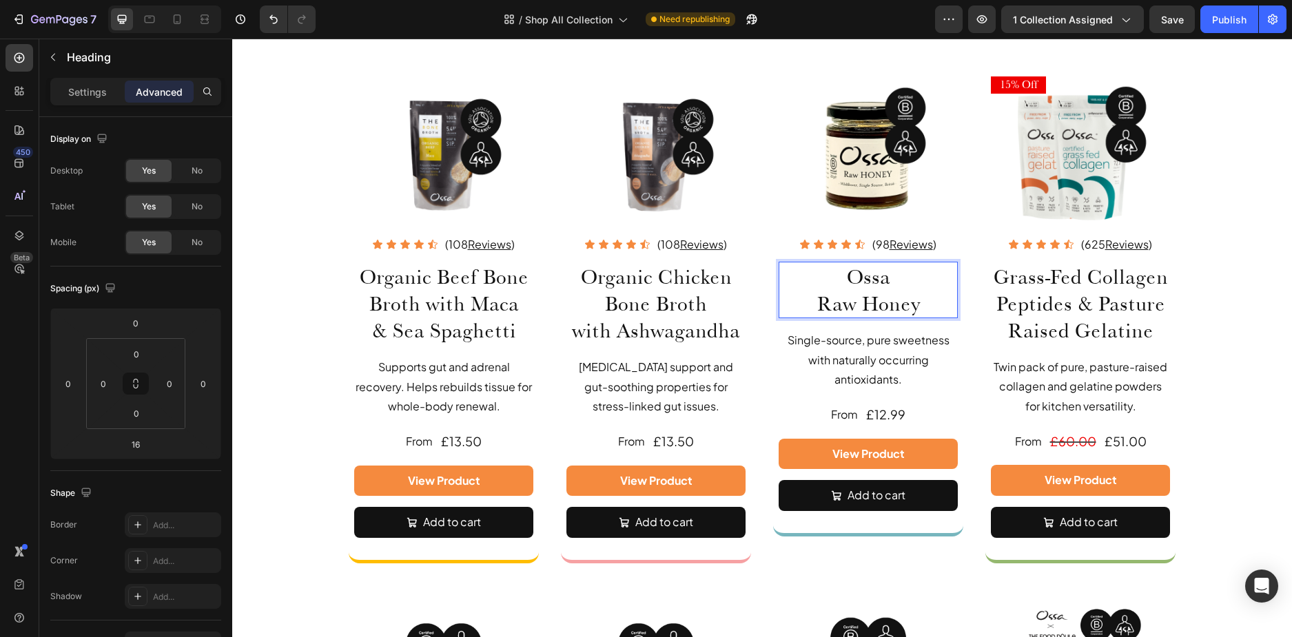
click at [923, 300] on p "Ossa Raw Honey" at bounding box center [868, 290] width 176 height 54
click at [923, 304] on p "Ossa Raw Honey" at bounding box center [868, 290] width 176 height 54
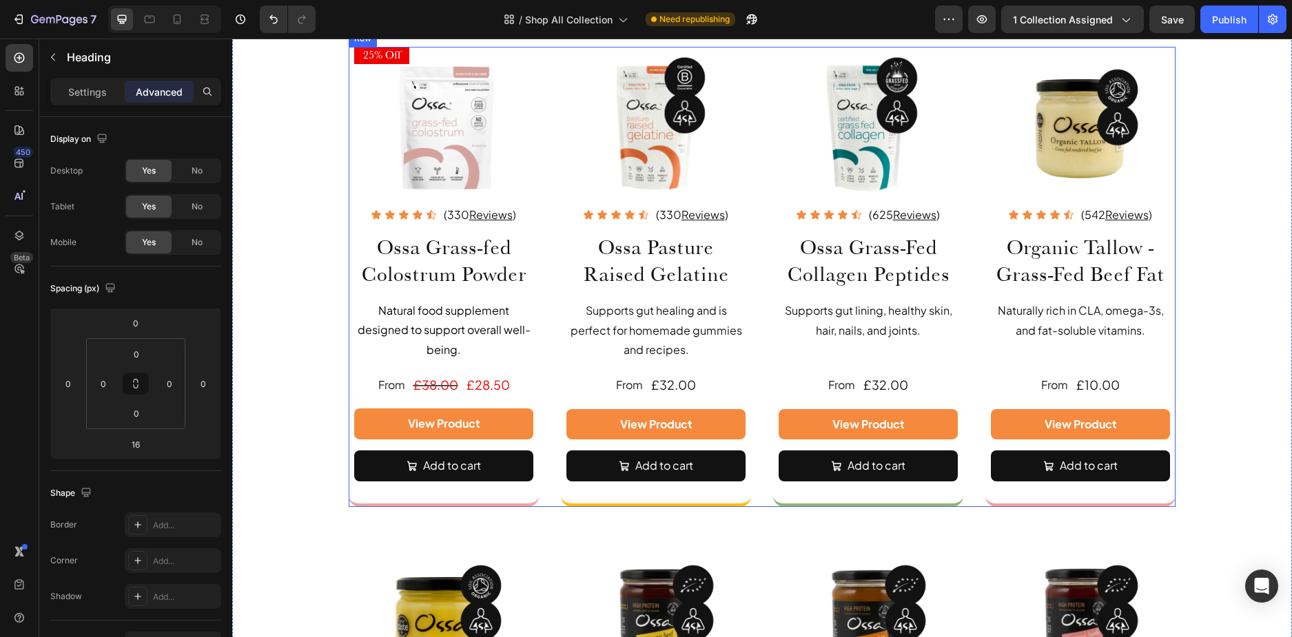
scroll to position [245, 0]
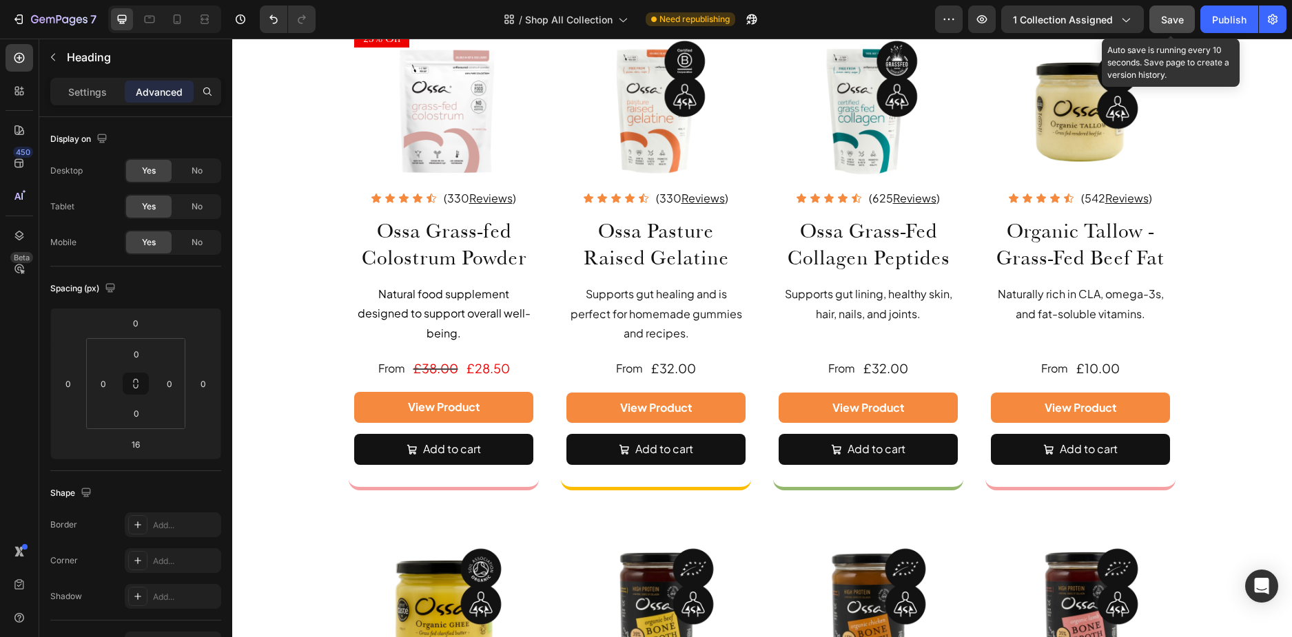
click at [1174, 25] on span "Save" at bounding box center [1172, 20] width 23 height 12
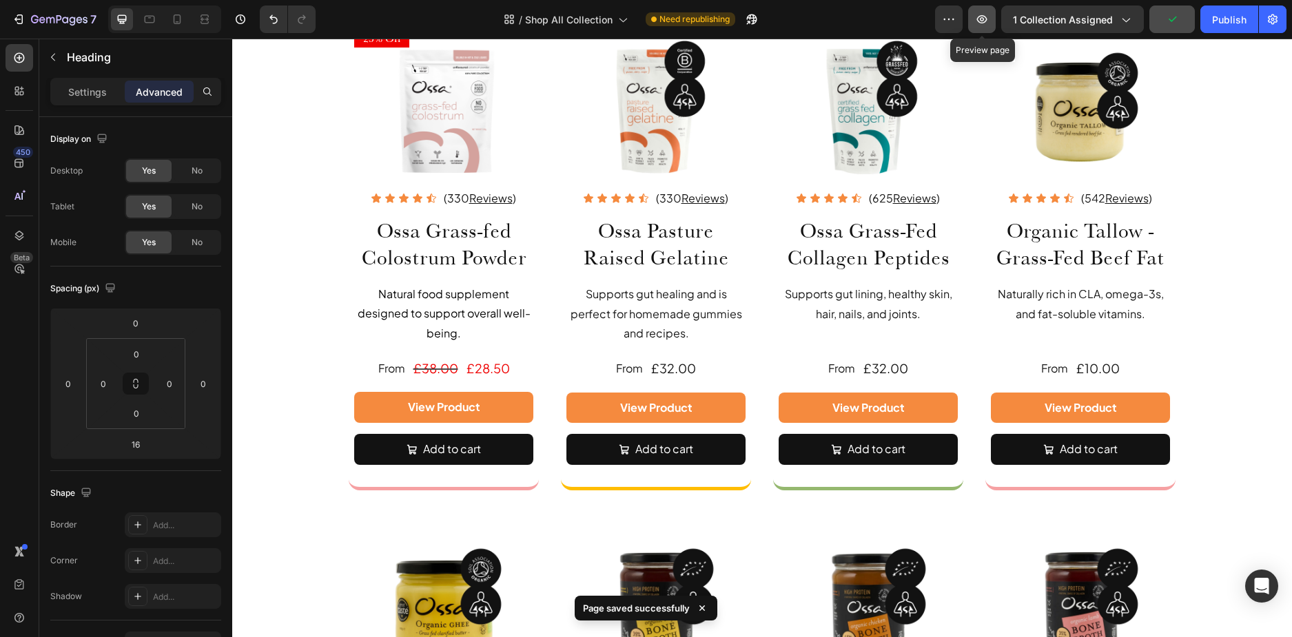
click at [986, 16] on icon "button" at bounding box center [982, 19] width 14 height 14
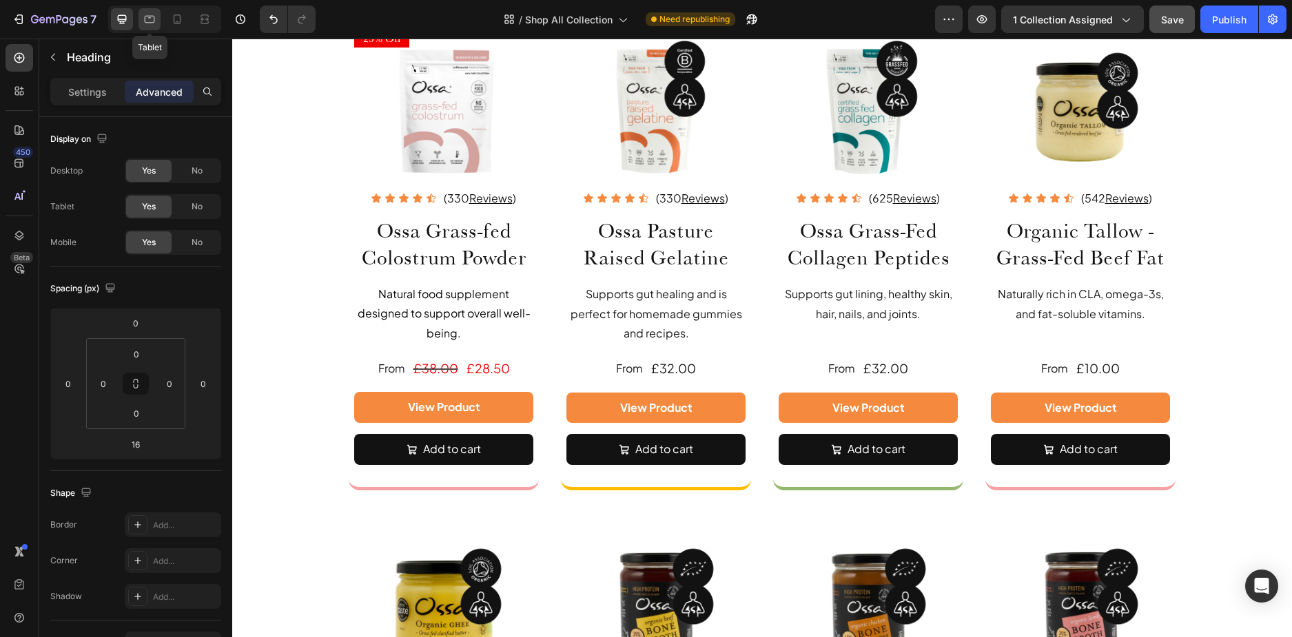
click at [154, 14] on icon at bounding box center [150, 19] width 14 height 14
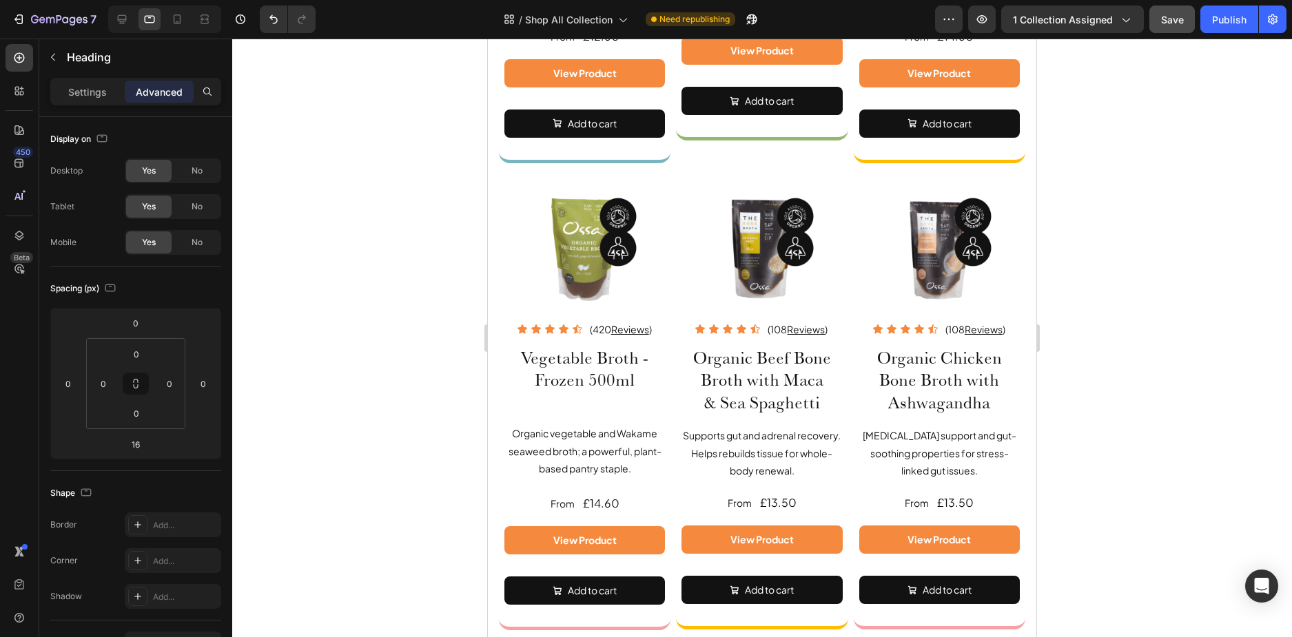
scroll to position [2883, 0]
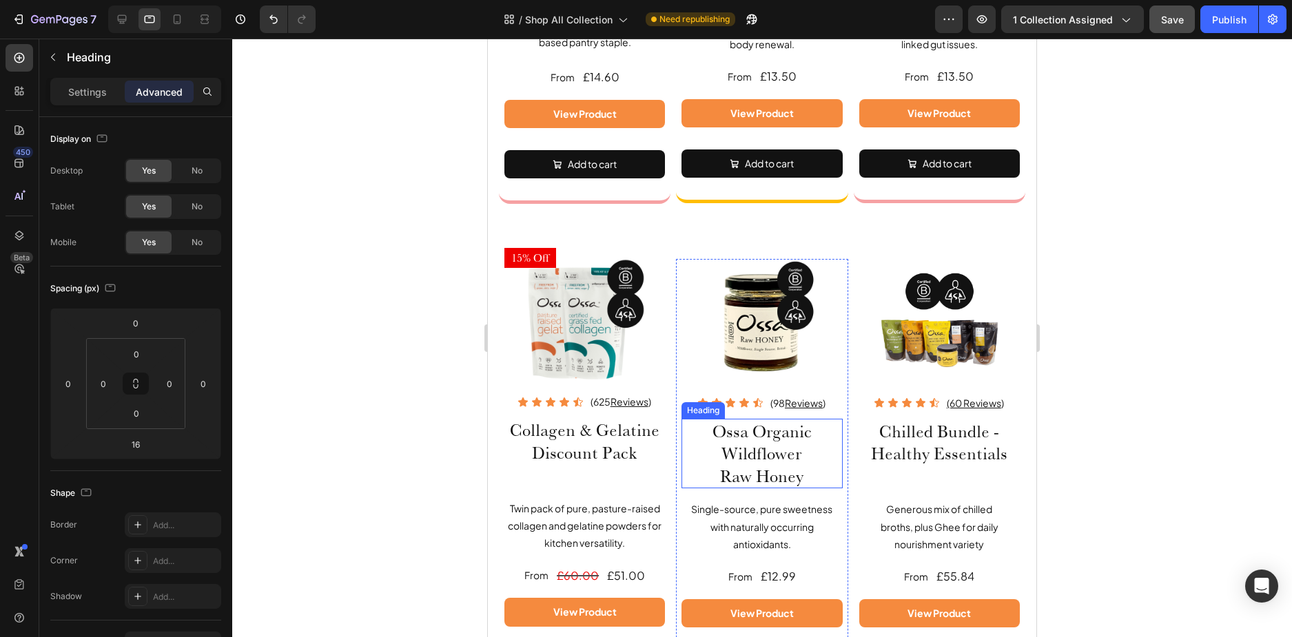
click at [781, 446] on h2 "Ossa Organic Wildflower Raw Honey" at bounding box center [761, 454] width 161 height 70
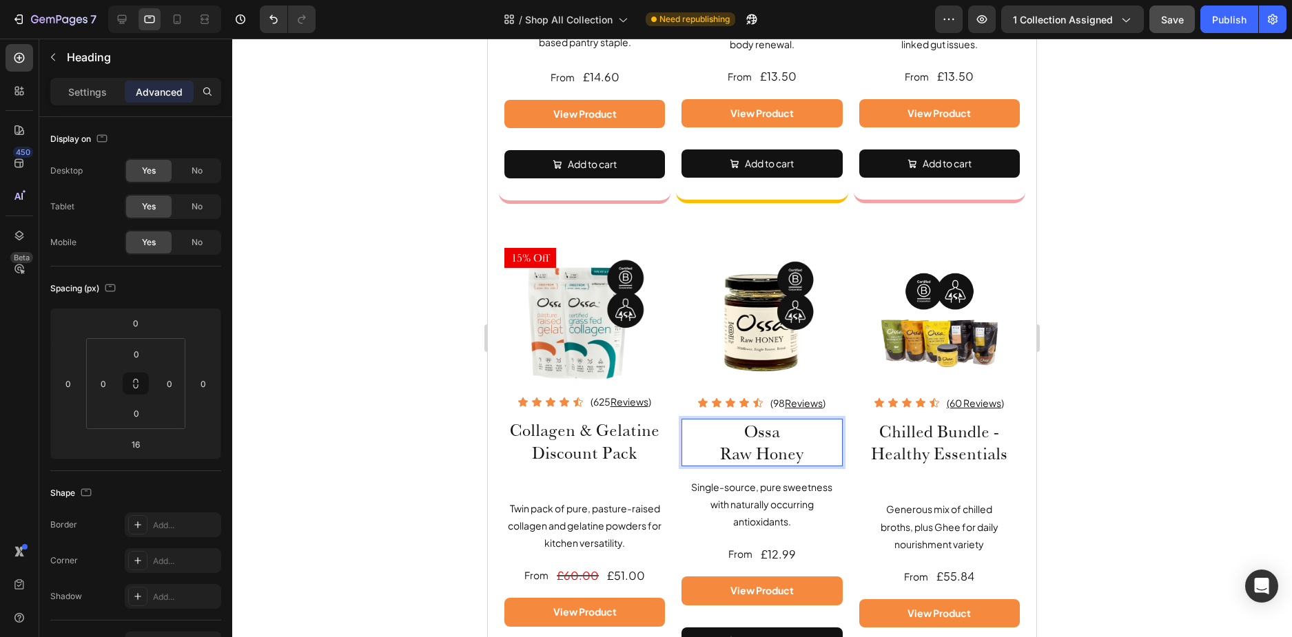
click at [809, 444] on p "Ossa Raw Honey" at bounding box center [762, 442] width 158 height 45
click at [810, 444] on p "Ossa Raw Honey" at bounding box center [762, 442] width 158 height 45
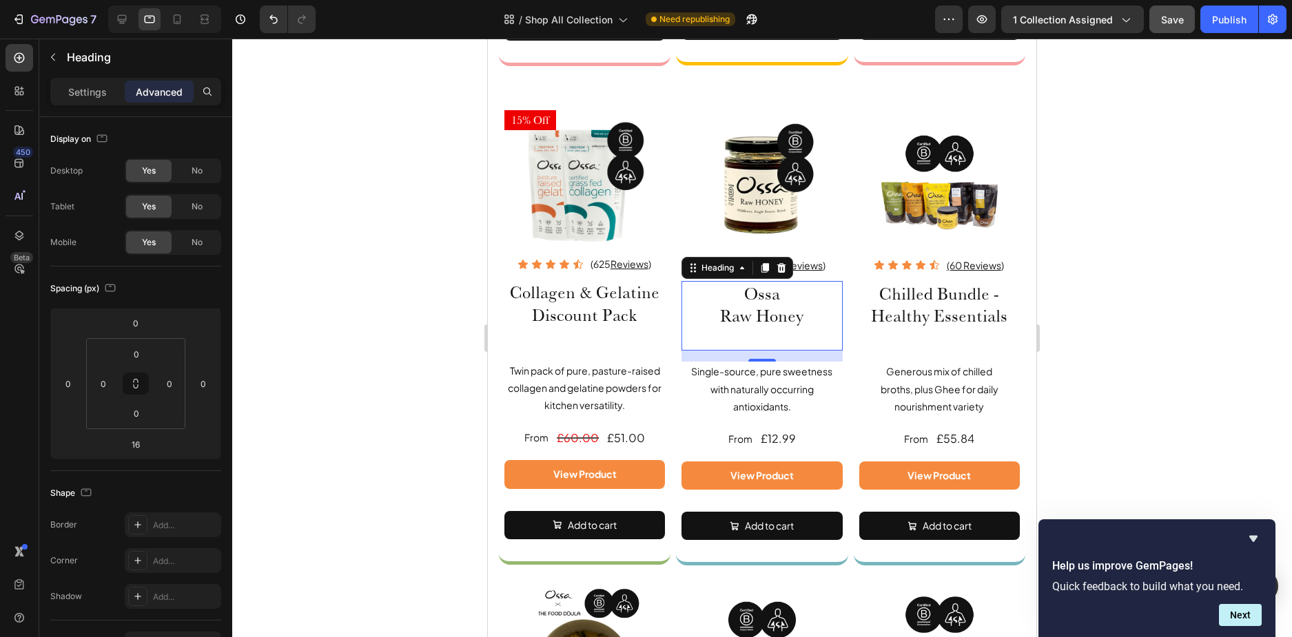
scroll to position [3158, 0]
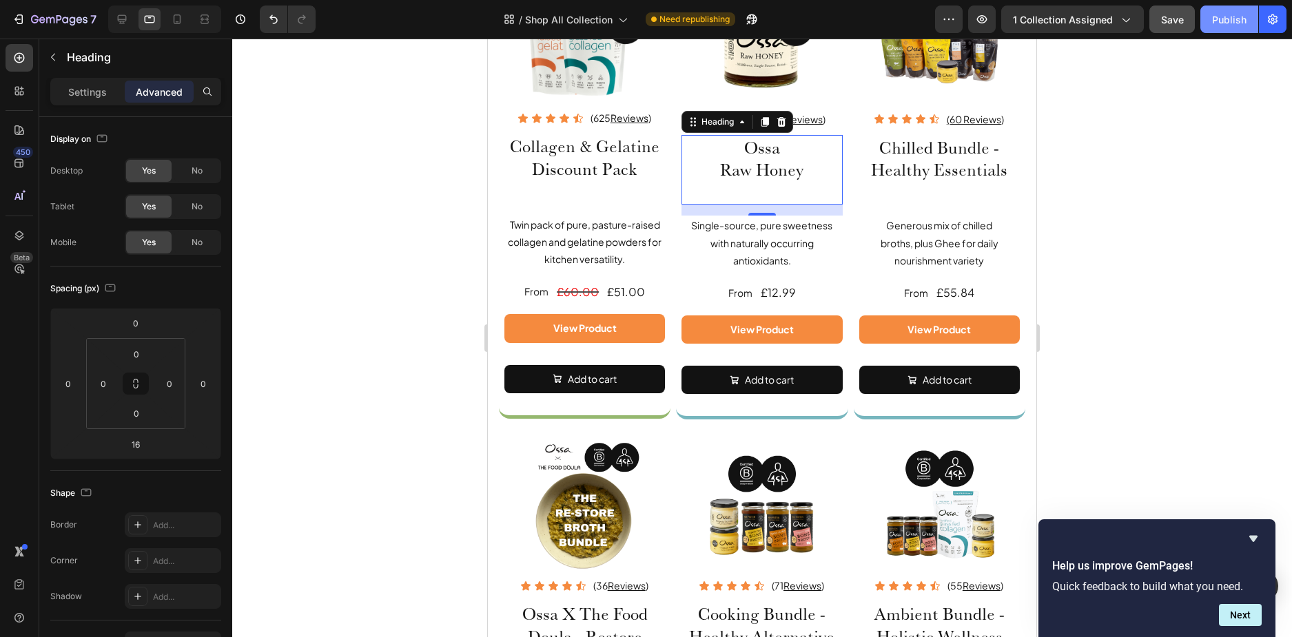
click at [1217, 29] on button "Publish" at bounding box center [1229, 20] width 58 height 28
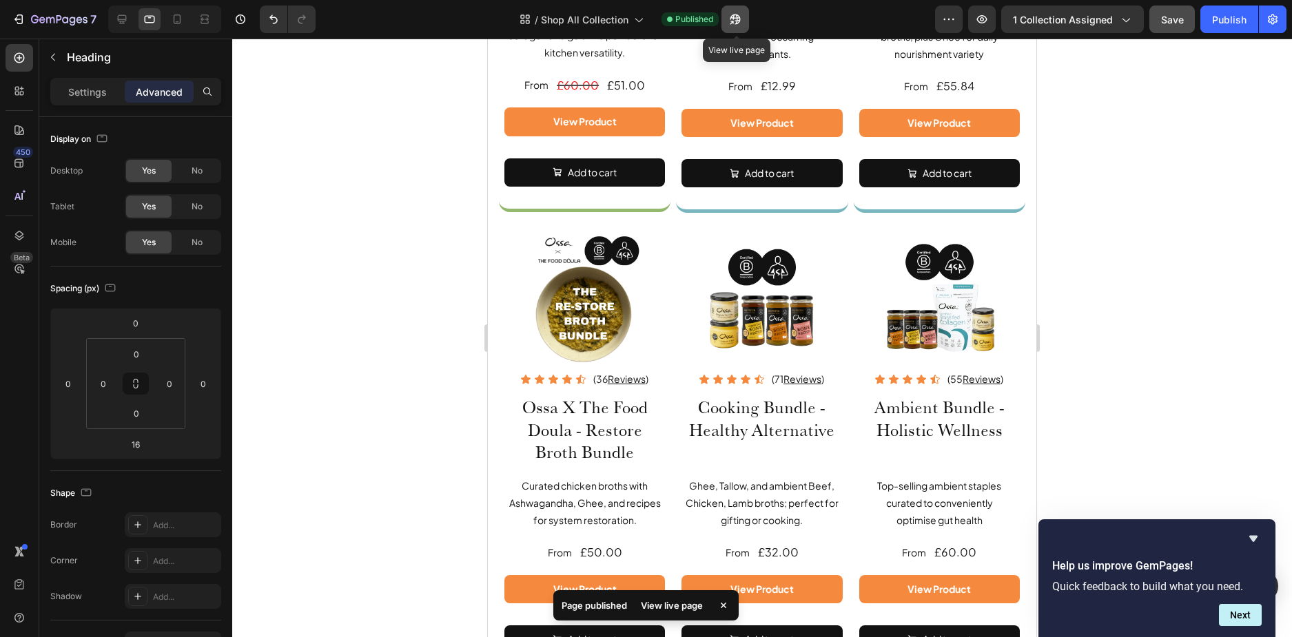
click at [745, 12] on button "button" at bounding box center [735, 20] width 28 height 28
